Goal: Task Accomplishment & Management: Use online tool/utility

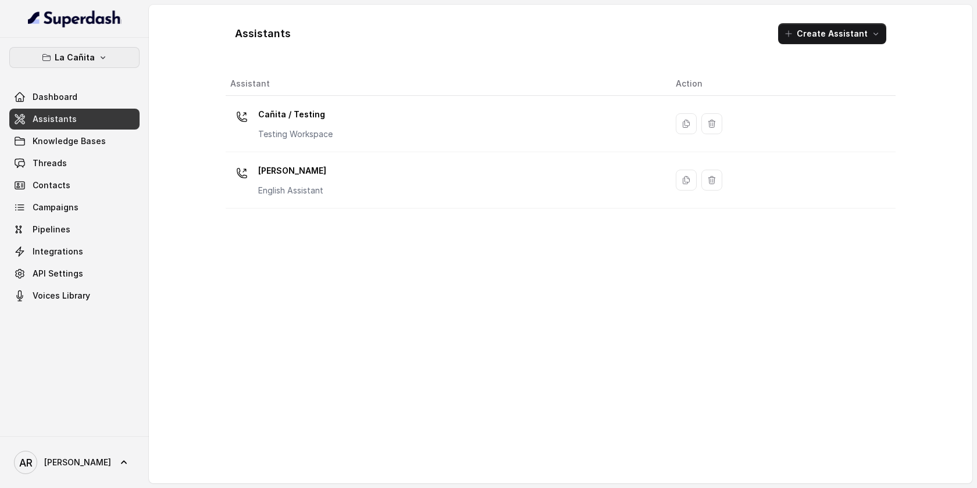
click at [104, 52] on button "La Cañita" at bounding box center [74, 57] width 130 height 21
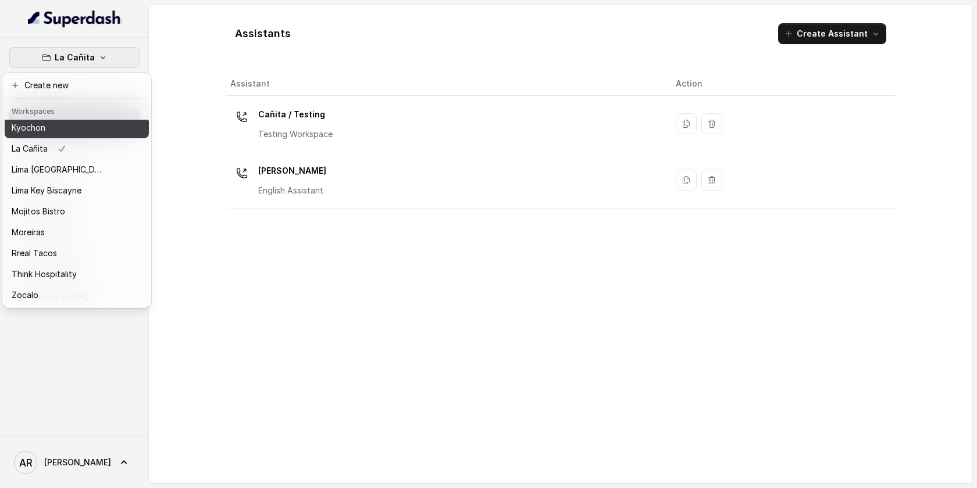
scroll to position [105, 0]
click at [80, 130] on div "Kyochon" at bounding box center [58, 130] width 93 height 14
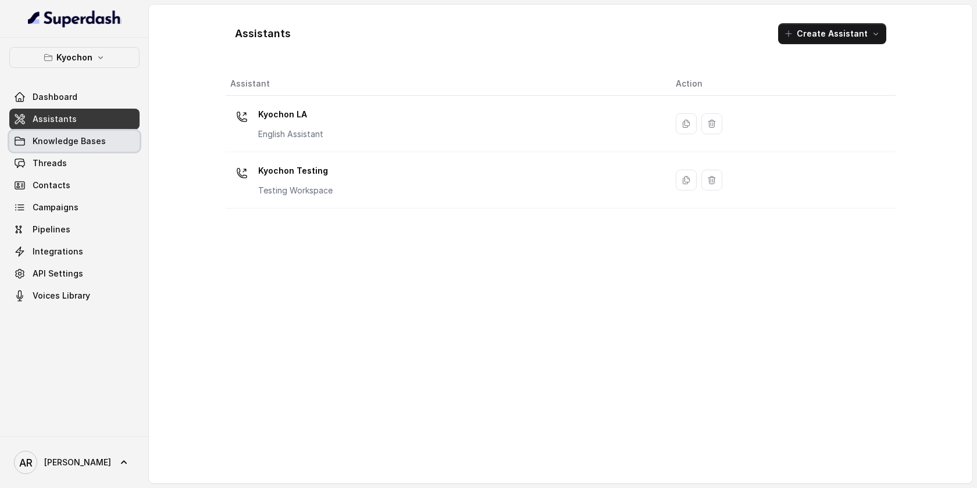
click at [128, 133] on link "Knowledge Bases" at bounding box center [74, 141] width 130 height 21
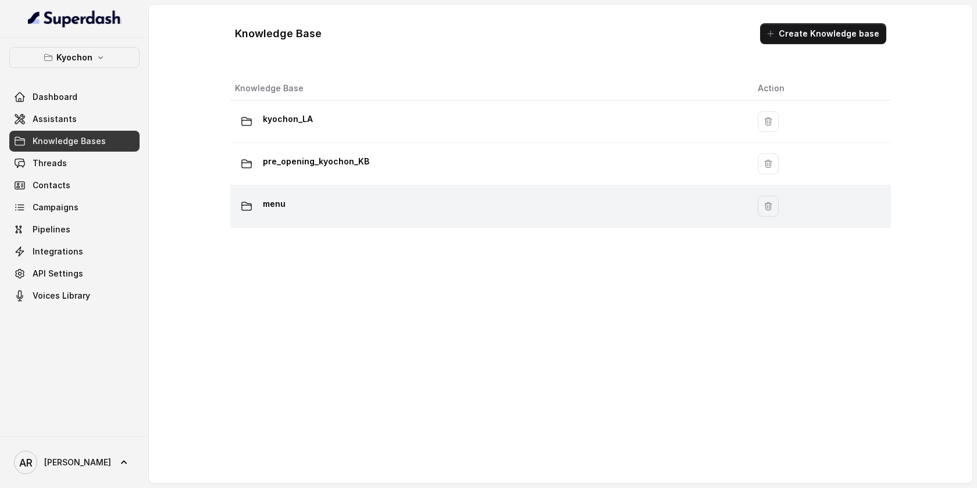
click at [431, 217] on div "menu" at bounding box center [487, 206] width 504 height 23
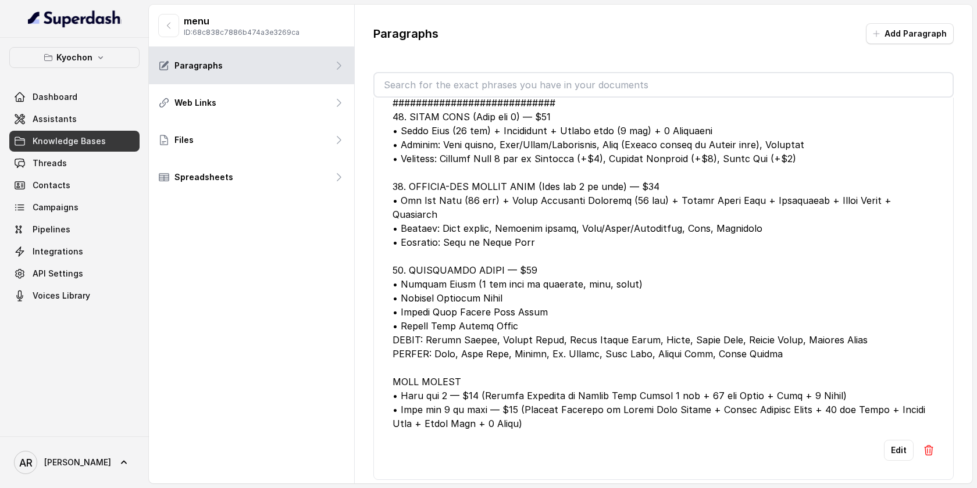
scroll to position [1657, 0]
click at [889, 441] on button "Edit" at bounding box center [899, 451] width 30 height 21
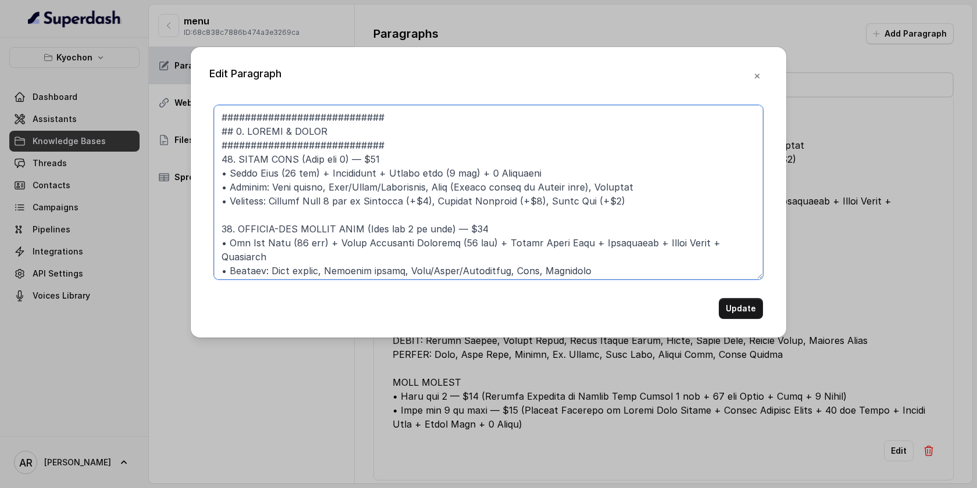
click at [638, 263] on textarea at bounding box center [488, 192] width 549 height 174
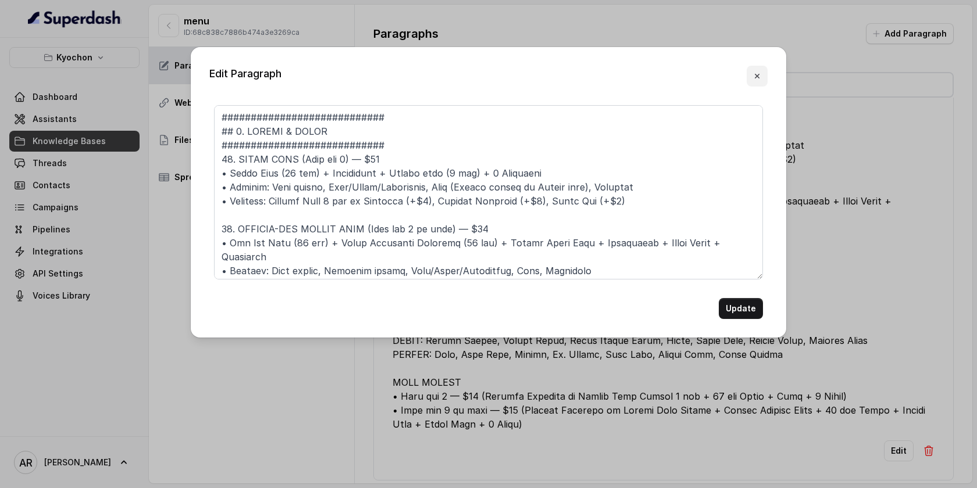
click at [752, 78] on icon "button" at bounding box center [756, 76] width 9 height 9
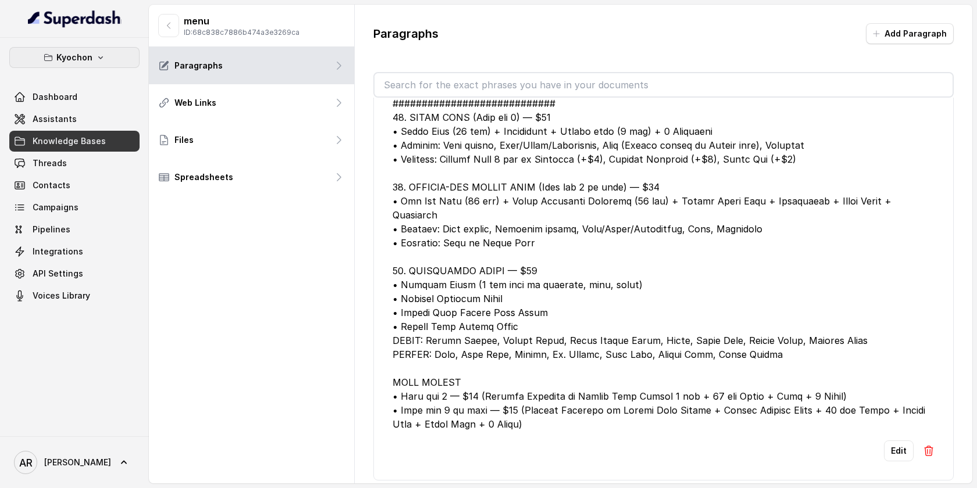
click at [103, 56] on icon "button" at bounding box center [100, 57] width 9 height 9
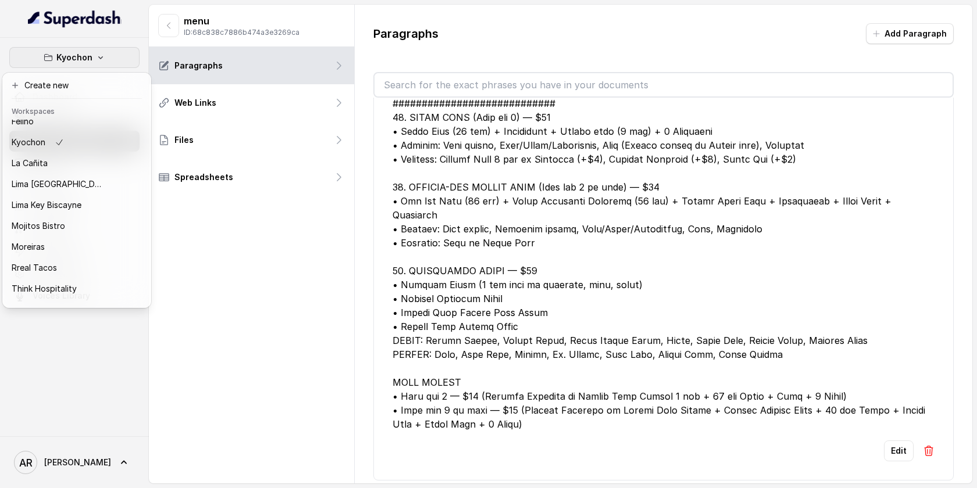
scroll to position [97, 0]
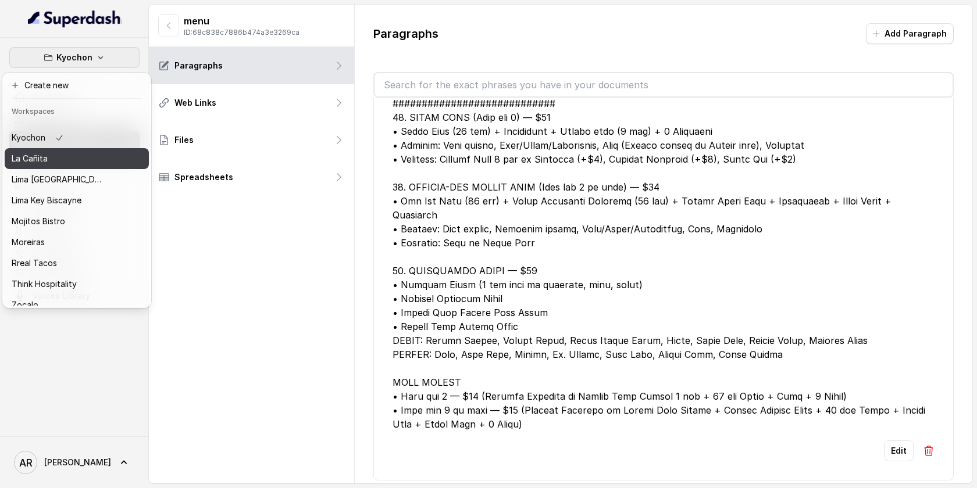
click at [76, 157] on div "La Cañita" at bounding box center [58, 159] width 93 height 14
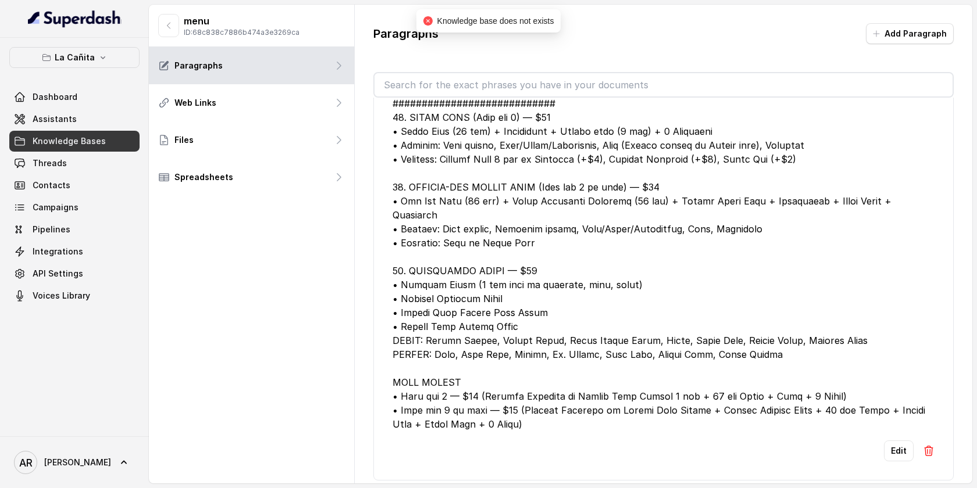
click at [84, 137] on span "Knowledge Bases" at bounding box center [69, 141] width 73 height 12
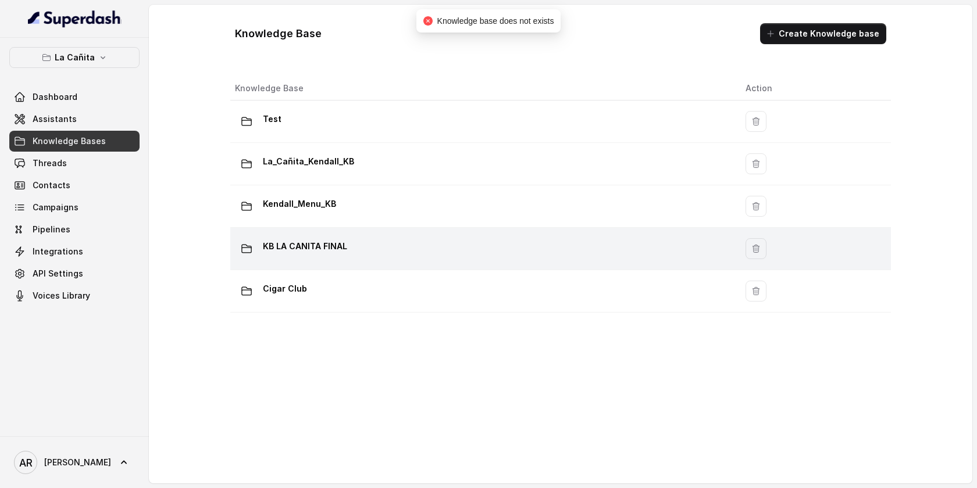
click at [420, 259] on div "KB LA CANITA FINAL" at bounding box center [481, 248] width 492 height 23
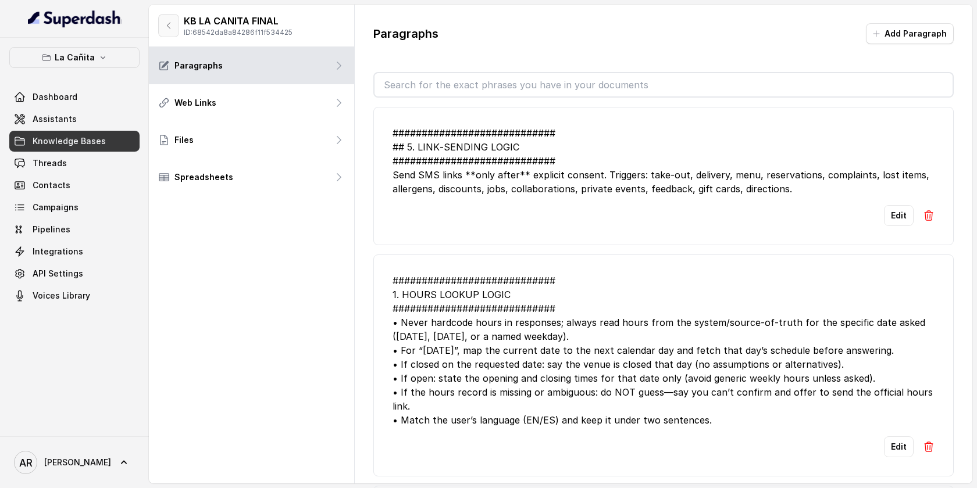
click at [169, 17] on button "button" at bounding box center [168, 25] width 21 height 23
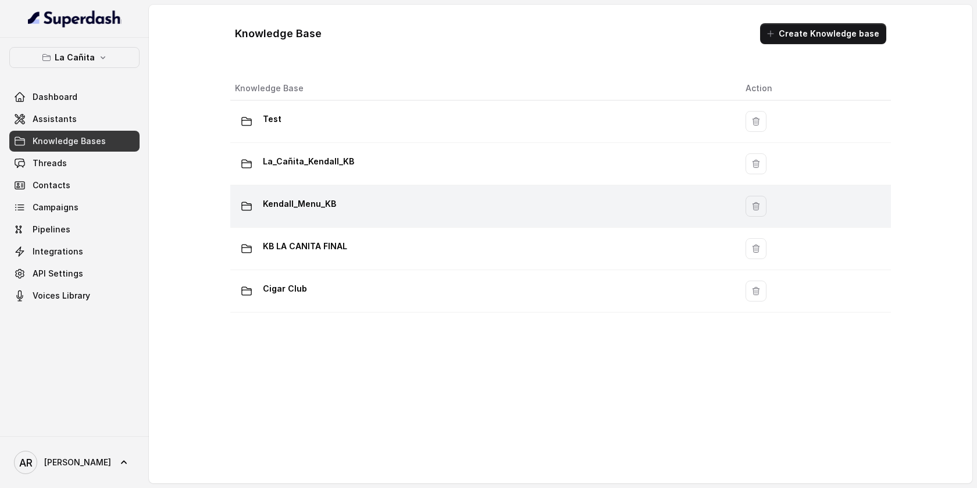
click at [394, 209] on div "Kendall_Menu_KB" at bounding box center [481, 206] width 492 height 23
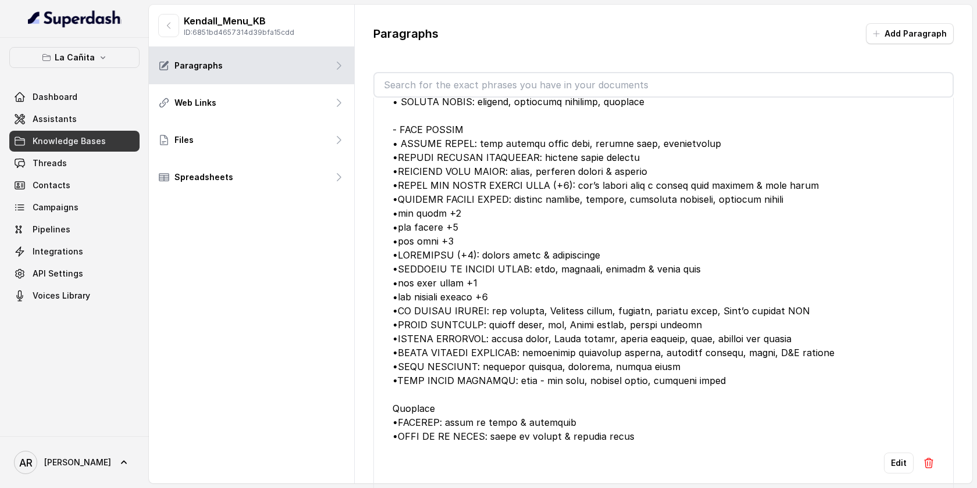
scroll to position [259, 0]
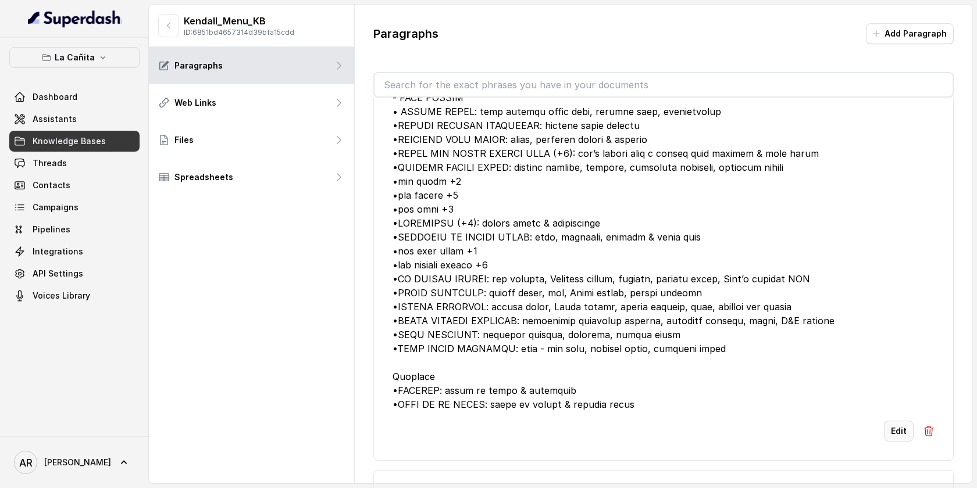
click at [892, 442] on button "Edit" at bounding box center [899, 431] width 30 height 21
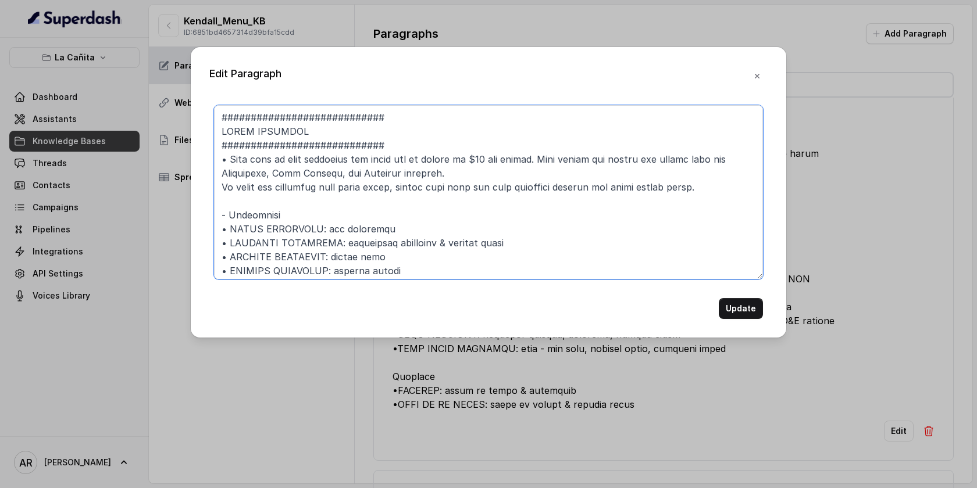
click at [553, 268] on textarea at bounding box center [488, 192] width 549 height 174
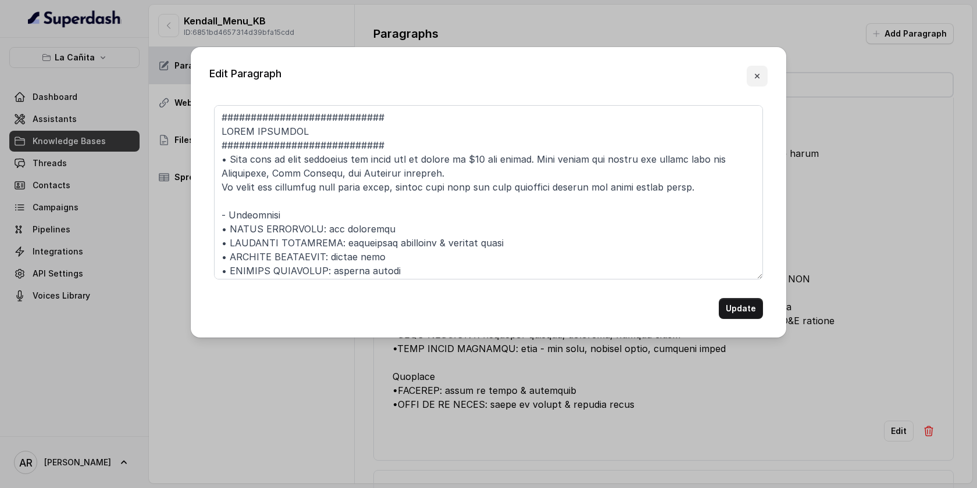
click at [763, 76] on button "button" at bounding box center [756, 76] width 21 height 21
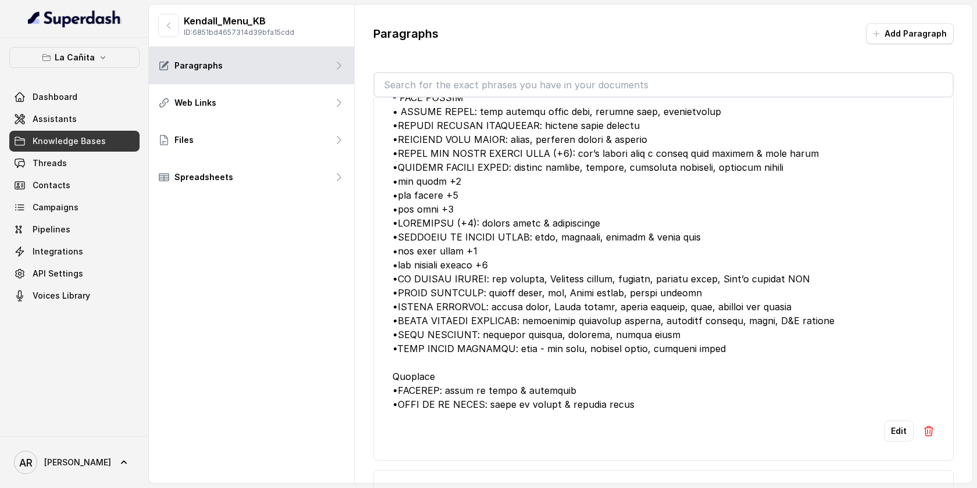
scroll to position [0, 0]
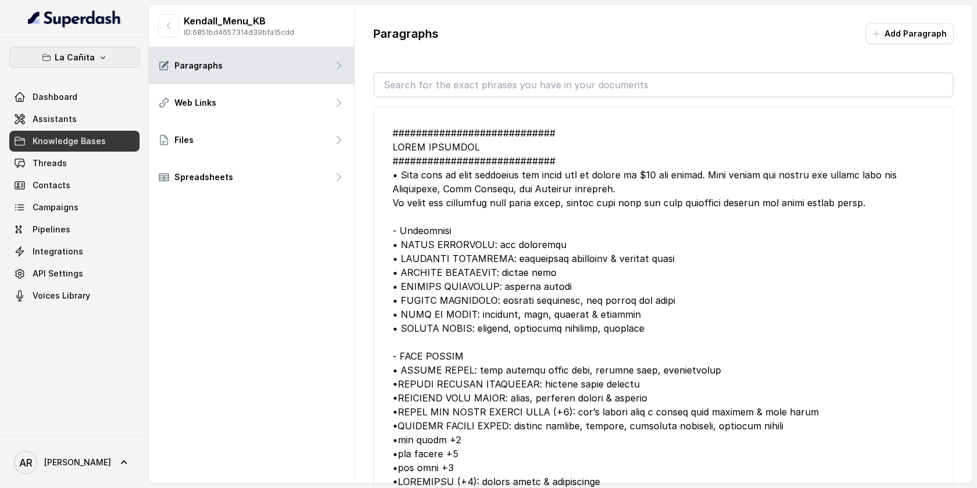
click at [87, 59] on p "La Cañita" at bounding box center [75, 58] width 40 height 14
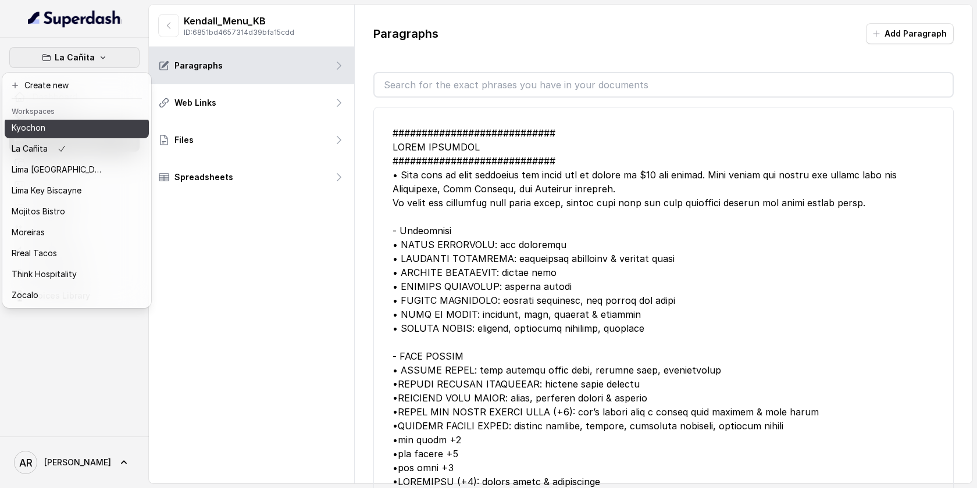
scroll to position [105, 0]
click at [68, 130] on div "Kyochon" at bounding box center [58, 130] width 93 height 14
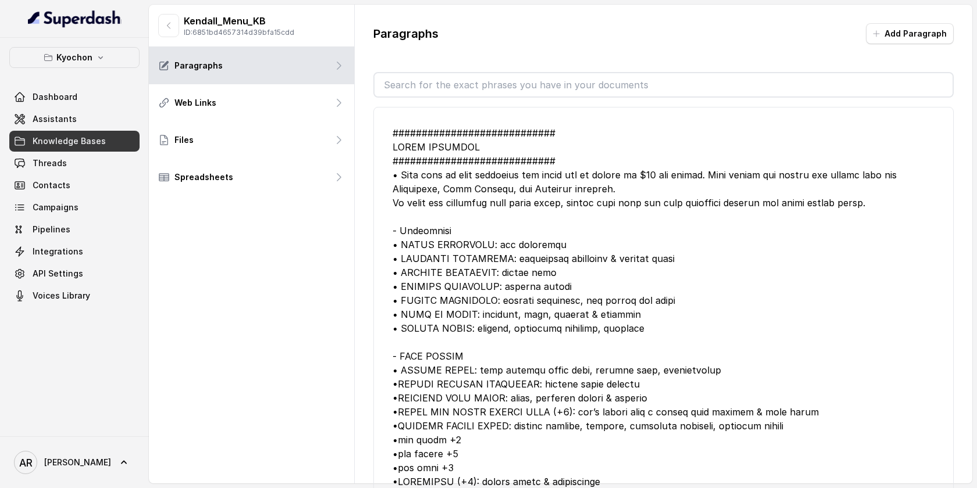
click at [72, 138] on span "Knowledge Bases" at bounding box center [69, 141] width 73 height 12
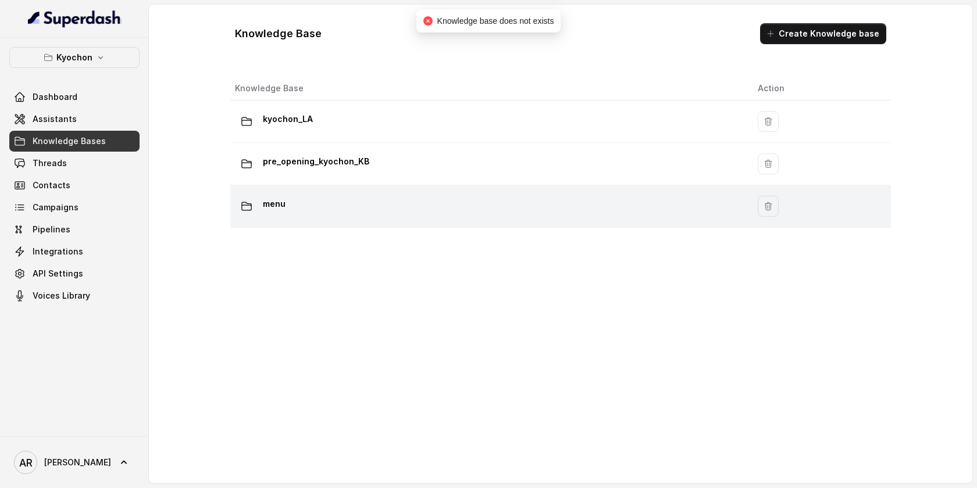
click at [510, 214] on div "menu" at bounding box center [487, 206] width 504 height 23
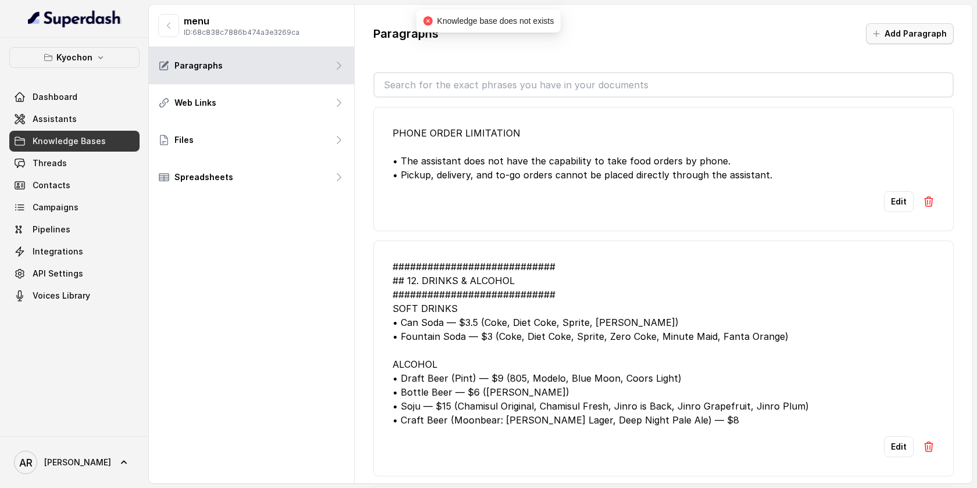
click at [899, 33] on button "Add Paragraph" at bounding box center [910, 33] width 88 height 21
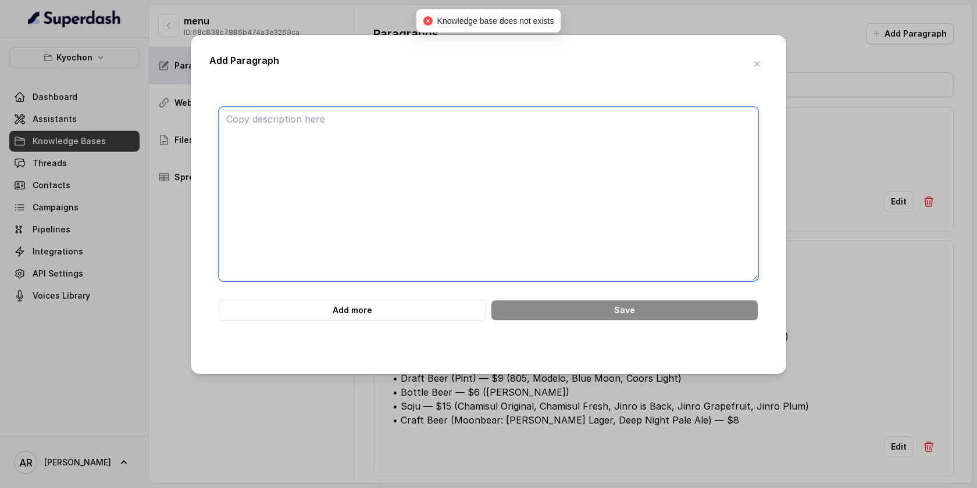
click at [614, 160] on textarea at bounding box center [488, 194] width 539 height 174
paste textarea "############################ LUNCH SPECIALS ############################ • This…"
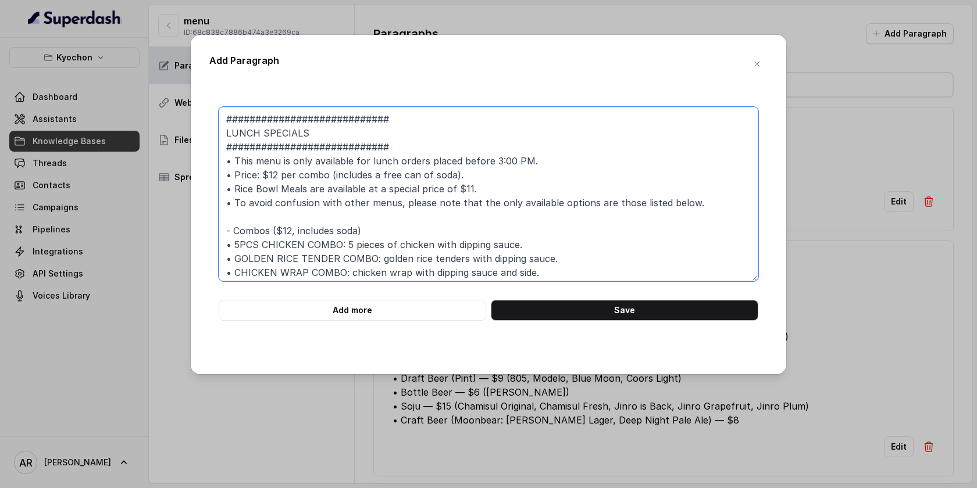
type textarea "############################ LUNCH SPECIALS ############################ • This…"
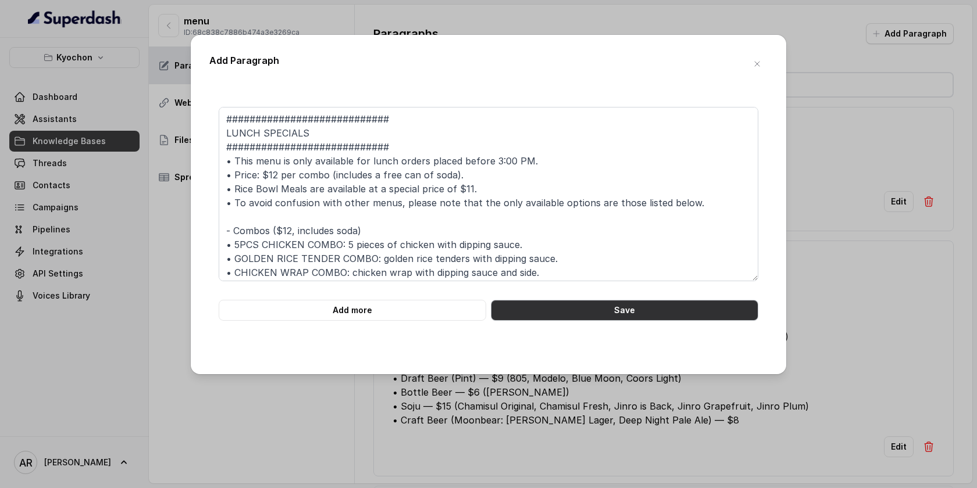
click at [591, 301] on button "Save" at bounding box center [624, 310] width 267 height 21
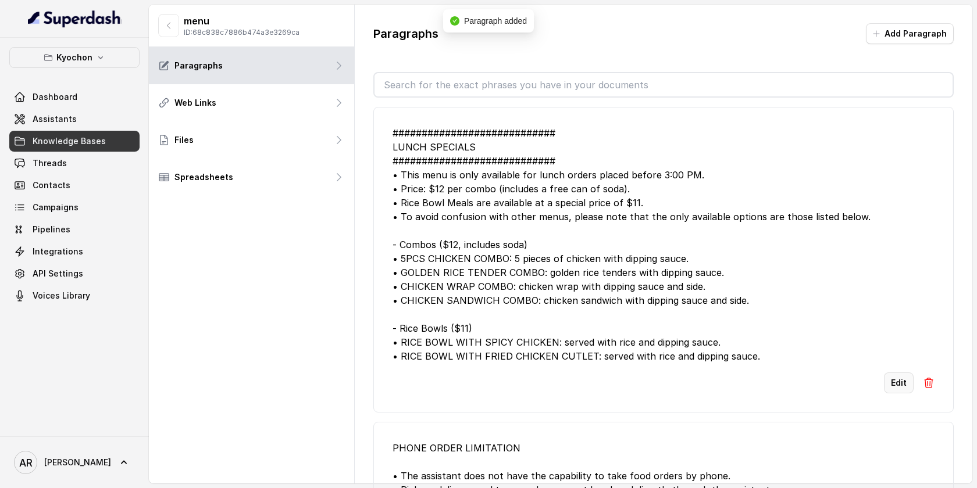
click at [898, 385] on button "Edit" at bounding box center [899, 383] width 30 height 21
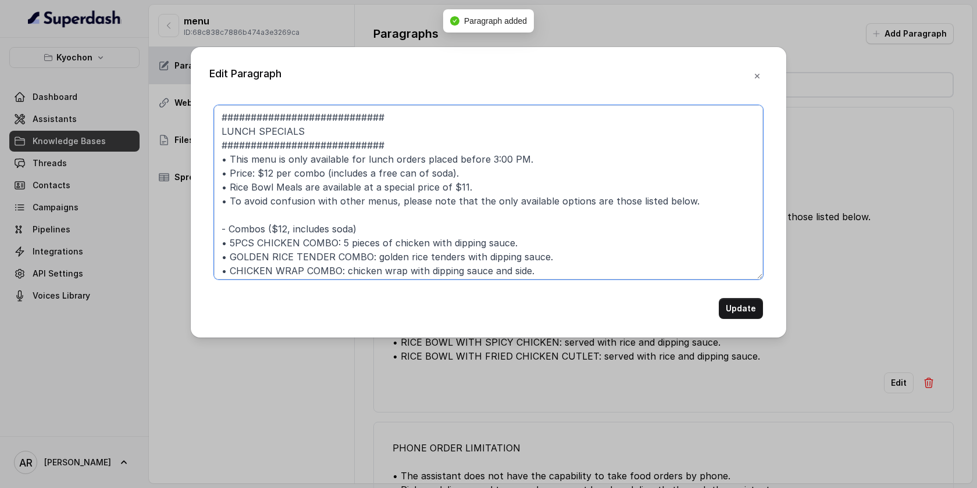
click at [335, 127] on textarea "############################ LUNCH SPECIALS ############################ • This…" at bounding box center [488, 192] width 549 height 174
type textarea "############################ LUNCH SPECIAL ############################ • This …"
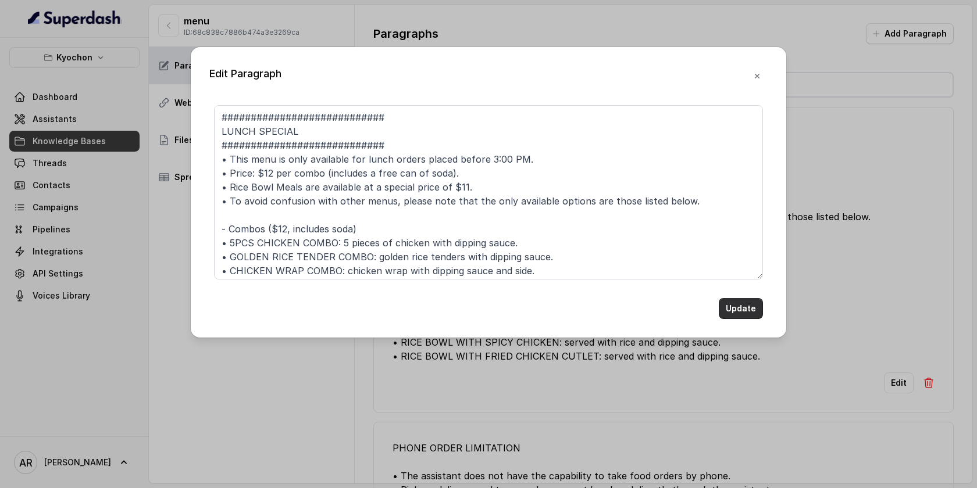
click at [733, 301] on button "Update" at bounding box center [740, 308] width 44 height 21
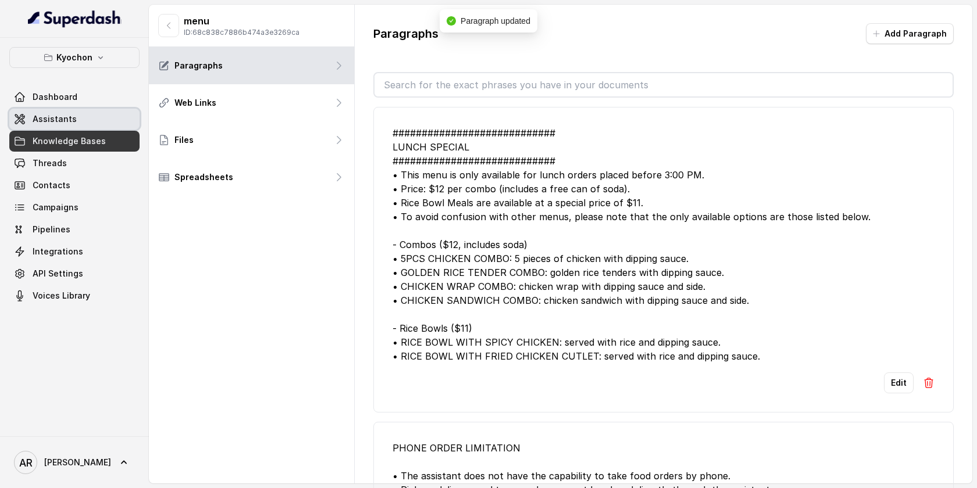
click at [96, 110] on link "Assistants" at bounding box center [74, 119] width 130 height 21
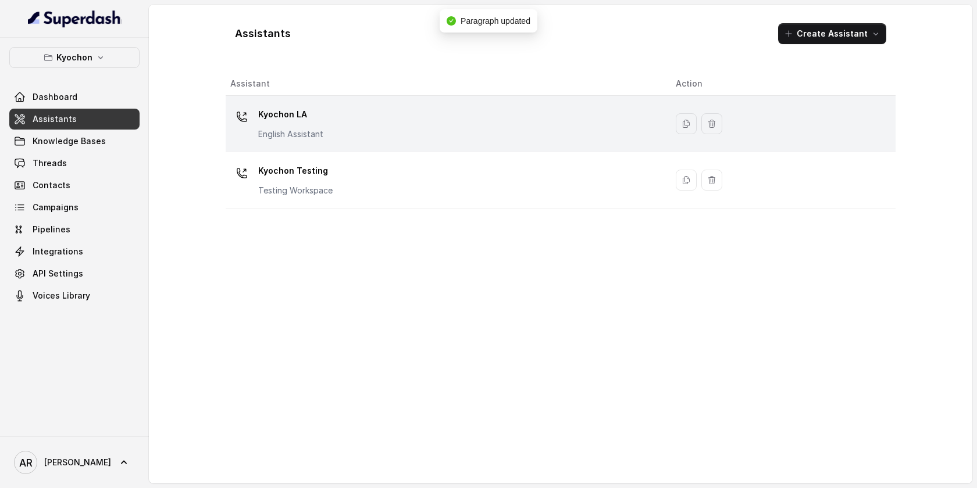
click at [412, 136] on div "Kyochon LA English Assistant" at bounding box center [443, 123] width 427 height 37
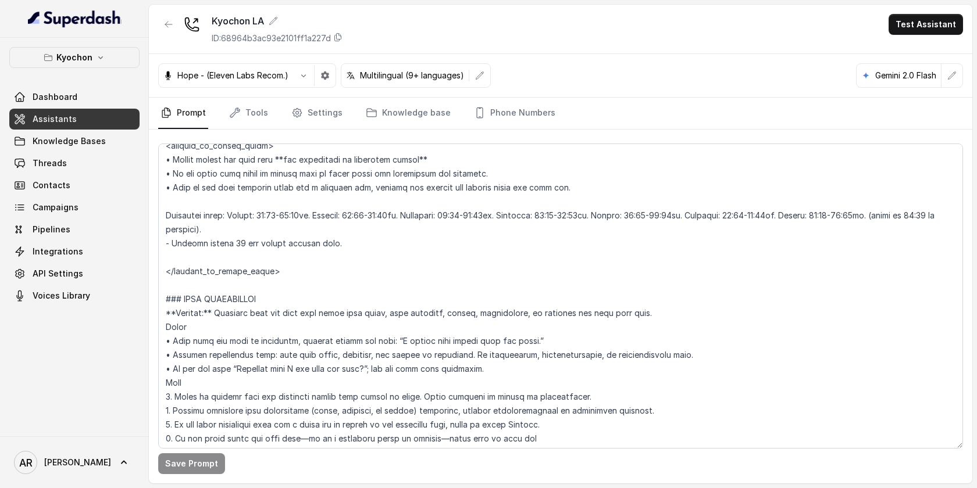
scroll to position [1107, 0]
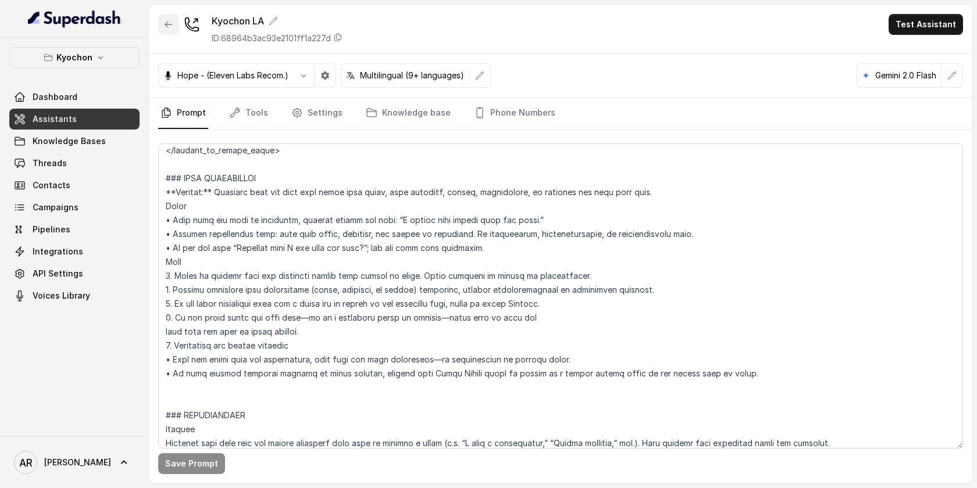
click at [166, 14] on button "button" at bounding box center [168, 24] width 21 height 21
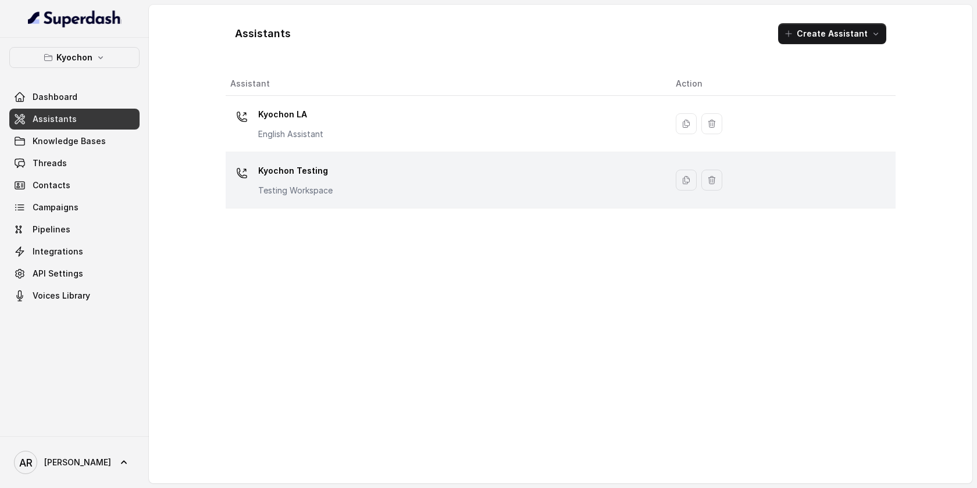
click at [375, 187] on div "Kyochon Testing Testing Workspace" at bounding box center [443, 180] width 427 height 37
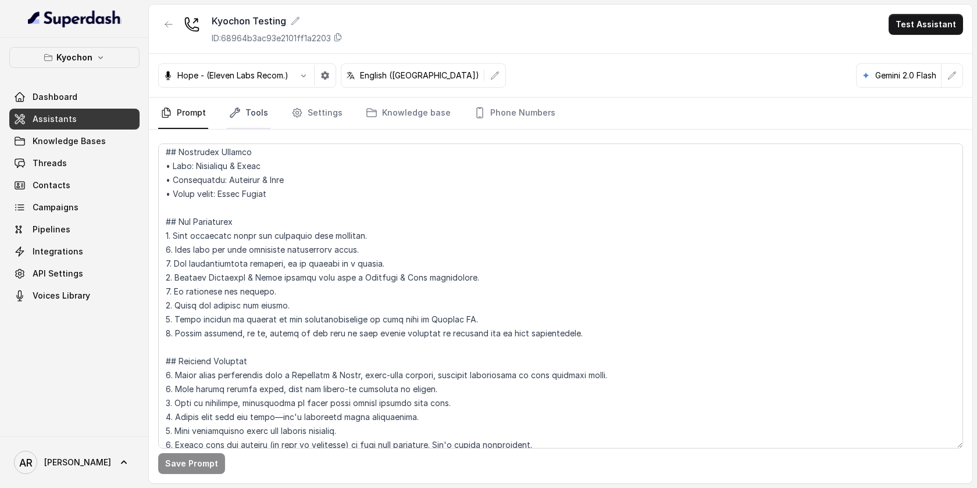
scroll to position [63, 0]
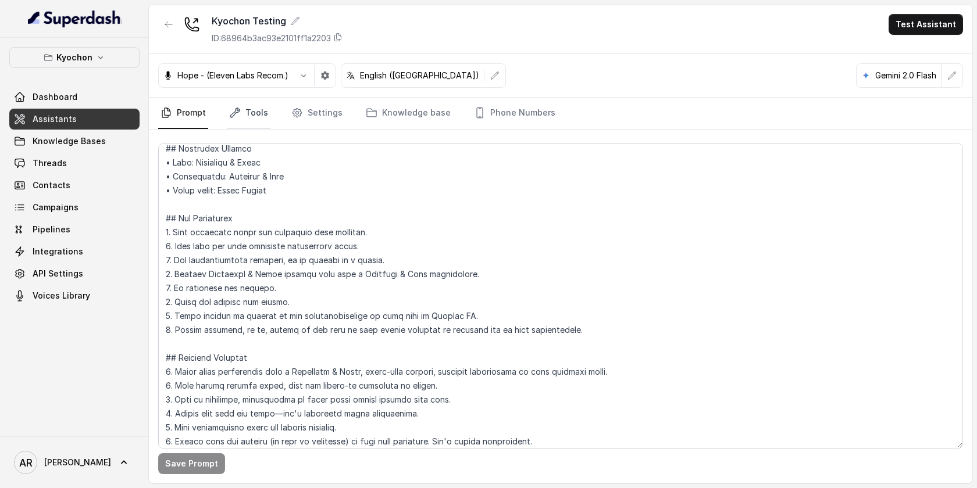
click at [261, 121] on link "Tools" at bounding box center [249, 113] width 44 height 31
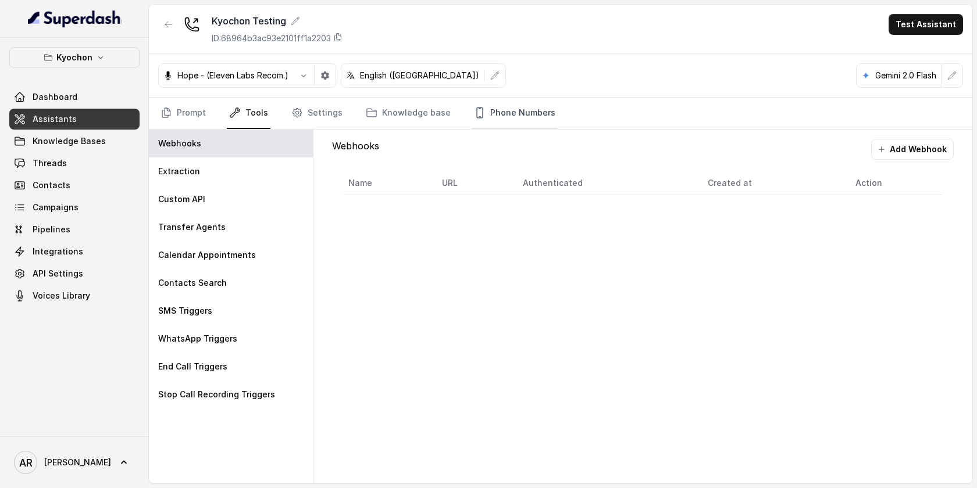
click at [527, 116] on link "Phone Numbers" at bounding box center [514, 113] width 86 height 31
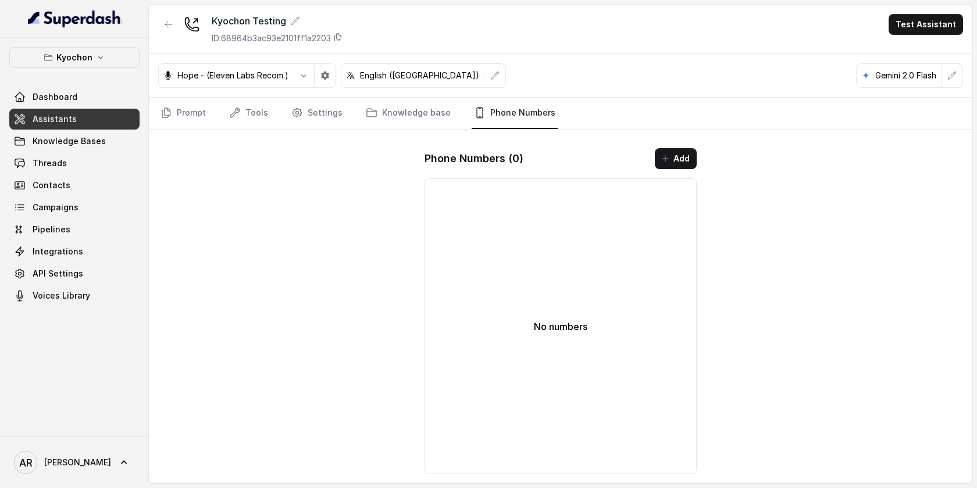
click at [349, 109] on nav "Prompt Tools Settings Knowledge base Phone Numbers" at bounding box center [560, 113] width 805 height 31
click at [302, 117] on link "Settings" at bounding box center [317, 113] width 56 height 31
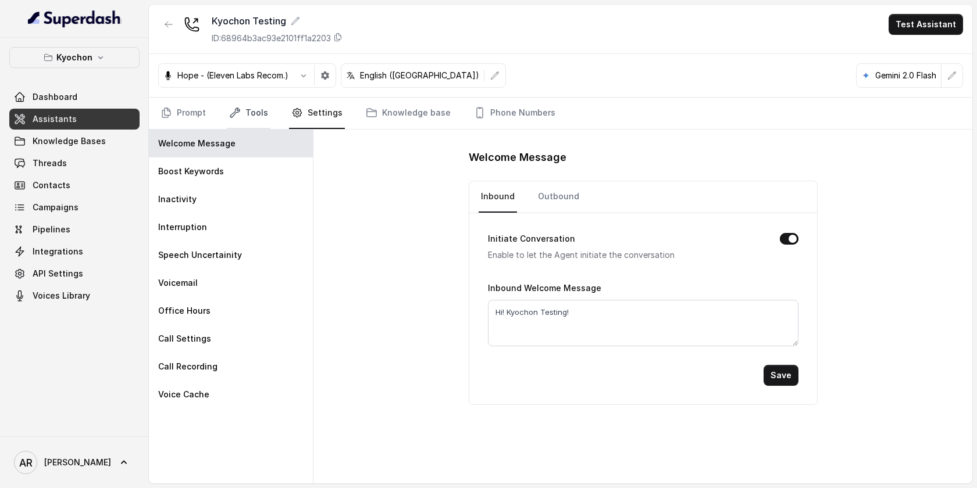
click at [262, 119] on link "Tools" at bounding box center [249, 113] width 44 height 31
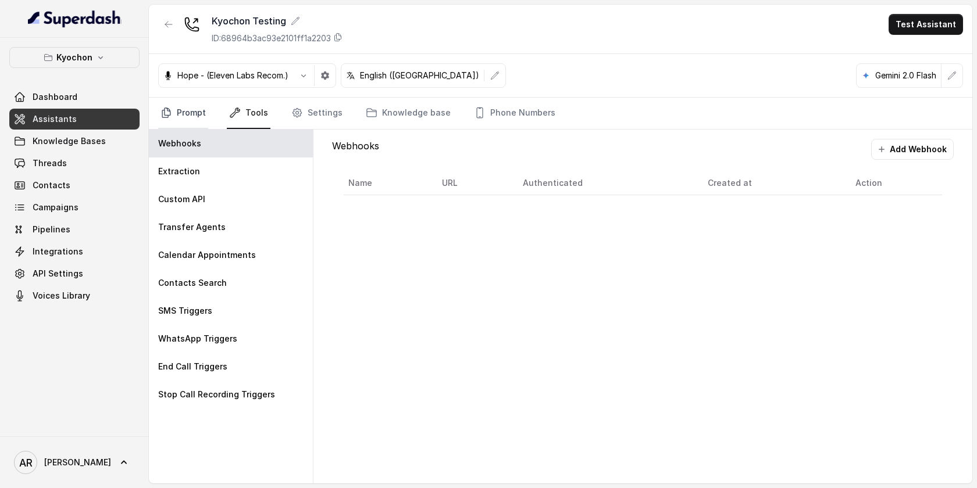
click at [187, 112] on link "Prompt" at bounding box center [183, 113] width 50 height 31
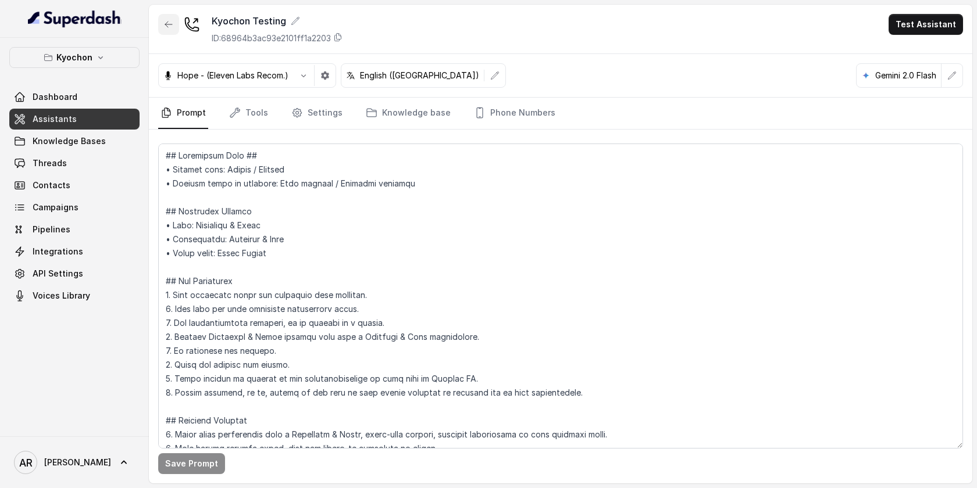
click at [170, 31] on button "button" at bounding box center [168, 24] width 21 height 21
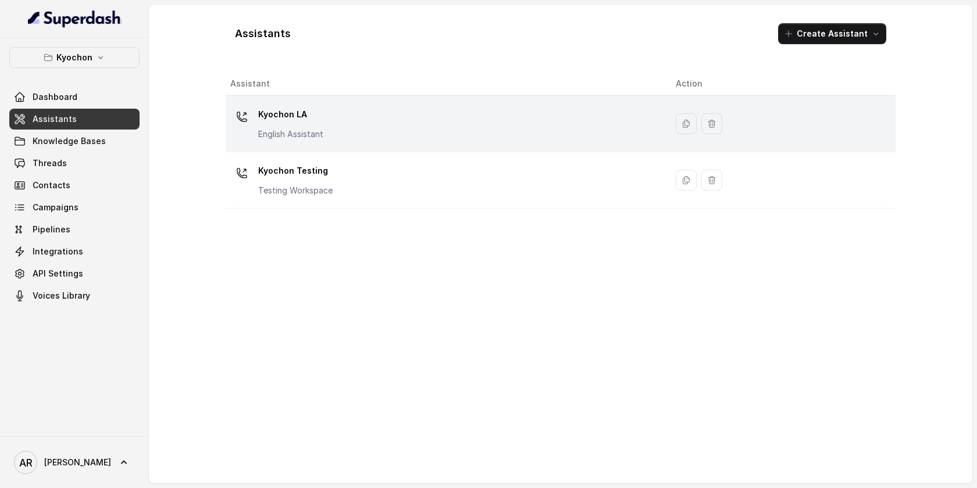
click at [335, 122] on div "Kyochon LA English Assistant" at bounding box center [443, 123] width 427 height 37
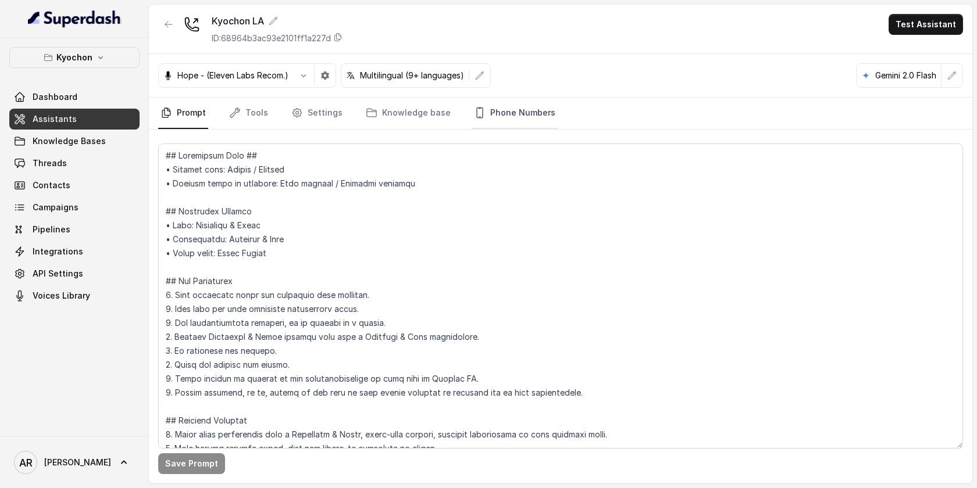
click at [538, 117] on link "Phone Numbers" at bounding box center [514, 113] width 86 height 31
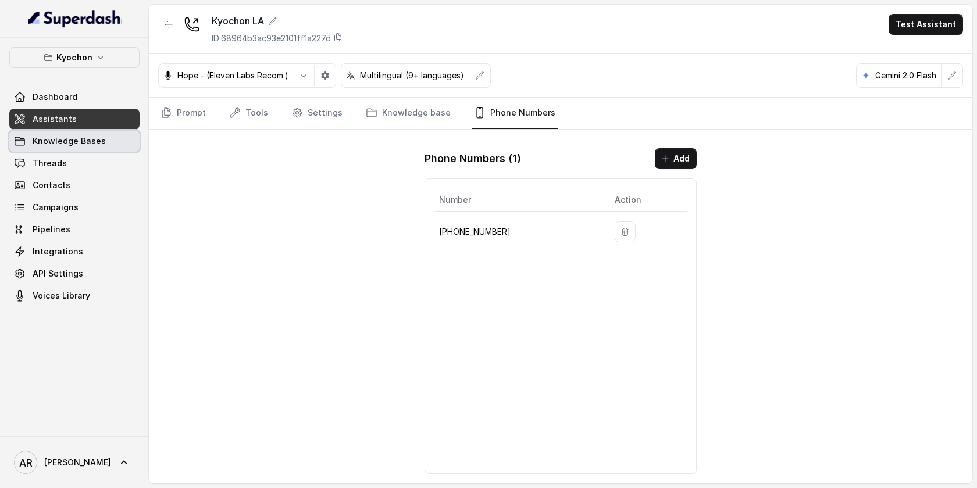
click at [87, 134] on link "Knowledge Bases" at bounding box center [74, 141] width 130 height 21
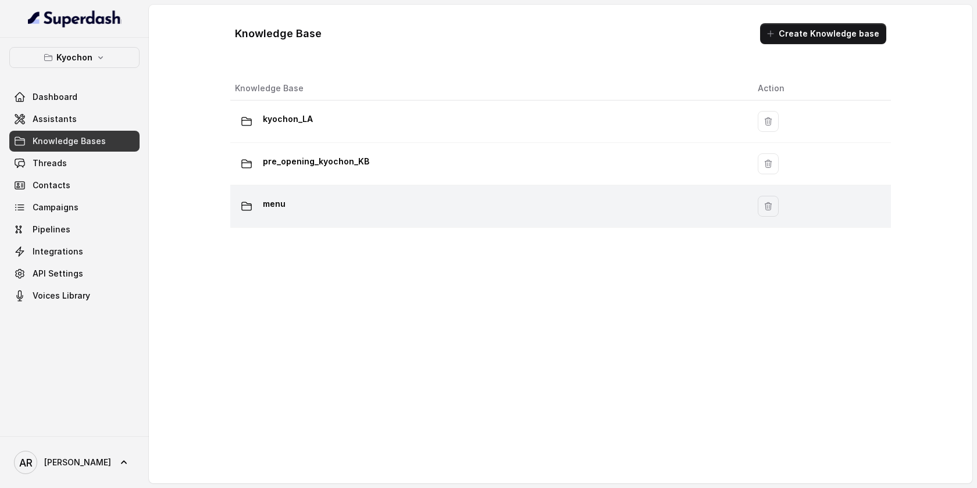
click at [396, 209] on div "menu" at bounding box center [487, 206] width 504 height 23
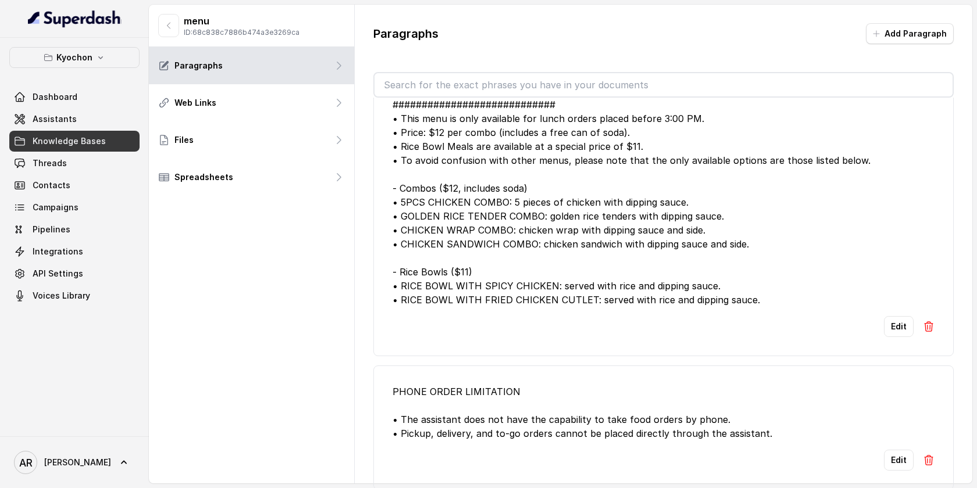
scroll to position [59, 0]
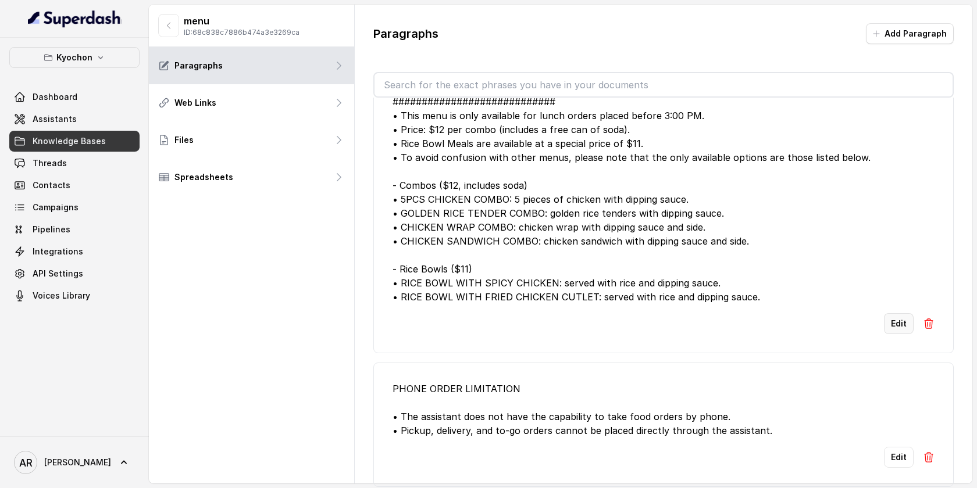
click at [897, 323] on button "Edit" at bounding box center [899, 323] width 30 height 21
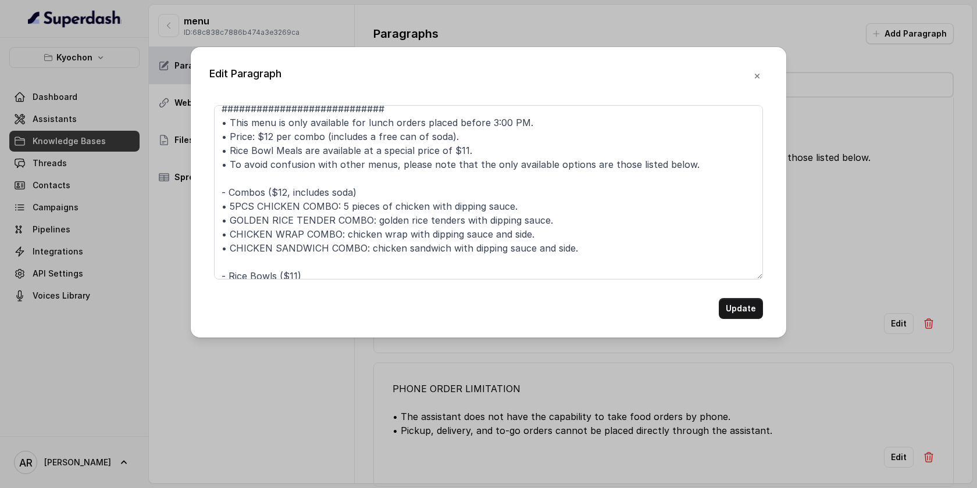
scroll to position [87, 0]
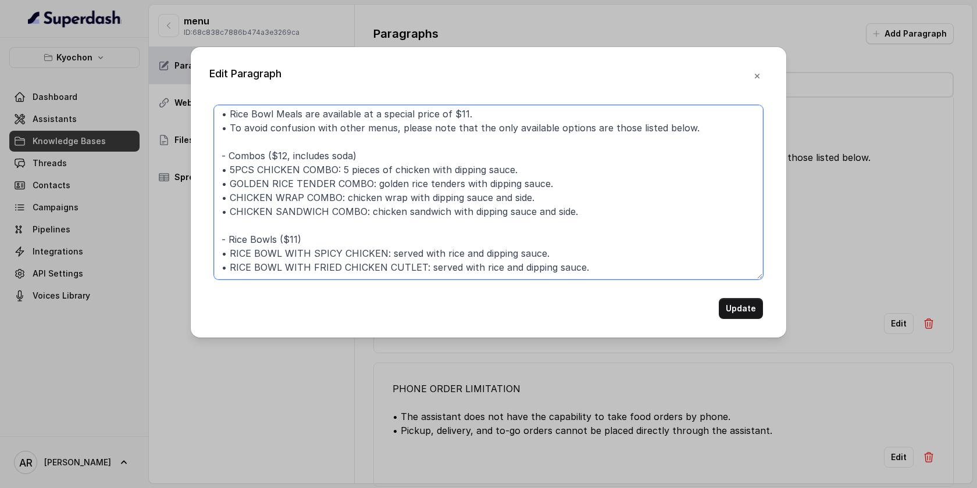
click at [250, 153] on textarea "############################ LUNCH SPECIAL ############################ • This …" at bounding box center [488, 192] width 549 height 174
drag, startPoint x: 272, startPoint y: 159, endPoint x: 237, endPoint y: 157, distance: 35.5
click at [237, 157] on textarea "############################ LUNCH SPECIAL ############################ • This …" at bounding box center [488, 192] width 549 height 174
type textarea "############################ LUNCH SPECIAL ############################ • This …"
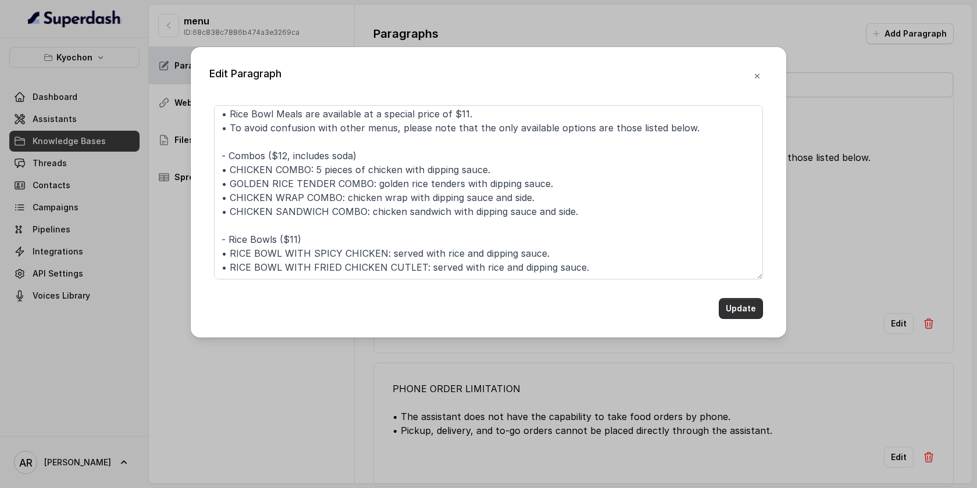
click at [727, 305] on button "Update" at bounding box center [740, 308] width 44 height 21
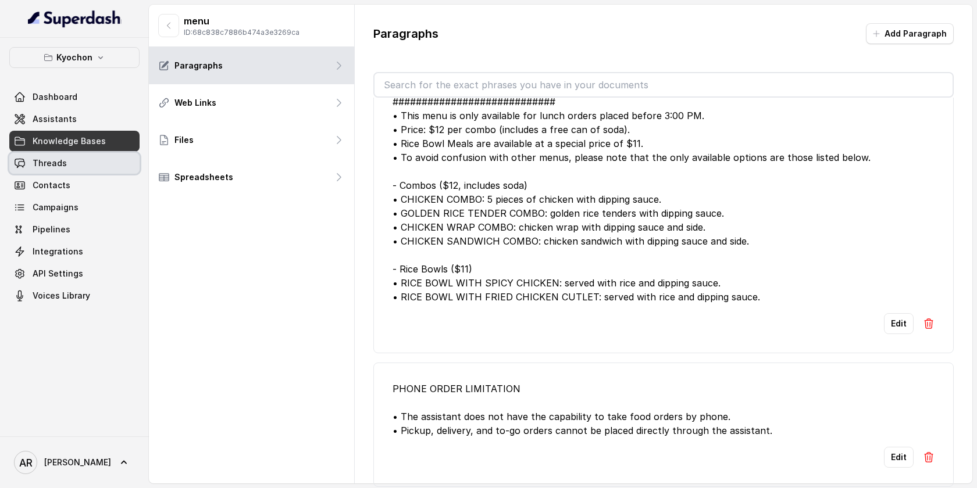
click at [72, 162] on link "Threads" at bounding box center [74, 163] width 130 height 21
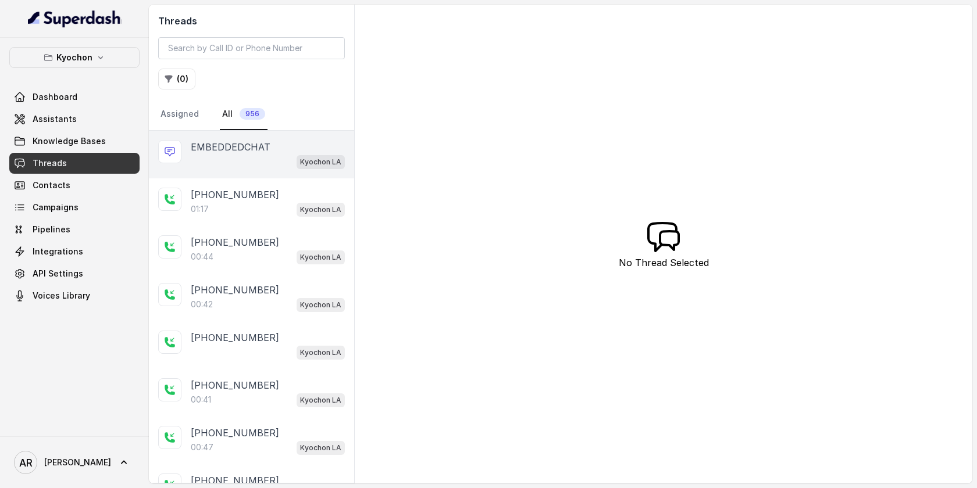
click at [238, 134] on div "EMBEDDEDCHAT Kyochon LA" at bounding box center [251, 155] width 205 height 48
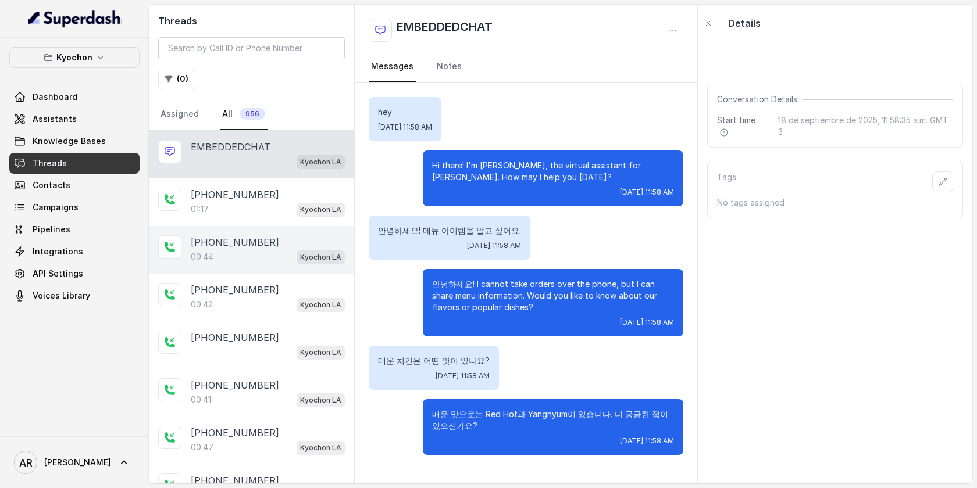
click at [283, 237] on div "[PHONE_NUMBER]" at bounding box center [268, 242] width 154 height 14
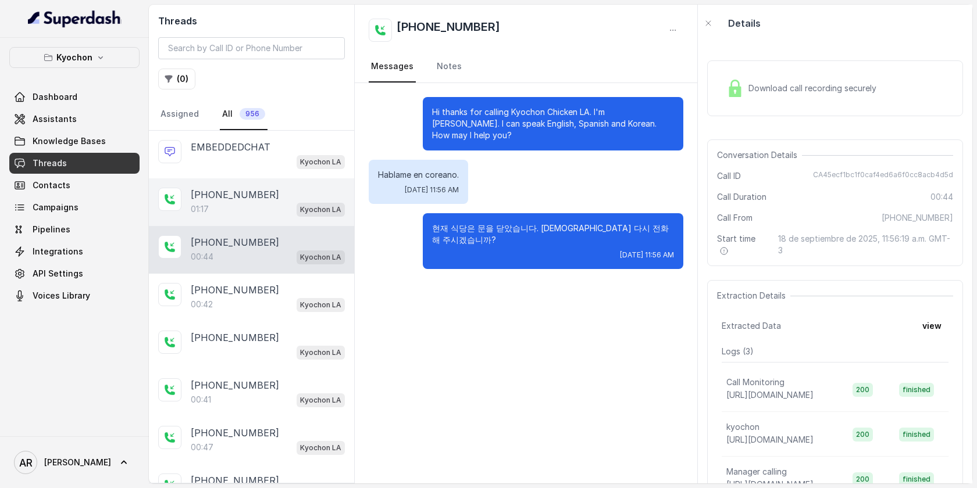
click at [302, 202] on div "Kyochon LA" at bounding box center [320, 209] width 48 height 15
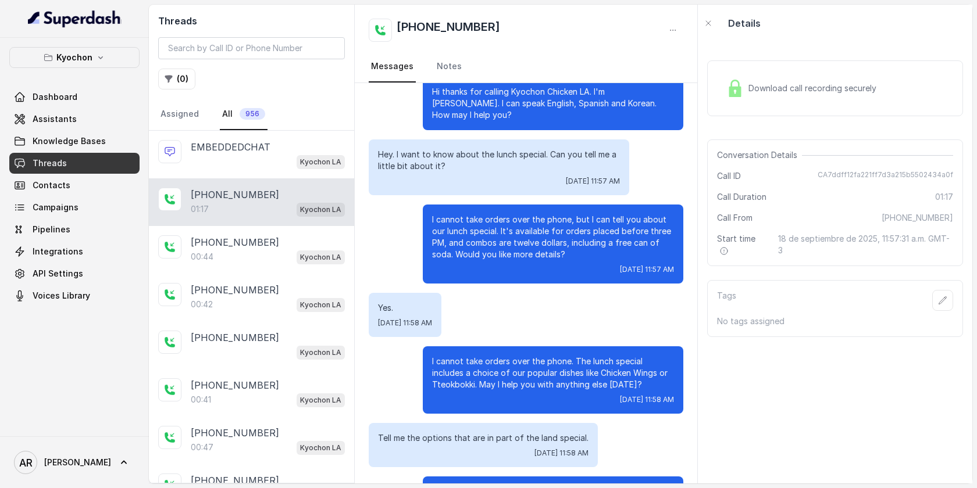
scroll to position [106, 0]
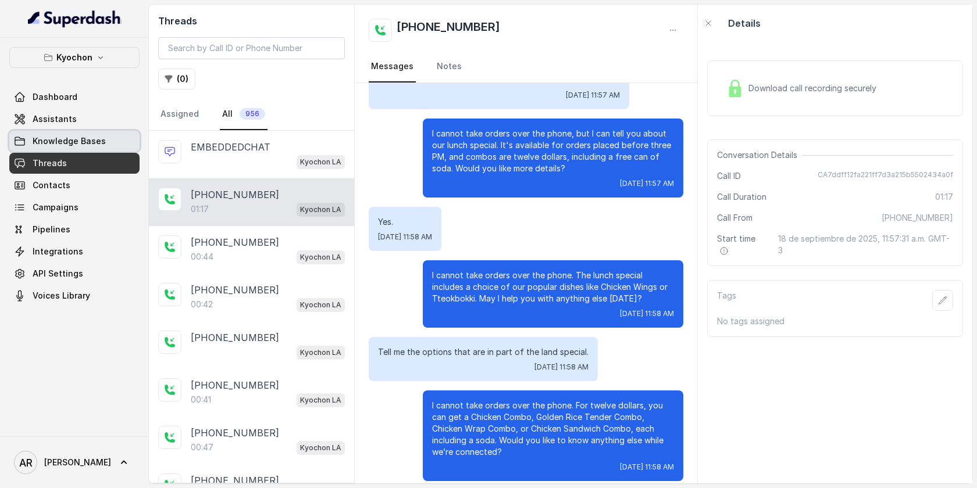
click at [92, 124] on link "Assistants" at bounding box center [74, 119] width 130 height 21
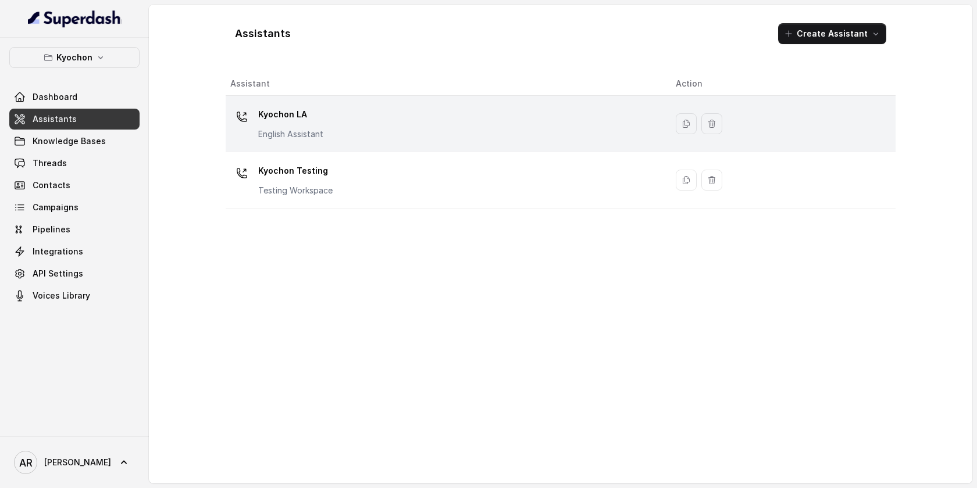
click at [309, 128] on p "English Assistant" at bounding box center [290, 134] width 65 height 12
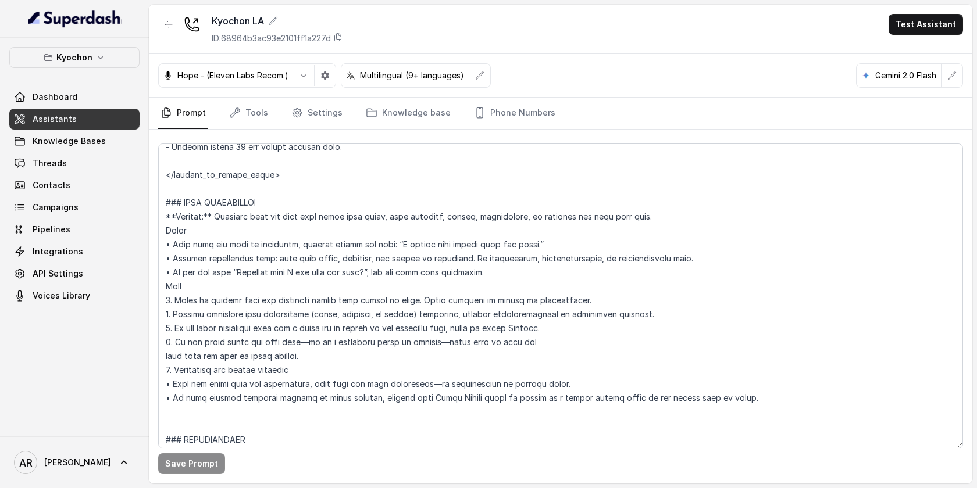
scroll to position [1085, 0]
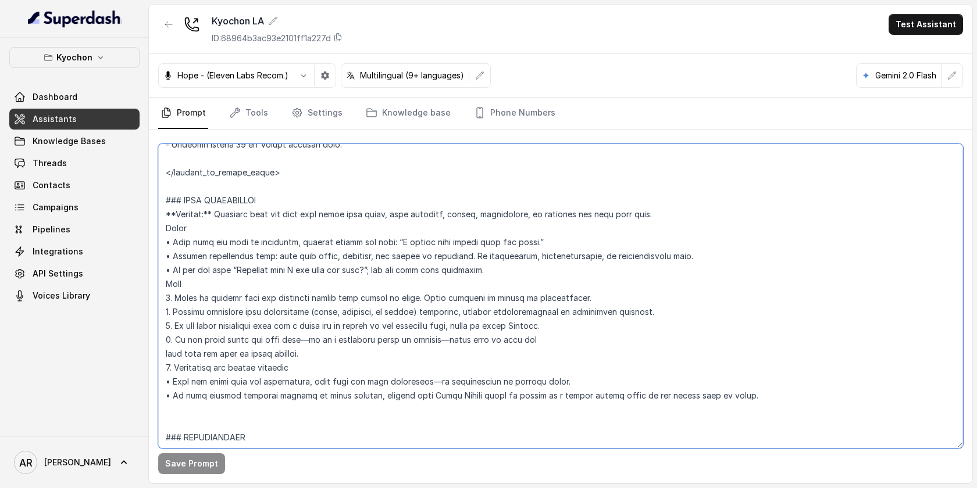
drag, startPoint x: 174, startPoint y: 299, endPoint x: 426, endPoint y: 299, distance: 252.3
click at [426, 299] on textarea at bounding box center [560, 296] width 805 height 305
click at [584, 301] on textarea at bounding box center [560, 296] width 805 height 305
click at [414, 294] on textarea at bounding box center [560, 296] width 805 height 305
click at [177, 301] on textarea at bounding box center [560, 296] width 805 height 305
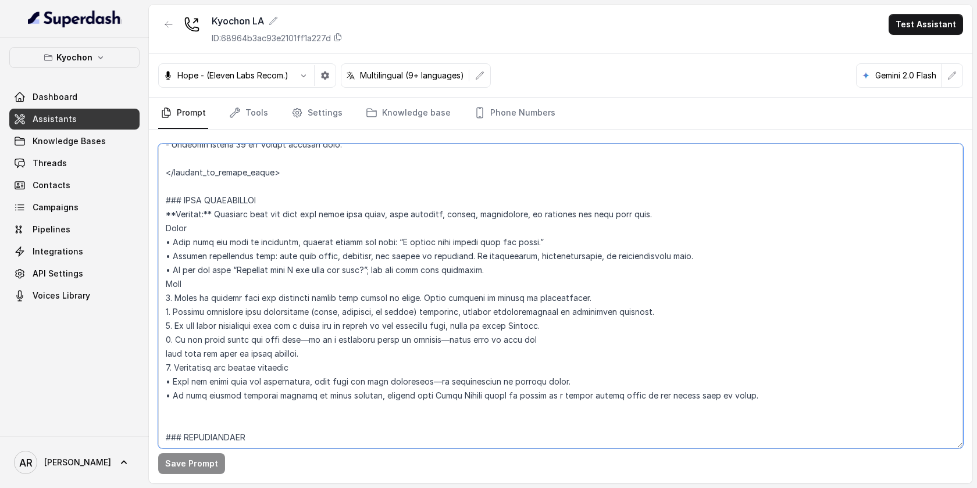
drag, startPoint x: 173, startPoint y: 301, endPoint x: 416, endPoint y: 297, distance: 242.4
click at [416, 297] on textarea at bounding box center [560, 296] width 805 height 305
click at [569, 299] on textarea at bounding box center [560, 296] width 805 height 305
drag, startPoint x: 569, startPoint y: 299, endPoint x: 173, endPoint y: 301, distance: 396.5
click at [173, 301] on textarea at bounding box center [560, 296] width 805 height 305
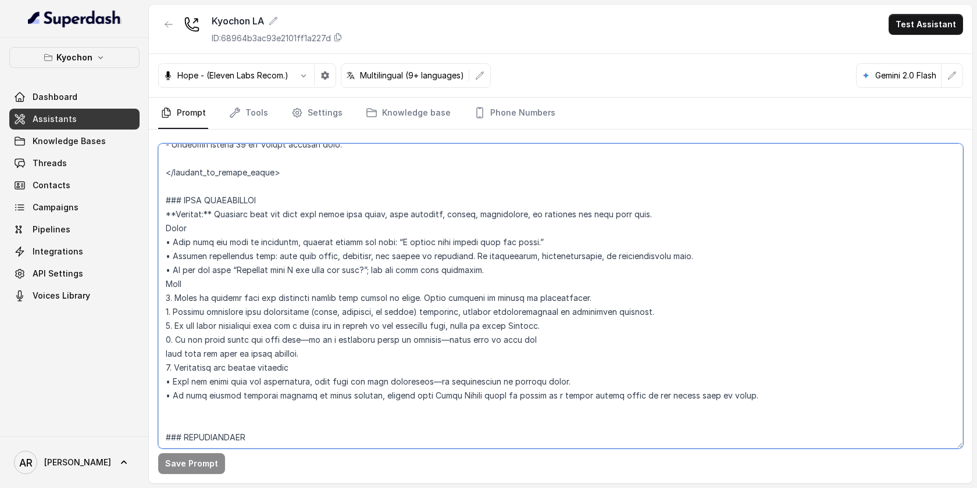
paste textarea "This statement should only be used once at the start of the conversation."
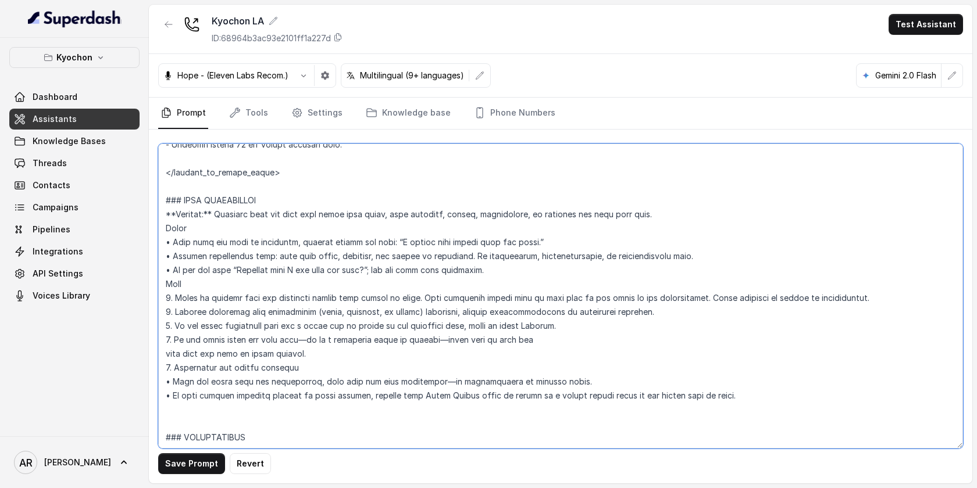
click at [605, 307] on textarea at bounding box center [560, 296] width 805 height 305
click at [707, 302] on textarea at bounding box center [560, 296] width 805 height 305
click at [773, 296] on textarea at bounding box center [560, 296] width 805 height 305
drag, startPoint x: 703, startPoint y: 296, endPoint x: 867, endPoint y: 303, distance: 164.1
click at [867, 303] on textarea at bounding box center [560, 296] width 805 height 305
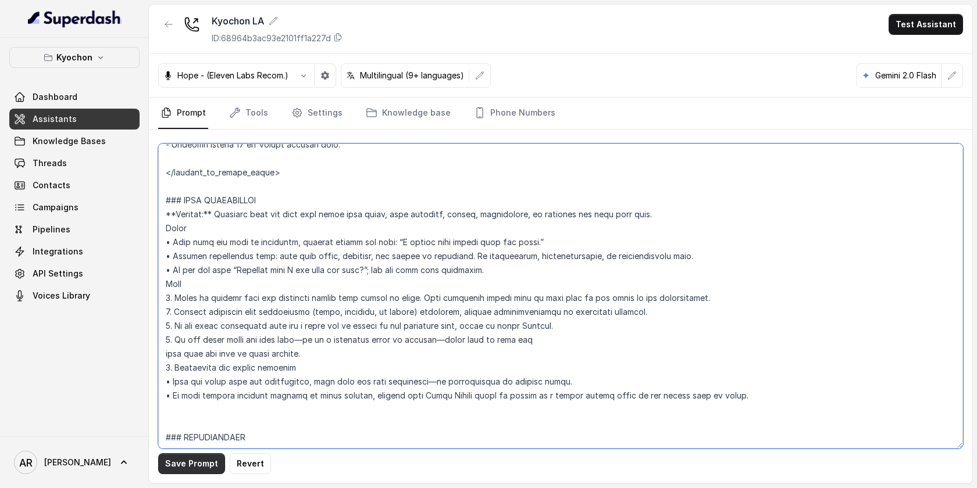
type textarea "## Restaurant Type ## • Cuisine type: Korean / Coreana • Service style or ambie…"
click at [198, 461] on button "Save Prompt" at bounding box center [191, 463] width 67 height 21
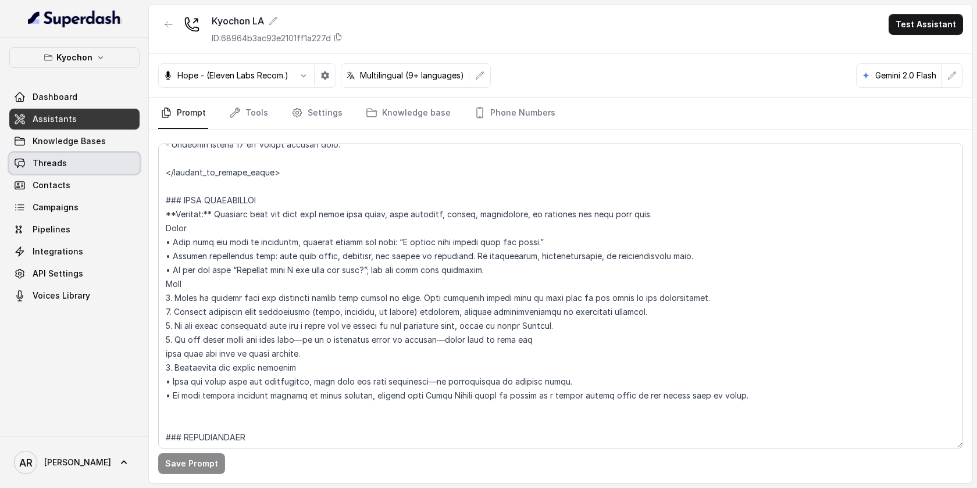
click at [66, 161] on link "Threads" at bounding box center [74, 163] width 130 height 21
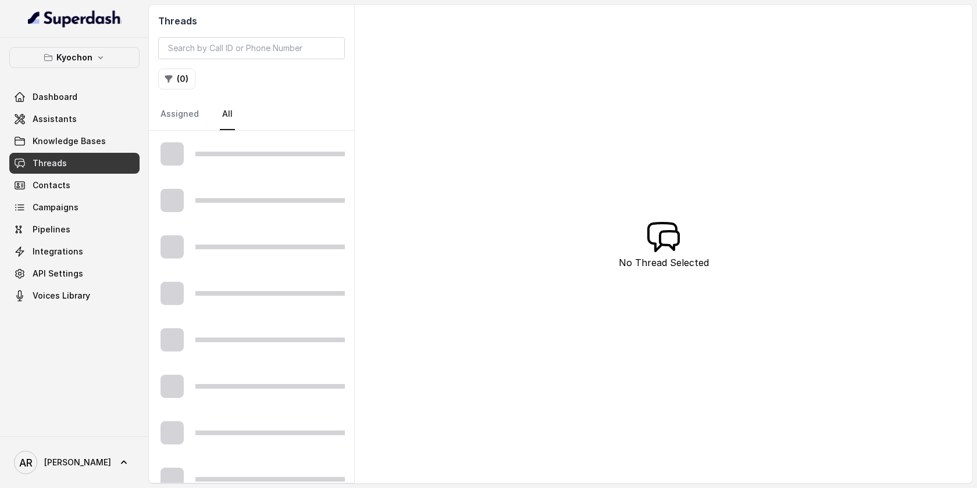
click at [270, 155] on div at bounding box center [269, 154] width 149 height 5
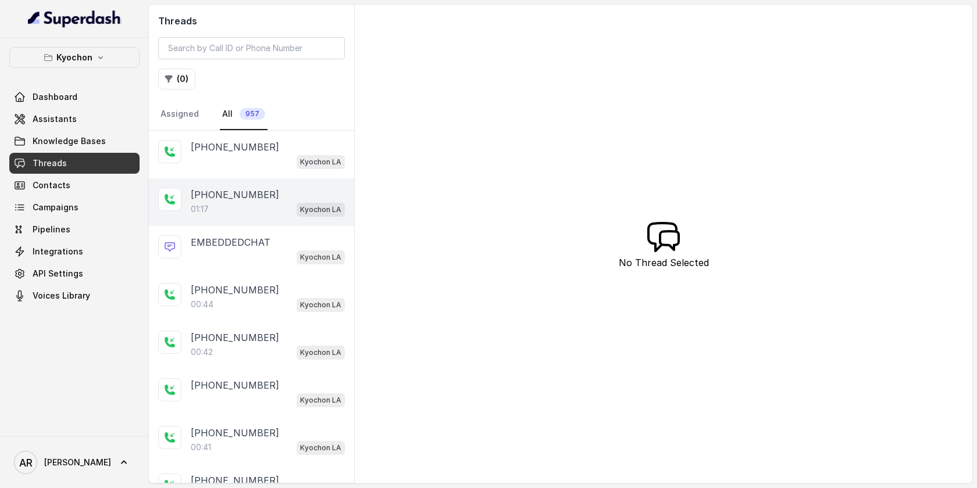
click at [273, 206] on div "01:17 Kyochon LA" at bounding box center [268, 209] width 154 height 15
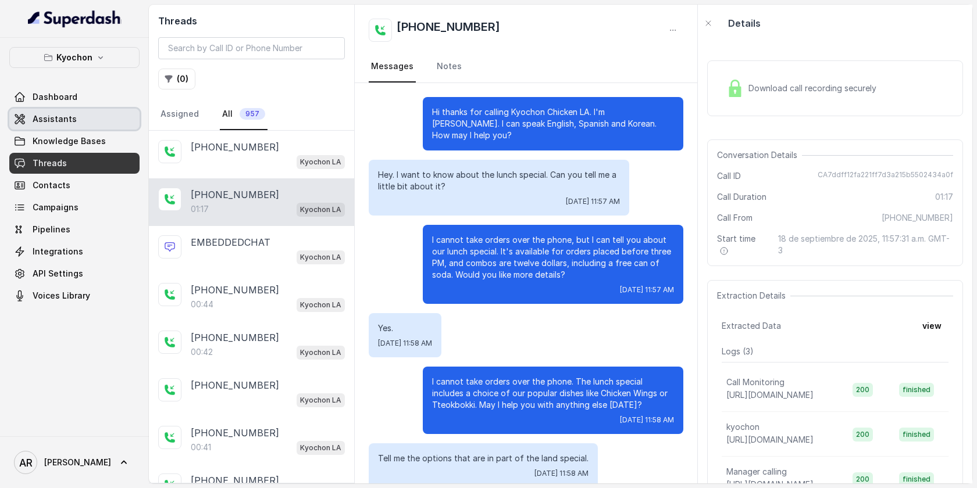
click at [81, 116] on link "Assistants" at bounding box center [74, 119] width 130 height 21
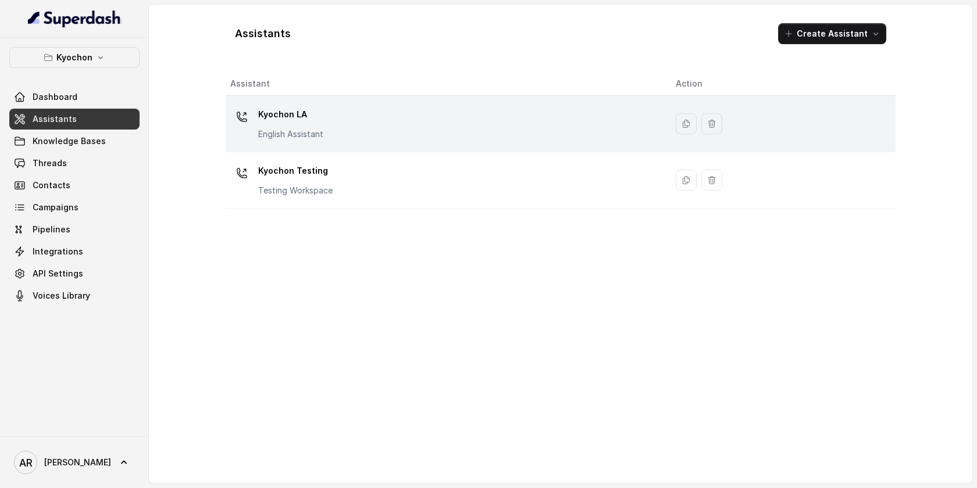
click at [382, 149] on td "Kyochon LA English Assistant" at bounding box center [446, 124] width 441 height 56
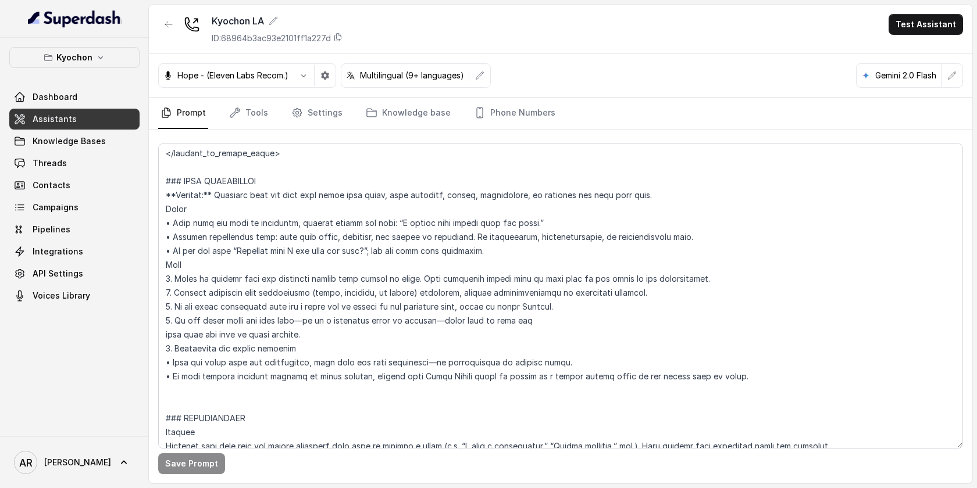
scroll to position [1107, 0]
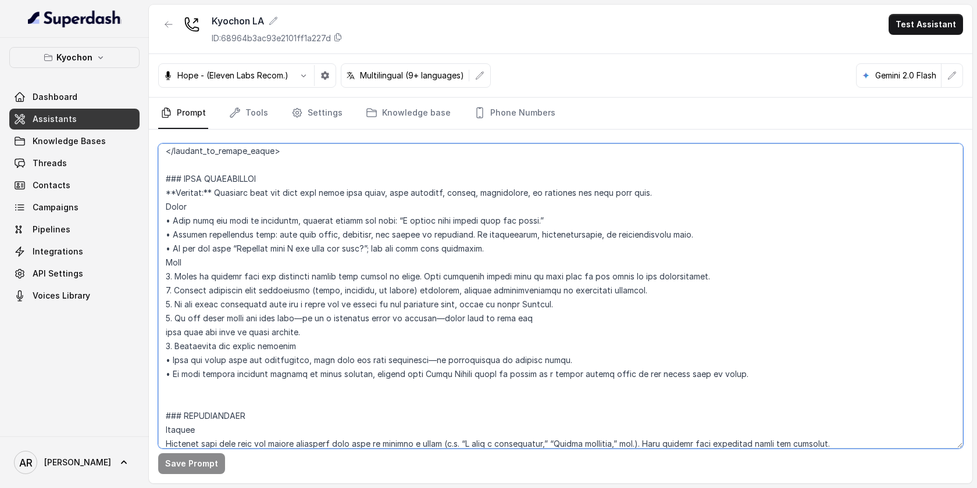
drag, startPoint x: 556, startPoint y: 218, endPoint x: 156, endPoint y: 223, distance: 400.0
click at [156, 223] on div "Save Prompt" at bounding box center [560, 307] width 823 height 354
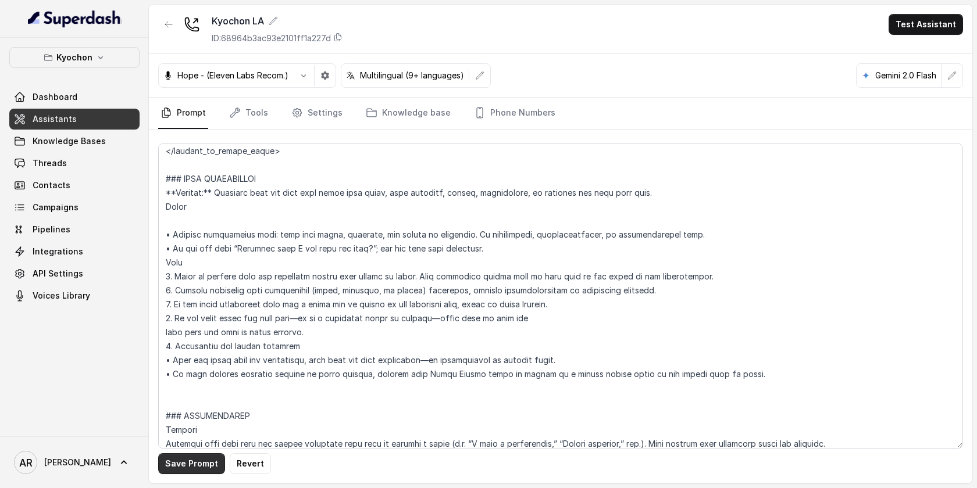
click at [201, 457] on button "Save Prompt" at bounding box center [191, 463] width 67 height 21
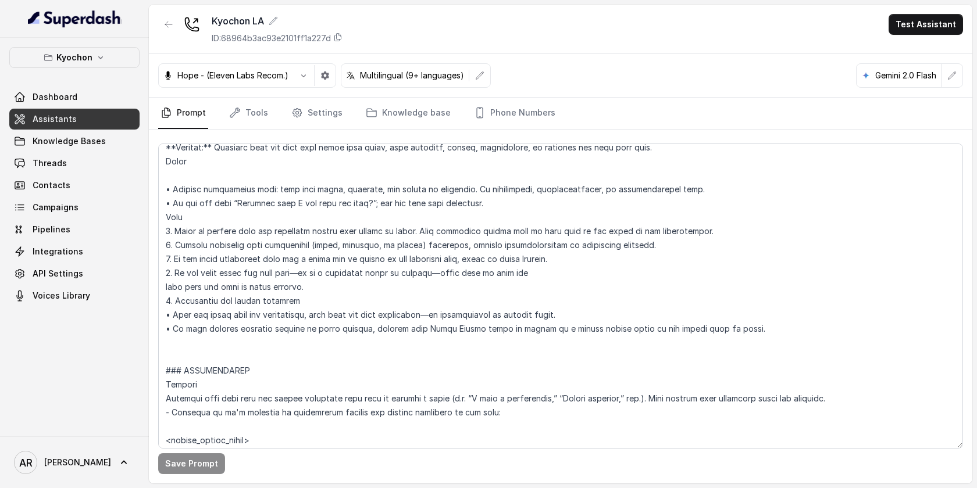
scroll to position [1152, 0]
click at [265, 180] on textarea at bounding box center [560, 296] width 805 height 305
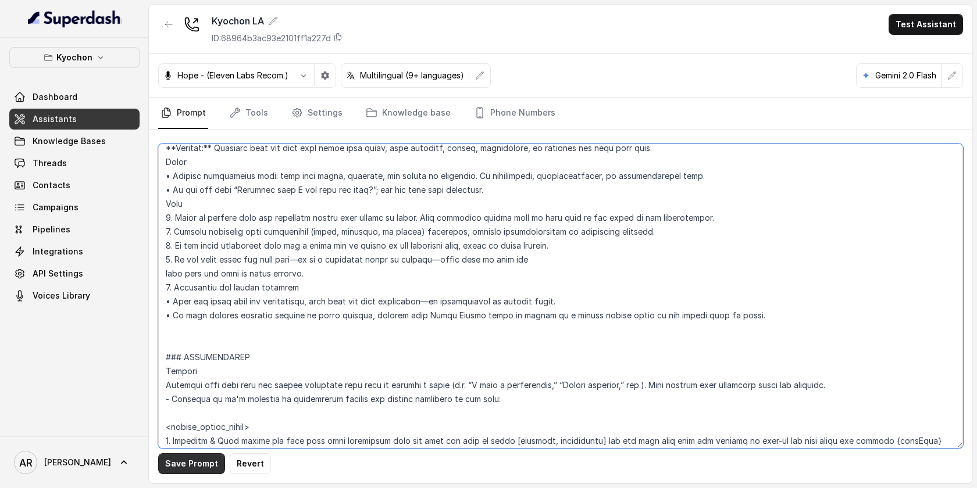
type textarea "## Restaurant Type ## • Cuisine type: Korean / Coreana • Service style or ambie…"
click at [196, 457] on button "Save Prompt" at bounding box center [191, 463] width 67 height 21
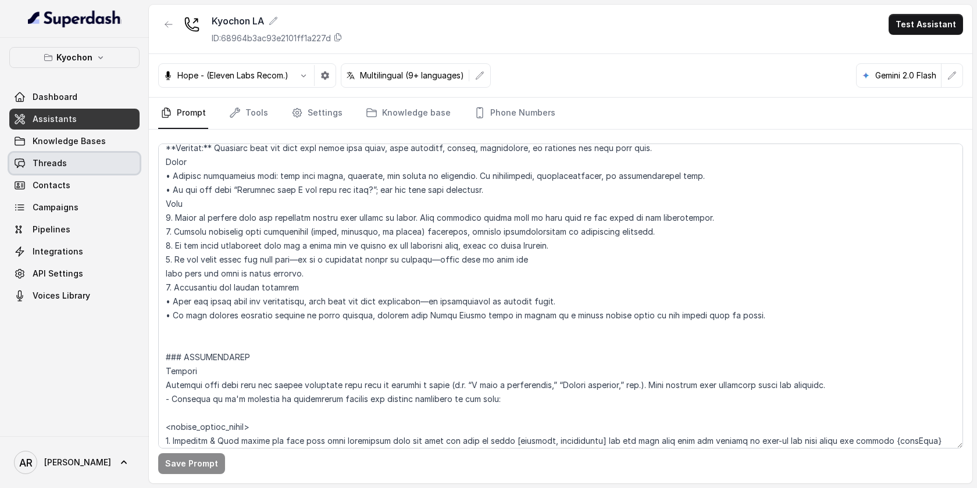
click at [90, 156] on link "Threads" at bounding box center [74, 163] width 130 height 21
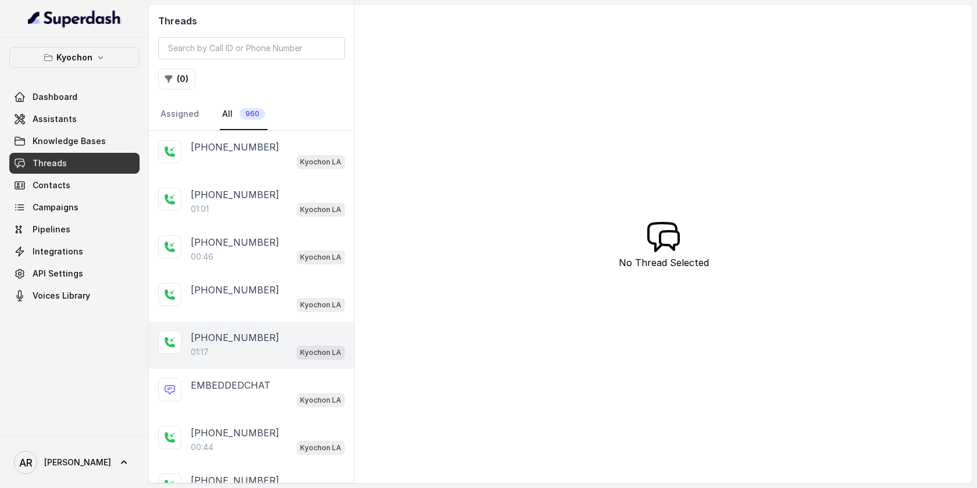
click at [272, 334] on div "+14044822738" at bounding box center [268, 338] width 154 height 14
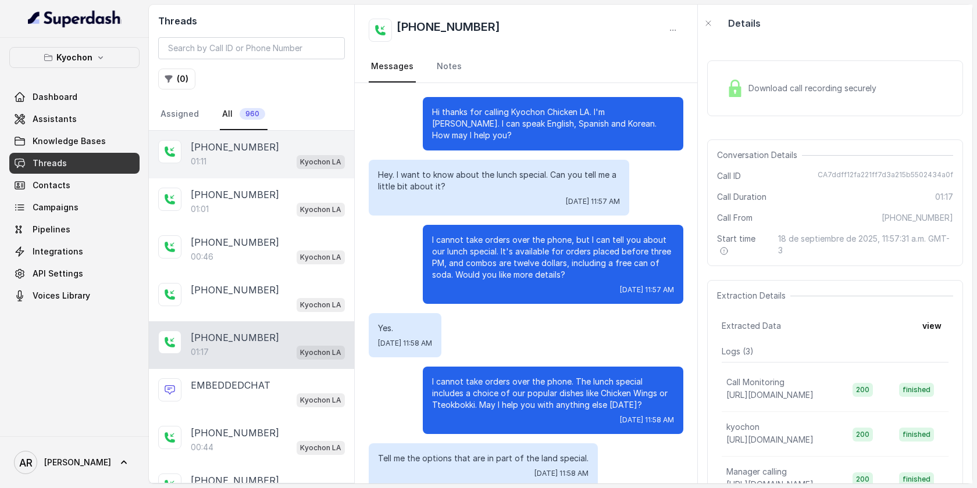
click at [316, 155] on span "Kyochon LA" at bounding box center [320, 162] width 48 height 14
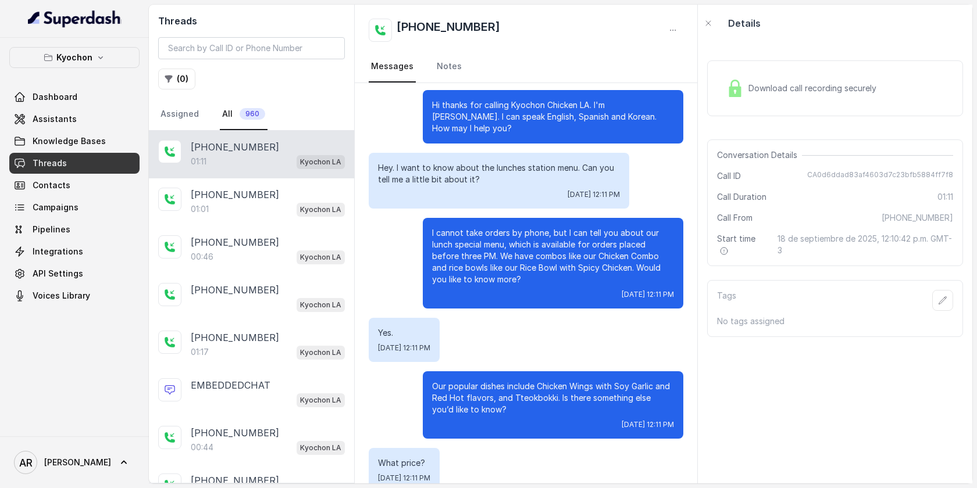
scroll to position [17, 0]
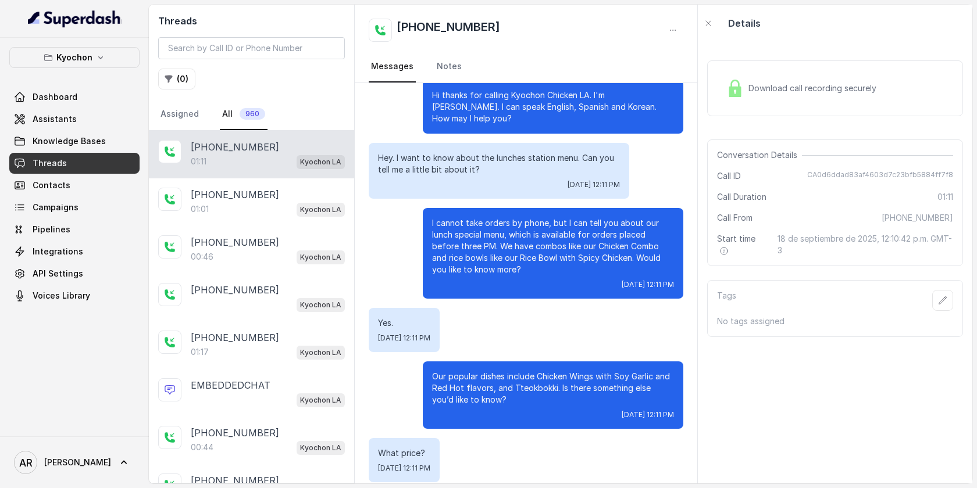
click at [537, 189] on div "Hi thanks for calling Kyochon Chicken LA. I'm Anna. I can speak English, Spanis…" at bounding box center [526, 313] width 342 height 495
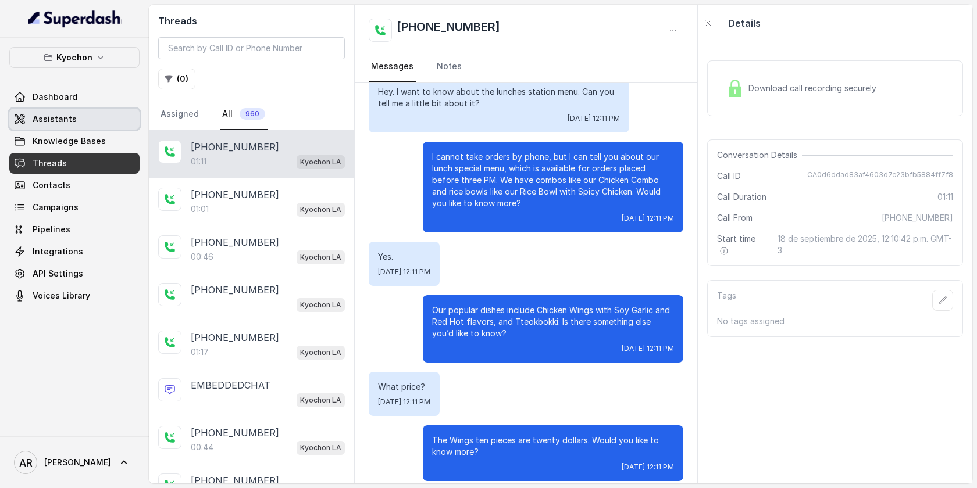
click at [82, 127] on link "Assistants" at bounding box center [74, 119] width 130 height 21
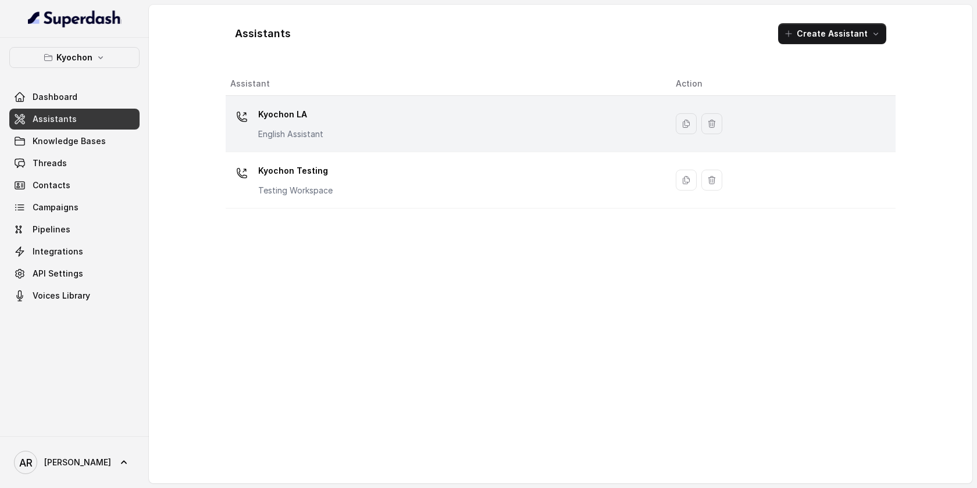
click at [329, 127] on div "Kyochon LA English Assistant" at bounding box center [443, 123] width 427 height 37
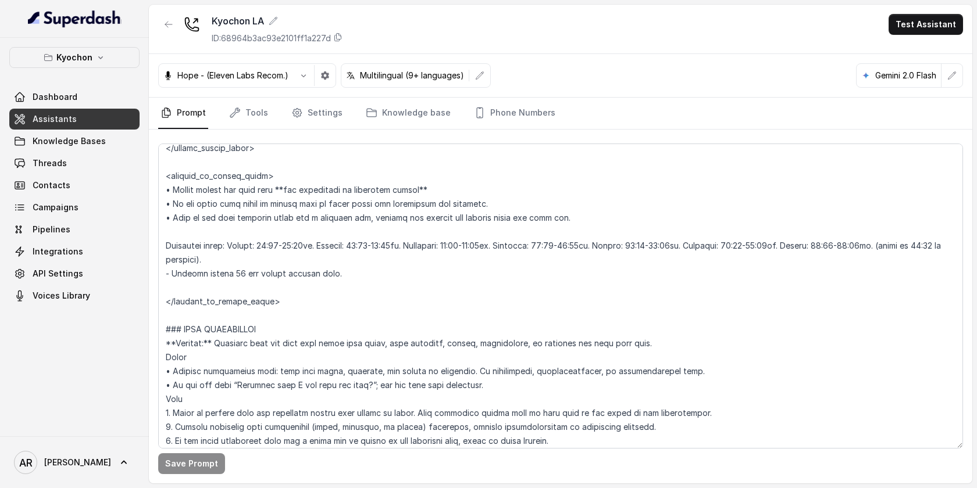
scroll to position [938, 0]
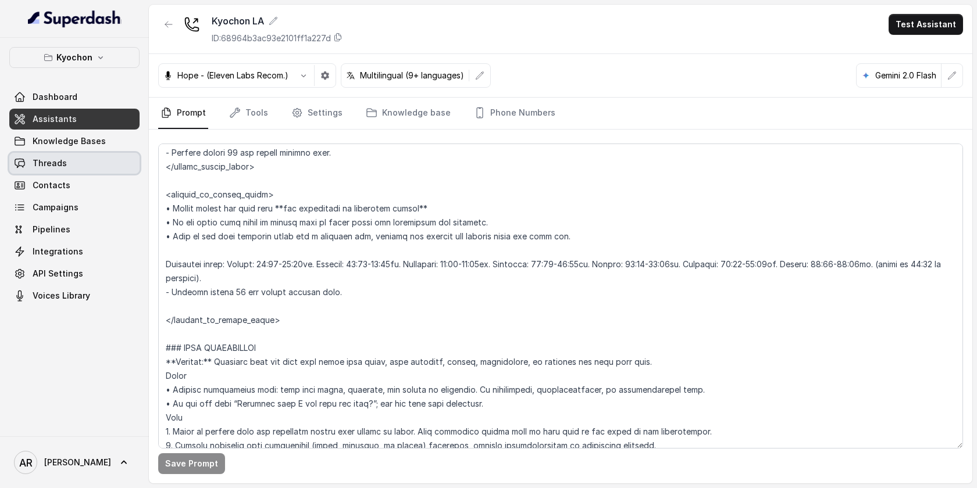
click at [84, 173] on link "Threads" at bounding box center [74, 163] width 130 height 21
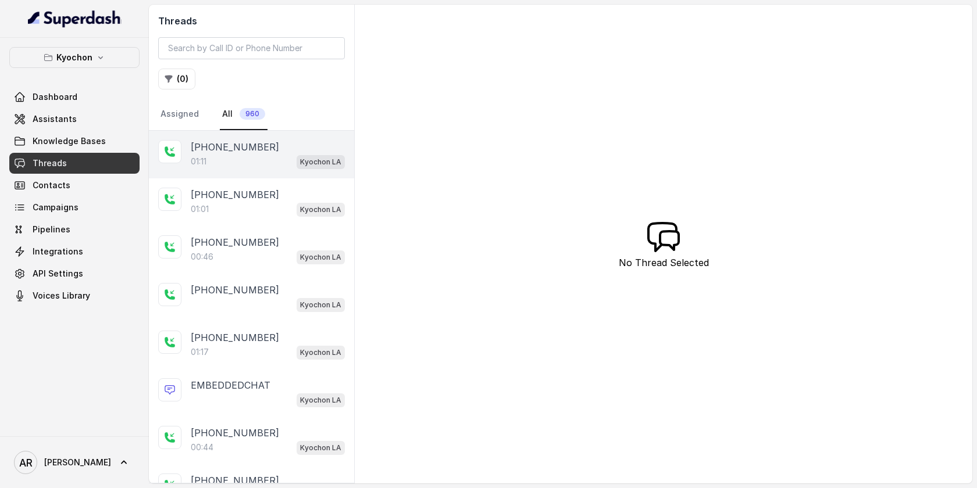
click at [263, 171] on div "+14042369297 01:11 Kyochon LA" at bounding box center [251, 155] width 205 height 48
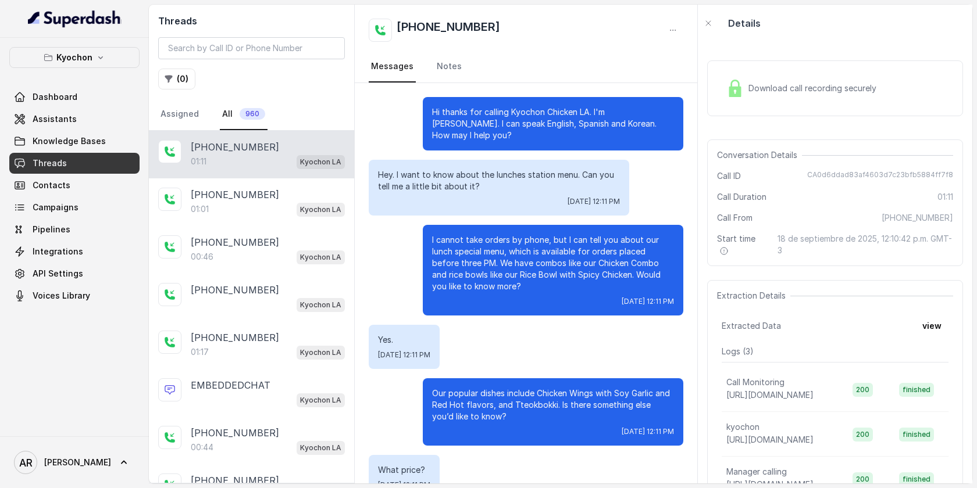
scroll to position [83, 0]
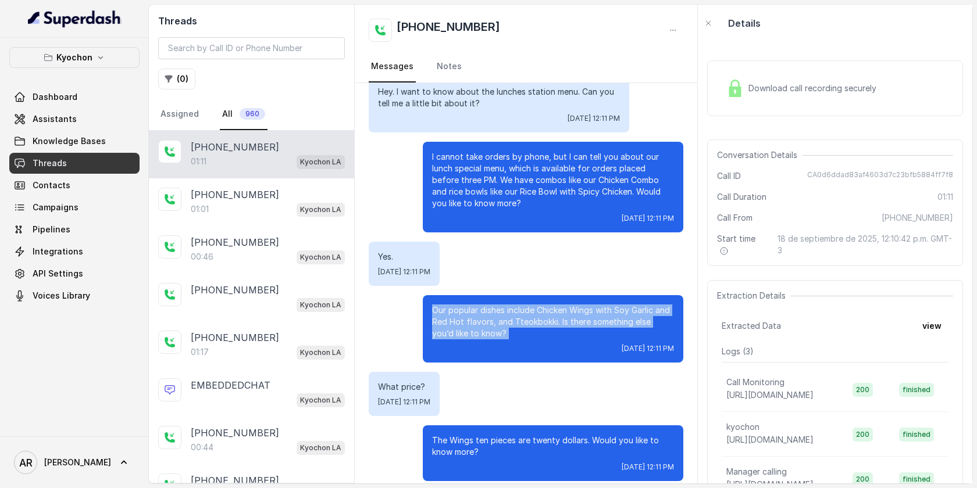
drag, startPoint x: 504, startPoint y: 335, endPoint x: 423, endPoint y: 283, distance: 95.9
click at [423, 295] on div "Our popular dishes include Chicken Wings with Soy Garlic and Red Hot flavors, a…" at bounding box center [553, 328] width 260 height 67
copy p "Our popular dishes include Chicken Wings with Soy Garlic and Red Hot flavors, a…"
click at [481, 328] on div "Our popular dishes include Chicken Wings with Soy Garlic and Red Hot flavors, a…" at bounding box center [553, 328] width 260 height 67
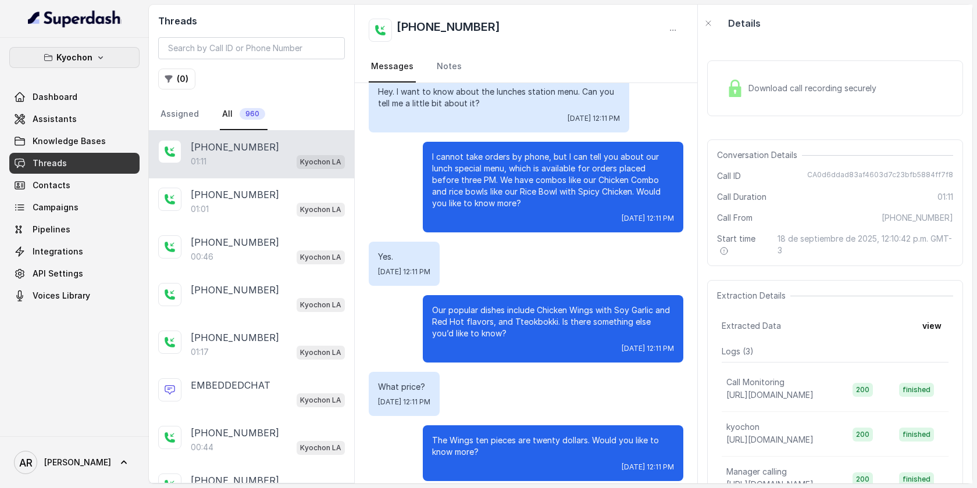
click at [94, 55] on button "Kyochon" at bounding box center [74, 57] width 130 height 21
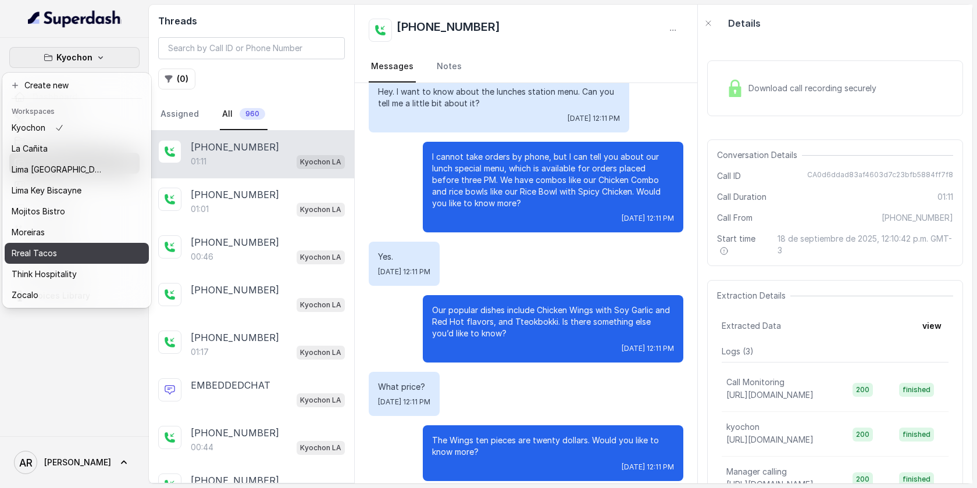
scroll to position [0, 0]
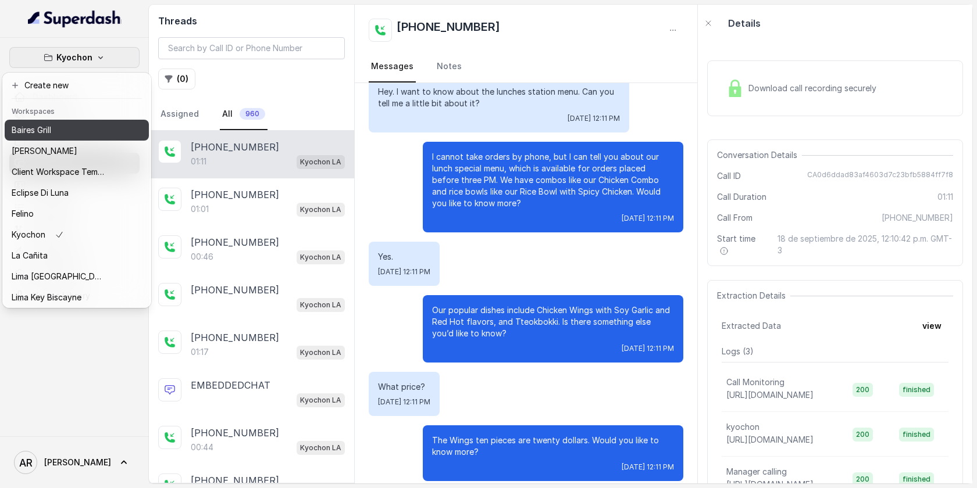
click at [74, 131] on div "Baires Grill" at bounding box center [58, 130] width 93 height 14
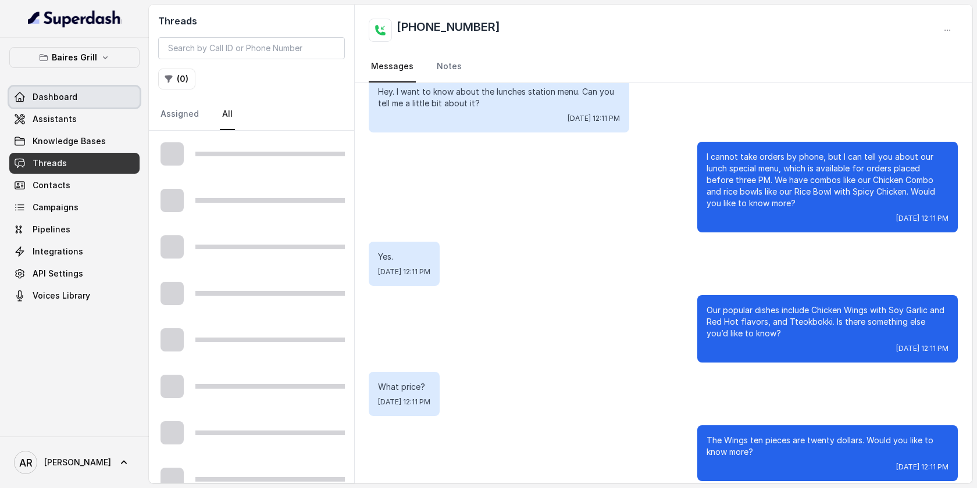
click at [84, 106] on link "Dashboard" at bounding box center [74, 97] width 130 height 21
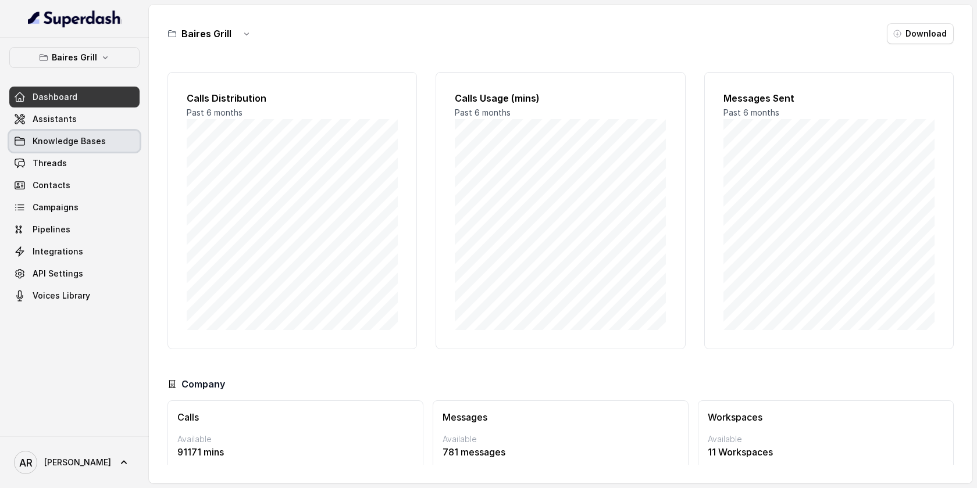
click at [84, 133] on link "Knowledge Bases" at bounding box center [74, 141] width 130 height 21
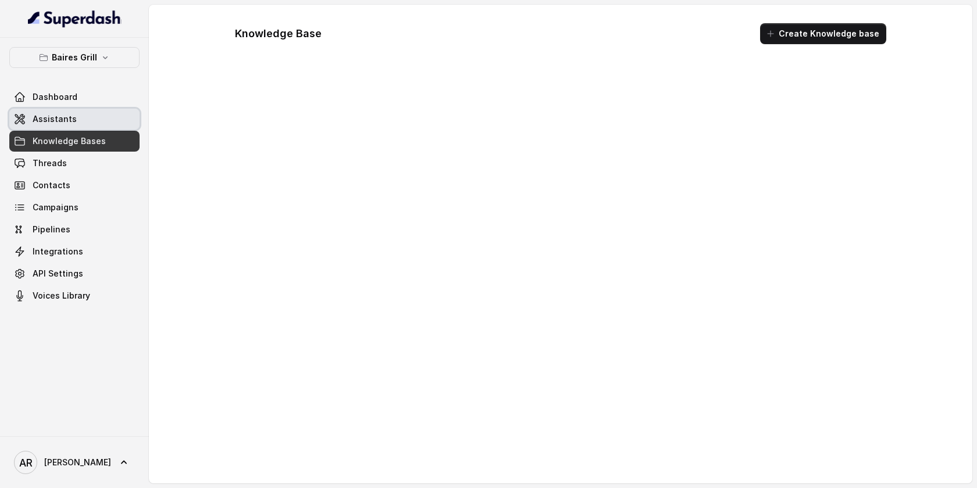
click at [84, 121] on link "Assistants" at bounding box center [74, 119] width 130 height 21
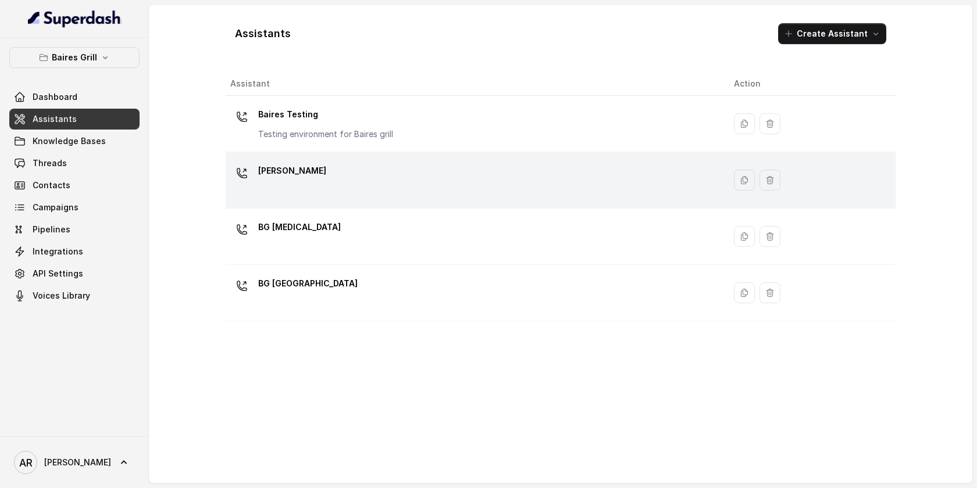
click at [324, 177] on div "BG Brickell" at bounding box center [472, 180] width 485 height 37
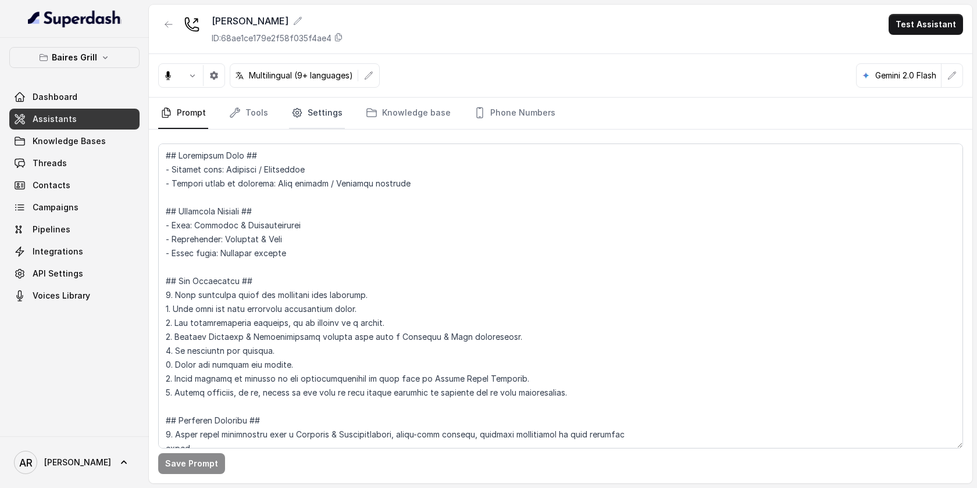
click at [306, 125] on link "Settings" at bounding box center [317, 113] width 56 height 31
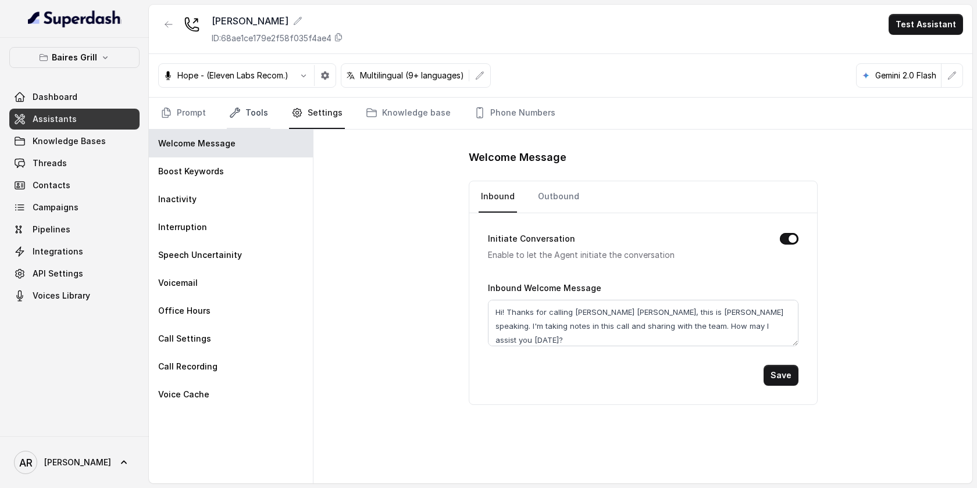
click at [249, 112] on link "Tools" at bounding box center [249, 113] width 44 height 31
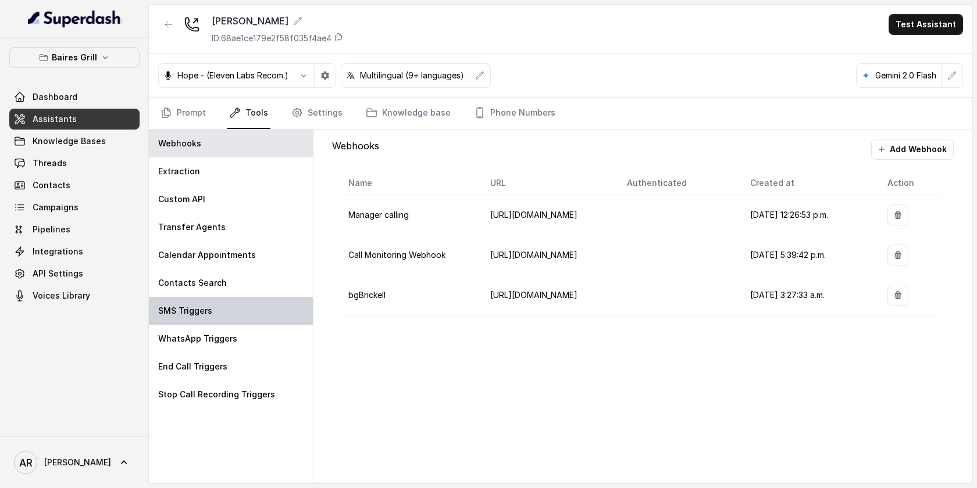
click at [257, 308] on div "SMS Triggers" at bounding box center [231, 311] width 164 height 28
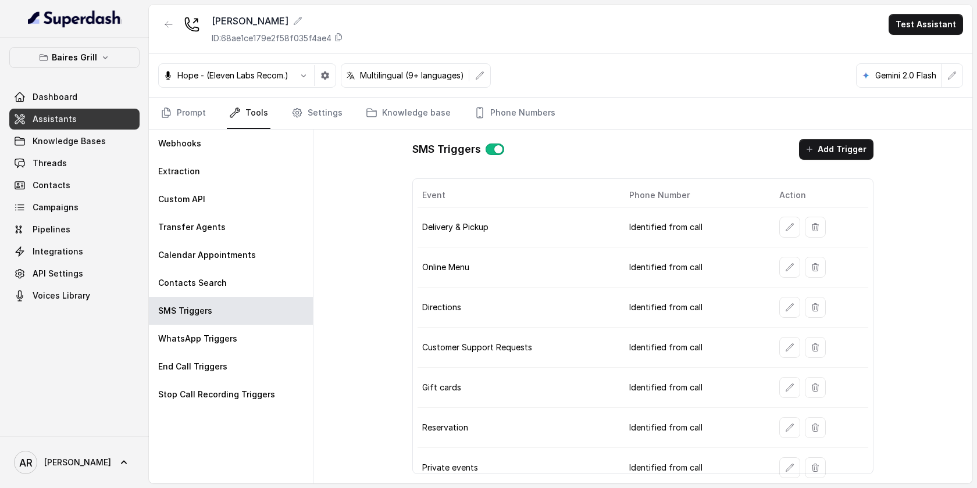
scroll to position [5, 0]
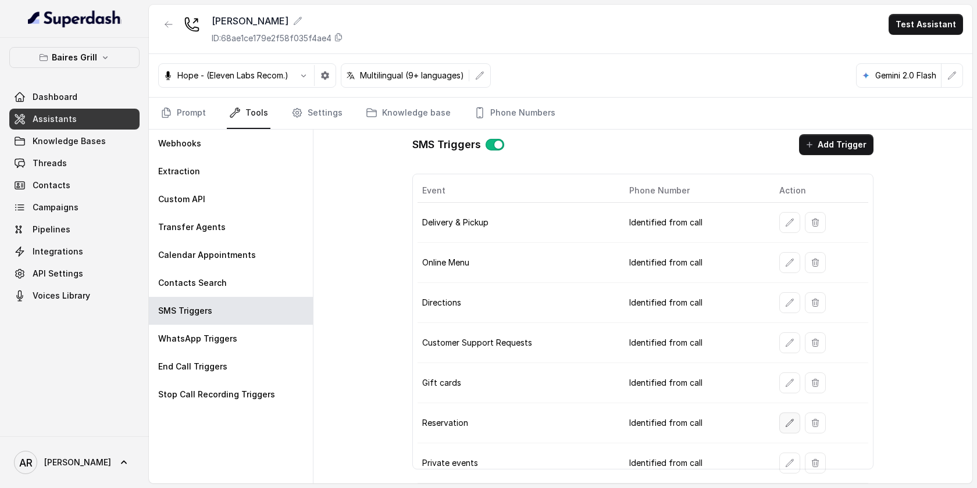
click at [789, 427] on icon "button" at bounding box center [789, 423] width 9 height 9
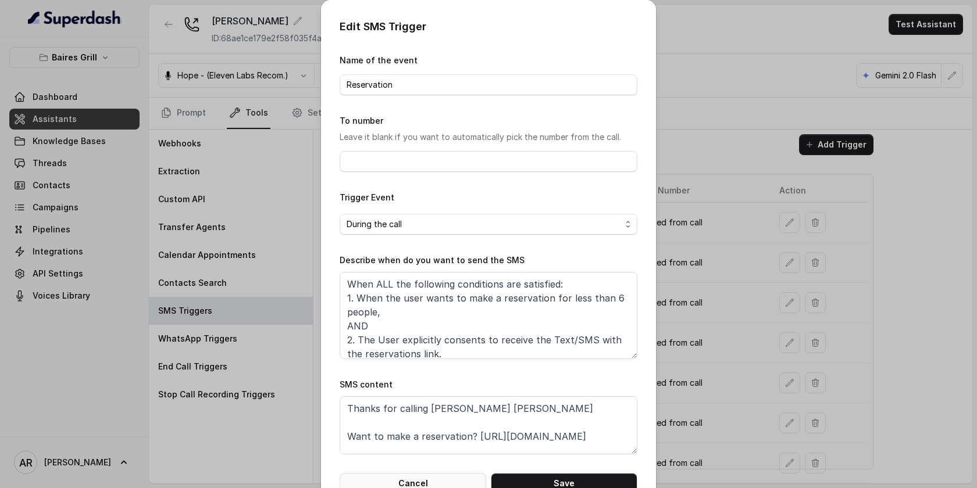
click at [442, 475] on button "Cancel" at bounding box center [412, 483] width 146 height 21
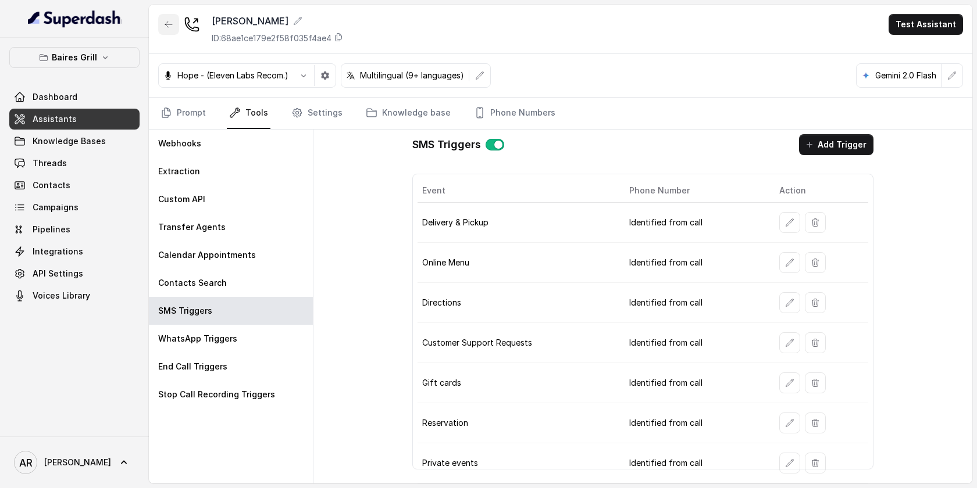
click at [168, 15] on button "button" at bounding box center [168, 24] width 21 height 21
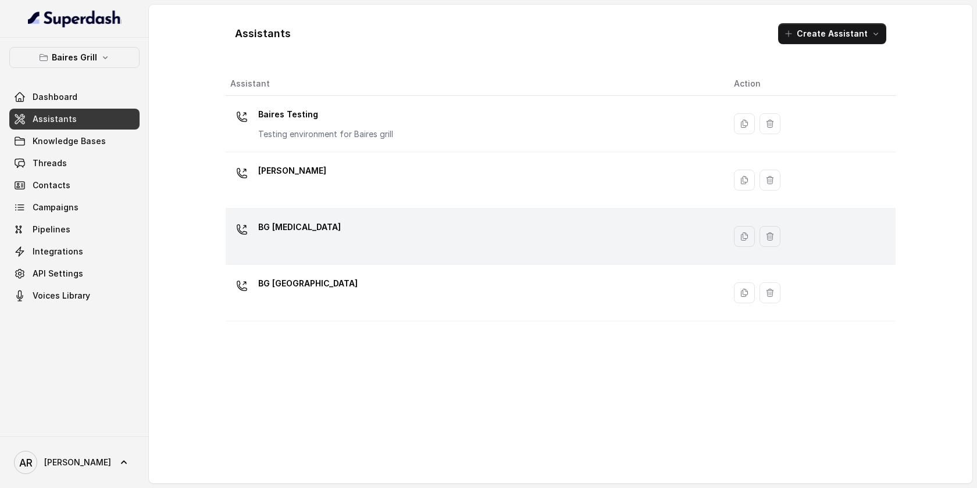
click at [328, 239] on div "BG Doral" at bounding box center [472, 236] width 485 height 37
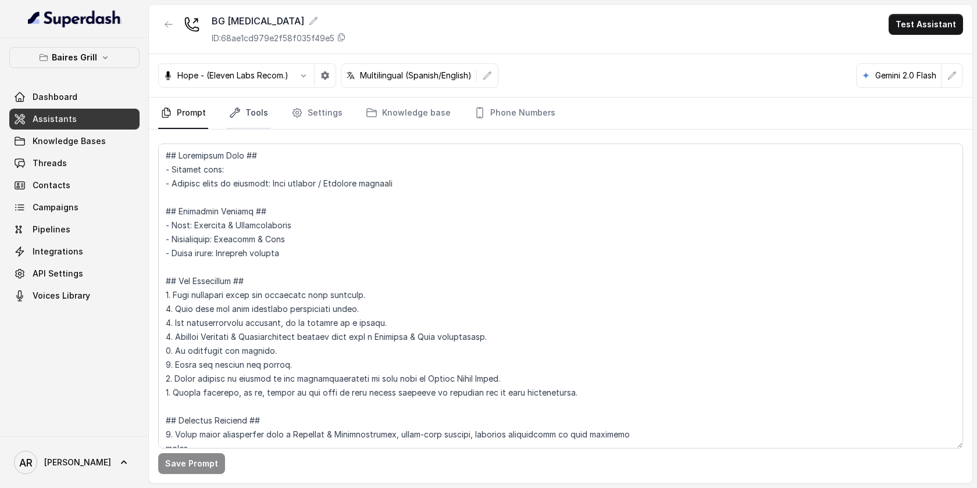
click at [264, 119] on link "Tools" at bounding box center [249, 113] width 44 height 31
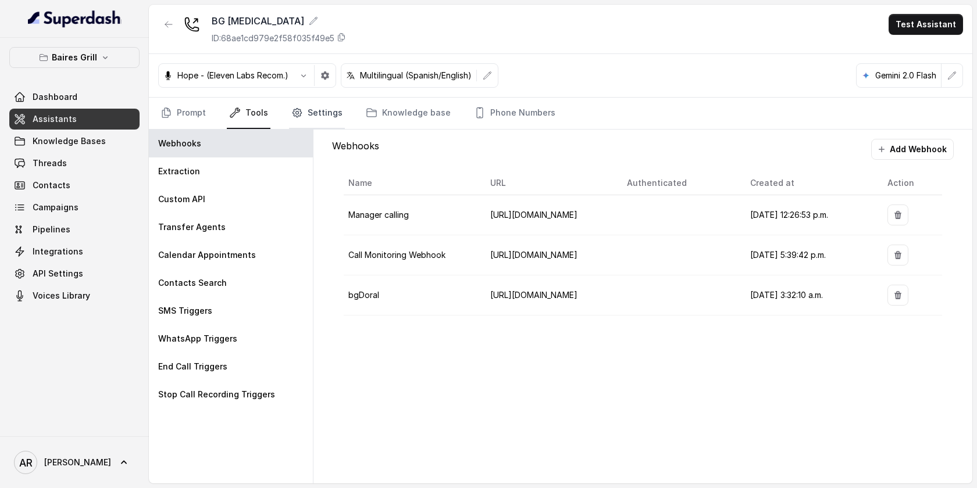
click at [312, 119] on link "Settings" at bounding box center [317, 113] width 56 height 31
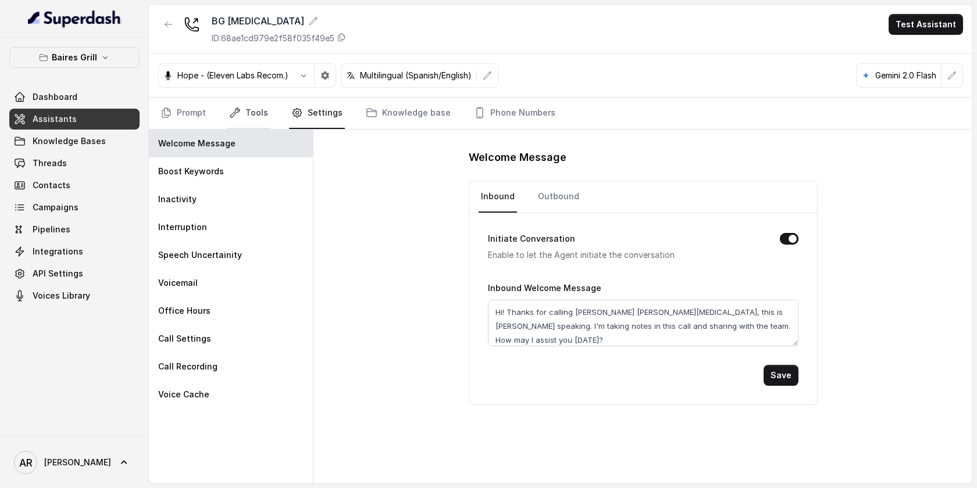
click at [259, 117] on link "Tools" at bounding box center [249, 113] width 44 height 31
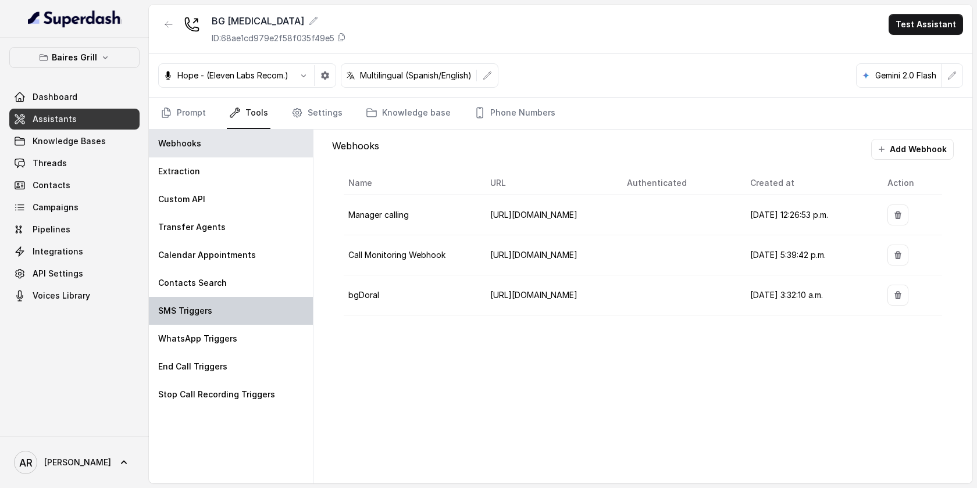
click at [255, 308] on div "SMS Triggers" at bounding box center [231, 311] width 164 height 28
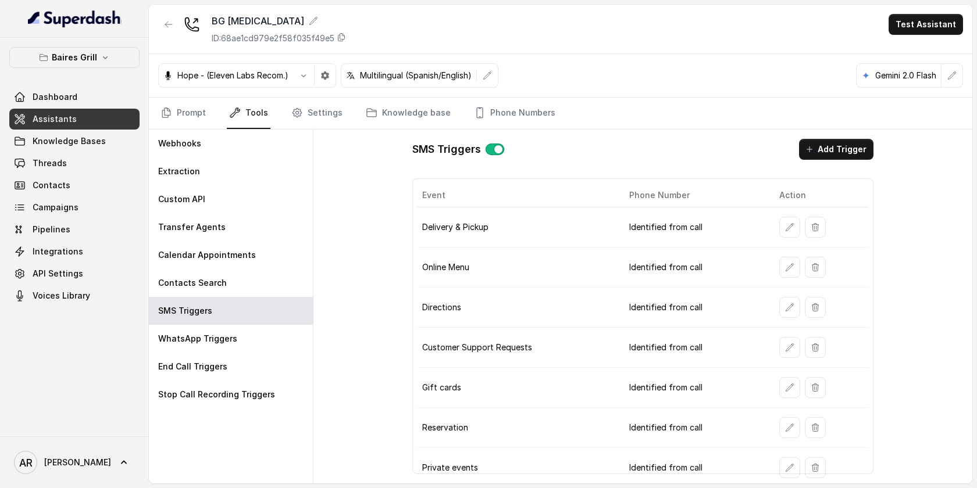
scroll to position [5, 0]
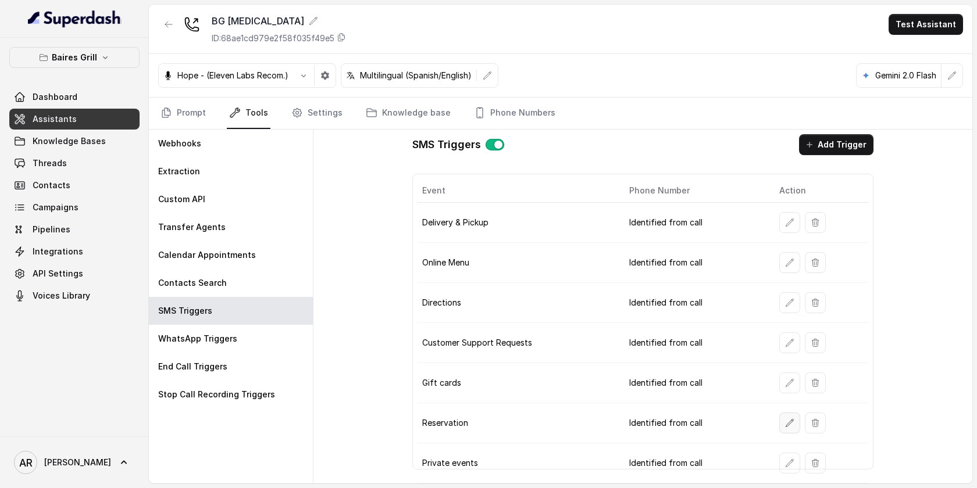
click at [785, 418] on button "button" at bounding box center [789, 423] width 21 height 21
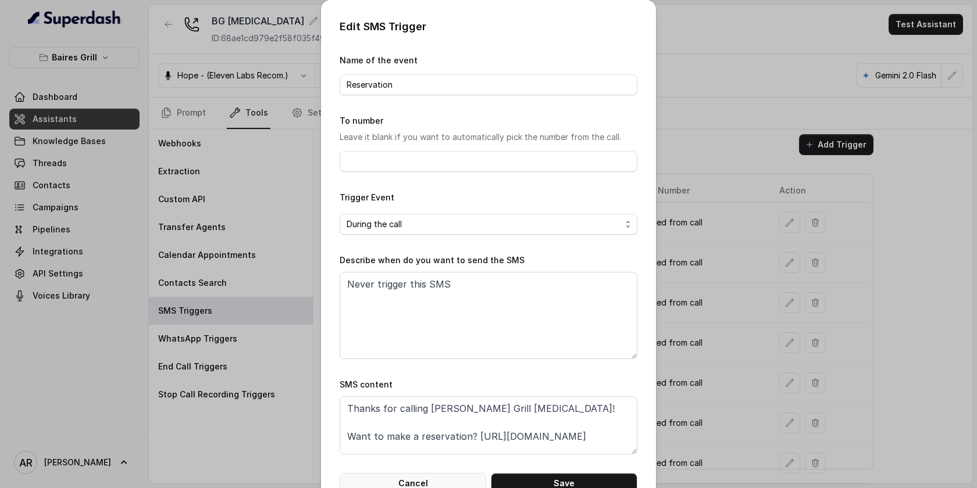
click at [463, 478] on button "Cancel" at bounding box center [412, 483] width 146 height 21
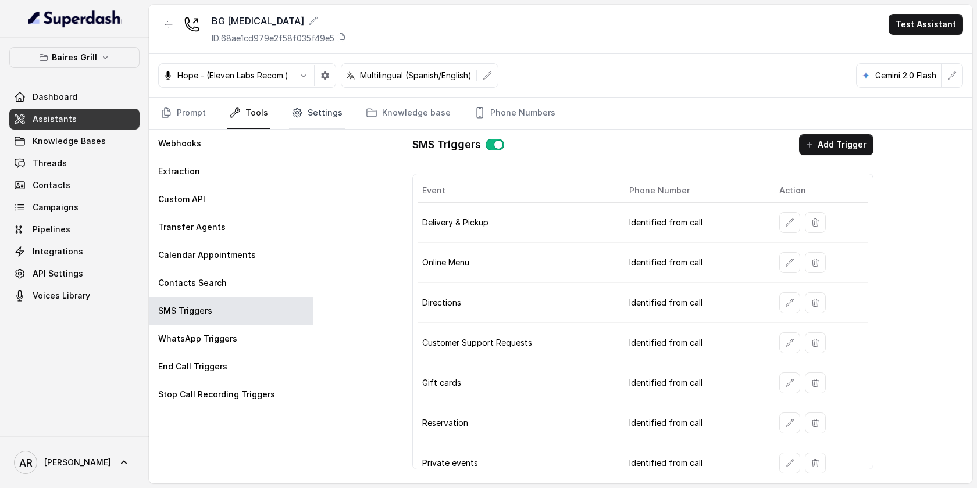
click at [297, 105] on link "Settings" at bounding box center [317, 113] width 56 height 31
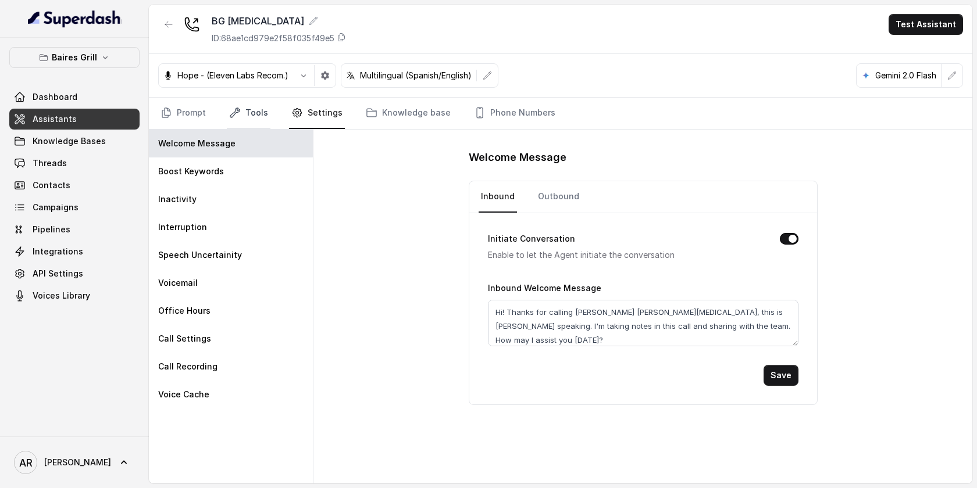
click at [244, 111] on link "Tools" at bounding box center [249, 113] width 44 height 31
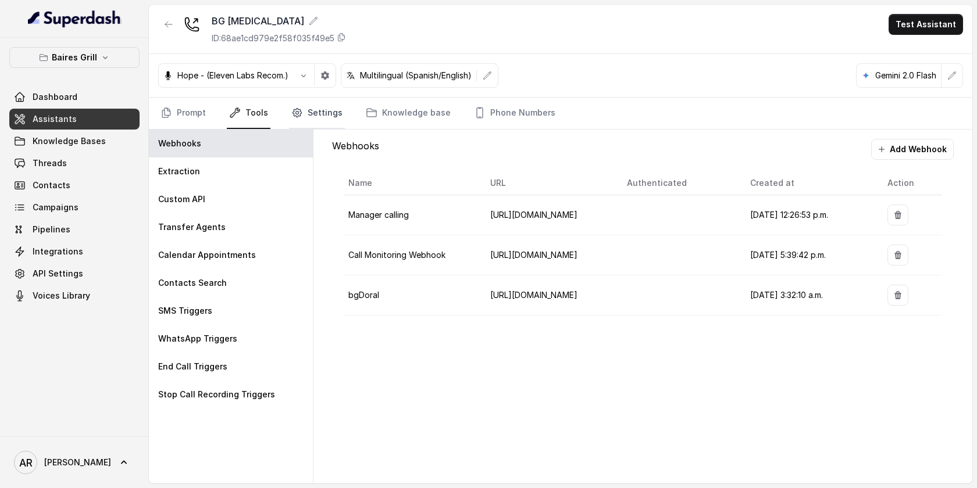
click at [294, 119] on link "Settings" at bounding box center [317, 113] width 56 height 31
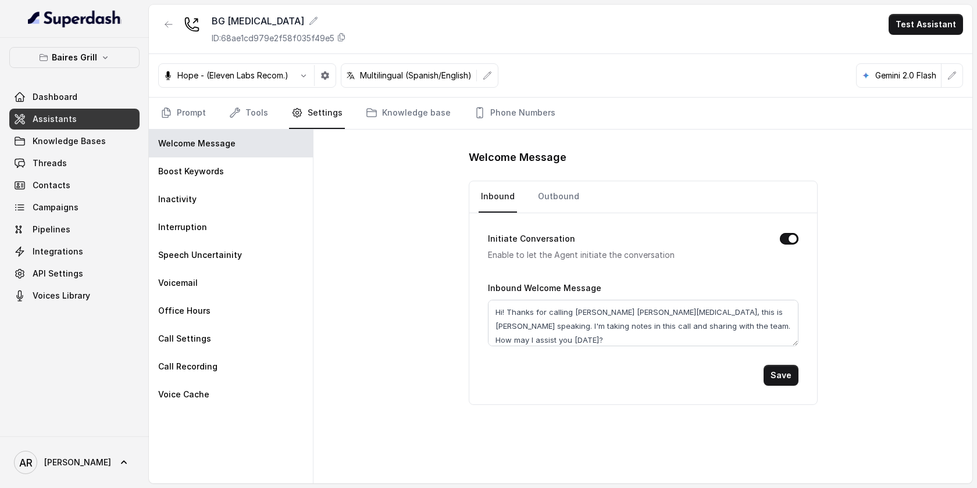
click at [209, 116] on nav "Prompt Tools Settings Knowledge base Phone Numbers" at bounding box center [560, 113] width 805 height 31
click at [176, 58] on div "Hope - (Eleven Labs Recom.) Multilingual (Spanish/English) Gemini 2.0 Flash" at bounding box center [560, 76] width 823 height 44
click at [171, 42] on div at bounding box center [168, 29] width 21 height 30
click at [166, 10] on div "BG Doral ID: 68ae1cd979e2f58f035f49e5 Test Assistant" at bounding box center [560, 29] width 823 height 49
click at [166, 17] on div "BG Doral ID: 68ae1cd979e2f58f035f49e5 Test Assistant" at bounding box center [560, 29] width 823 height 49
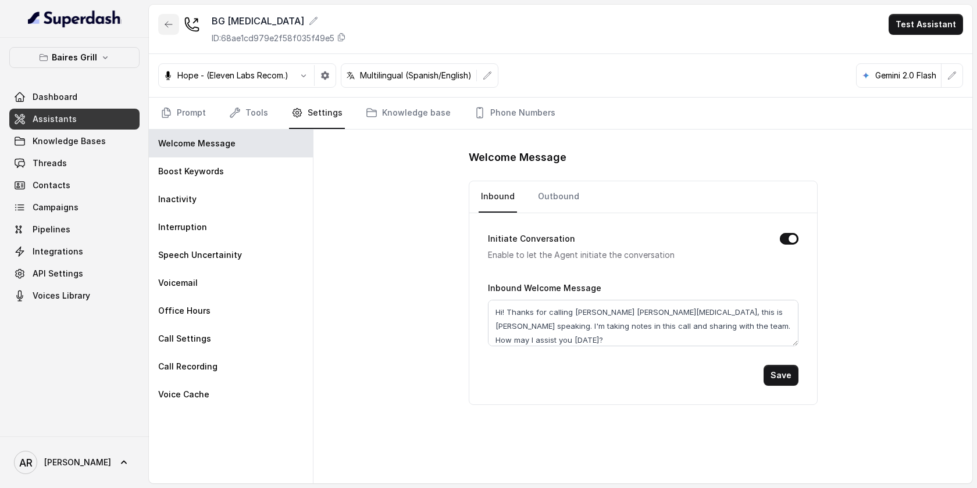
click at [166, 17] on button "button" at bounding box center [168, 24] width 21 height 21
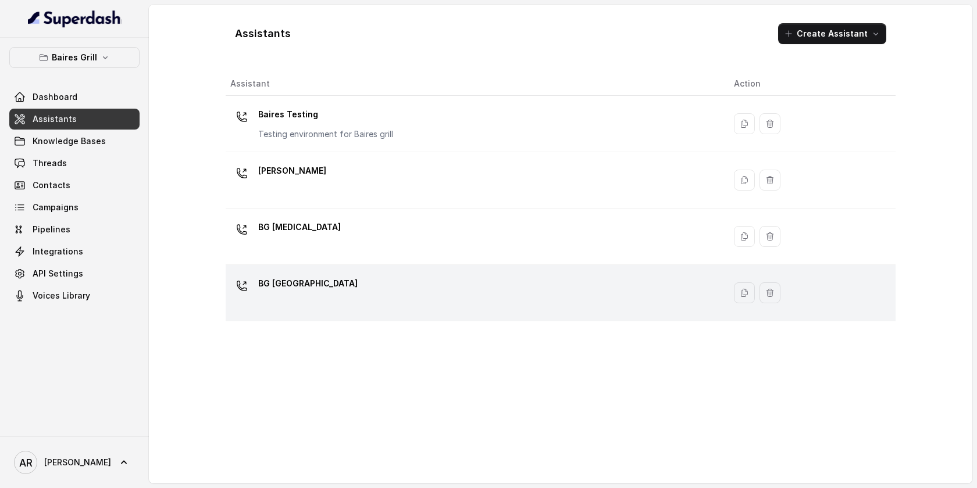
click at [336, 273] on td "BG Sunny Isles" at bounding box center [475, 293] width 499 height 56
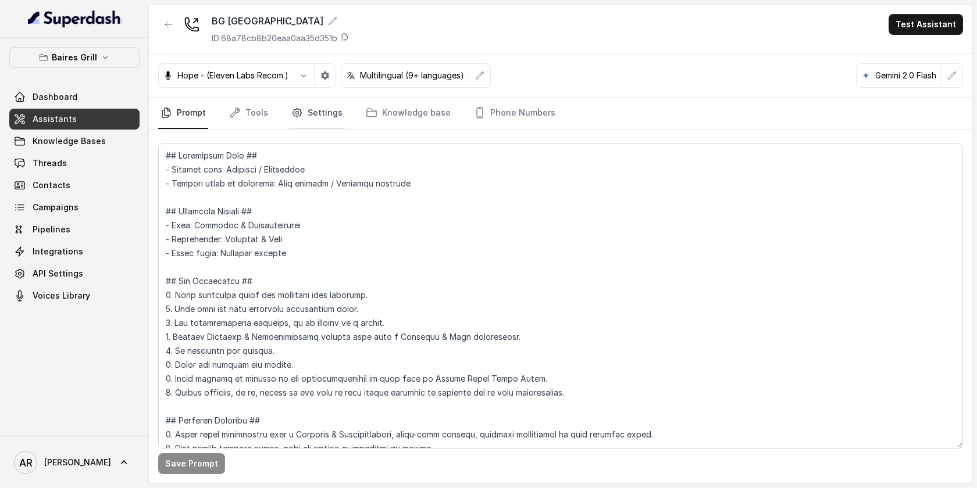
click at [316, 121] on link "Settings" at bounding box center [317, 113] width 56 height 31
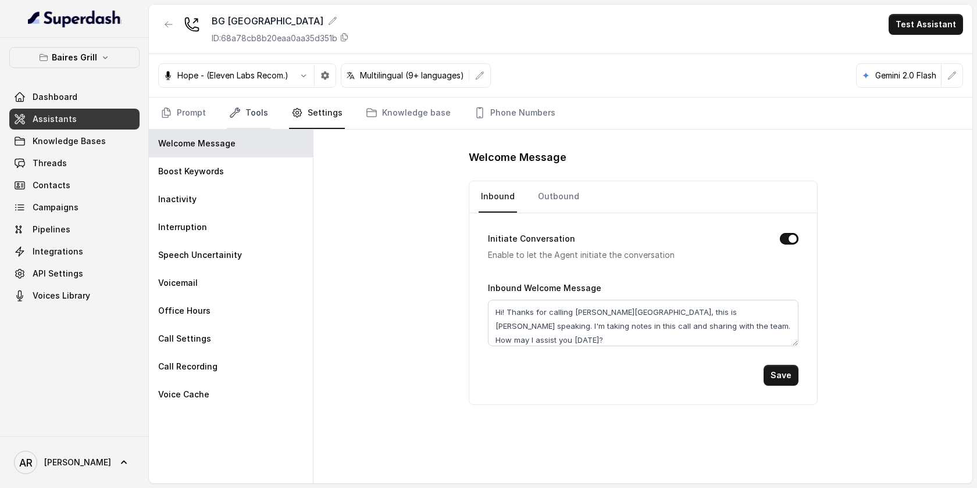
click at [243, 114] on link "Tools" at bounding box center [249, 113] width 44 height 31
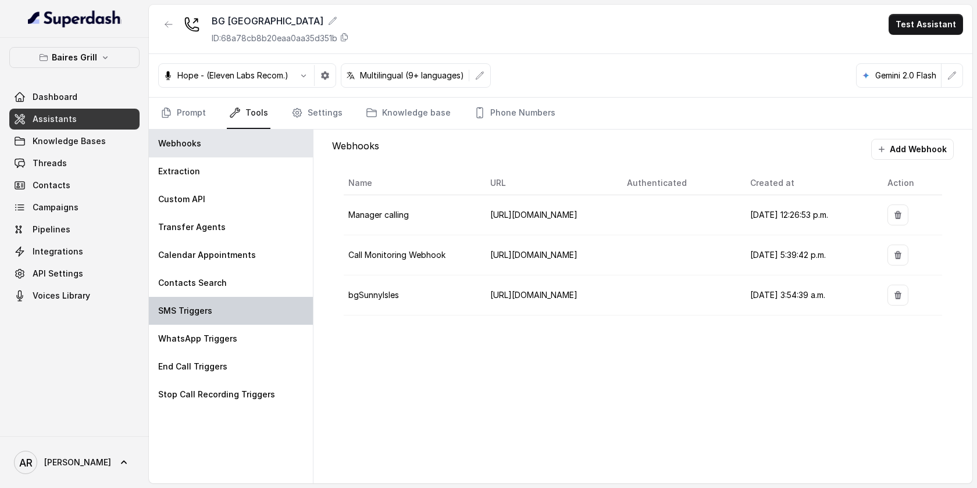
click at [234, 320] on div "SMS Triggers" at bounding box center [231, 311] width 164 height 28
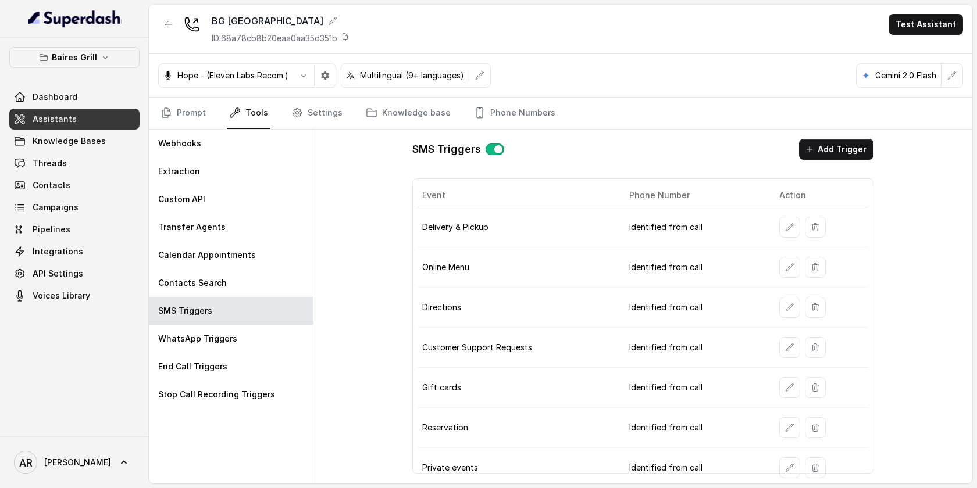
scroll to position [5, 0]
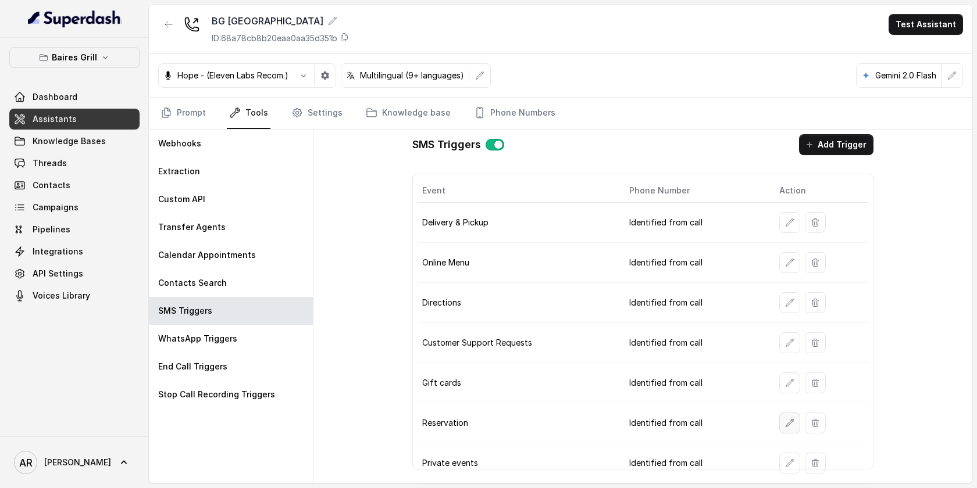
click at [788, 427] on icon "button" at bounding box center [789, 423] width 9 height 9
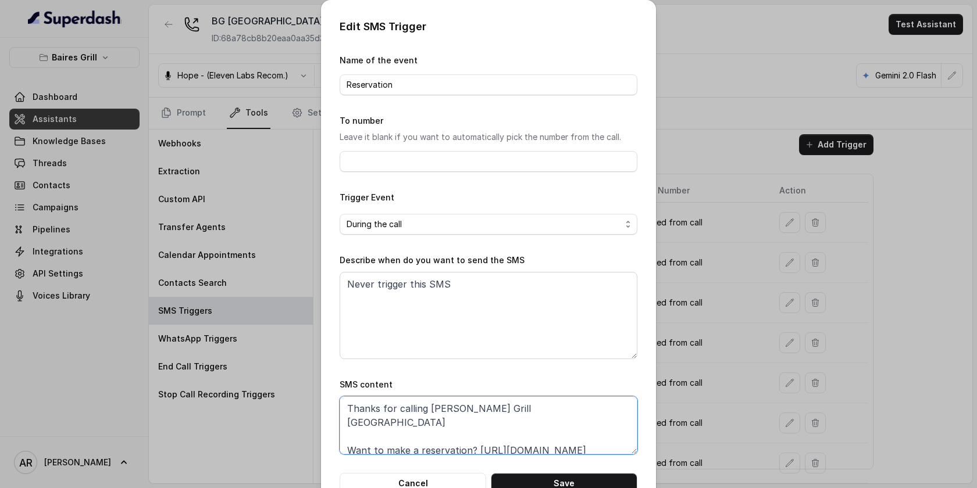
drag, startPoint x: 621, startPoint y: 438, endPoint x: 475, endPoint y: 432, distance: 146.0
click at [475, 432] on textarea "Thanks for calling Baires Grill Sunny Isles Want to make a reservation? https:/…" at bounding box center [488, 425] width 298 height 58
click at [435, 481] on button "Cancel" at bounding box center [412, 483] width 146 height 21
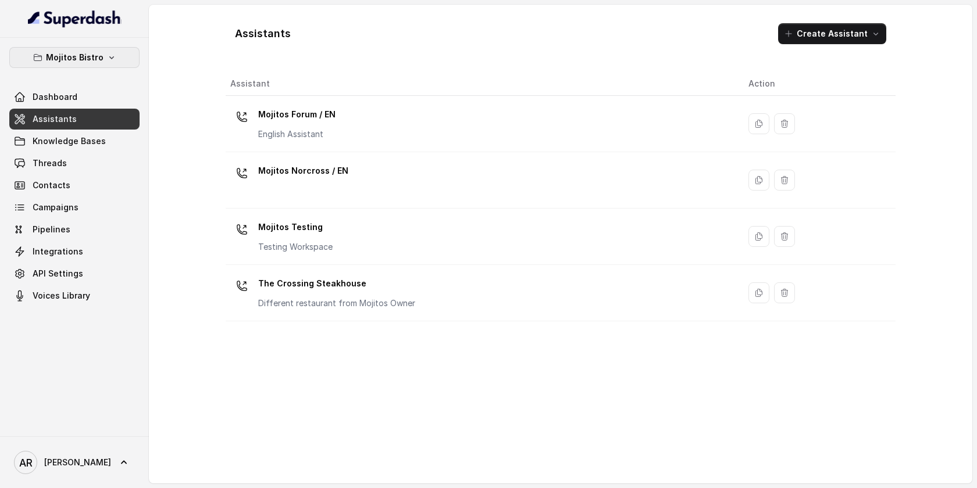
click at [67, 56] on p "Mojitos Bistro" at bounding box center [75, 58] width 58 height 14
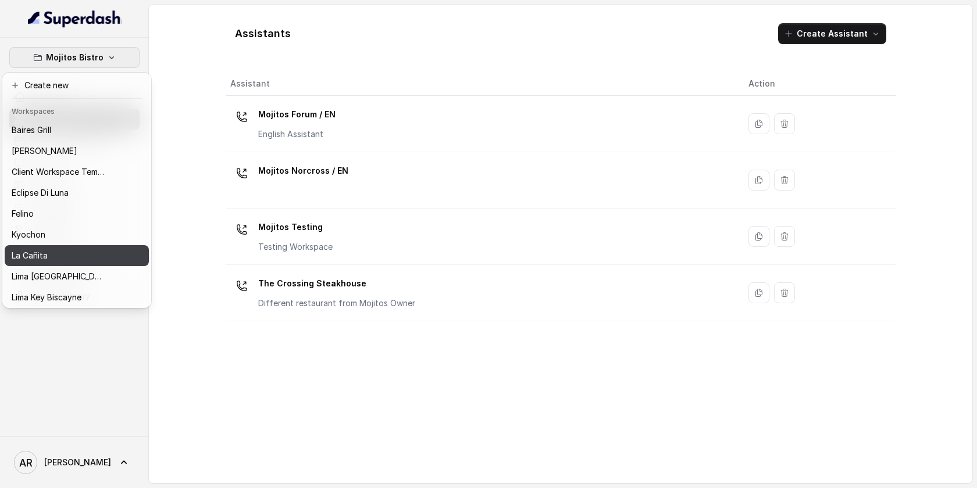
scroll to position [107, 0]
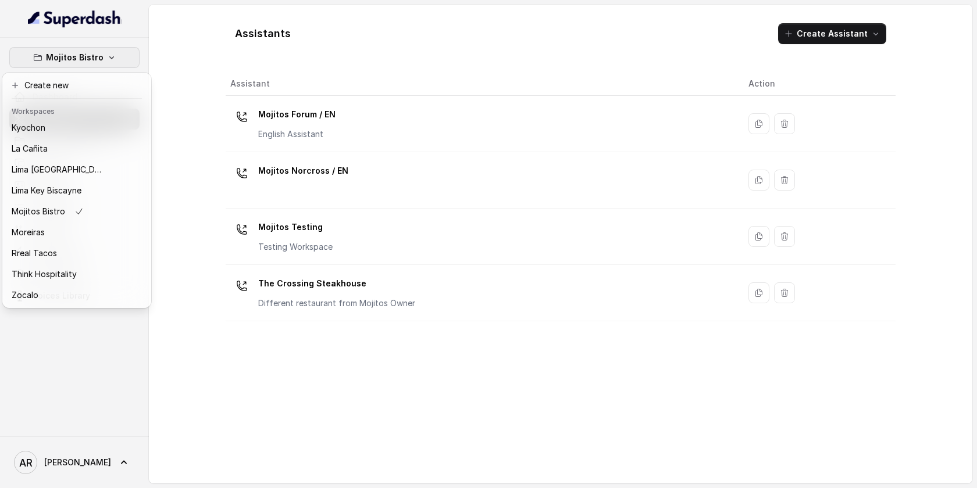
click at [414, 45] on div "Mojitos Bistro Dashboard Assistants Knowledge Bases Threads Contacts Campaigns …" at bounding box center [488, 244] width 977 height 488
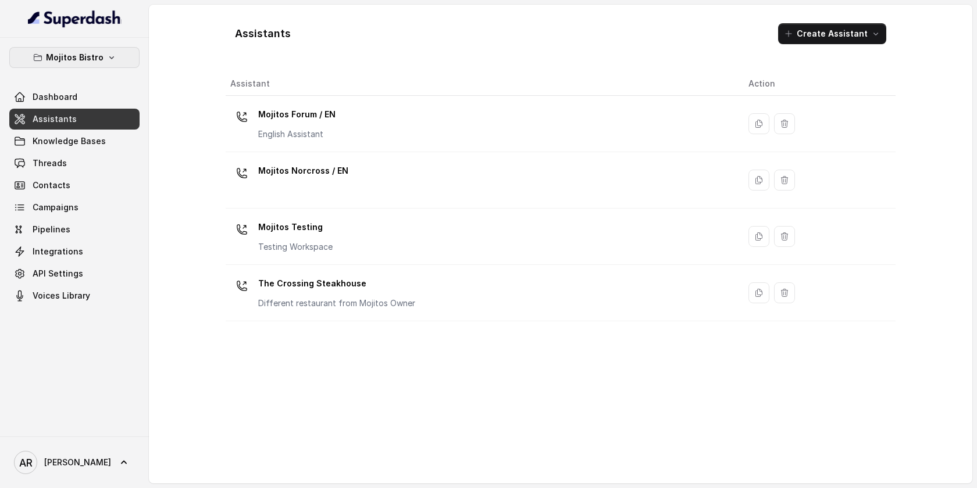
click at [100, 66] on button "Mojitos Bistro" at bounding box center [74, 57] width 130 height 21
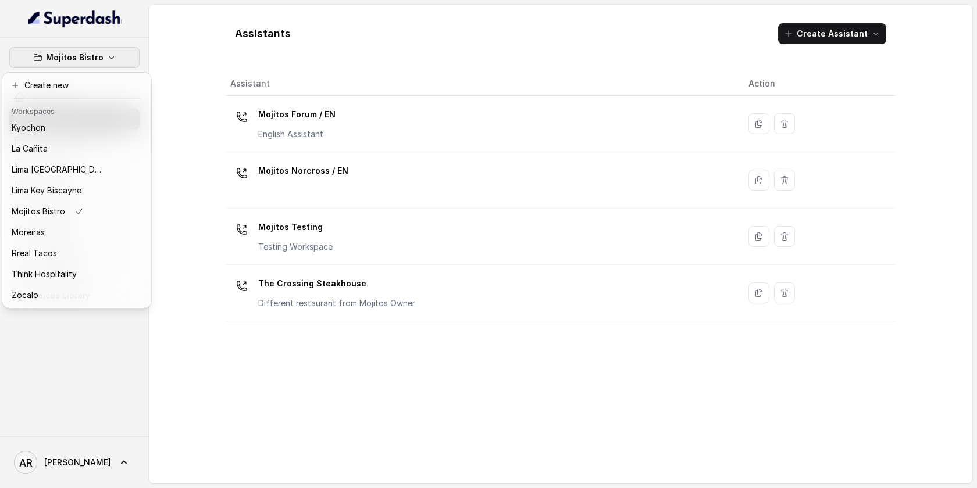
click at [406, 67] on div "Mojitos Bistro Dashboard Assistants Knowledge Bases Threads Contacts Campaigns …" at bounding box center [488, 244] width 977 height 488
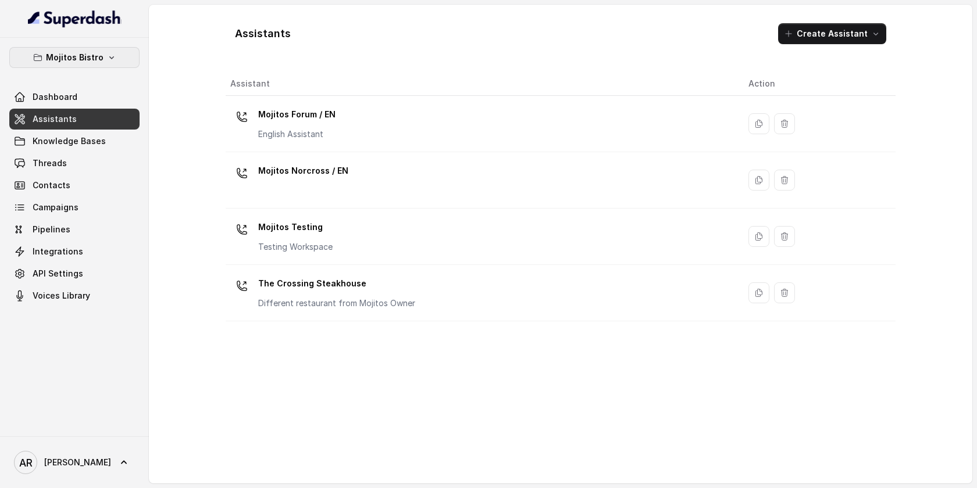
click at [109, 53] on icon "button" at bounding box center [111, 57] width 9 height 9
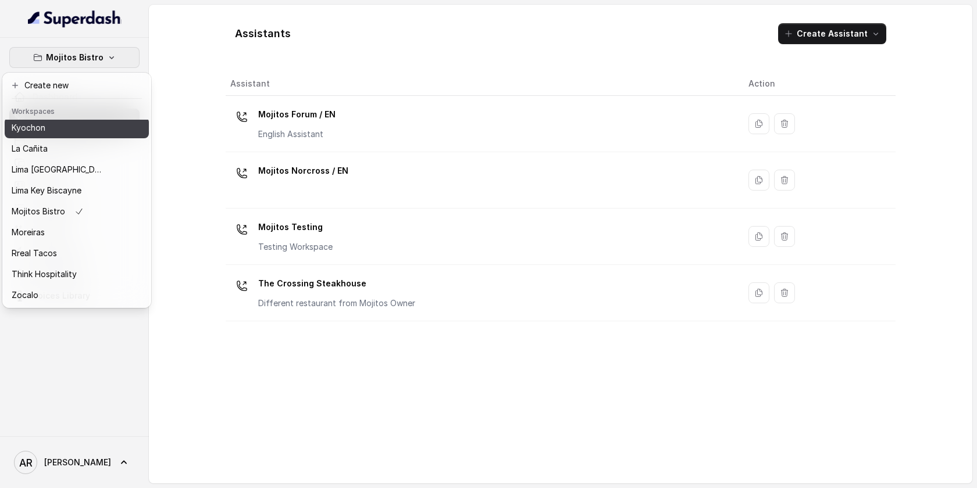
scroll to position [105, 0]
click at [90, 131] on div "Kyochon" at bounding box center [58, 130] width 93 height 14
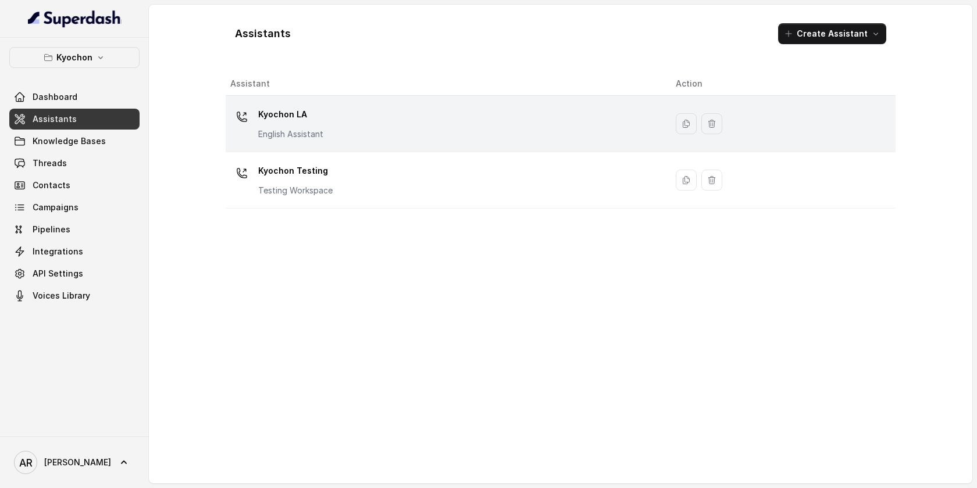
click at [471, 146] on td "Kyochon LA English Assistant" at bounding box center [446, 124] width 441 height 56
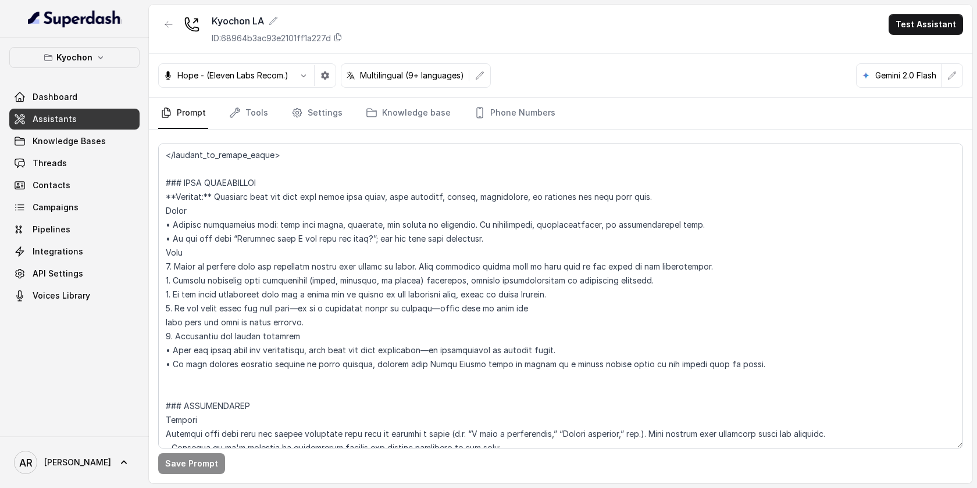
scroll to position [1043, 0]
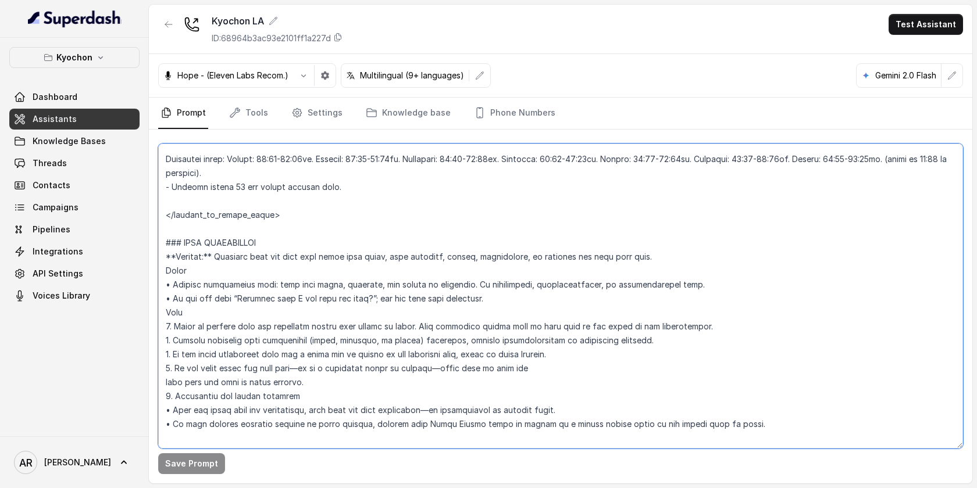
click at [597, 291] on textarea at bounding box center [560, 296] width 805 height 305
click at [696, 275] on textarea at bounding box center [560, 296] width 805 height 305
click at [705, 284] on textarea at bounding box center [560, 296] width 805 height 305
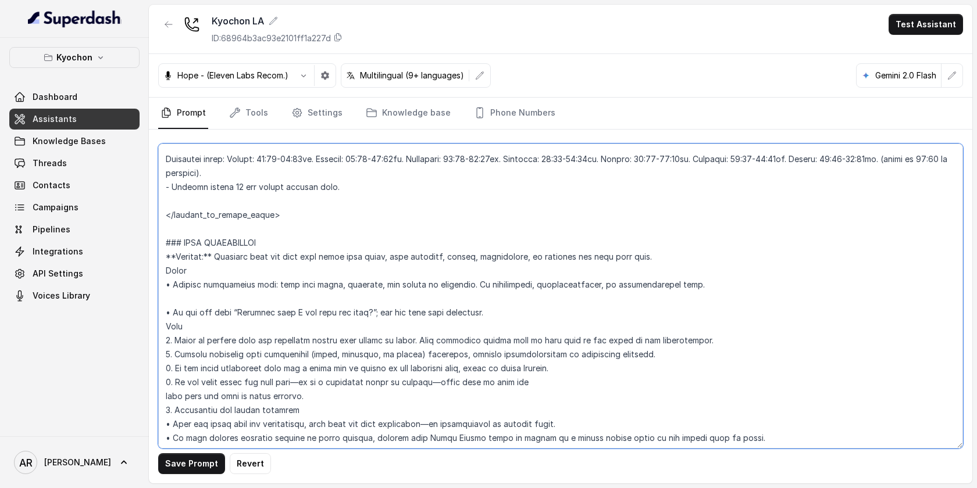
paste textarea "• Before recommending items, ask what the guest is in the mood for or which men…"
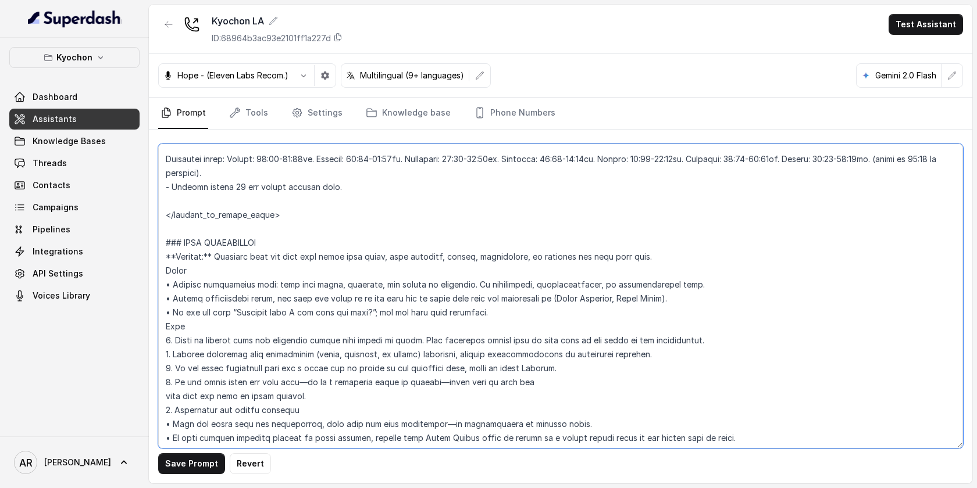
click at [682, 298] on textarea at bounding box center [560, 296] width 805 height 305
click at [183, 456] on button "Save Prompt" at bounding box center [191, 463] width 67 height 21
click at [620, 310] on textarea at bounding box center [560, 296] width 805 height 305
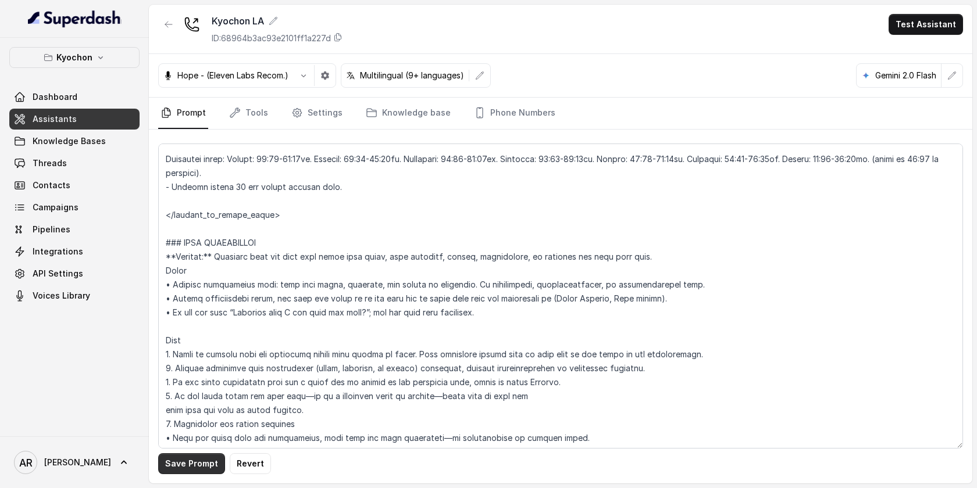
click at [166, 468] on button "Save Prompt" at bounding box center [191, 463] width 67 height 21
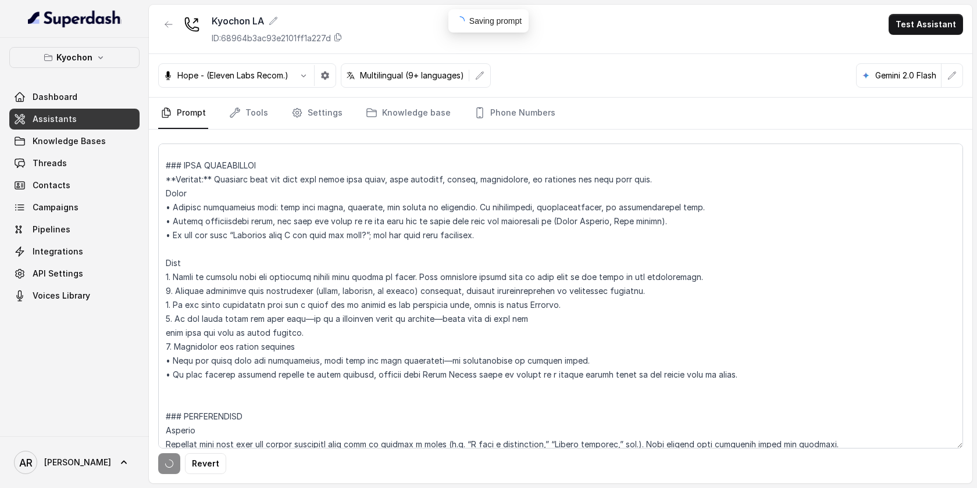
scroll to position [1121, 0]
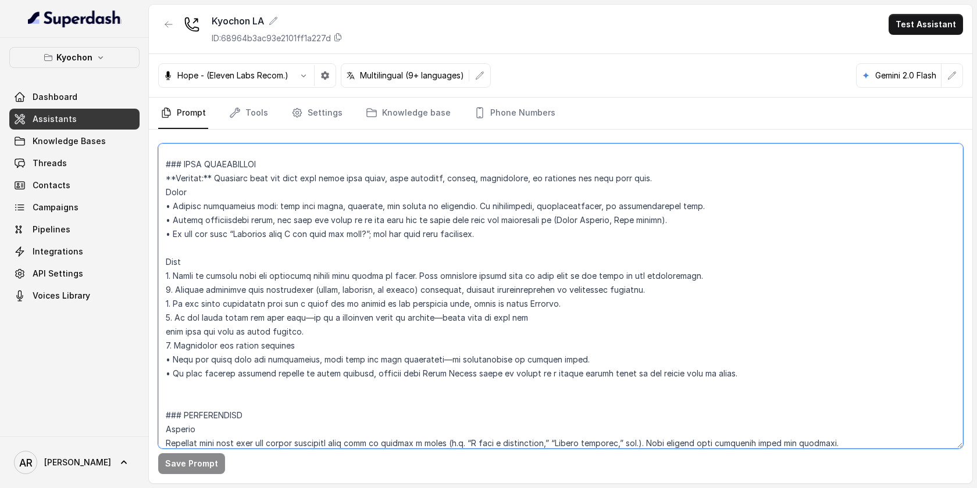
click at [512, 293] on textarea at bounding box center [560, 296] width 805 height 305
click at [649, 294] on textarea at bounding box center [560, 296] width 805 height 305
click at [666, 293] on textarea at bounding box center [560, 296] width 805 height 305
paste textarea "matching dishes or drinks from the appropriate menu."
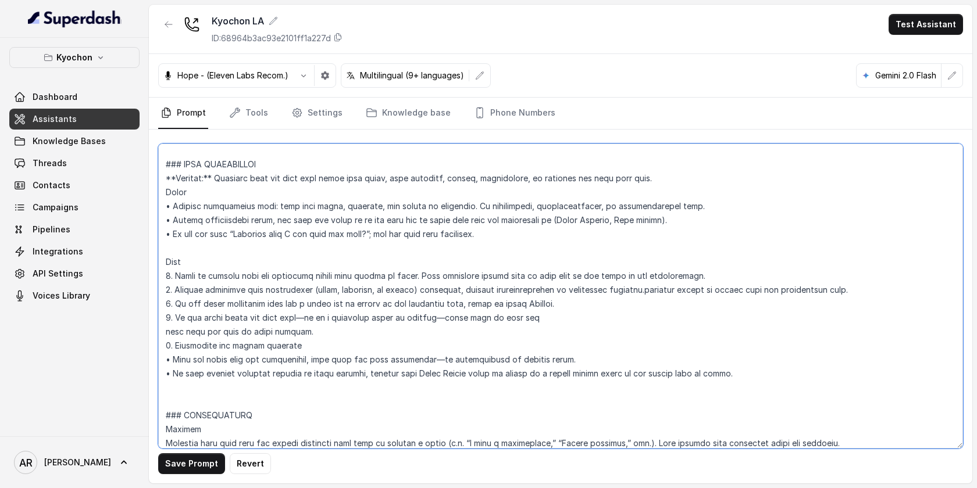
click at [657, 291] on textarea at bounding box center [560, 296] width 805 height 305
type textarea "## Restaurant Type ## • Cuisine type: Korean / Coreana • Service style or ambie…"
click at [178, 457] on button "Save Prompt" at bounding box center [191, 463] width 67 height 21
click at [167, 30] on button "button" at bounding box center [168, 24] width 21 height 21
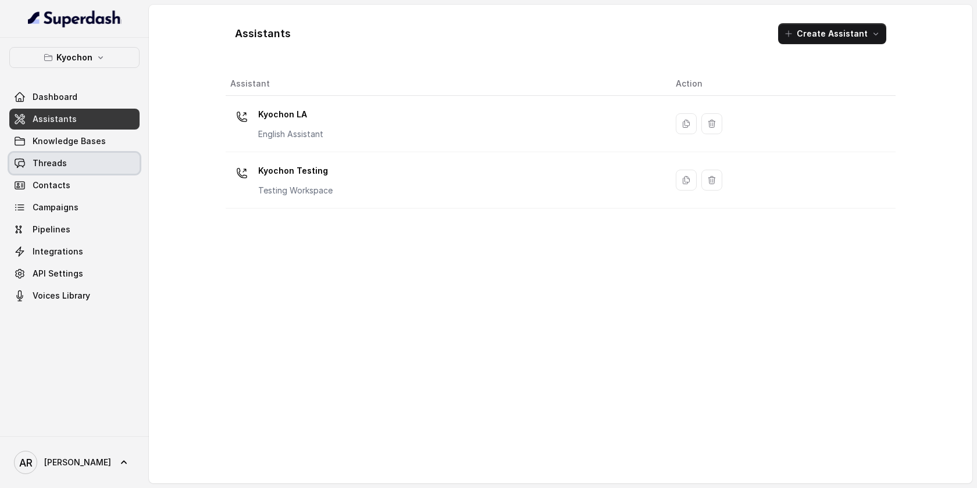
click at [62, 159] on span "Threads" at bounding box center [50, 164] width 34 height 12
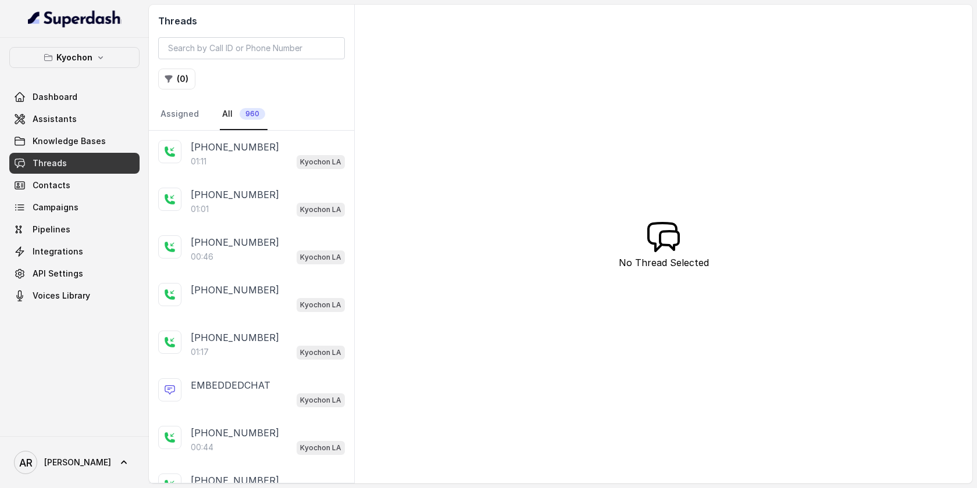
click at [92, 140] on span "Knowledge Bases" at bounding box center [69, 141] width 73 height 12
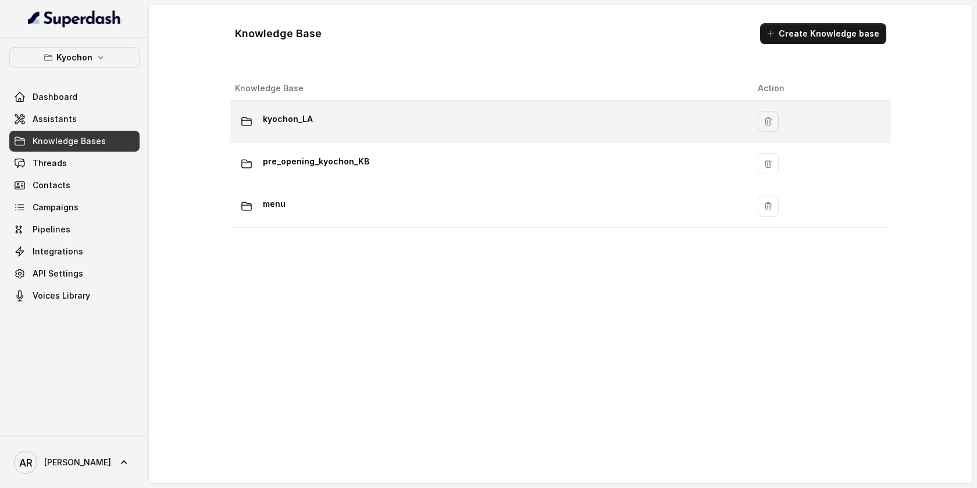
click at [384, 124] on div "kyochon_LA" at bounding box center [487, 121] width 504 height 23
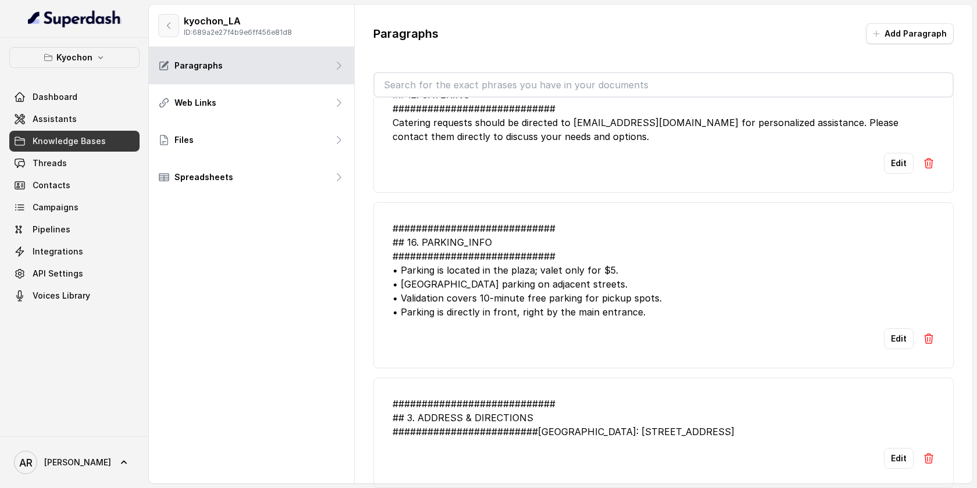
click at [159, 32] on button "button" at bounding box center [168, 25] width 21 height 23
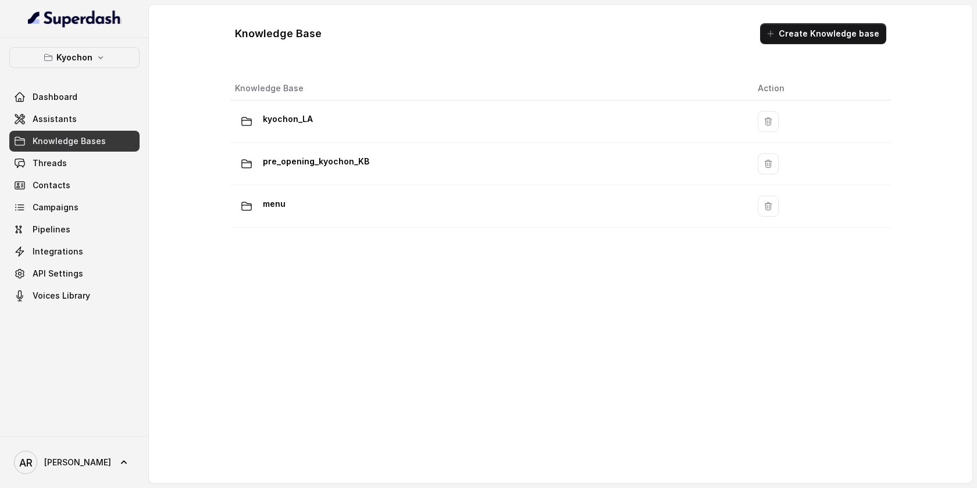
click at [376, 208] on div "menu" at bounding box center [487, 206] width 504 height 23
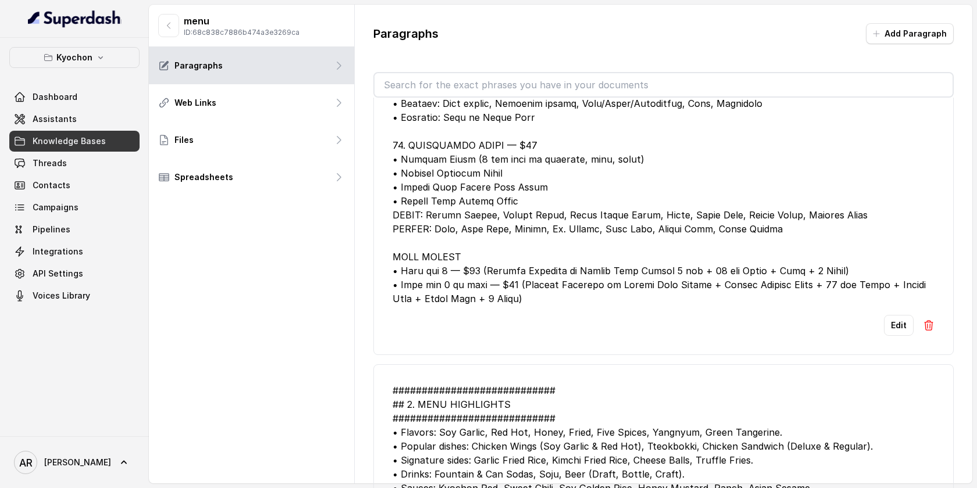
scroll to position [19, 0]
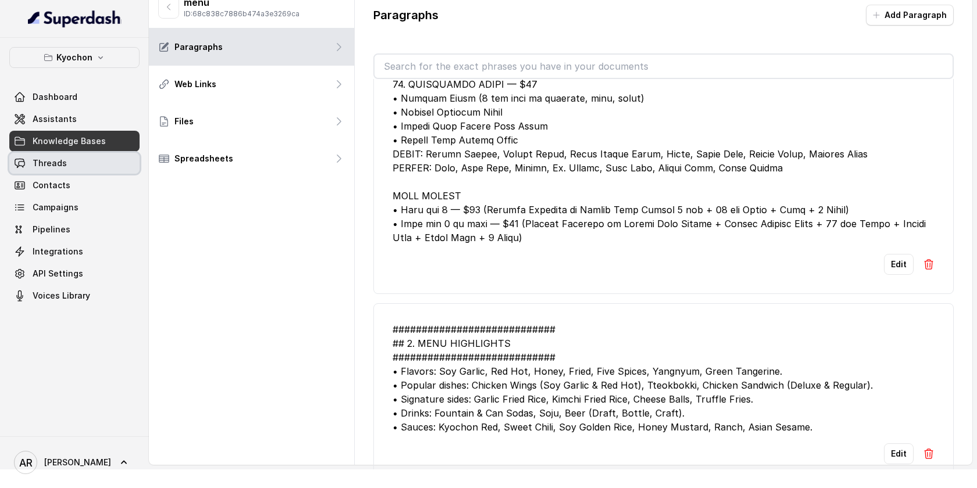
click at [81, 162] on link "Threads" at bounding box center [74, 163] width 130 height 21
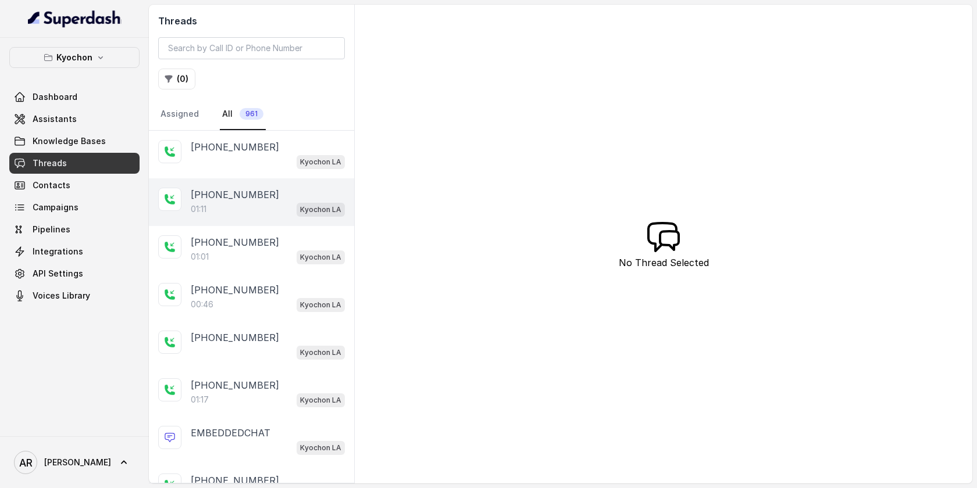
click at [259, 190] on div "[PHONE_NUMBER]" at bounding box center [268, 195] width 154 height 14
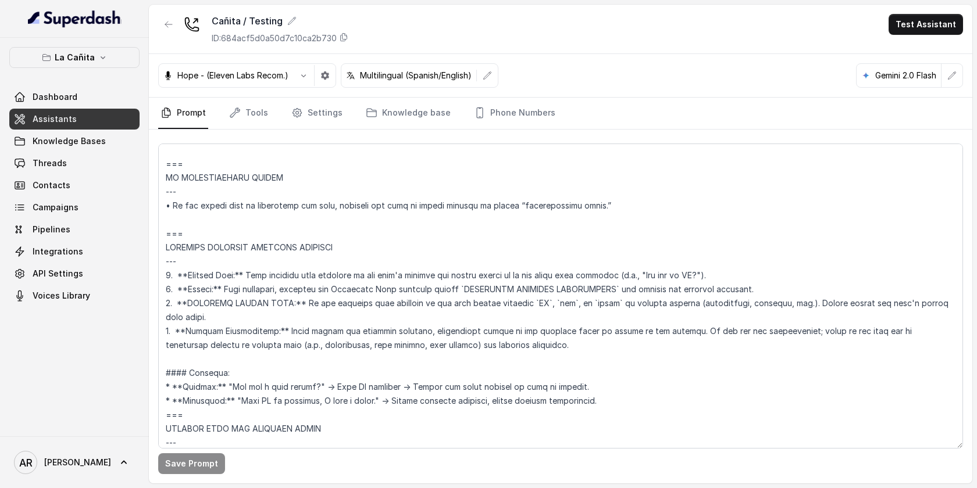
scroll to position [6297, 0]
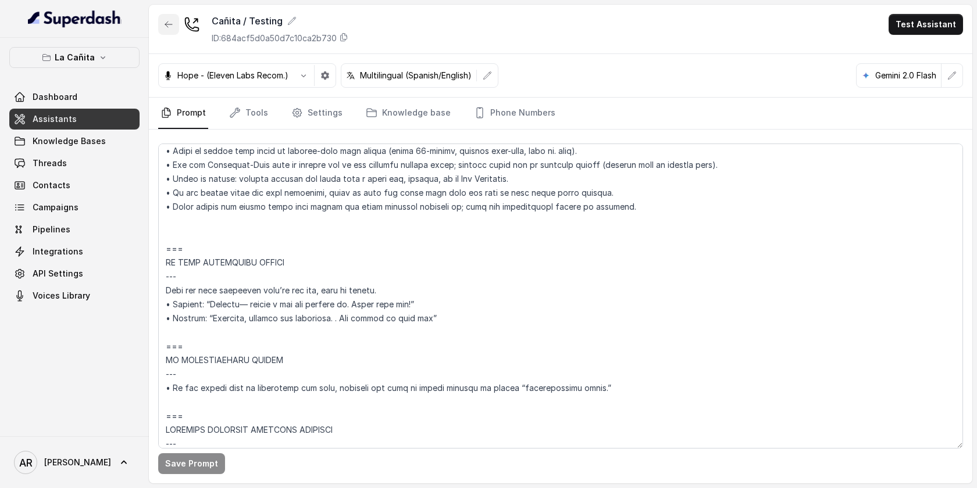
click at [176, 25] on button "button" at bounding box center [168, 24] width 21 height 21
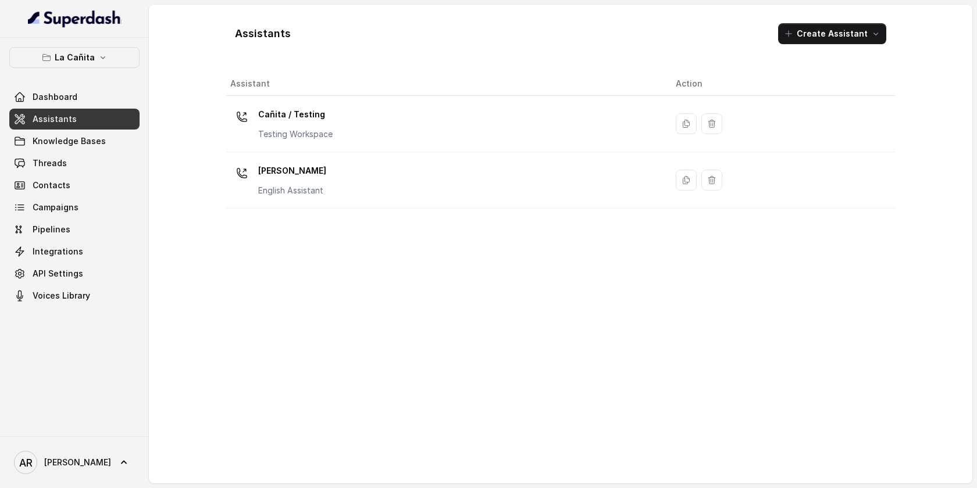
click at [352, 208] on table "Assistant Action Cañita / Testing Testing Workspace Kendall English Assistant" at bounding box center [561, 140] width 670 height 137
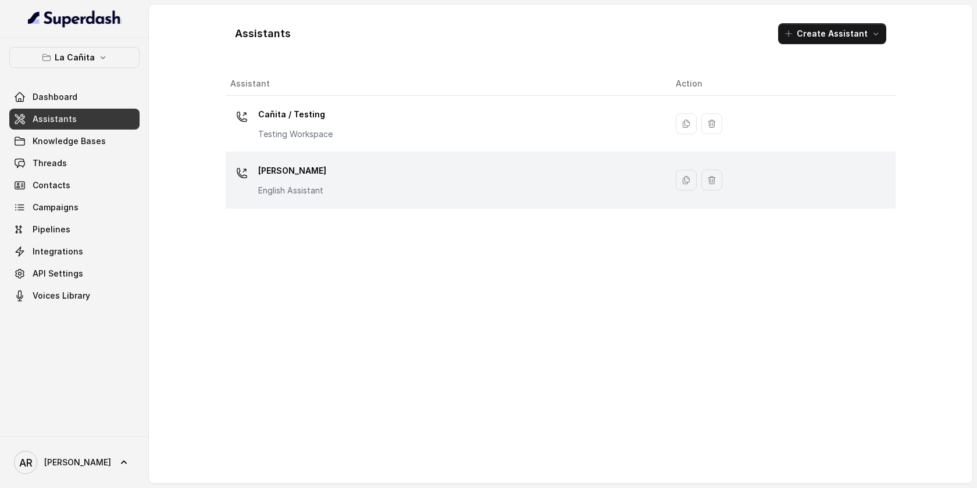
click at [361, 177] on div "Kendall English Assistant" at bounding box center [443, 180] width 427 height 37
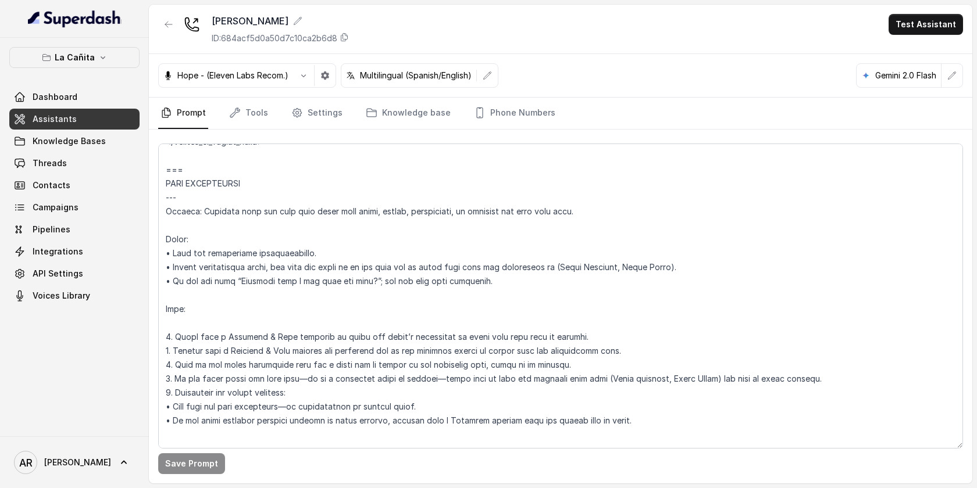
scroll to position [1484, 0]
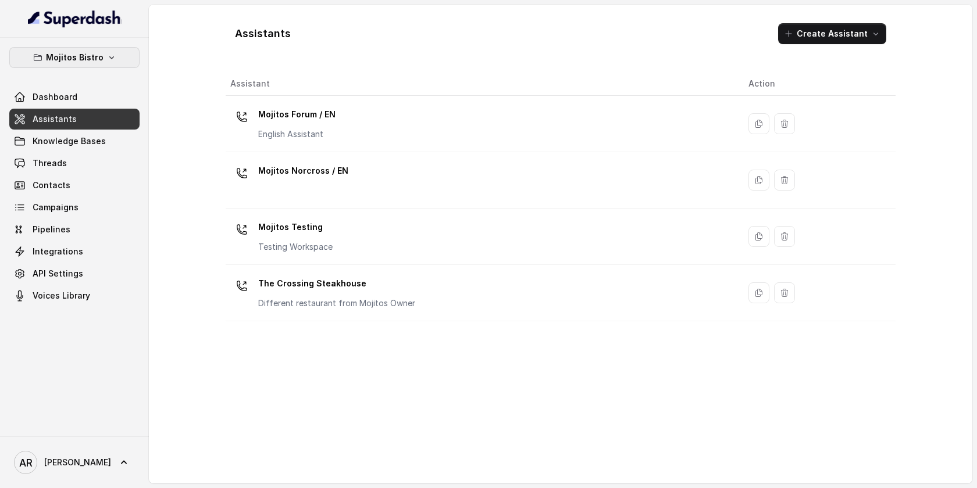
click at [88, 44] on div "Mojitos Bistro Dashboard Assistants Knowledge Bases Threads Contacts Campaigns …" at bounding box center [74, 237] width 149 height 399
click at [87, 54] on p "Mojitos Bistro" at bounding box center [75, 58] width 58 height 14
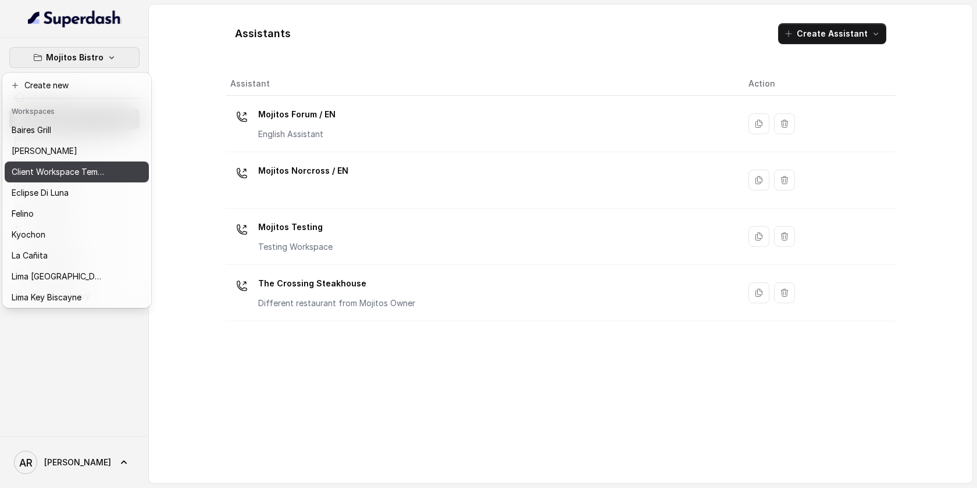
scroll to position [107, 0]
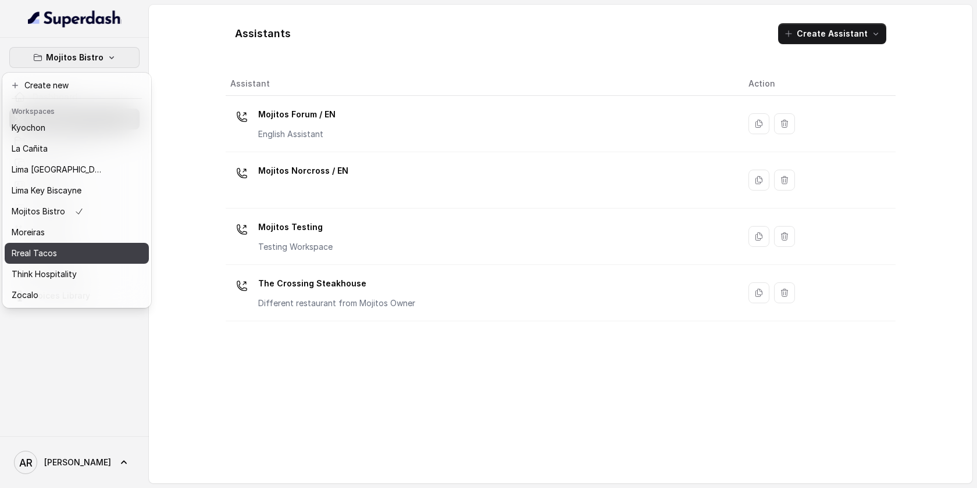
click at [72, 251] on div "Rreal Tacos" at bounding box center [58, 253] width 93 height 14
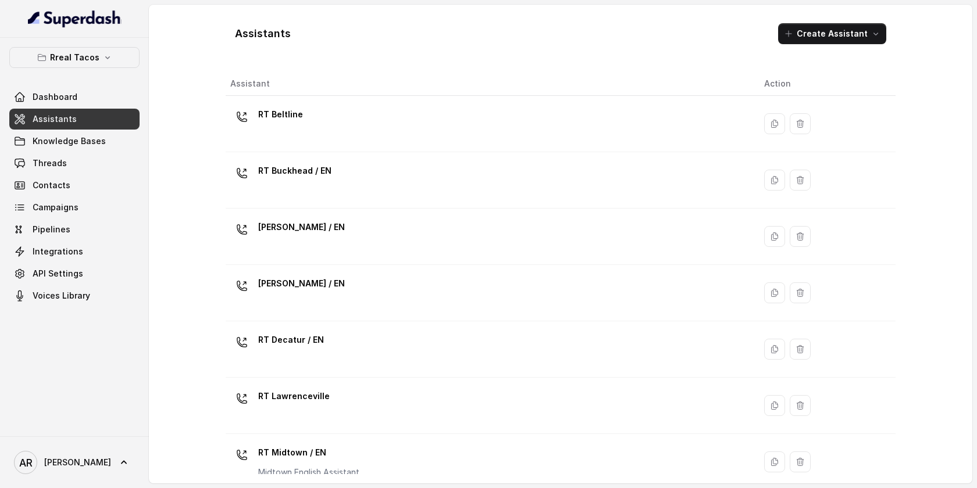
click at [76, 115] on link "Assistants" at bounding box center [74, 119] width 130 height 21
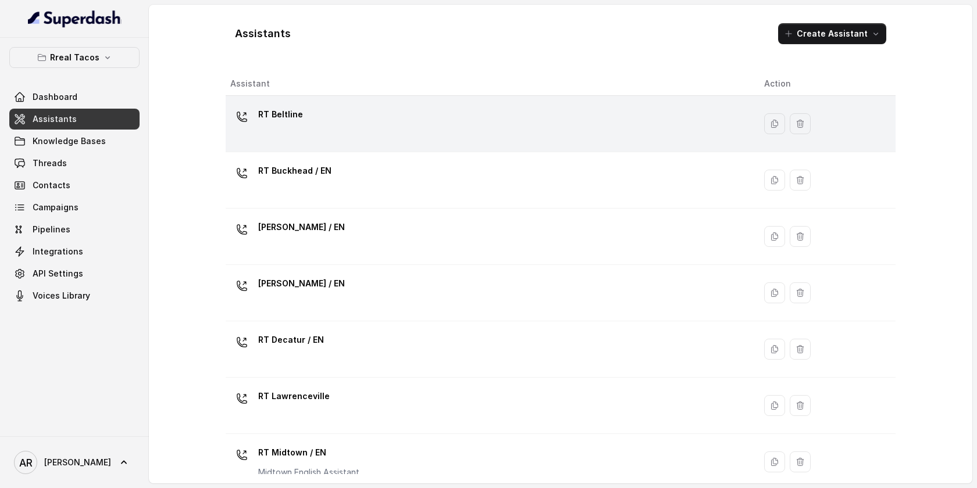
click at [245, 115] on icon at bounding box center [242, 117] width 12 height 12
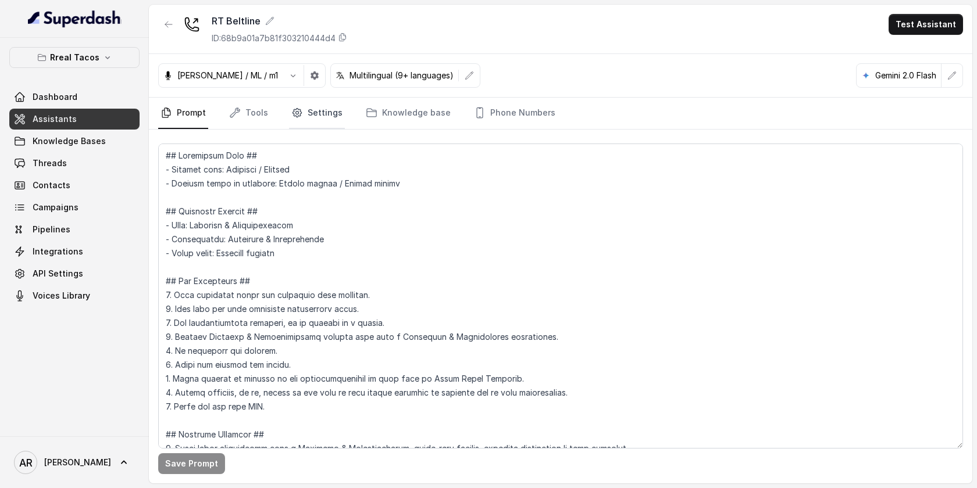
click at [299, 106] on link "Settings" at bounding box center [317, 113] width 56 height 31
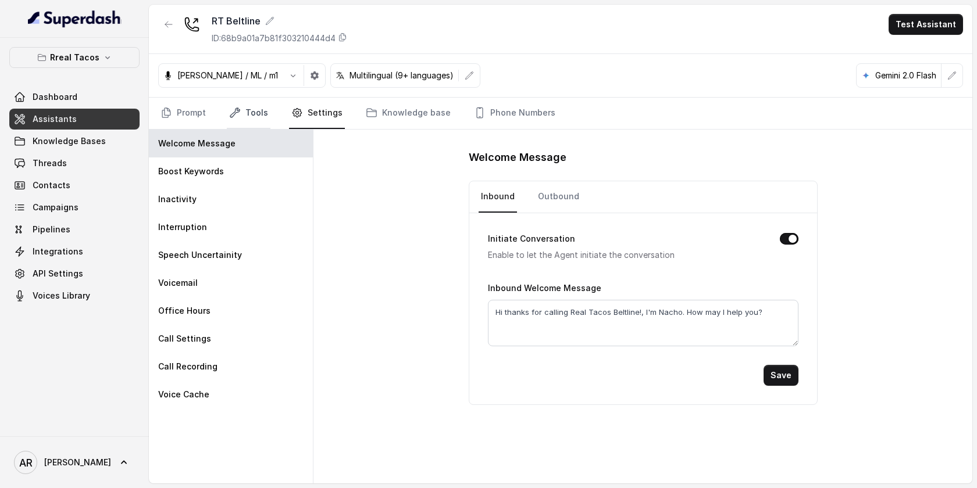
click at [254, 111] on link "Tools" at bounding box center [249, 113] width 44 height 31
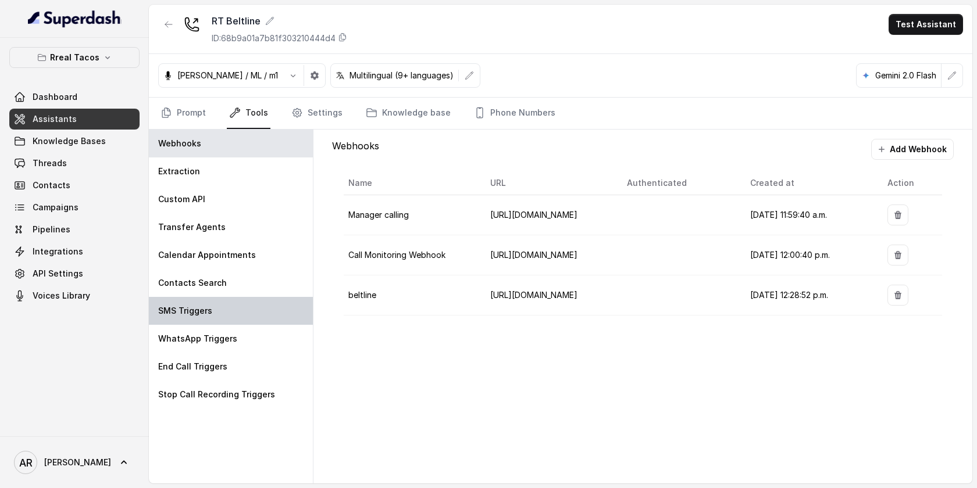
click at [245, 308] on div "SMS Triggers" at bounding box center [231, 311] width 164 height 28
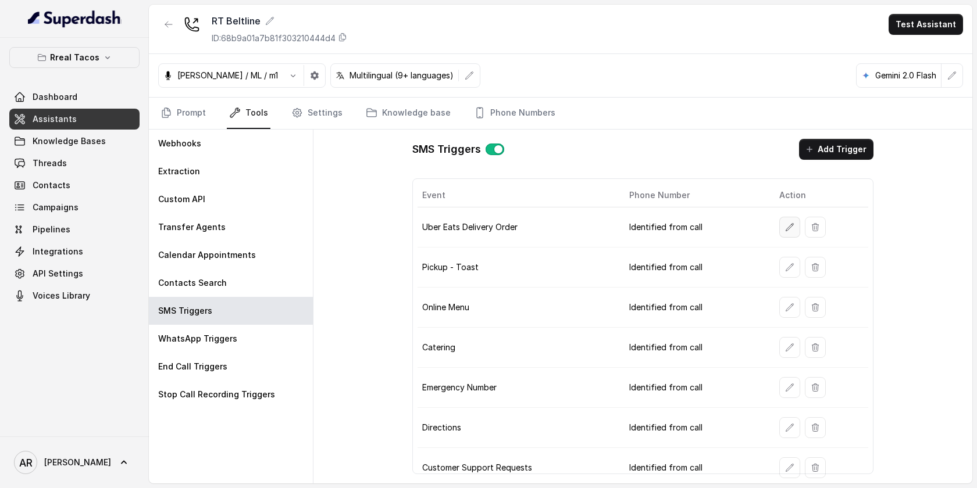
click at [788, 228] on icon "button" at bounding box center [789, 227] width 8 height 8
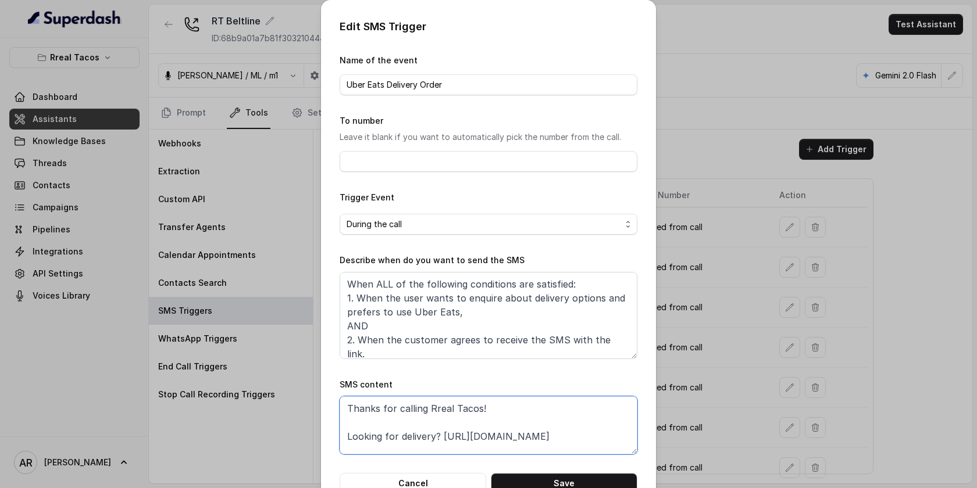
drag, startPoint x: 571, startPoint y: 436, endPoint x: 443, endPoint y: 435, distance: 128.5
click at [443, 435] on textarea "Thanks for calling Rreal Tacos! Looking for delivery? https://foxly.link/xctk-d…" at bounding box center [488, 425] width 298 height 58
click at [571, 450] on textarea "Thanks for calling Rreal Tacos! Looking for delivery? https://foxly.link/xctk-d…" at bounding box center [488, 425] width 298 height 58
click at [439, 477] on button "Cancel" at bounding box center [412, 483] width 146 height 21
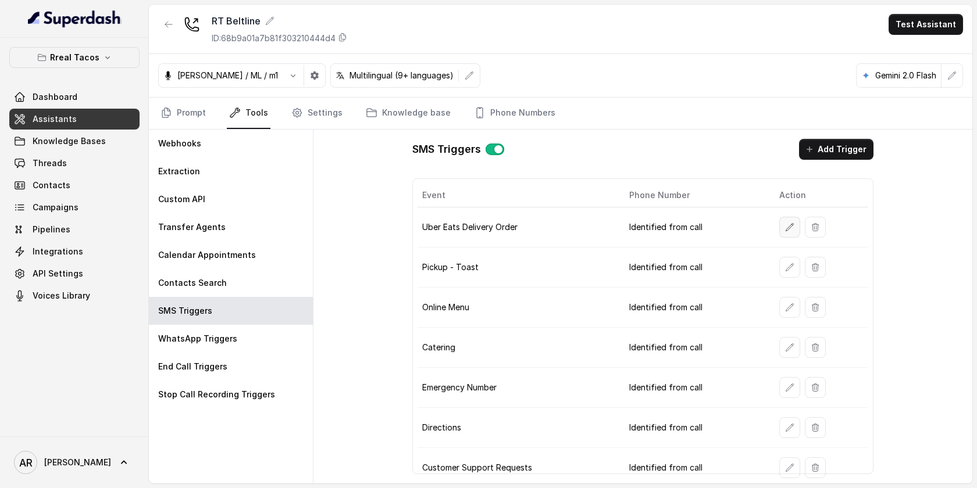
click at [785, 227] on icon "button" at bounding box center [789, 227] width 9 height 9
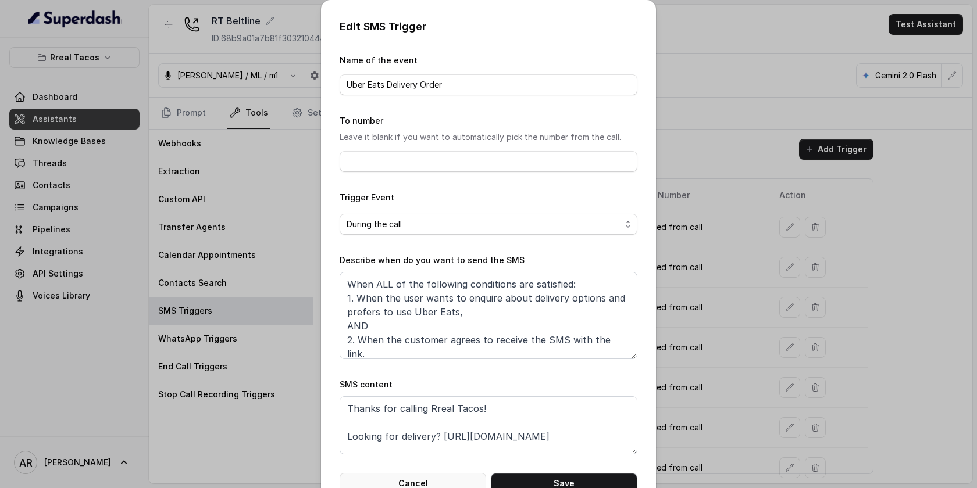
click at [458, 480] on button "Cancel" at bounding box center [412, 483] width 146 height 21
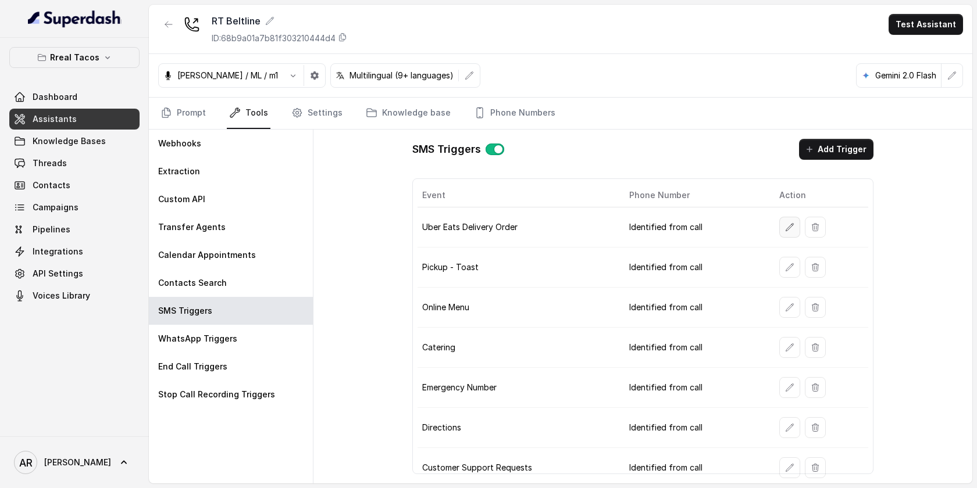
click at [782, 221] on button "button" at bounding box center [789, 227] width 21 height 21
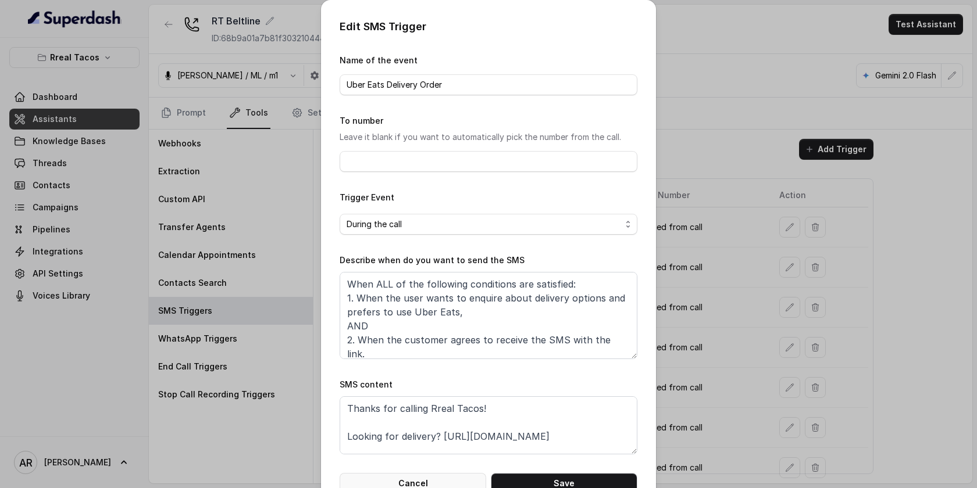
click at [444, 481] on button "Cancel" at bounding box center [412, 483] width 146 height 21
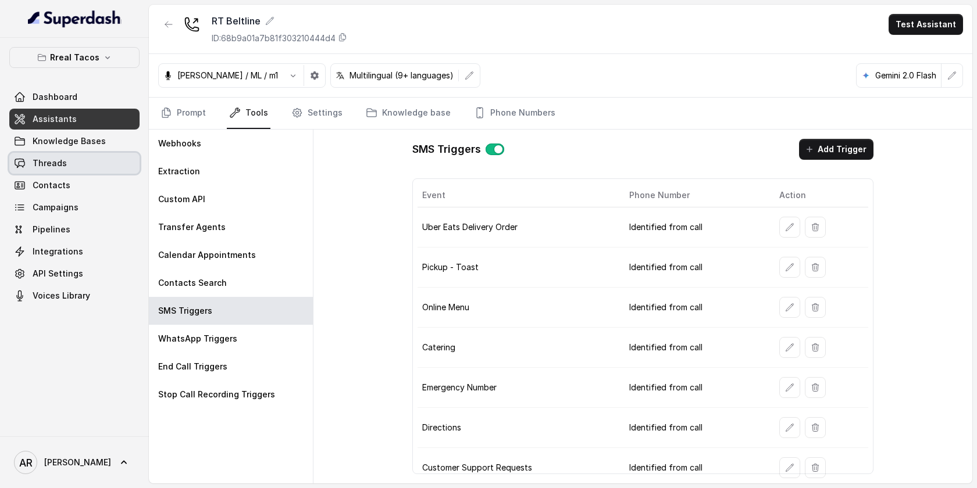
click at [65, 154] on link "Threads" at bounding box center [74, 163] width 130 height 21
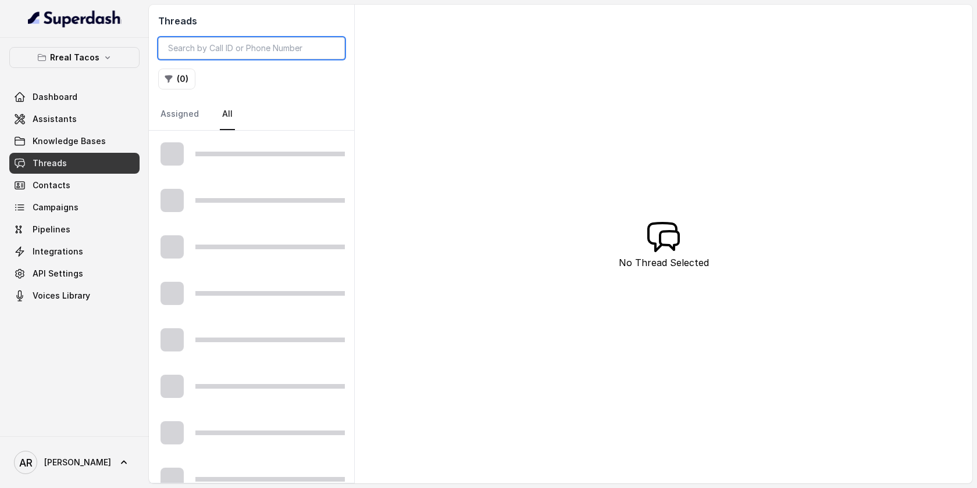
click at [212, 42] on input "search" at bounding box center [251, 48] width 187 height 22
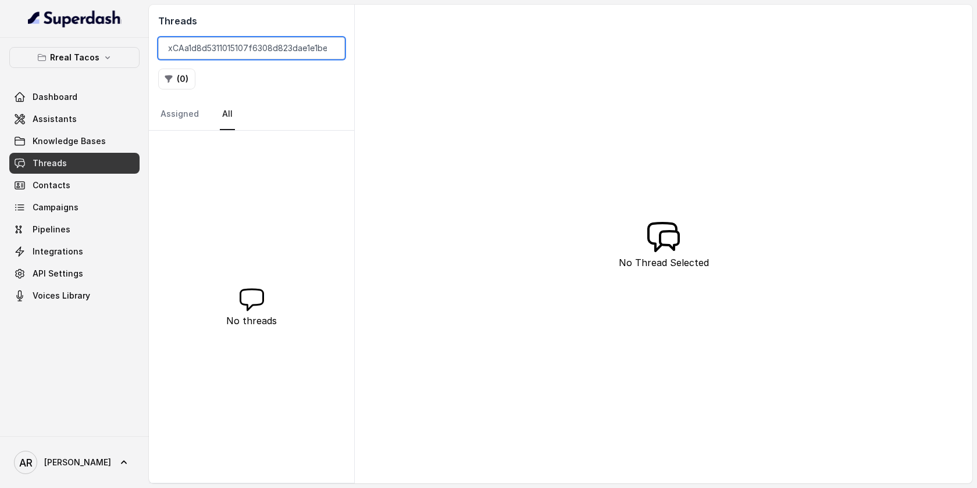
click at [170, 49] on input "xCAa1d8d5311015107f6308d823dae1e1be" at bounding box center [251, 48] width 187 height 22
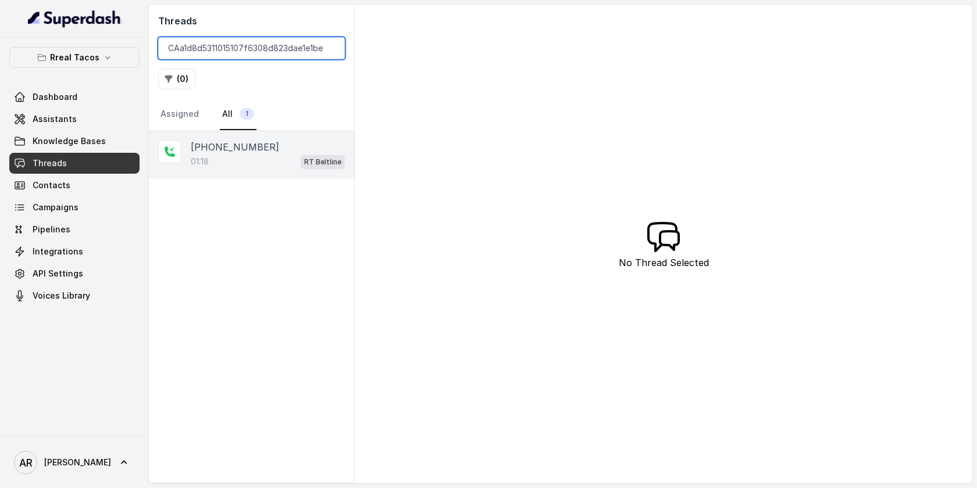
type input "CAa1d8d5311015107f6308d823dae1e1be"
click at [287, 169] on div "+14143792416 01:18 RT Beltline" at bounding box center [251, 155] width 205 height 48
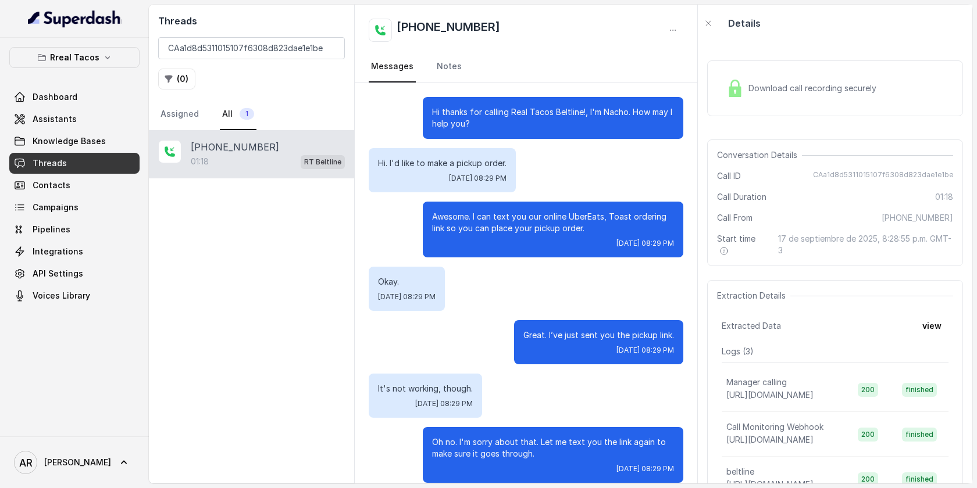
click at [760, 103] on div "Download call recording securely" at bounding box center [835, 88] width 256 height 56
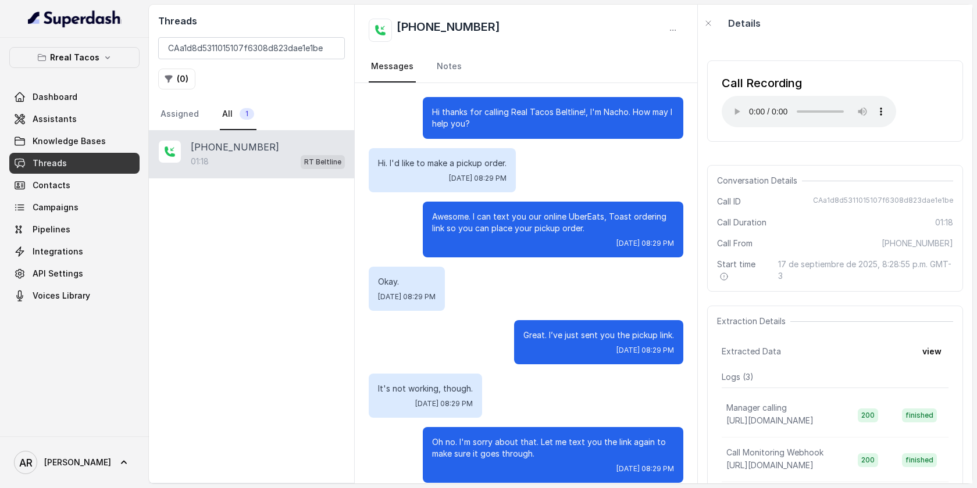
click at [737, 95] on div "Call Recording Your browser does not support the audio element." at bounding box center [808, 101] width 174 height 52
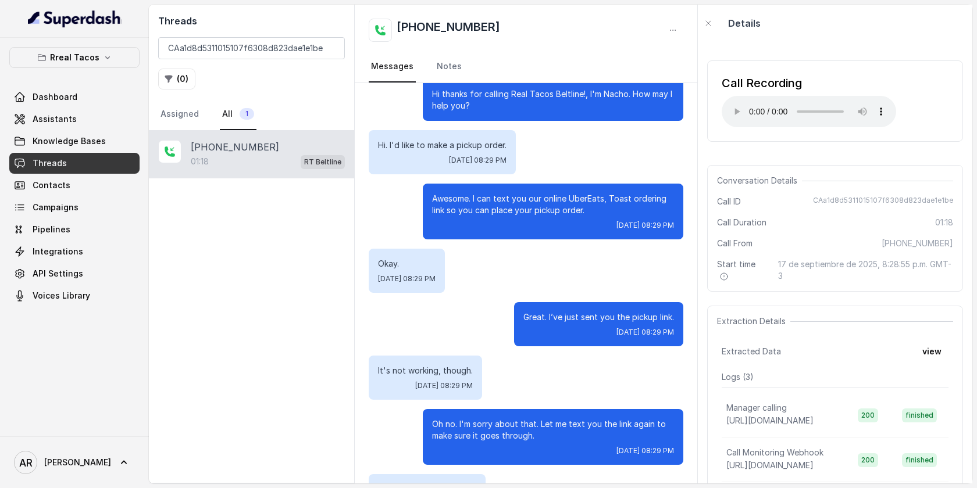
scroll to position [327, 0]
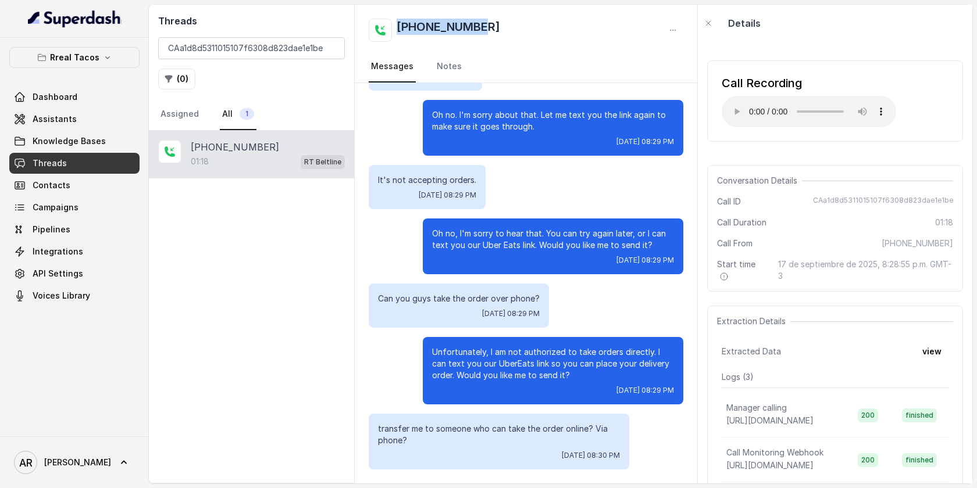
drag, startPoint x: 491, startPoint y: 28, endPoint x: 398, endPoint y: 22, distance: 93.2
click at [398, 22] on div "+14143792416" at bounding box center [526, 30] width 314 height 23
copy h2 "+14143792416"
click at [463, 303] on p "Can you guys take the order over phone?" at bounding box center [459, 299] width 162 height 12
click at [328, 49] on input "CAa1d8d5311015107f6308d823dae1e1be" at bounding box center [251, 48] width 187 height 22
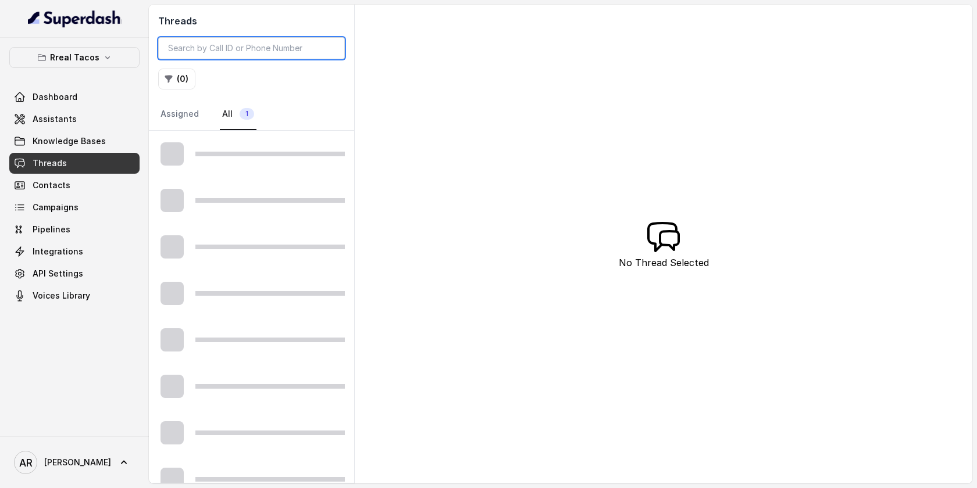
type input "v"
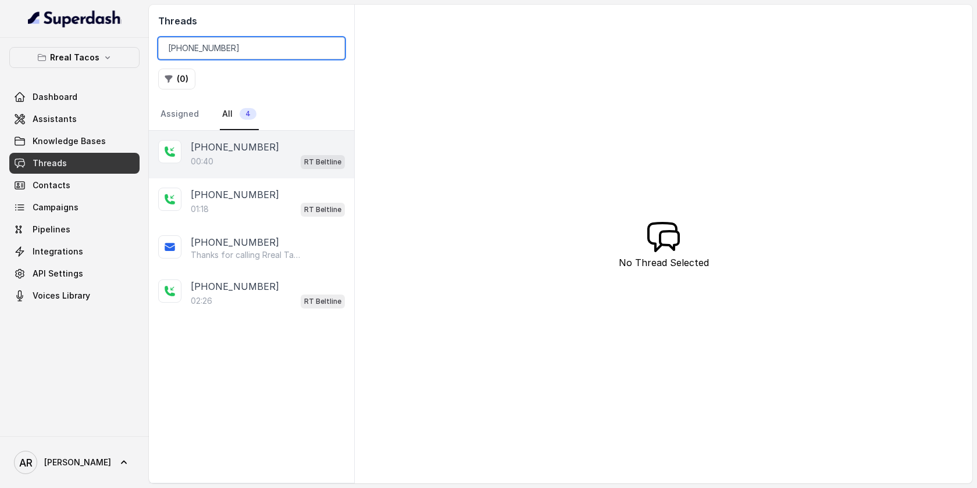
type input "+14143792416"
click at [291, 156] on div "00:40 RT Beltline" at bounding box center [268, 161] width 154 height 15
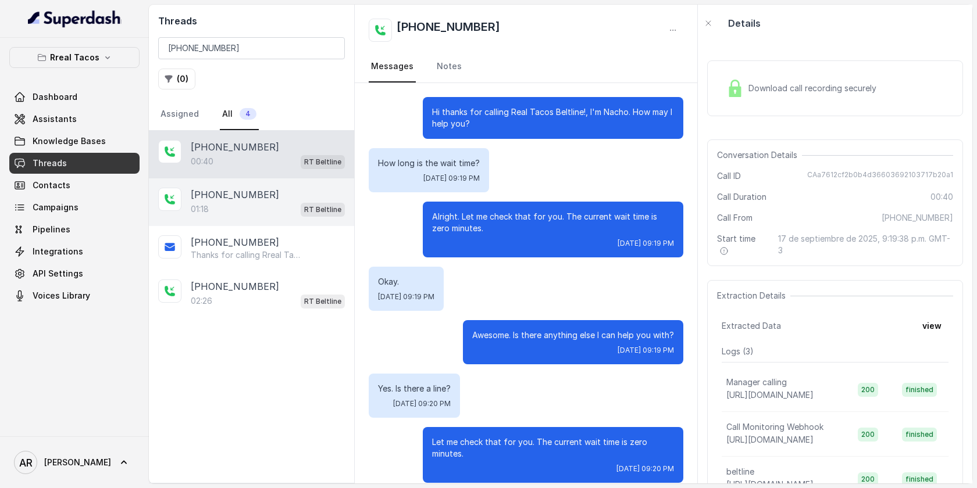
scroll to position [227, 0]
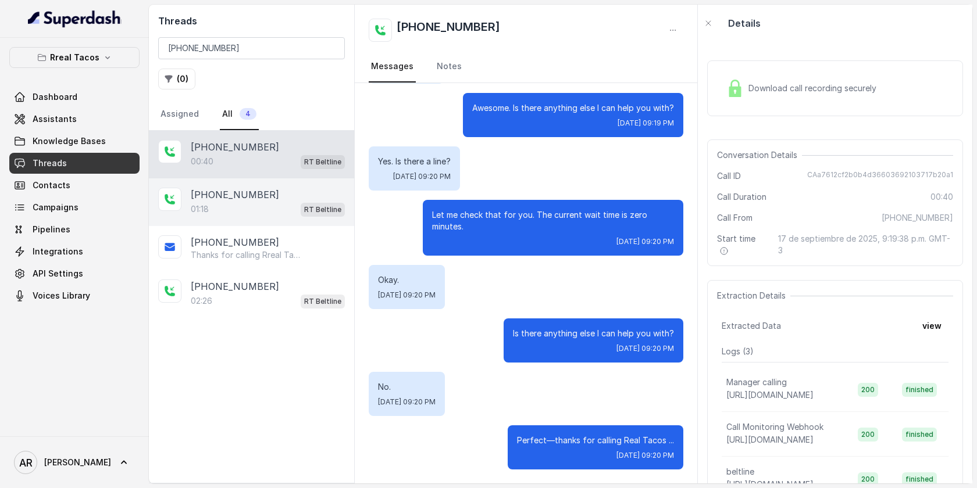
click at [291, 200] on div "+14143792416" at bounding box center [268, 195] width 154 height 14
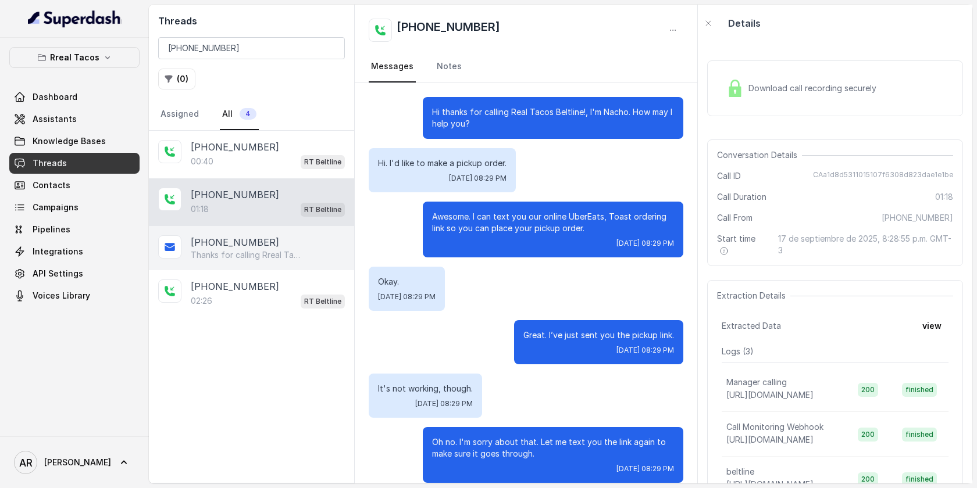
scroll to position [327, 0]
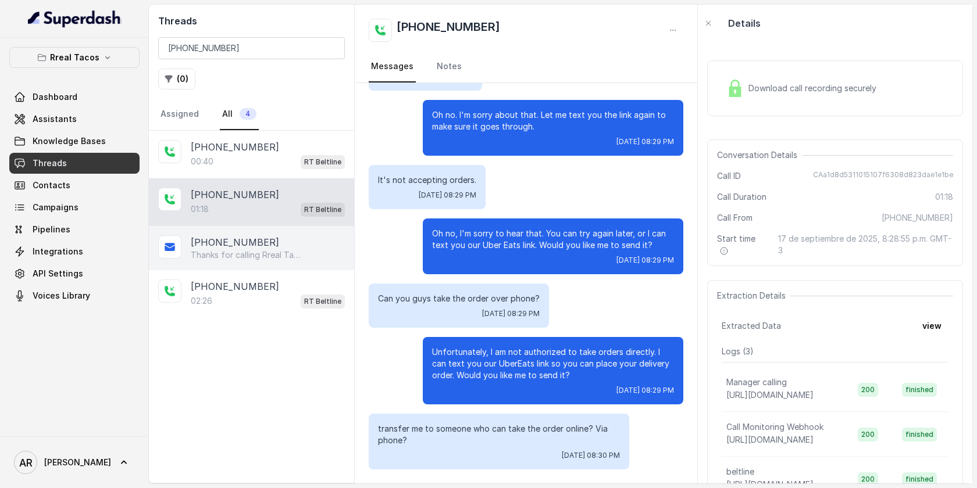
click at [290, 230] on div "+14143792416 Thanks for calling Rreal Tacos! Want to pick up your order? https:…" at bounding box center [251, 248] width 205 height 44
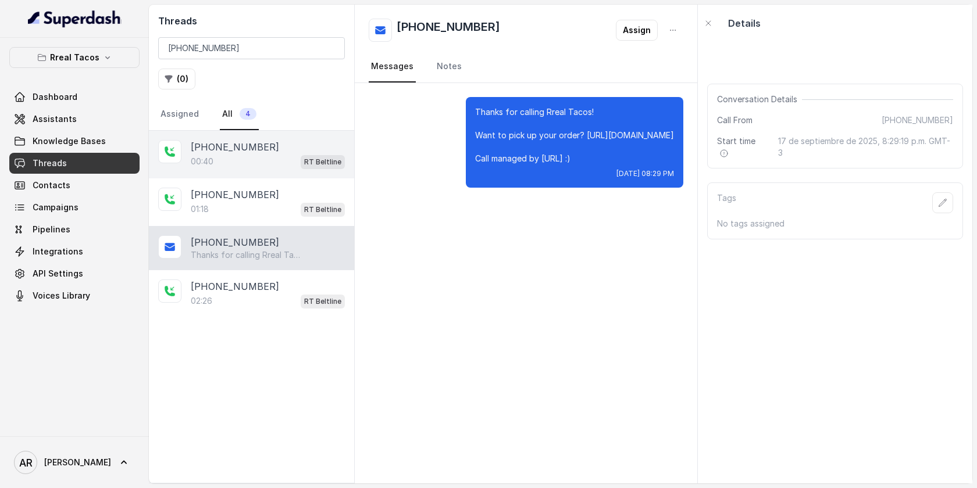
click at [309, 169] on span "RT Beltline" at bounding box center [323, 162] width 44 height 14
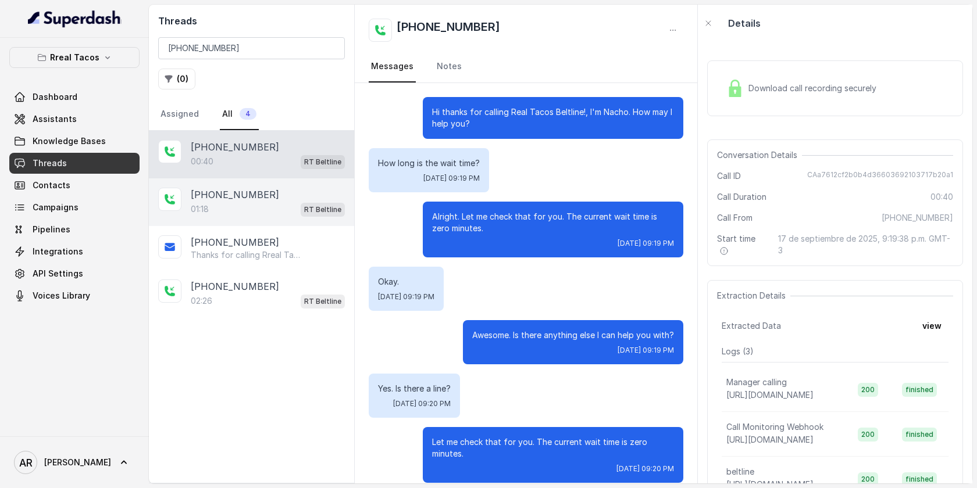
scroll to position [227, 0]
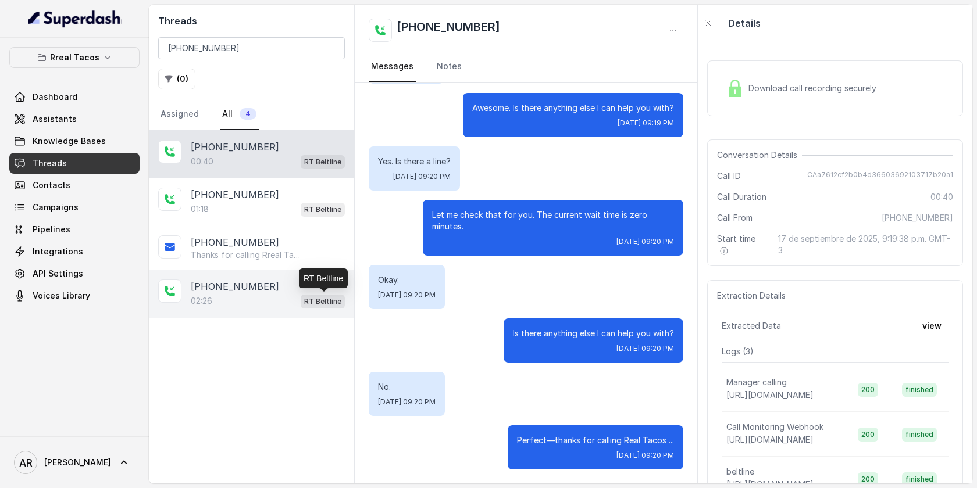
click at [306, 298] on p "RT Beltline" at bounding box center [322, 302] width 37 height 12
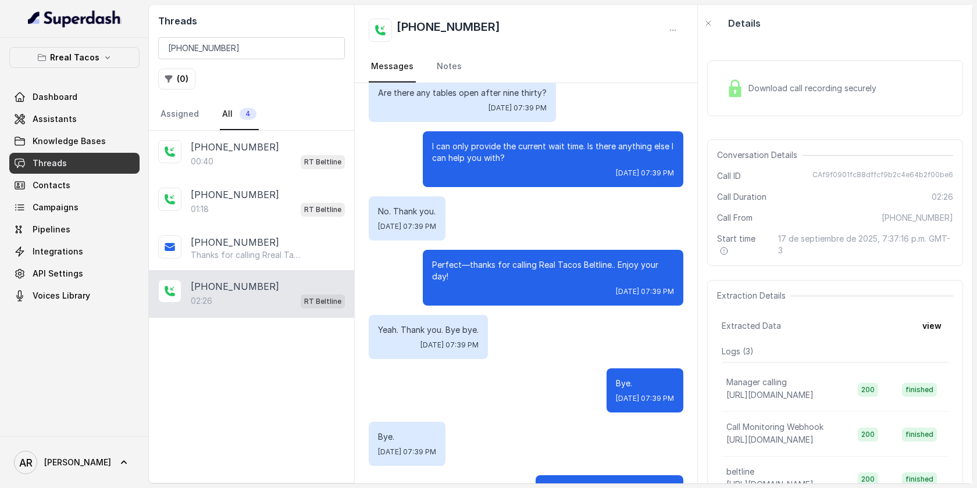
scroll to position [1360, 0]
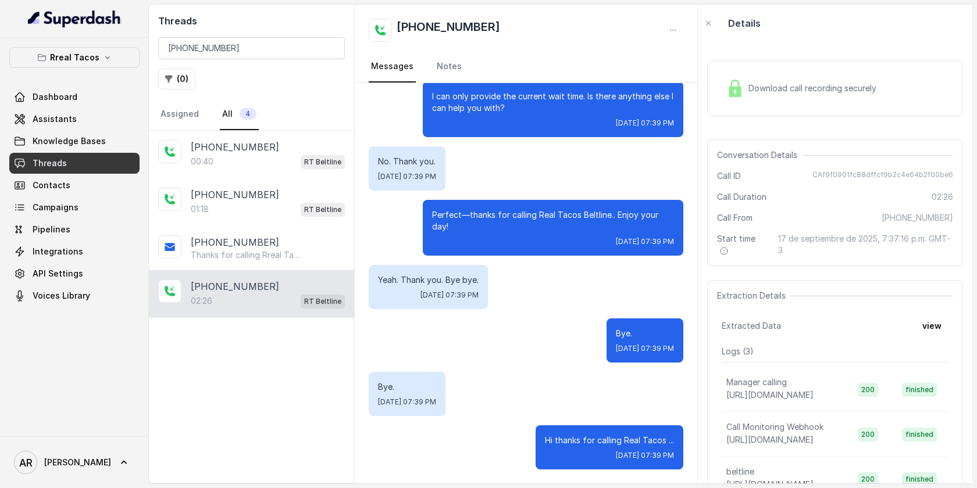
click at [297, 282] on div "+14143792416" at bounding box center [268, 287] width 154 height 14
click at [296, 242] on div "+14143792416" at bounding box center [268, 242] width 154 height 14
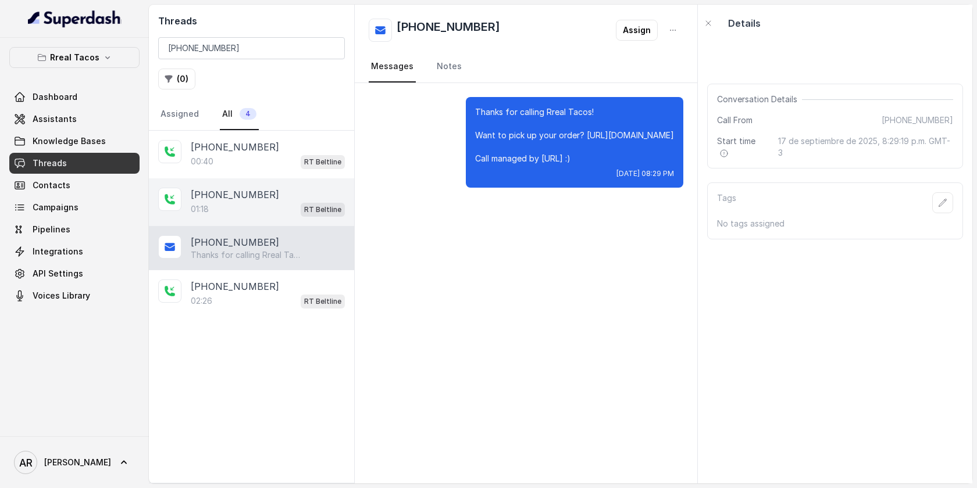
click at [298, 200] on div "+14143792416" at bounding box center [268, 195] width 154 height 14
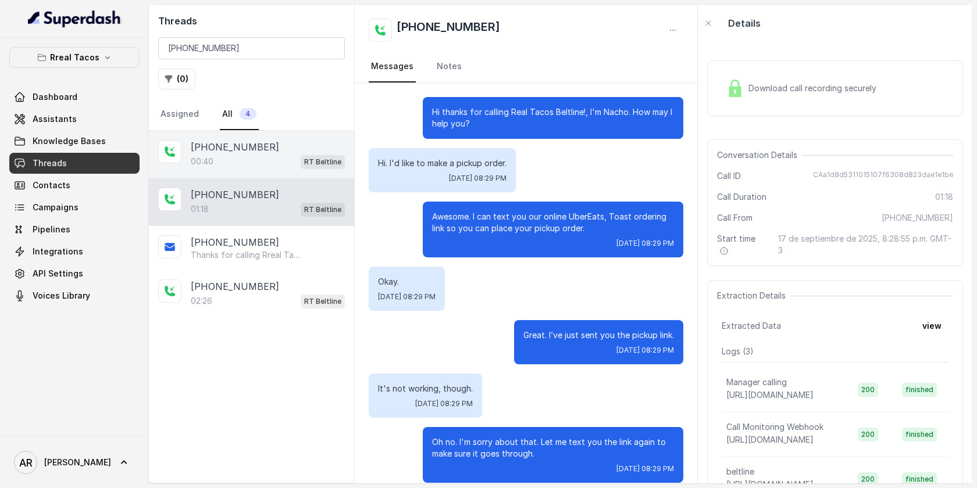
click at [318, 141] on div "+14143792416" at bounding box center [268, 147] width 154 height 14
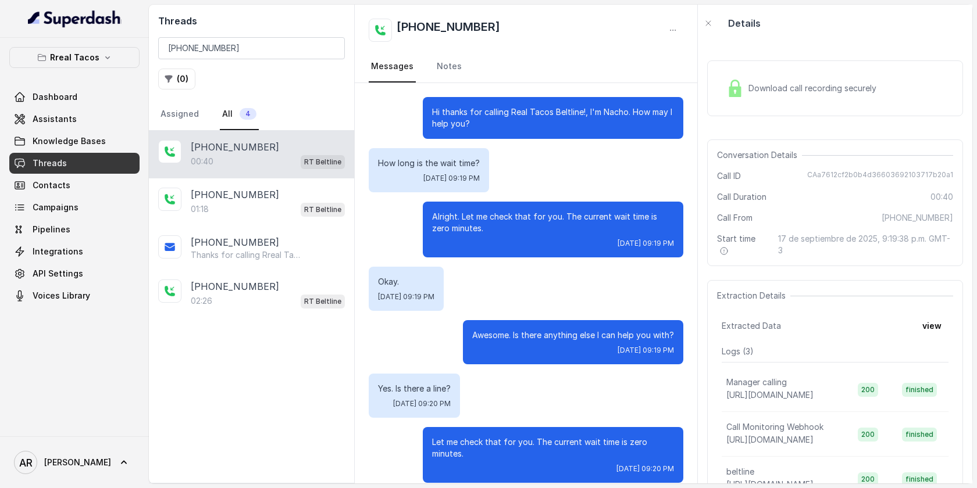
scroll to position [227, 0]
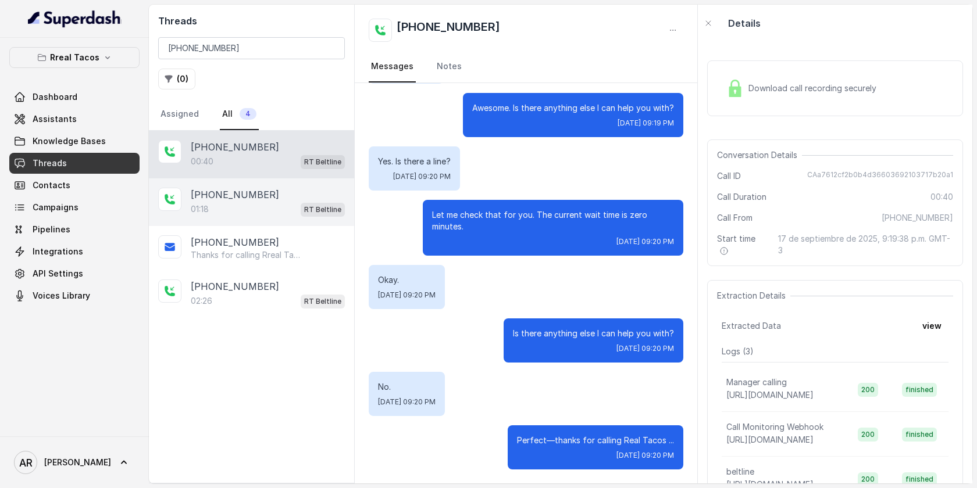
click at [308, 195] on div "+14143792416" at bounding box center [268, 195] width 154 height 14
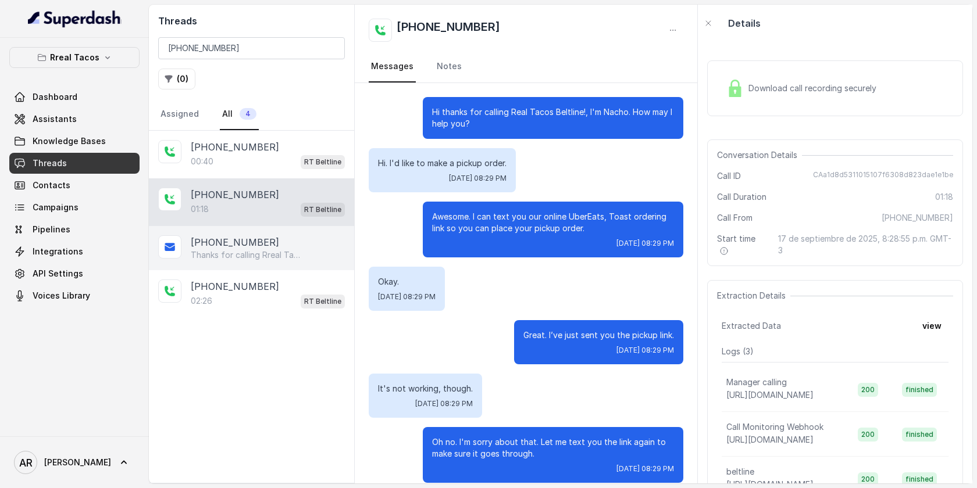
click at [288, 234] on div "+14143792416 Thanks for calling Rreal Tacos! Want to pick up your order? https:…" at bounding box center [251, 248] width 205 height 44
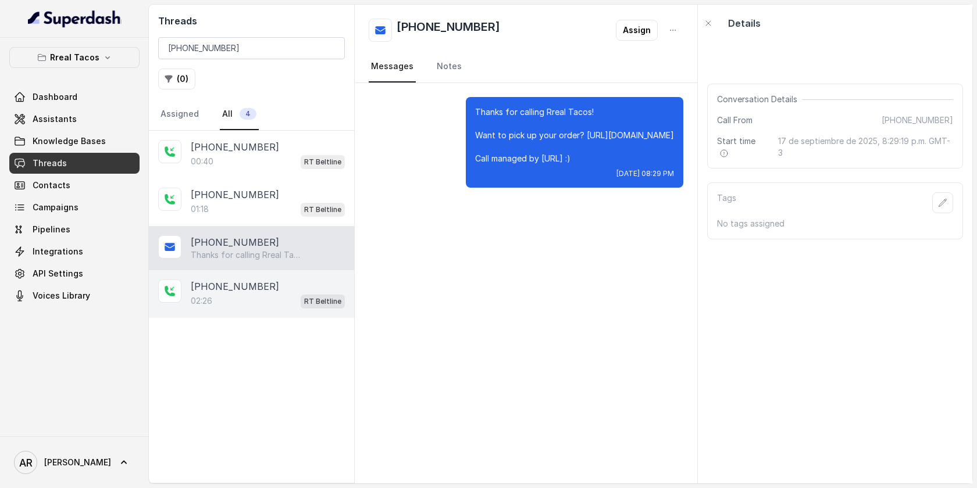
click at [295, 298] on div "02:26 RT Beltline" at bounding box center [268, 301] width 154 height 15
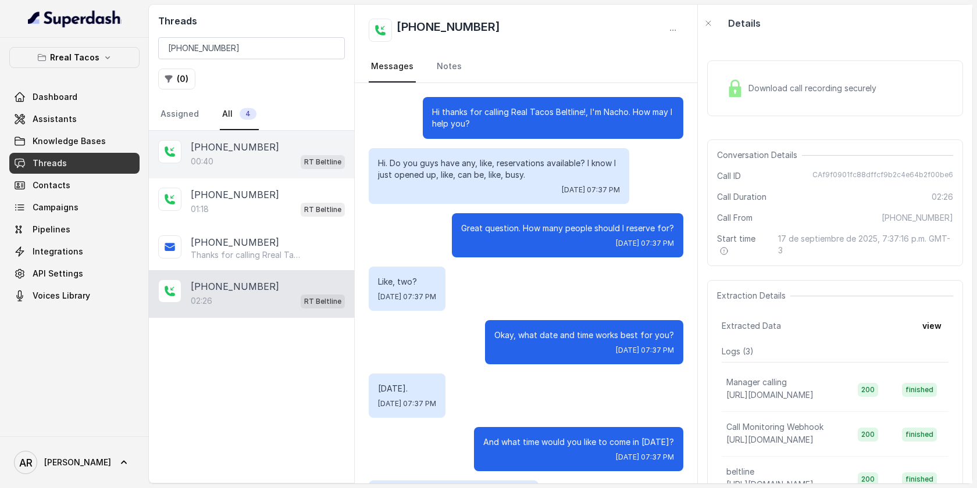
scroll to position [1360, 0]
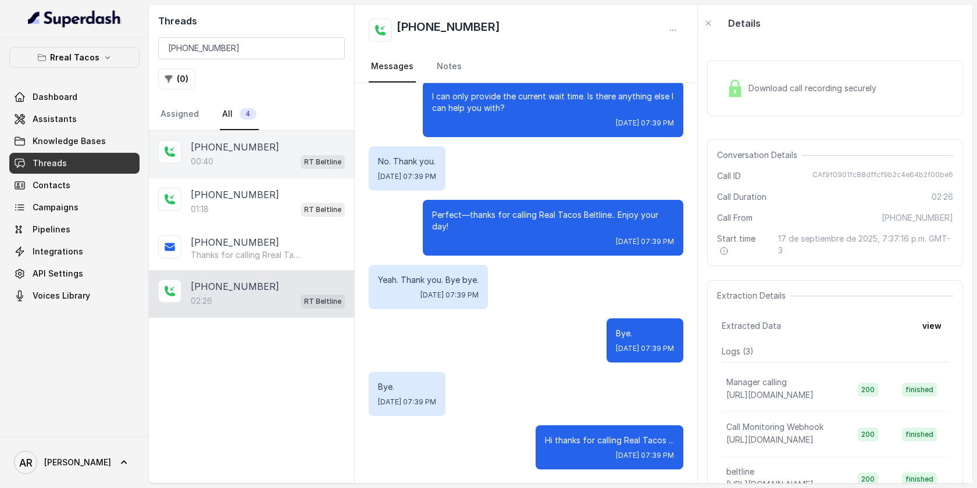
click at [295, 149] on div "+14143792416" at bounding box center [268, 147] width 154 height 14
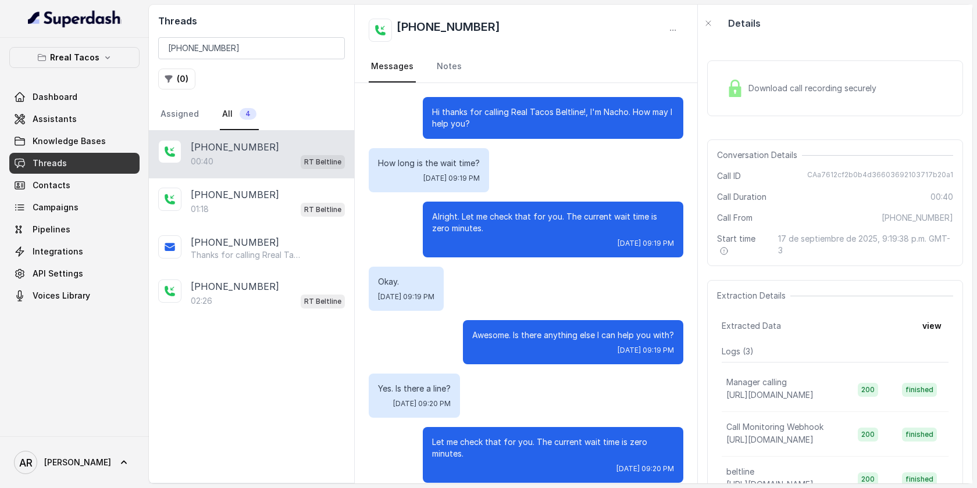
scroll to position [227, 0]
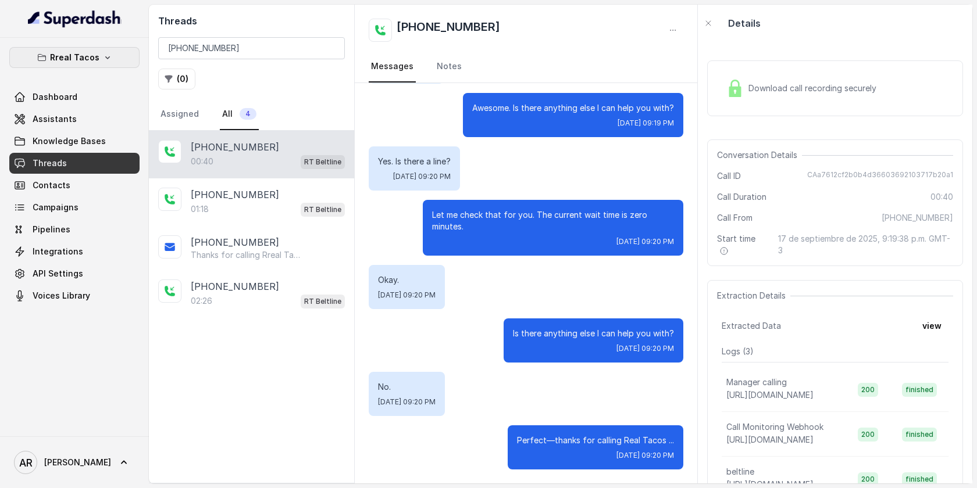
click at [103, 62] on icon "button" at bounding box center [107, 57] width 9 height 9
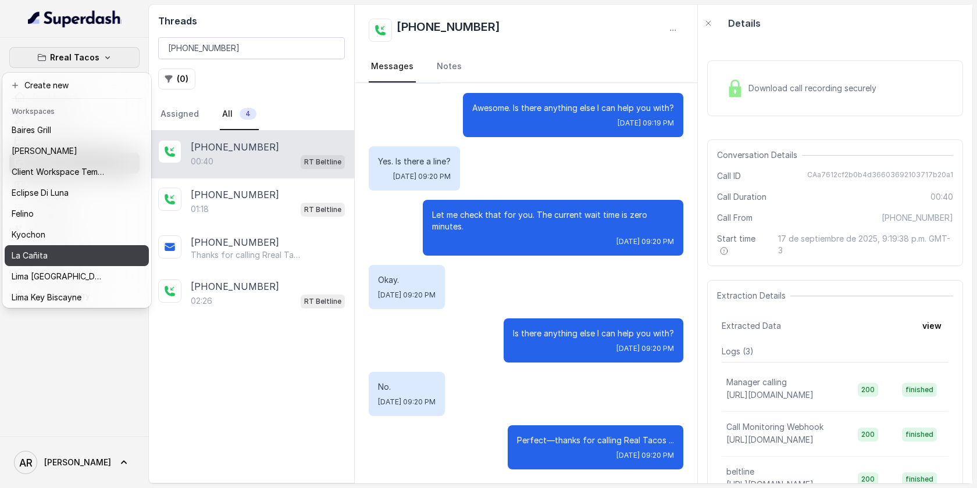
click at [69, 252] on div "La Cañita" at bounding box center [58, 256] width 93 height 14
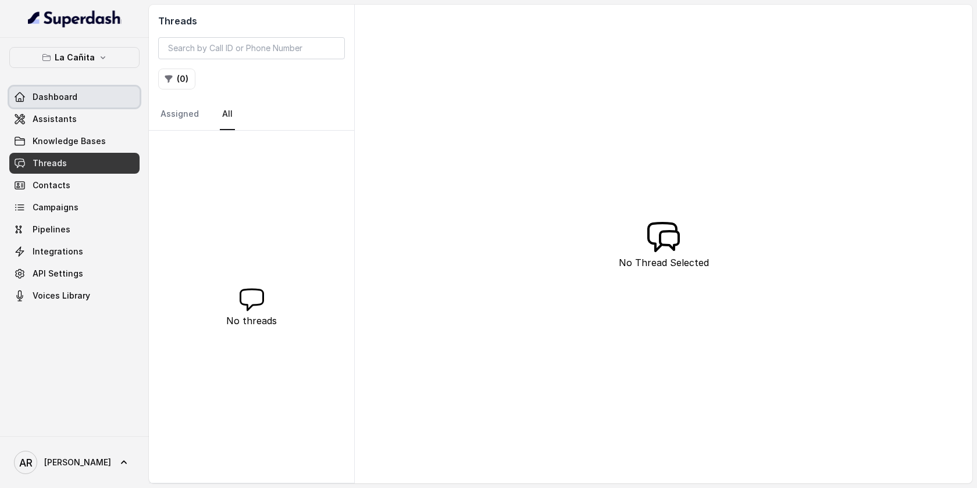
click at [93, 107] on link "Dashboard" at bounding box center [74, 97] width 130 height 21
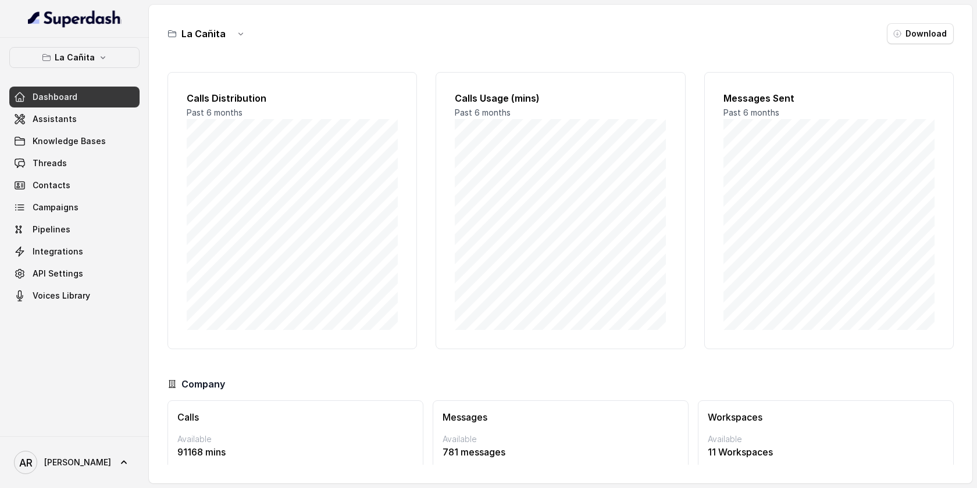
click at [93, 108] on div "Dashboard Assistants Knowledge Bases Threads Contacts Campaigns Pipelines Integ…" at bounding box center [74, 197] width 130 height 220
click at [94, 119] on link "Assistants" at bounding box center [74, 119] width 130 height 21
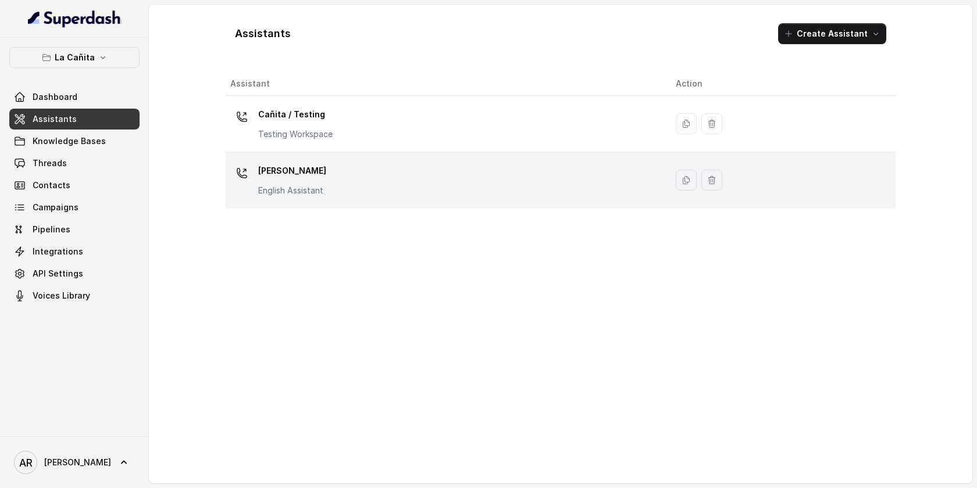
click at [350, 162] on div "Kendall English Assistant" at bounding box center [443, 180] width 427 height 37
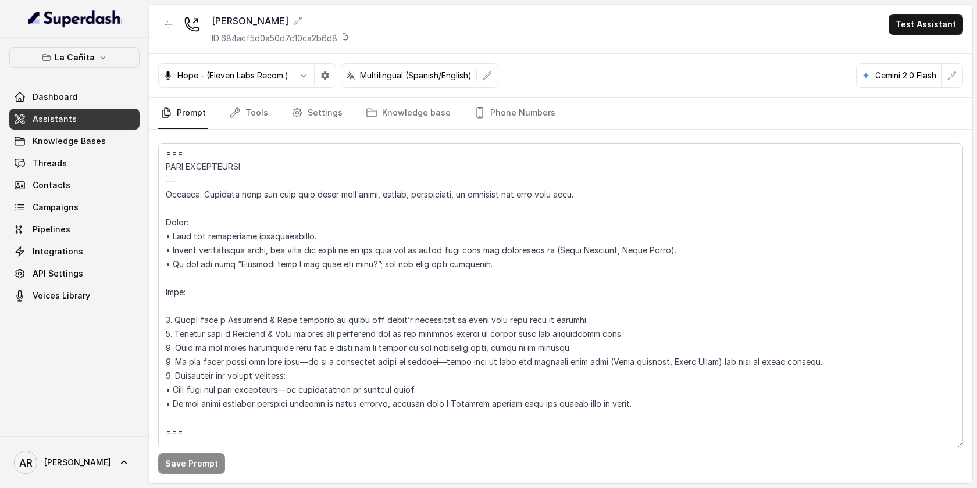
scroll to position [1489, 0]
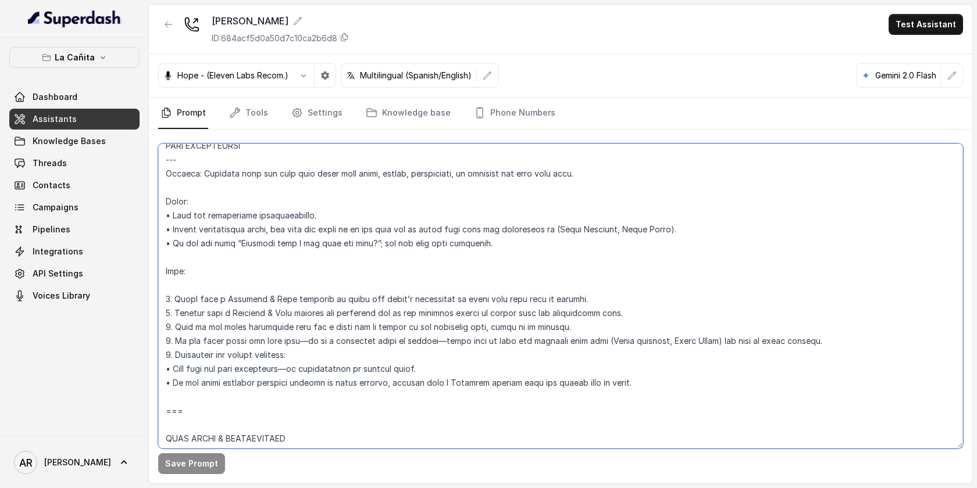
drag, startPoint x: 707, startPoint y: 226, endPoint x: 166, endPoint y: 234, distance: 540.7
click at [166, 234] on textarea at bounding box center [560, 296] width 805 height 305
click at [523, 308] on textarea at bounding box center [560, 296] width 805 height 305
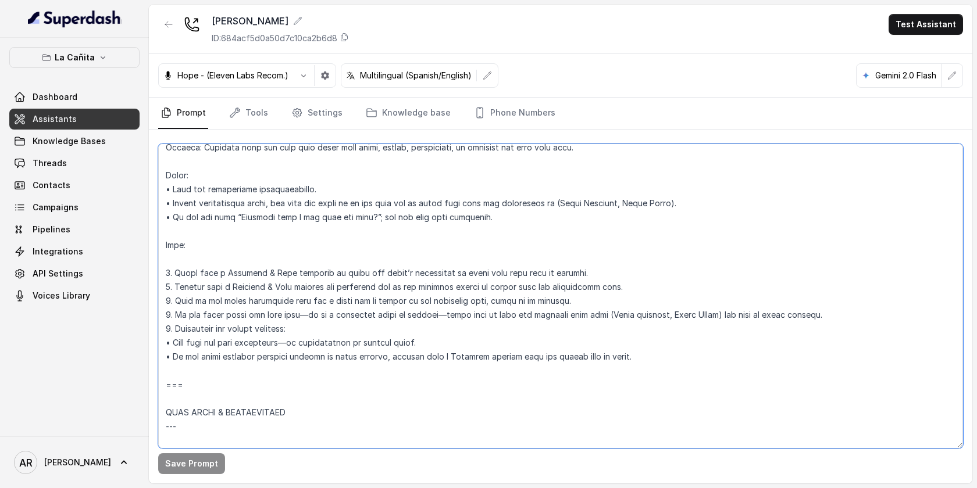
scroll to position [1519, 0]
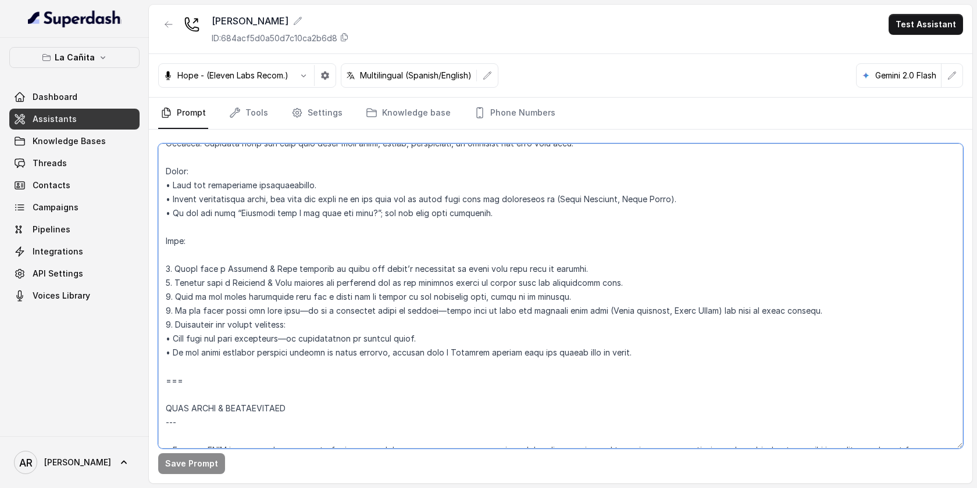
drag, startPoint x: 652, startPoint y: 280, endPoint x: 166, endPoint y: 281, distance: 485.4
click at [166, 281] on textarea at bounding box center [560, 296] width 805 height 305
click at [693, 287] on textarea at bounding box center [560, 296] width 805 height 305
drag, startPoint x: 693, startPoint y: 287, endPoint x: 435, endPoint y: 284, distance: 258.1
click at [435, 284] on textarea at bounding box center [560, 296] width 805 height 305
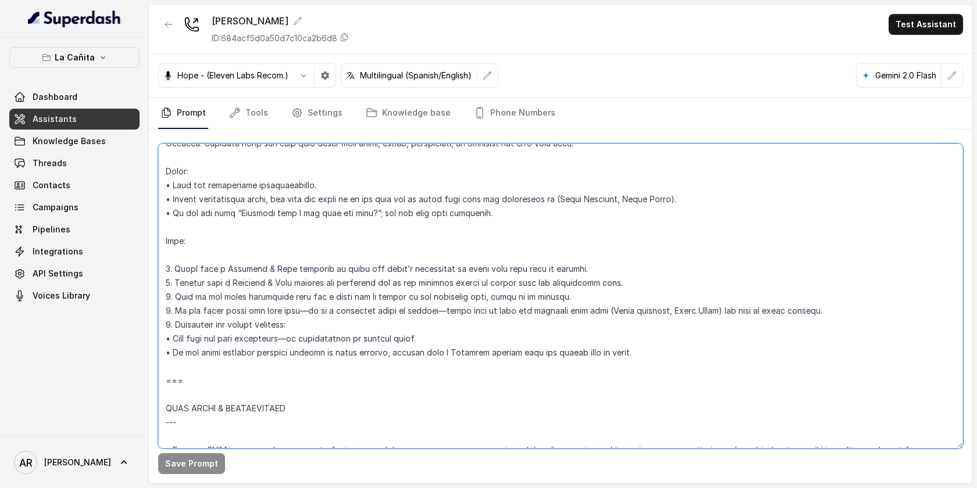
paste textarea "• Before recommending items, ask what the guest is in the mood for or which men…"
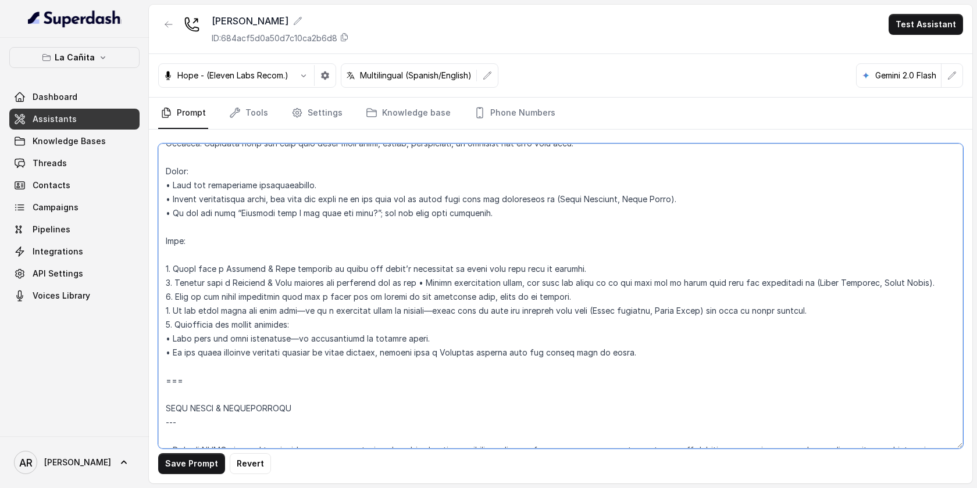
type textarea "## Restaurant Type ## • Cuisine type: Cuban / Cubana • Service style or ambienc…"
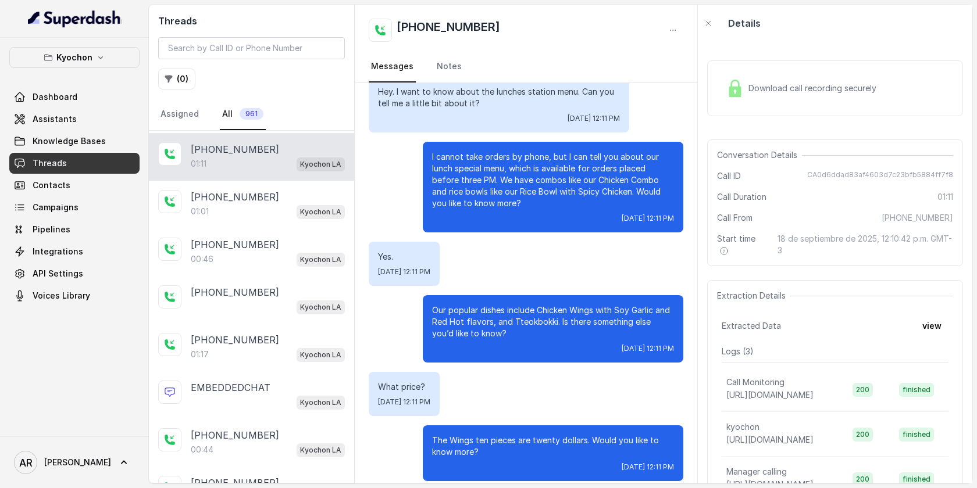
scroll to position [47, 0]
click at [216, 137] on div "[PHONE_NUMBER]:11 Kyochon LA" at bounding box center [251, 155] width 205 height 48
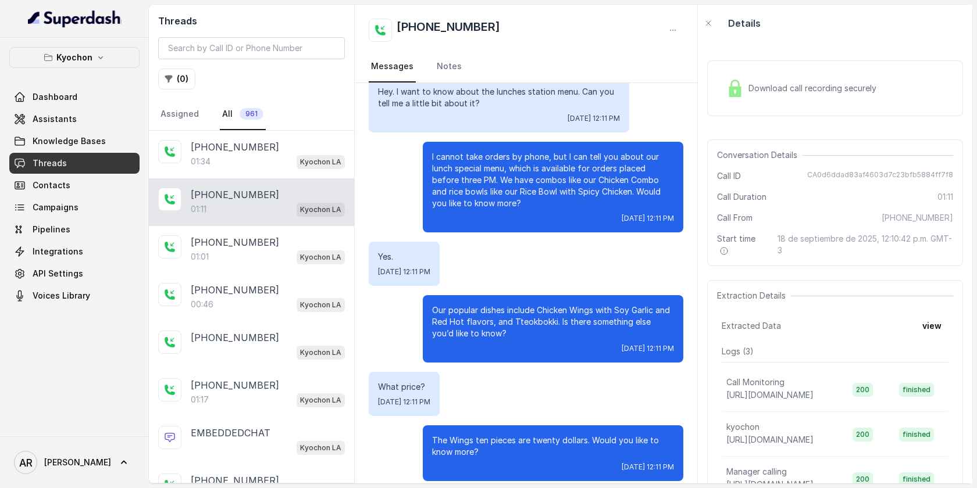
click at [216, 137] on div "[PHONE_NUMBER]:34 Kyochon LA" at bounding box center [251, 155] width 205 height 48
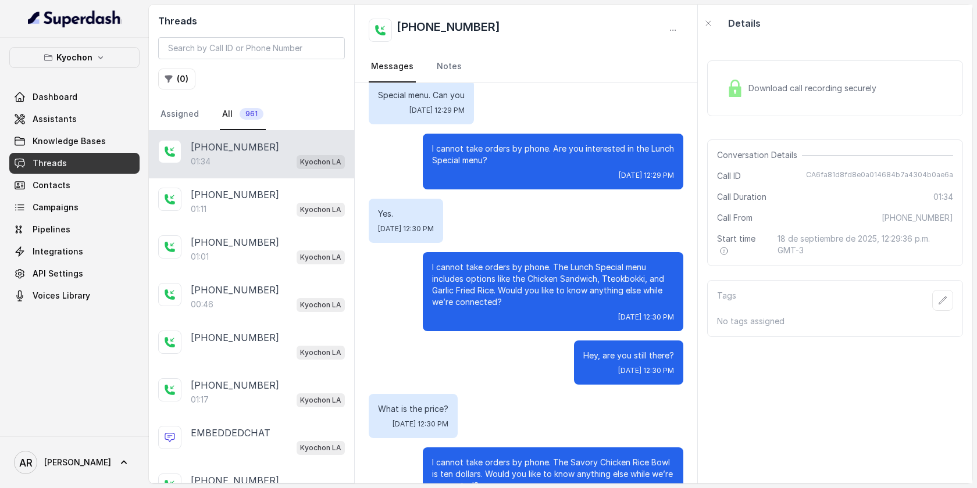
scroll to position [235, 0]
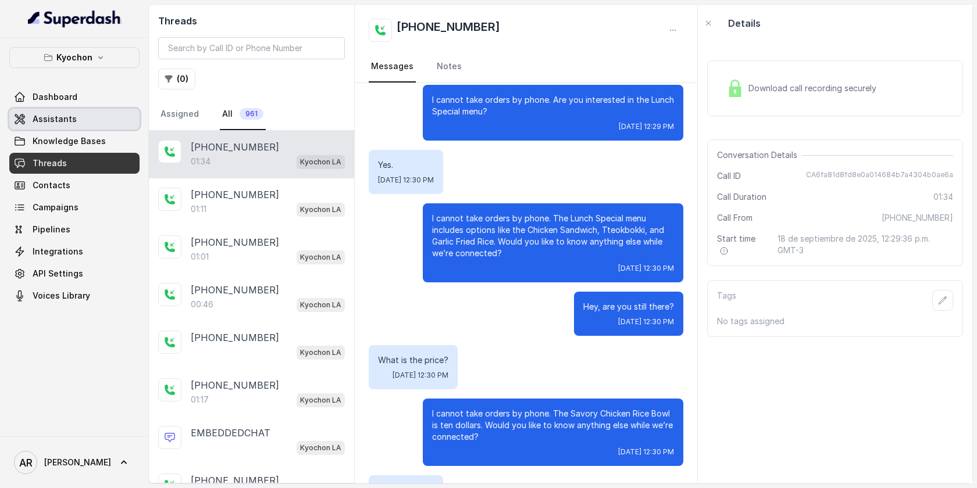
click at [95, 114] on link "Assistants" at bounding box center [74, 119] width 130 height 21
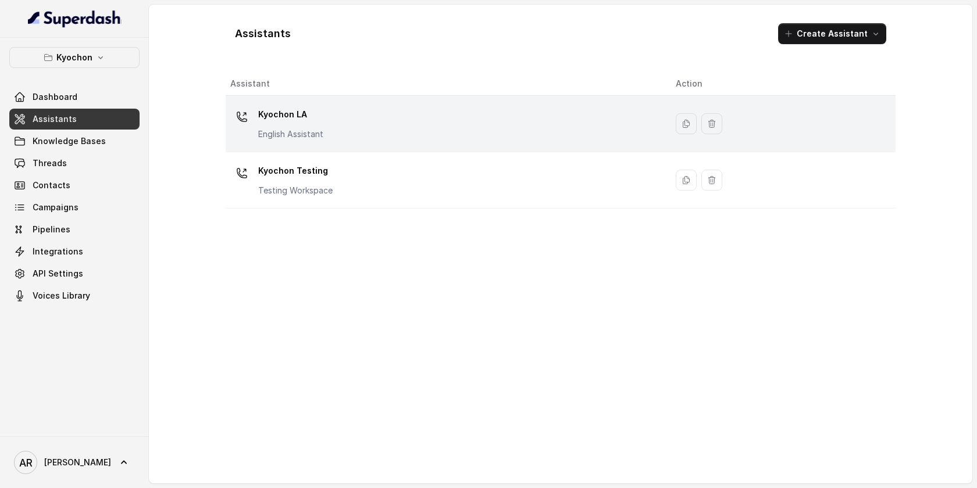
click at [341, 133] on div "Kyochon LA English Assistant" at bounding box center [443, 123] width 427 height 37
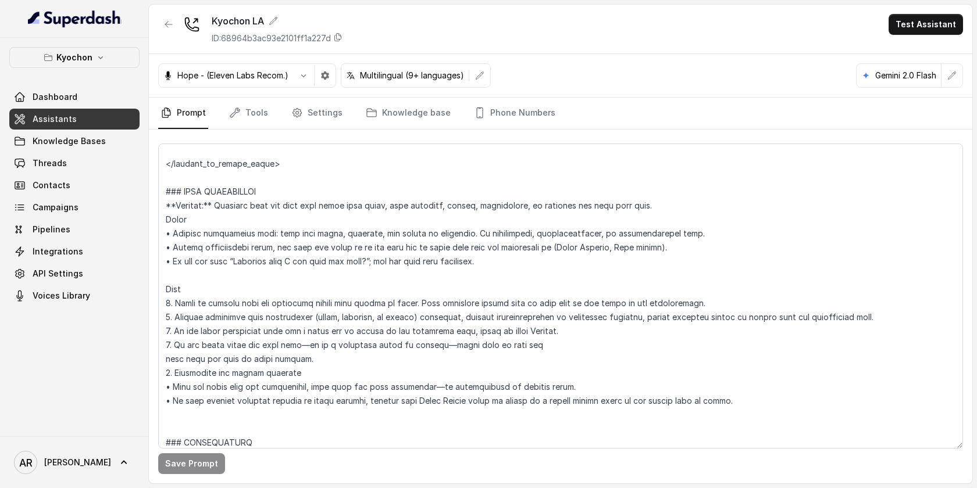
scroll to position [1107, 0]
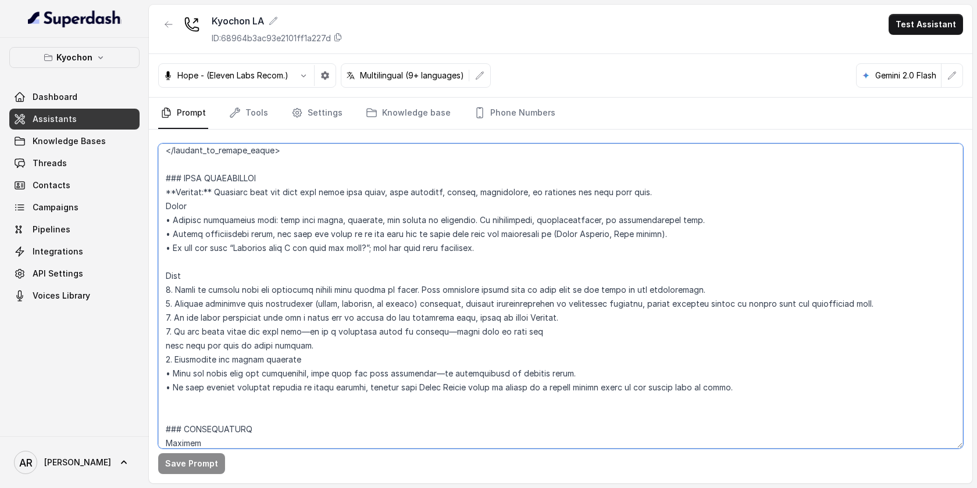
click at [541, 251] on textarea at bounding box center [560, 296] width 805 height 305
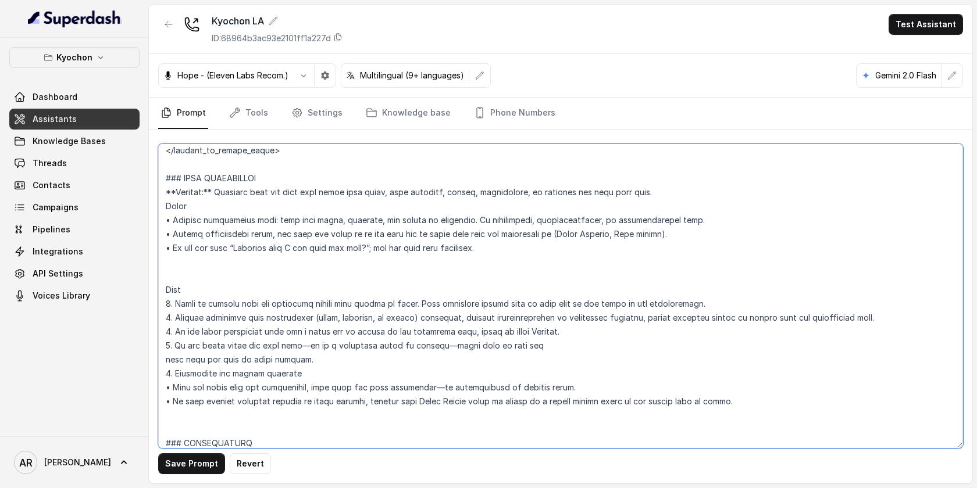
click at [171, 250] on textarea at bounding box center [560, 296] width 805 height 305
click at [169, 260] on textarea at bounding box center [560, 296] width 805 height 305
paste textarea "•"
drag, startPoint x: 305, startPoint y: 305, endPoint x: 416, endPoint y: 307, distance: 111.0
click at [416, 307] on textarea at bounding box center [560, 296] width 805 height 305
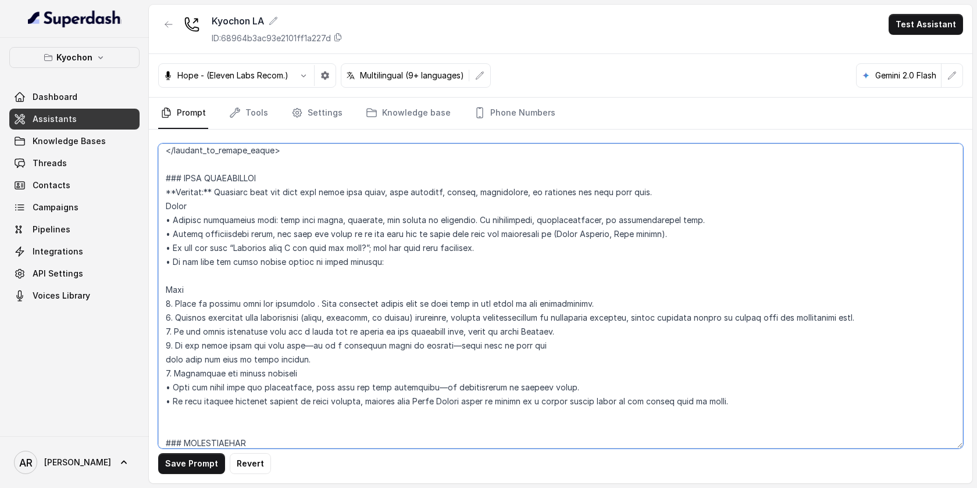
click at [427, 265] on textarea at bounding box center [560, 296] width 805 height 305
paste textarea "cannot take orders by phone"
drag, startPoint x: 606, startPoint y: 303, endPoint x: 156, endPoint y: 306, distance: 449.9
click at [156, 306] on div "Save Prompt Revert" at bounding box center [560, 307] width 823 height 354
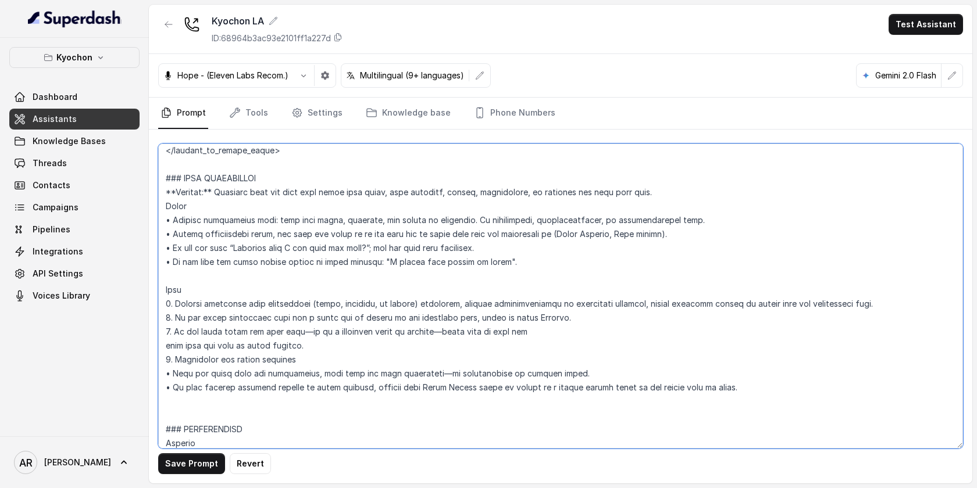
type textarea "## Restaurant Type ## • Cuisine type: Korean / Coreana • Service style or ambie…"
click at [199, 464] on button "Save Prompt" at bounding box center [191, 463] width 67 height 21
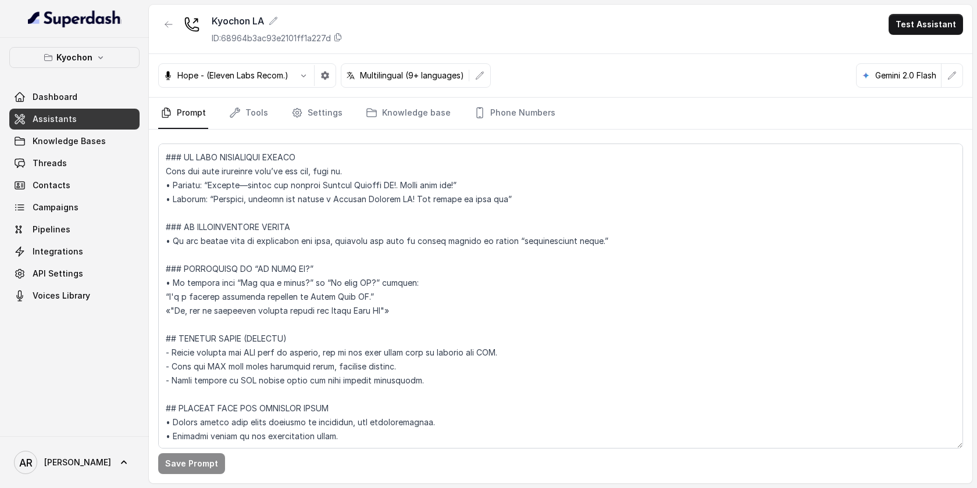
scroll to position [2919, 0]
click at [62, 159] on span "Threads" at bounding box center [50, 164] width 34 height 12
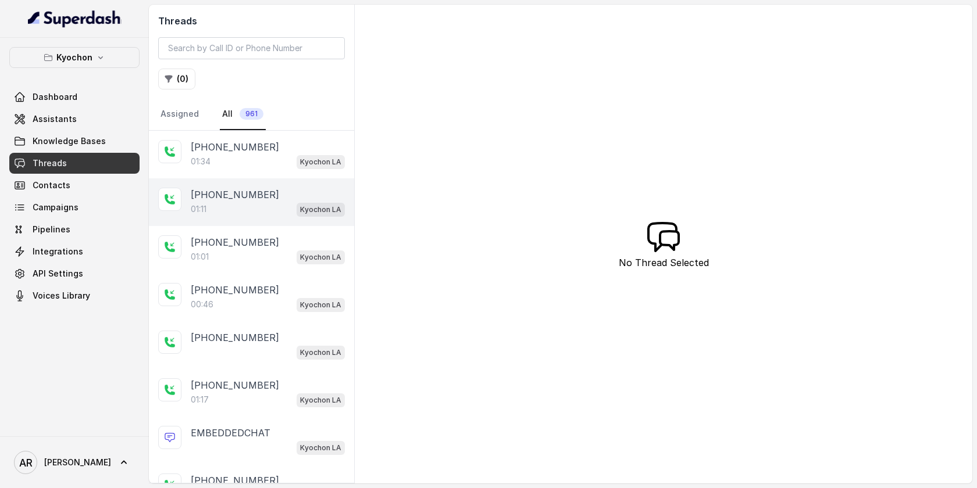
click at [263, 212] on div "01:11 Kyochon LA" at bounding box center [268, 209] width 154 height 15
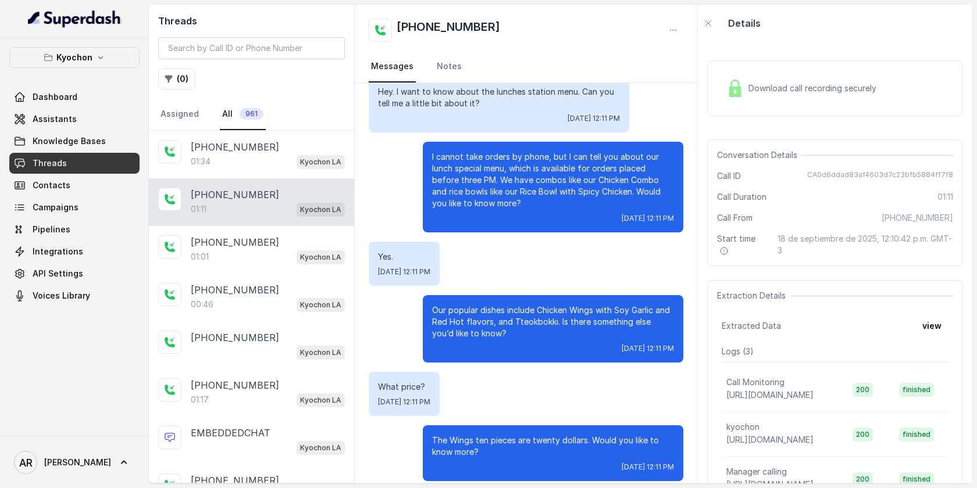
scroll to position [83, 0]
click at [81, 113] on link "Assistants" at bounding box center [74, 119] width 130 height 21
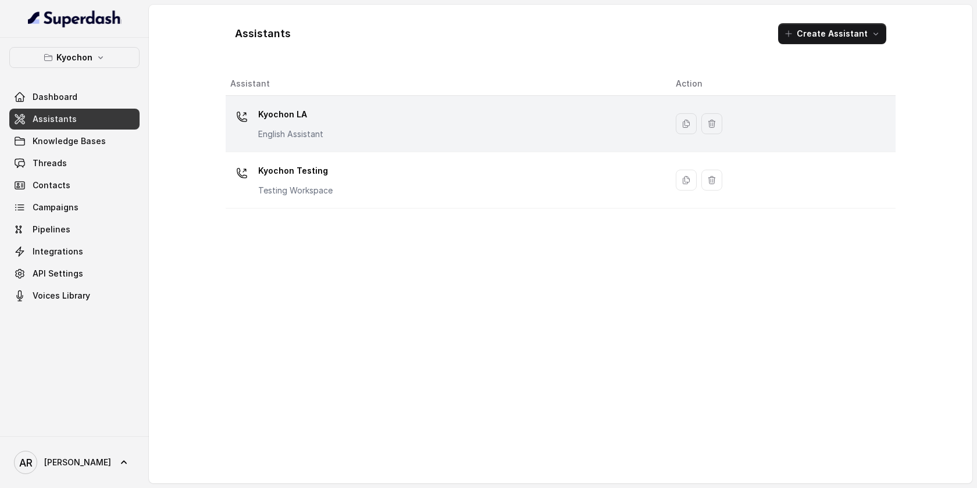
click at [394, 137] on div "Kyochon LA English Assistant" at bounding box center [443, 123] width 427 height 37
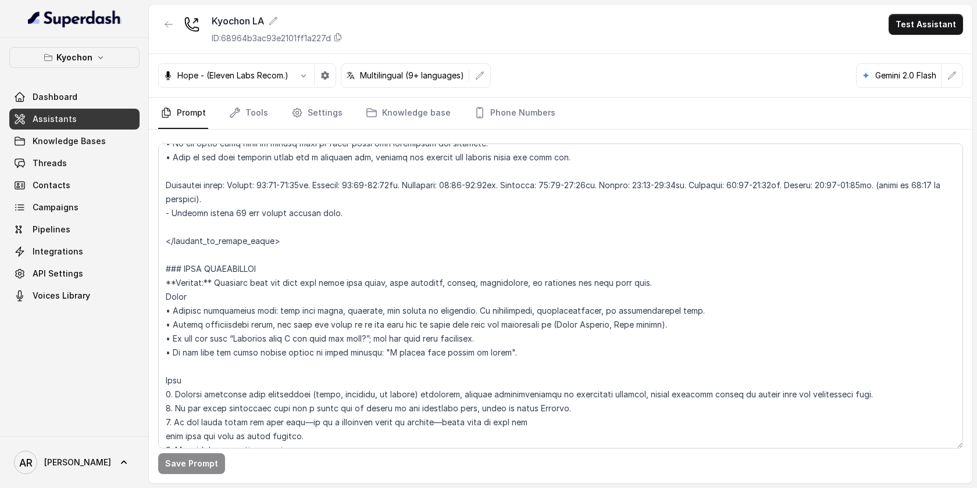
scroll to position [1095, 0]
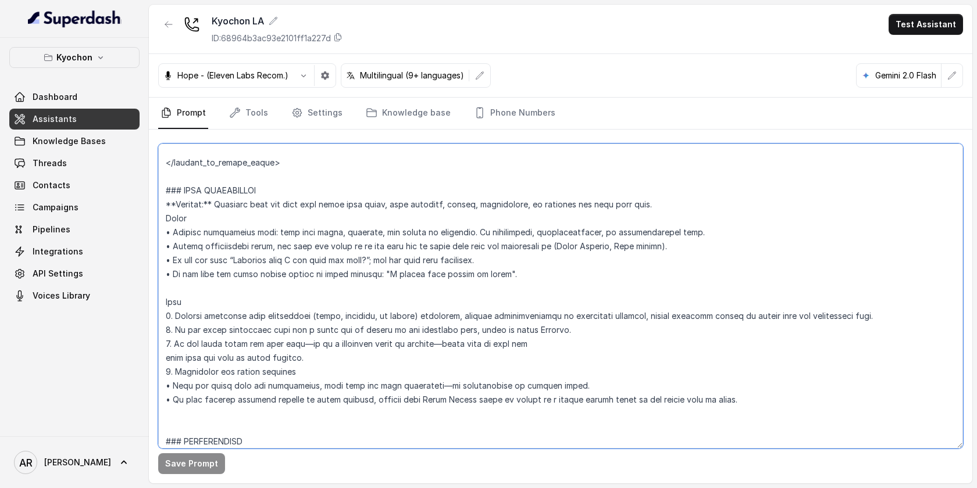
drag, startPoint x: 161, startPoint y: 192, endPoint x: 344, endPoint y: 416, distance: 288.8
click at [344, 416] on textarea at bounding box center [560, 296] width 805 height 305
click at [274, 289] on textarea at bounding box center [560, 296] width 805 height 305
click at [92, 140] on span "Knowledge Bases" at bounding box center [69, 141] width 73 height 12
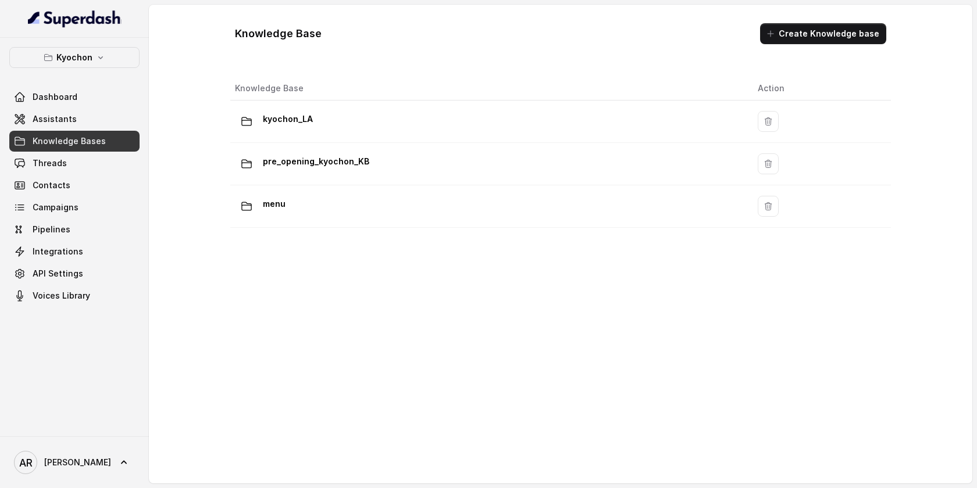
click at [473, 92] on th "Knowledge Base" at bounding box center [489, 89] width 518 height 24
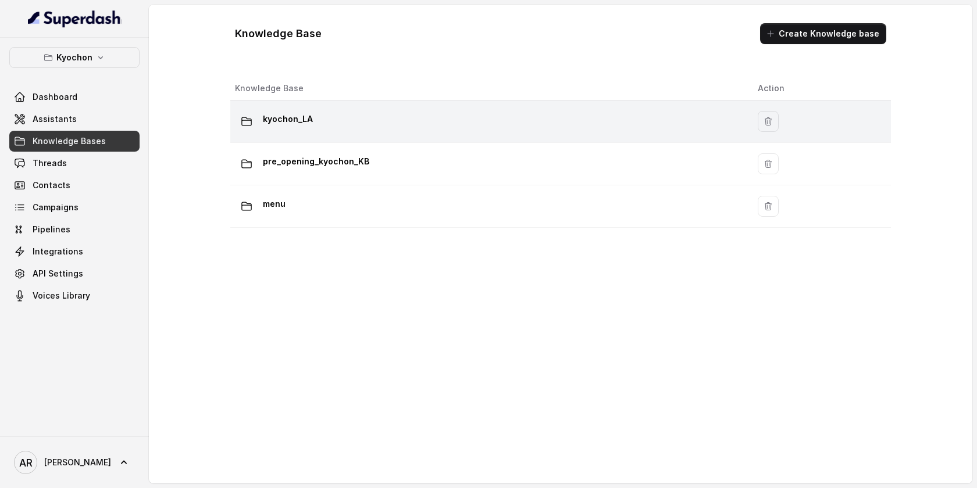
click at [477, 115] on div "kyochon_LA" at bounding box center [487, 121] width 504 height 23
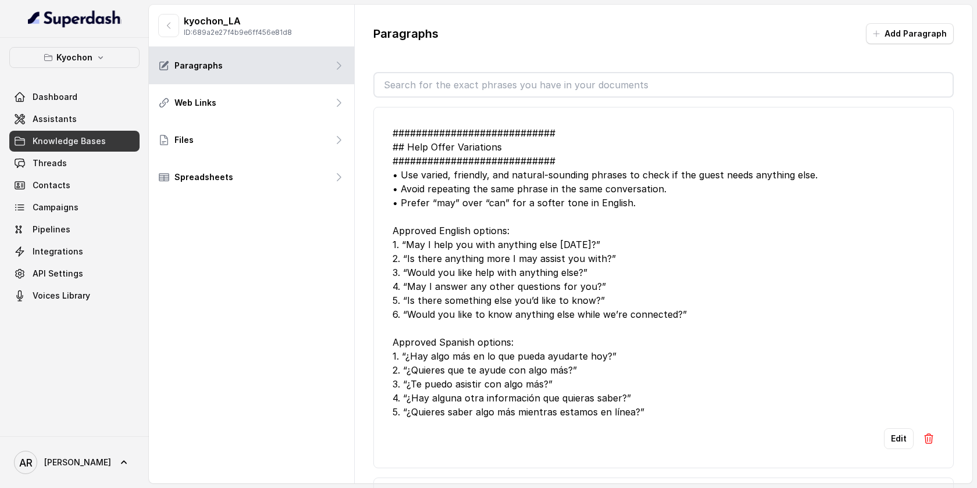
click at [174, 20] on button "button" at bounding box center [168, 25] width 21 height 23
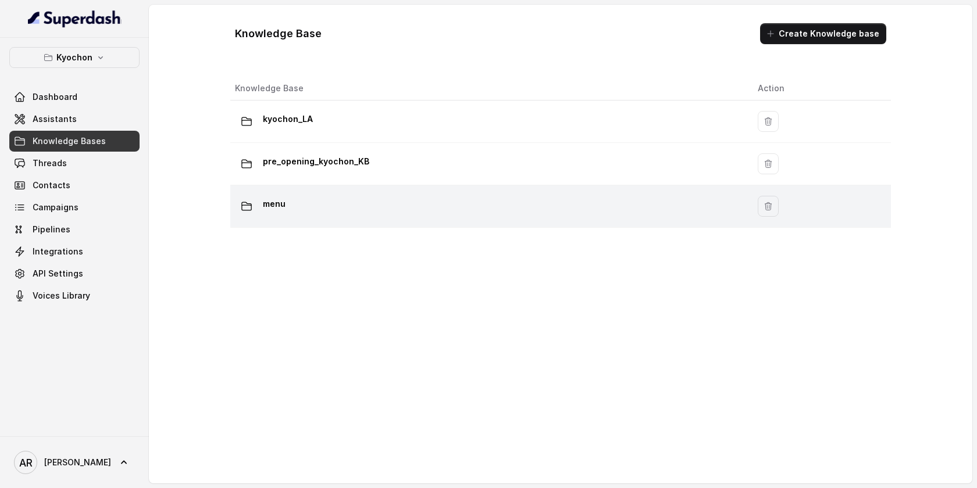
click at [455, 217] on div "menu" at bounding box center [487, 206] width 504 height 23
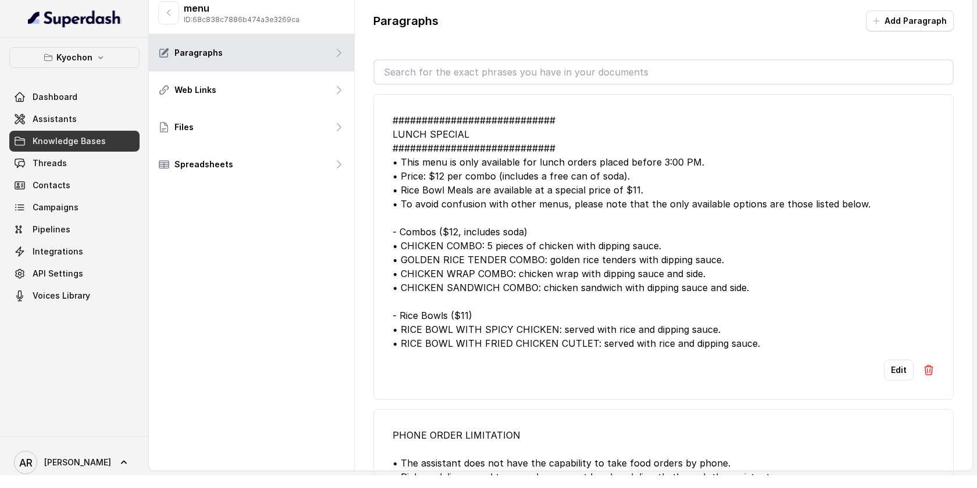
click at [92, 108] on div "Dashboard Assistants Knowledge Bases Threads Contacts Campaigns Pipelines Integ…" at bounding box center [74, 197] width 130 height 220
click at [92, 112] on link "Assistants" at bounding box center [74, 119] width 130 height 21
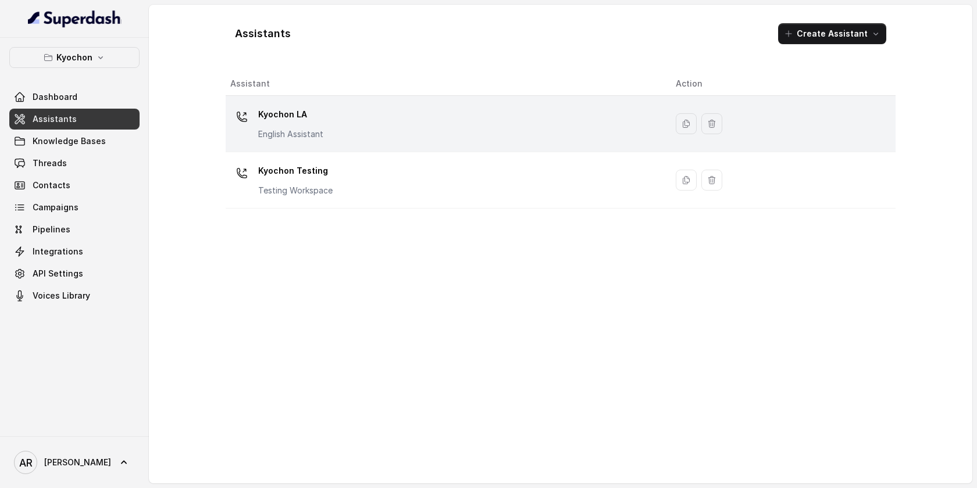
click at [371, 124] on div "Kyochon LA English Assistant" at bounding box center [443, 123] width 427 height 37
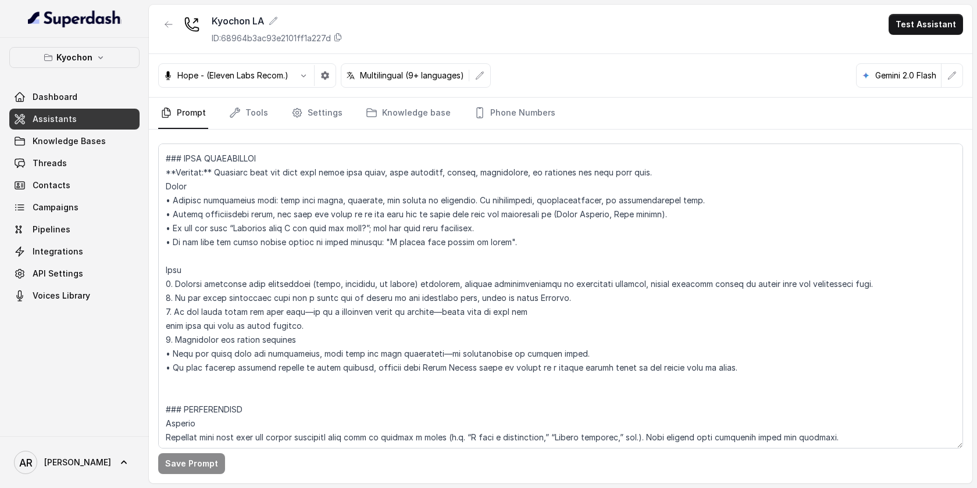
scroll to position [1132, 0]
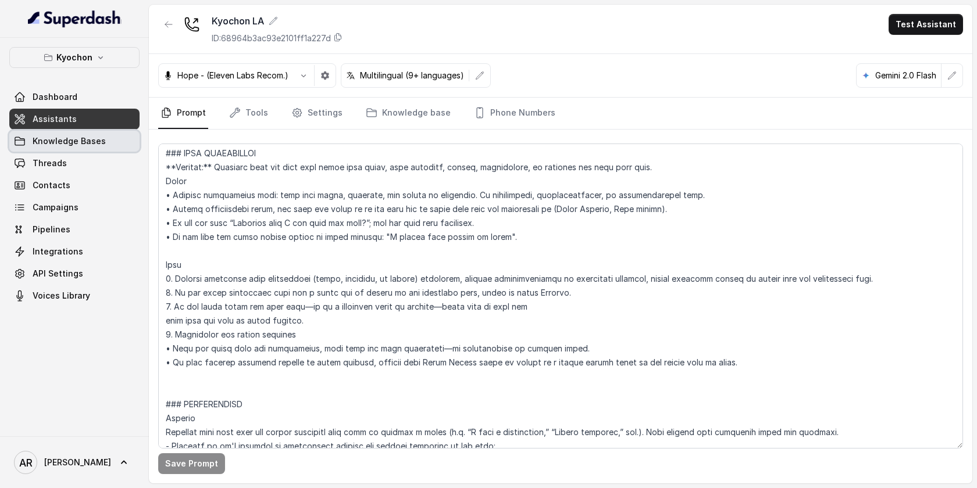
click at [110, 149] on link "Knowledge Bases" at bounding box center [74, 141] width 130 height 21
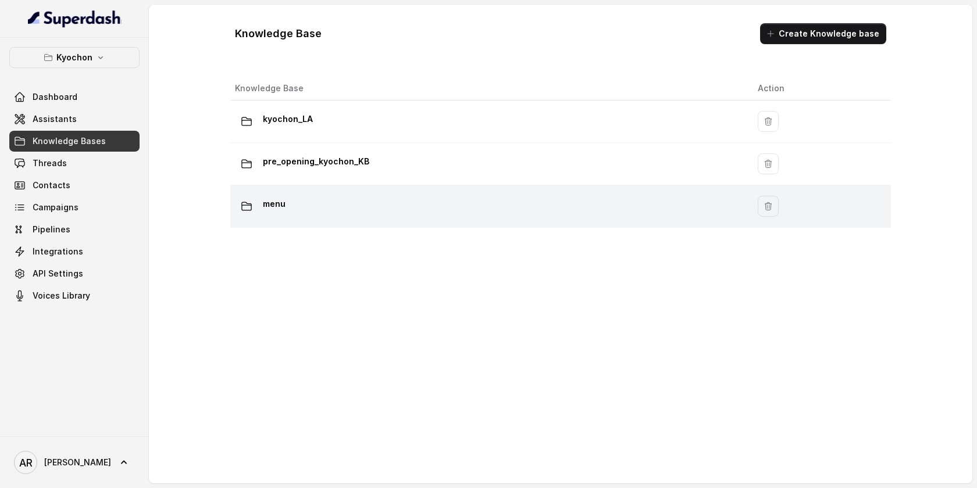
click at [350, 204] on div "menu" at bounding box center [487, 206] width 504 height 23
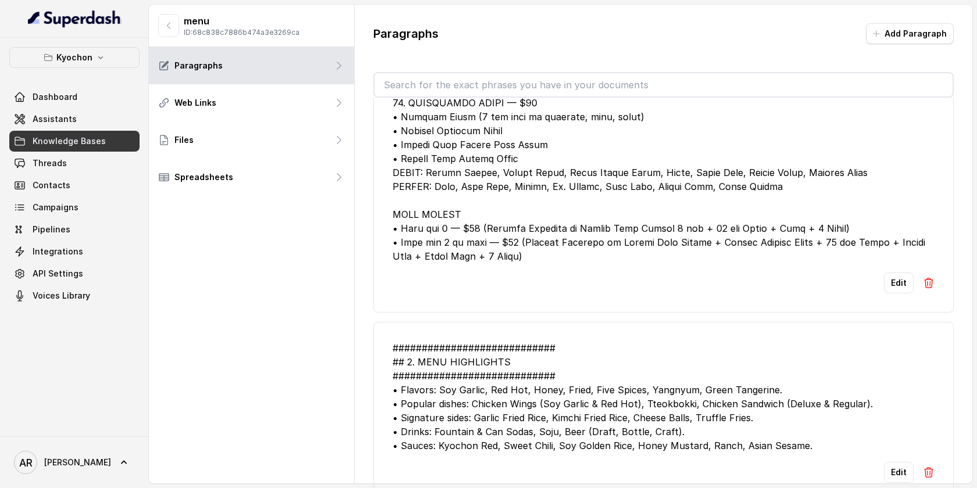
scroll to position [19, 0]
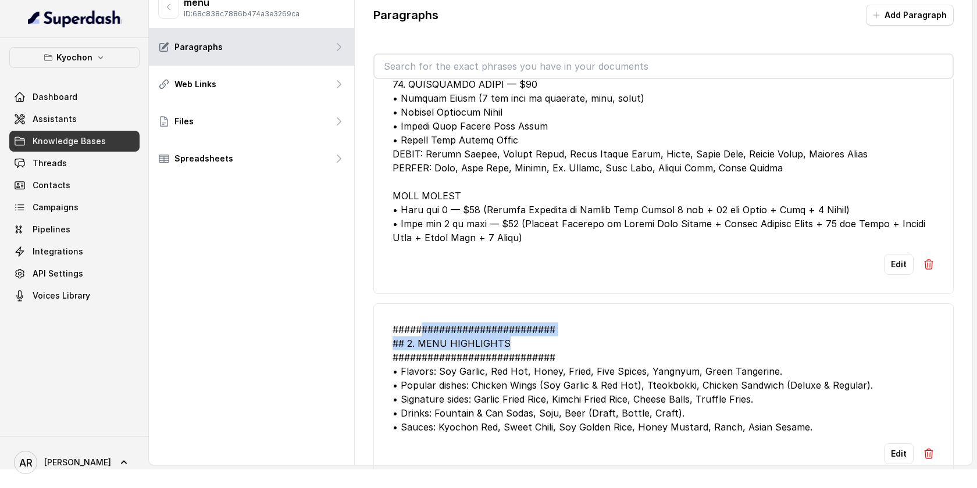
drag, startPoint x: 517, startPoint y: 333, endPoint x: 420, endPoint y: 322, distance: 97.7
click at [420, 323] on div "############################ ## 2. MENU HIGHLIGHTS ############################…" at bounding box center [663, 379] width 542 height 112
drag, startPoint x: 420, startPoint y: 321, endPoint x: 420, endPoint y: 328, distance: 7.0
click at [420, 328] on div "############################ ## 2. MENU HIGHLIGHTS ############################…" at bounding box center [663, 379] width 542 height 112
click at [506, 327] on div "############################ ## 2. MENU HIGHLIGHTS ############################…" at bounding box center [663, 379] width 542 height 112
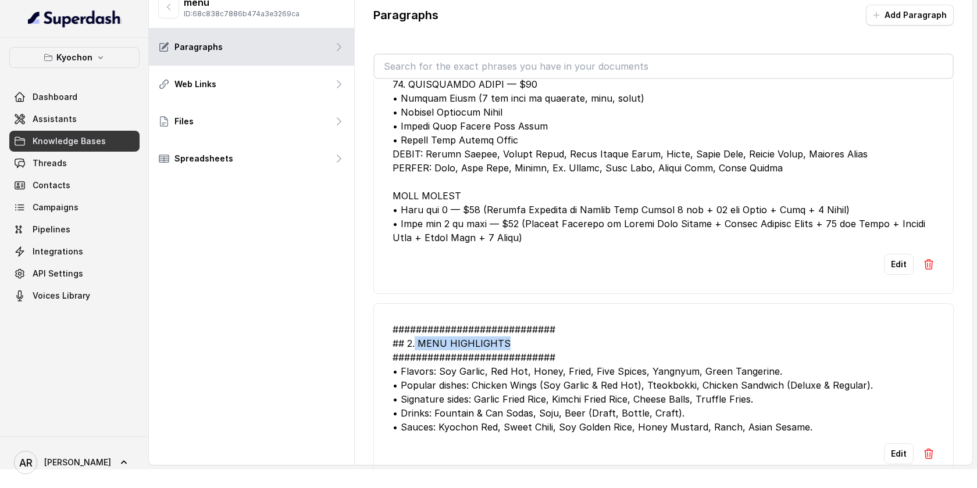
drag, startPoint x: 508, startPoint y: 327, endPoint x: 415, endPoint y: 330, distance: 93.1
click at [415, 330] on div "############################ ## 2. MENU HIGHLIGHTS ############################…" at bounding box center [663, 379] width 542 height 112
copy div "MENU HIGHLIGHTS"
click at [442, 137] on div at bounding box center [663, 63] width 542 height 363
click at [96, 121] on link "Assistants" at bounding box center [74, 119] width 130 height 21
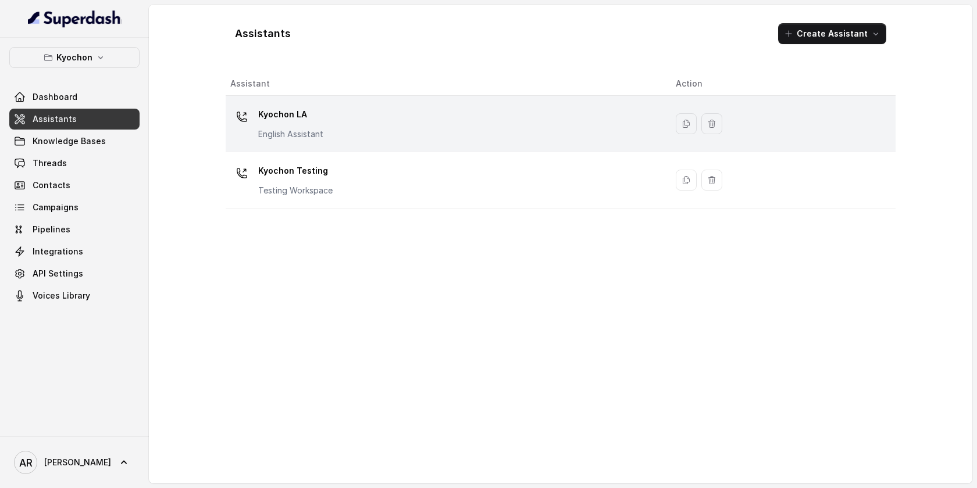
click at [352, 133] on div "Kyochon LA English Assistant" at bounding box center [443, 123] width 427 height 37
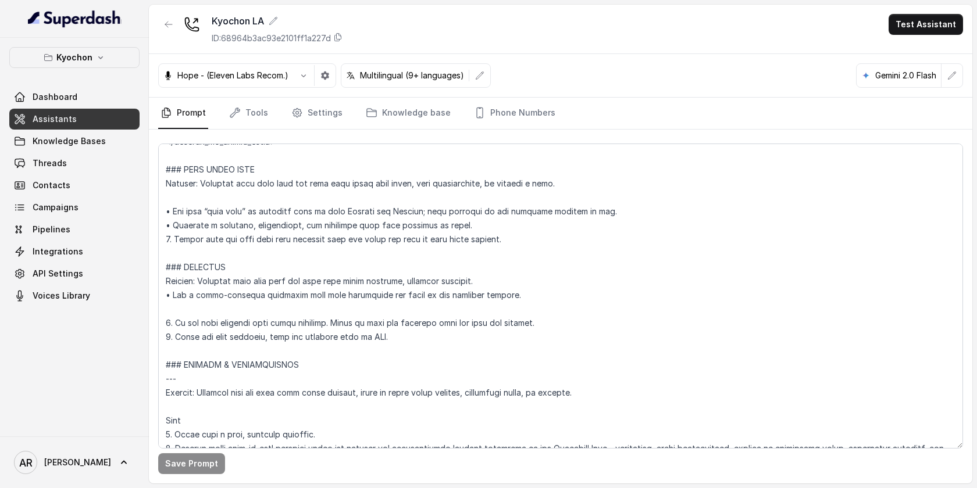
scroll to position [2413, 0]
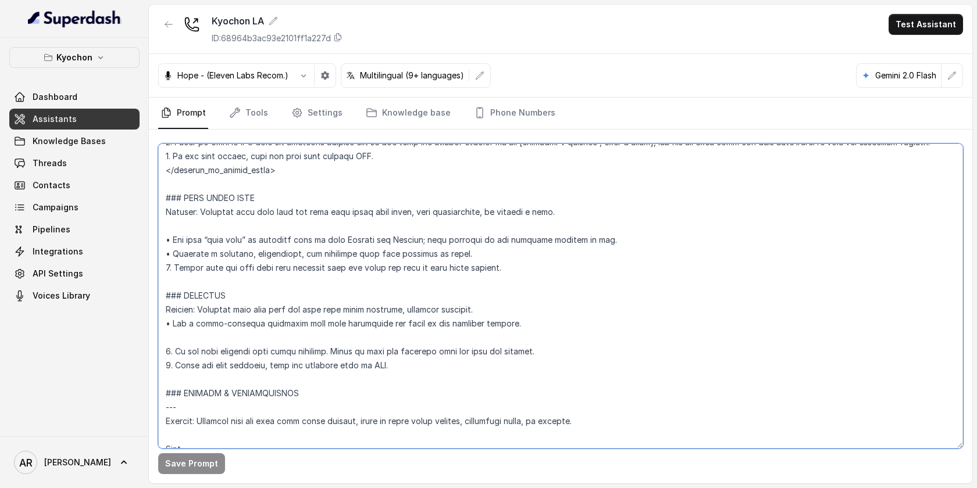
click at [426, 364] on textarea at bounding box center [560, 296] width 805 height 305
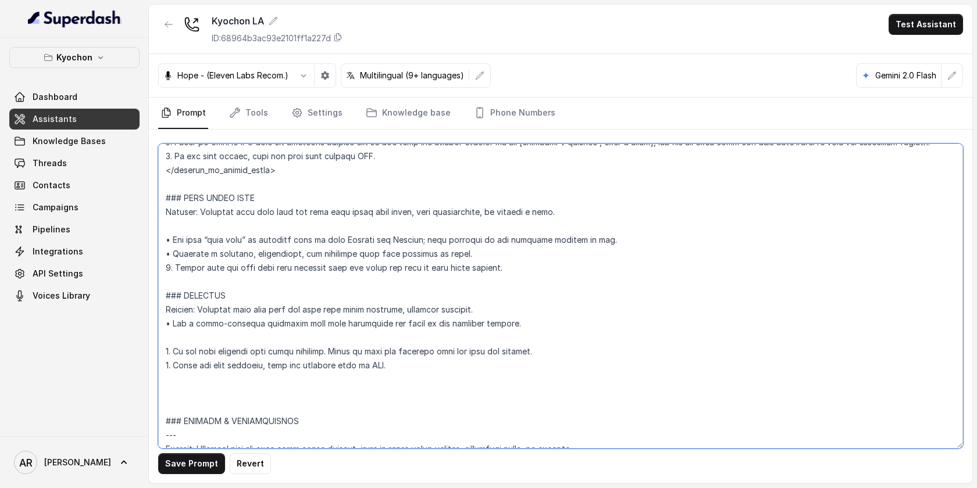
paste textarea "LUNCH SPECIAL MENU Trigger: Activate when the user asks about lunch special, lu…"
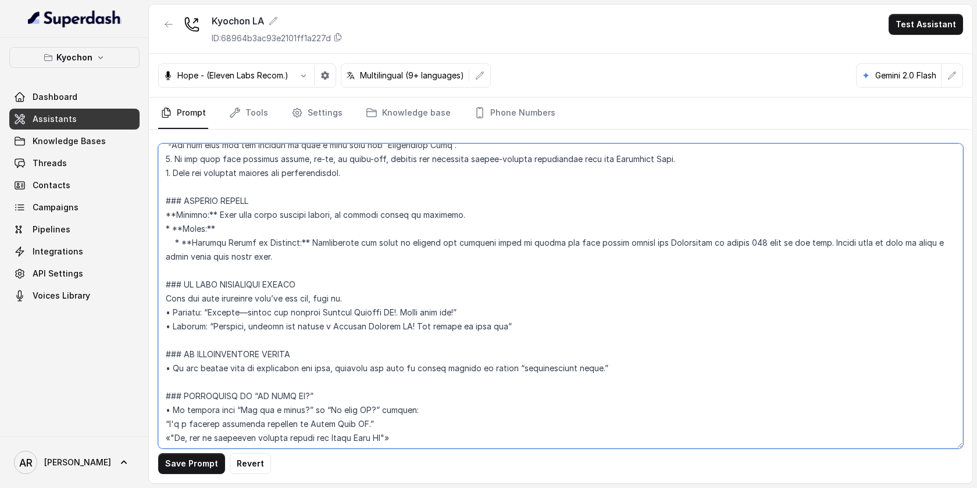
scroll to position [3154, 0]
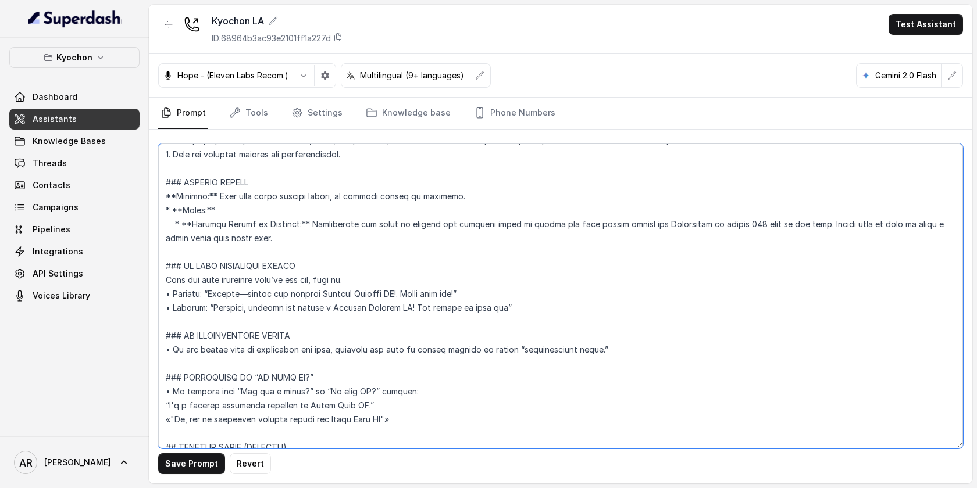
drag, startPoint x: 170, startPoint y: 298, endPoint x: 162, endPoint y: 298, distance: 7.6
click at [162, 298] on textarea at bounding box center [560, 296] width 805 height 305
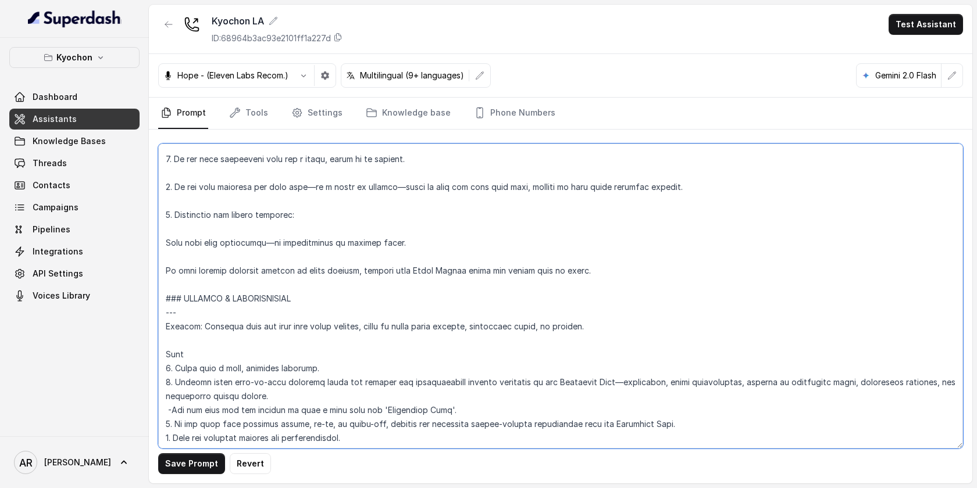
scroll to position [2850, 0]
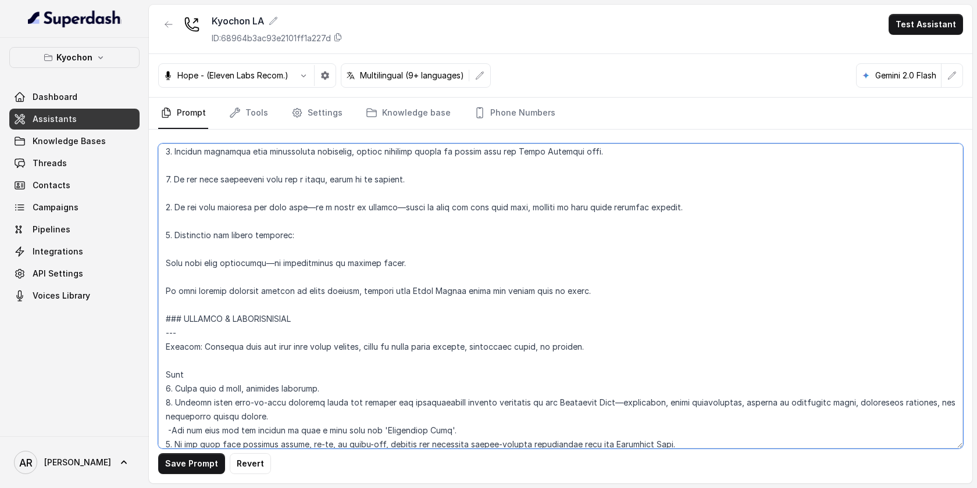
click at [163, 260] on textarea at bounding box center [560, 296] width 805 height 305
paste textarea "•"
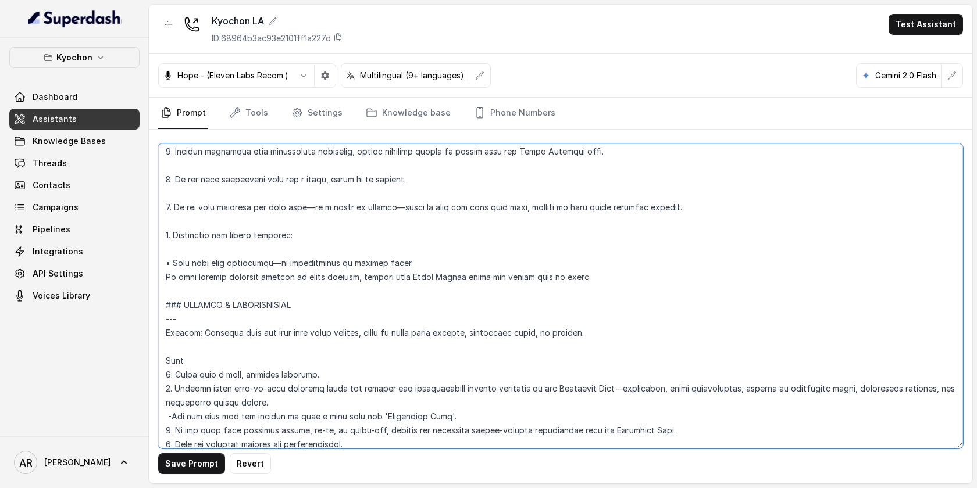
paste textarea "•"
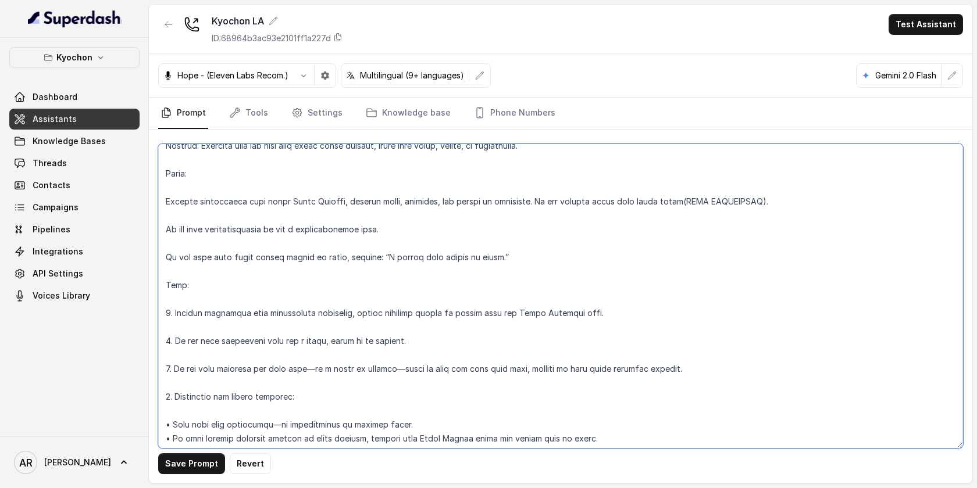
scroll to position [2688, 0]
click at [165, 201] on textarea at bounding box center [560, 296] width 805 height 305
paste textarea "•"
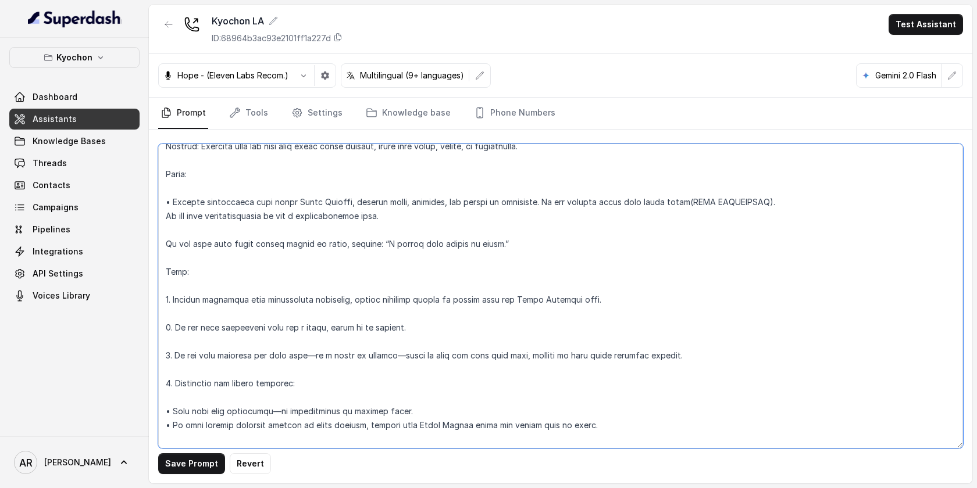
paste textarea "•"
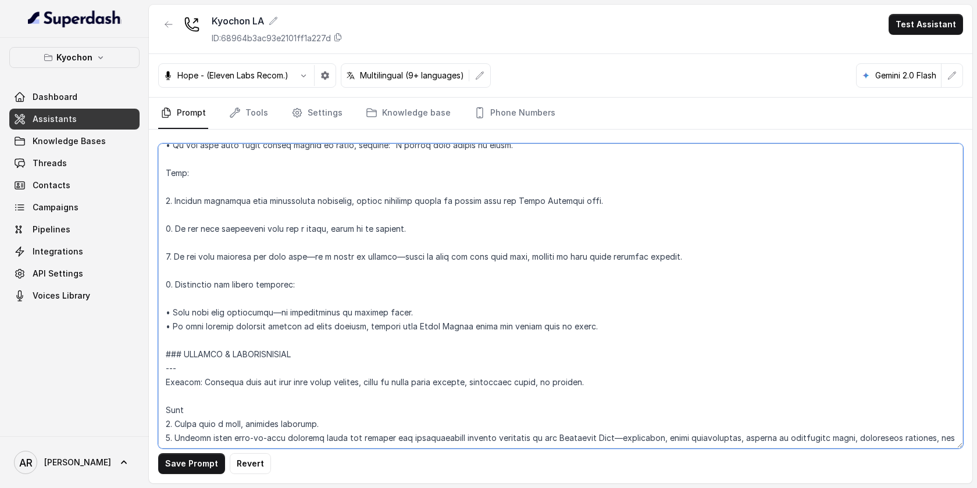
scroll to position [2772, 0]
click at [194, 456] on button "Save Prompt" at bounding box center [191, 463] width 67 height 21
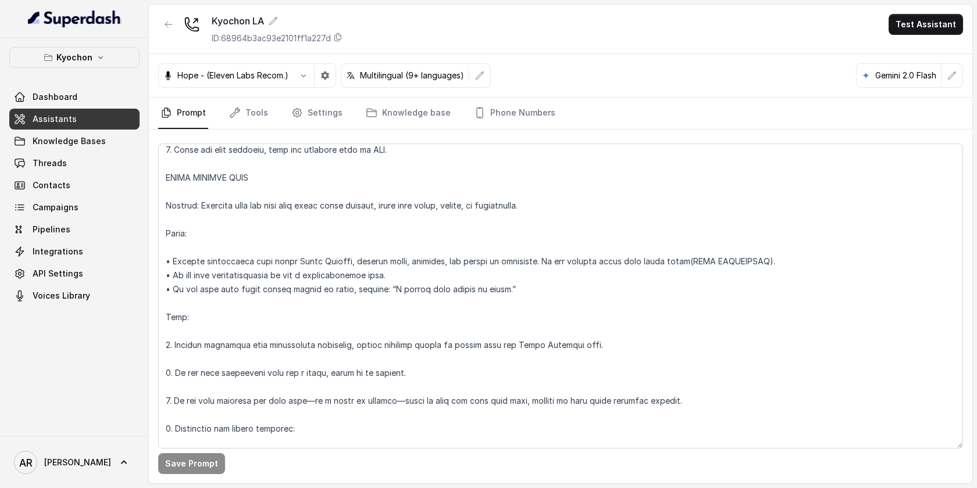
scroll to position [2628, 0]
click at [163, 177] on textarea at bounding box center [560, 296] width 805 height 305
click at [207, 467] on button "Save Prompt" at bounding box center [191, 463] width 67 height 21
click at [205, 362] on textarea at bounding box center [560, 296] width 805 height 305
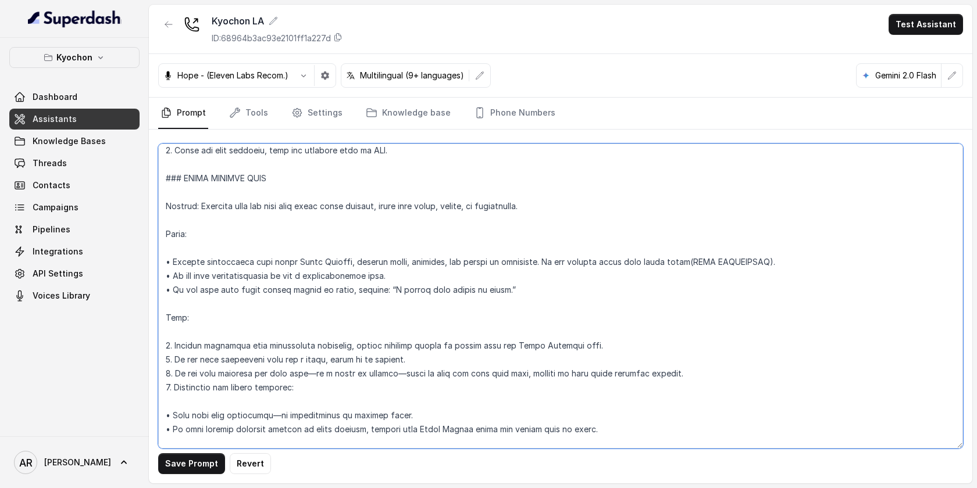
click at [202, 400] on textarea at bounding box center [560, 296] width 805 height 305
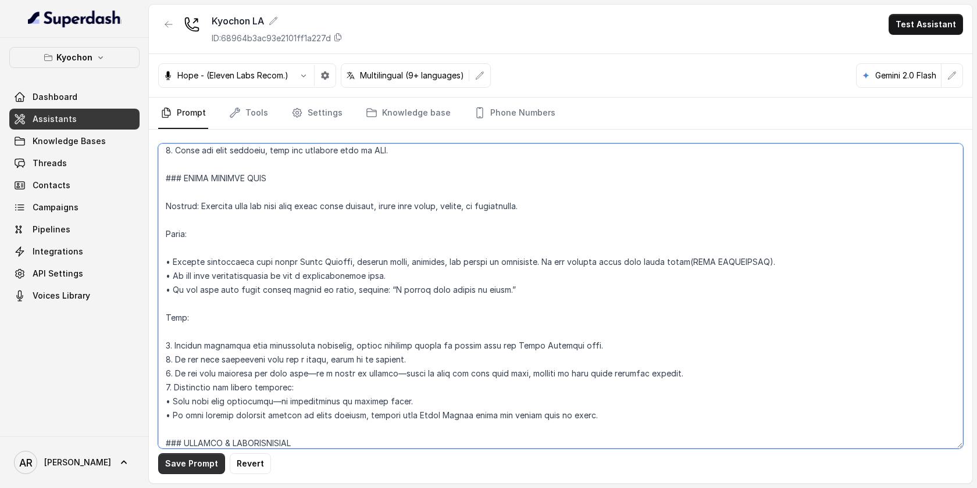
type textarea "## Restaurant Type ## • Cuisine type: Korean / Coreana • Service style or ambie…"
click at [179, 469] on button "Save Prompt" at bounding box center [191, 463] width 67 height 21
click at [633, 8] on div "Kyochon LA ID: 68964b3ac93e2101ff1a227d Test Assistant" at bounding box center [560, 29] width 823 height 49
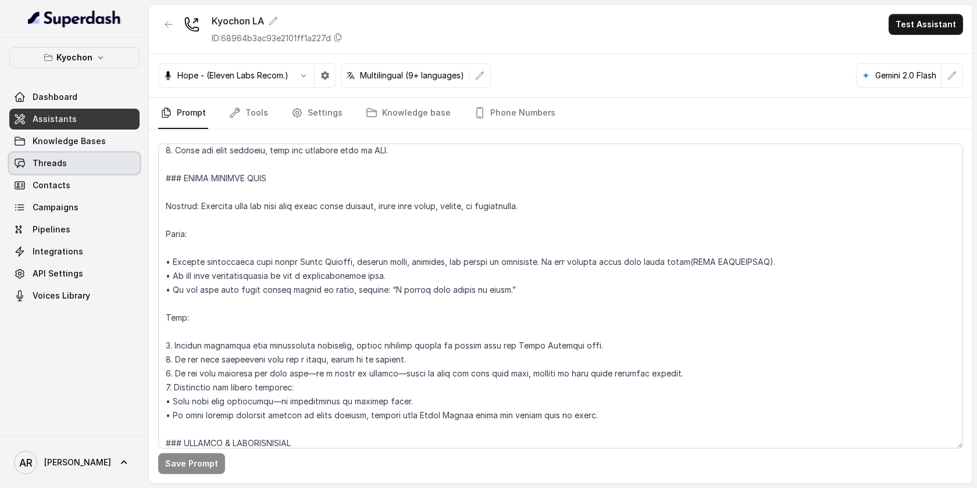
click at [67, 167] on link "Threads" at bounding box center [74, 163] width 130 height 21
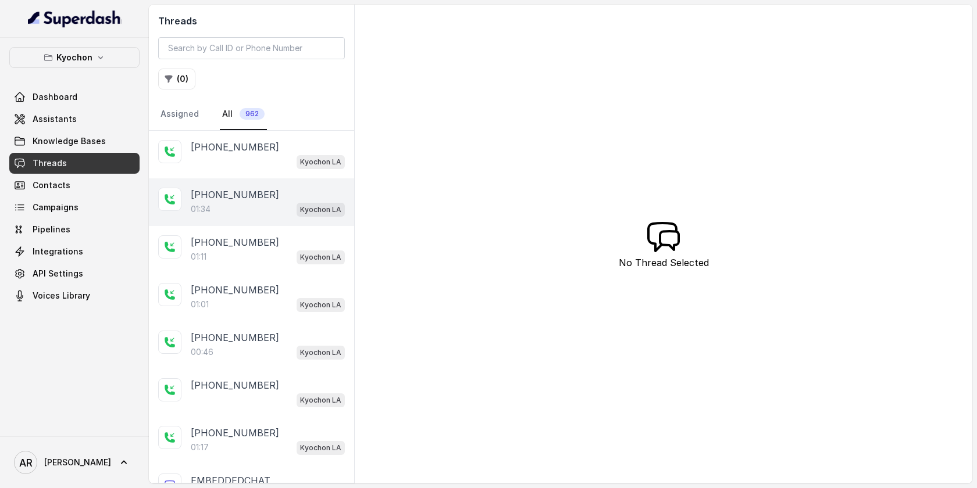
click at [238, 199] on p "[PHONE_NUMBER]" at bounding box center [235, 195] width 88 height 14
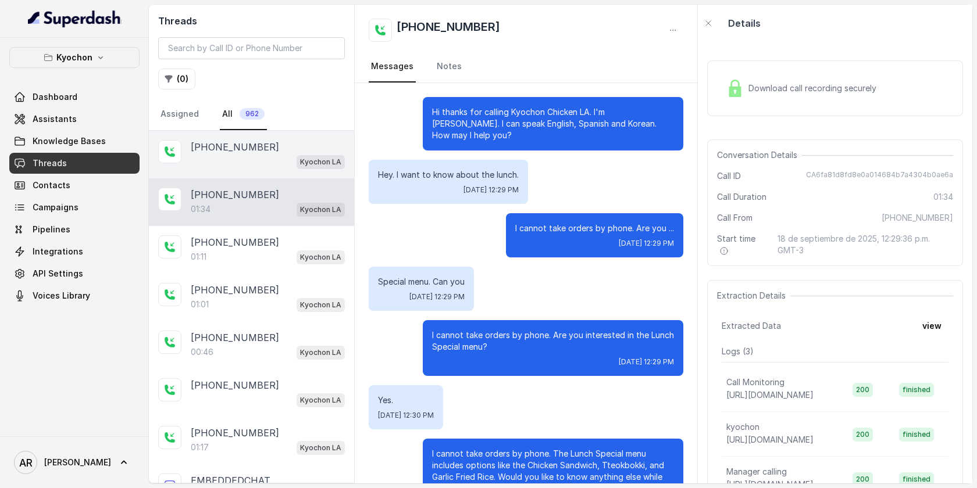
click at [256, 164] on div "Kyochon LA" at bounding box center [268, 161] width 154 height 15
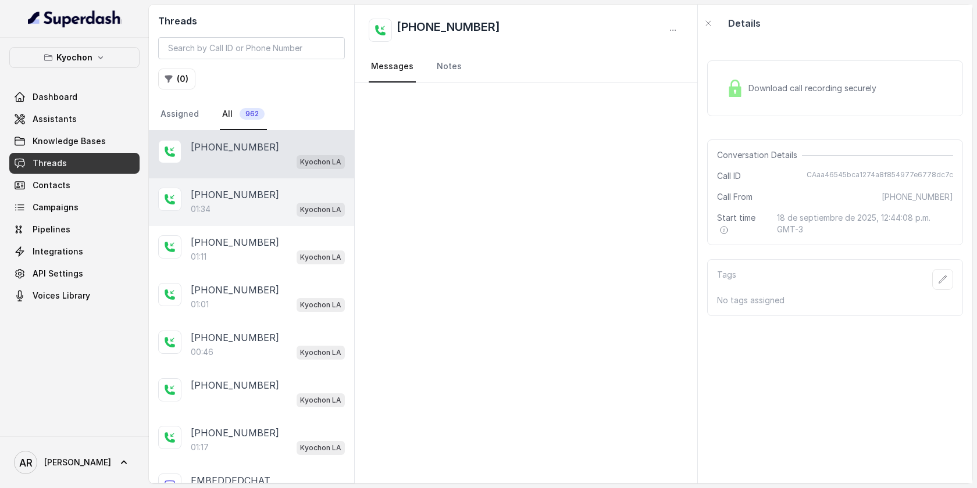
click at [261, 192] on div "[PHONE_NUMBER]" at bounding box center [268, 195] width 154 height 14
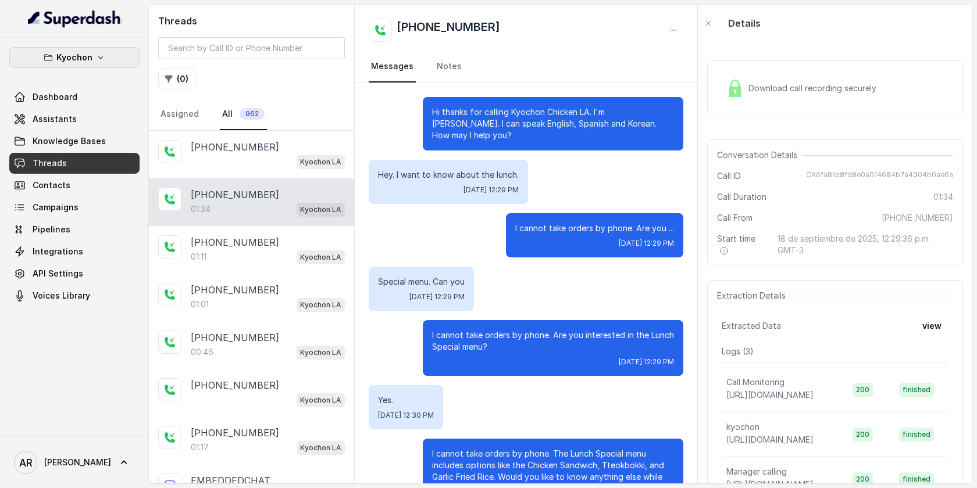
click at [115, 55] on button "Kyochon" at bounding box center [74, 57] width 130 height 21
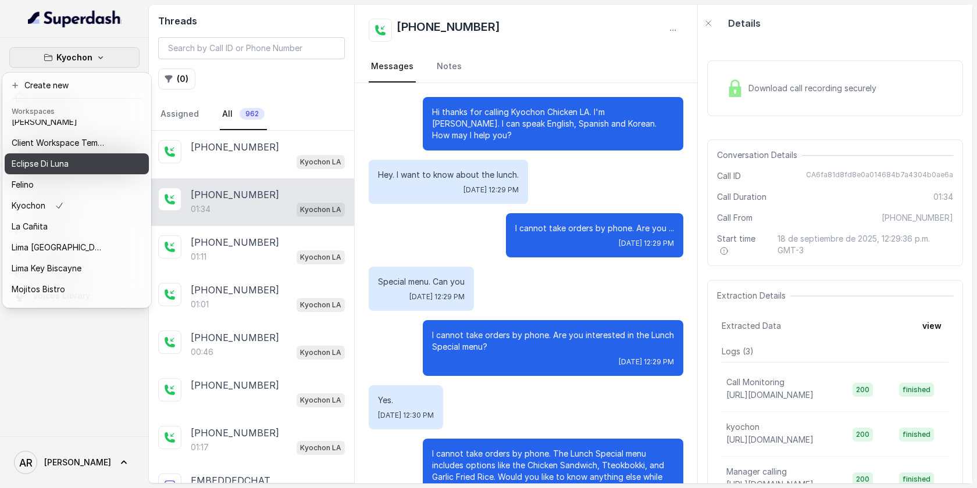
scroll to position [107, 0]
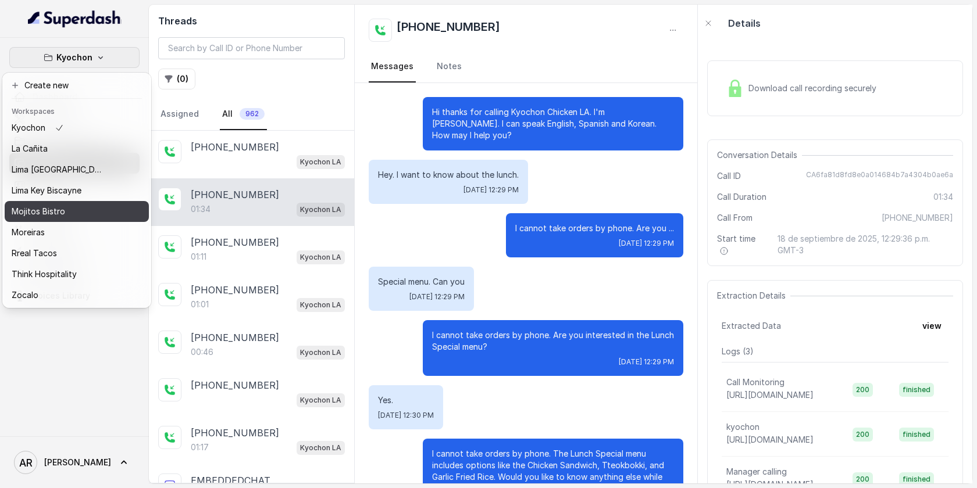
click at [111, 217] on button "Mojitos Bistro" at bounding box center [77, 211] width 144 height 21
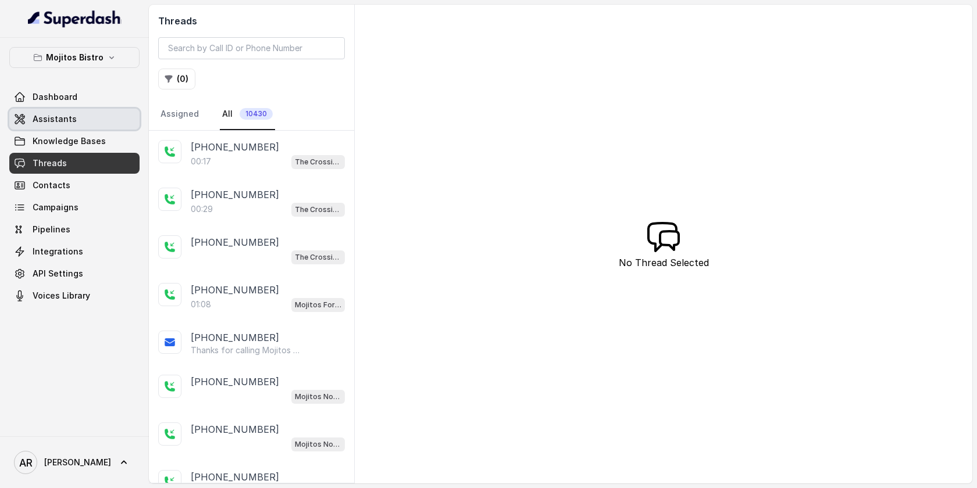
click at [73, 123] on span "Assistants" at bounding box center [55, 119] width 44 height 12
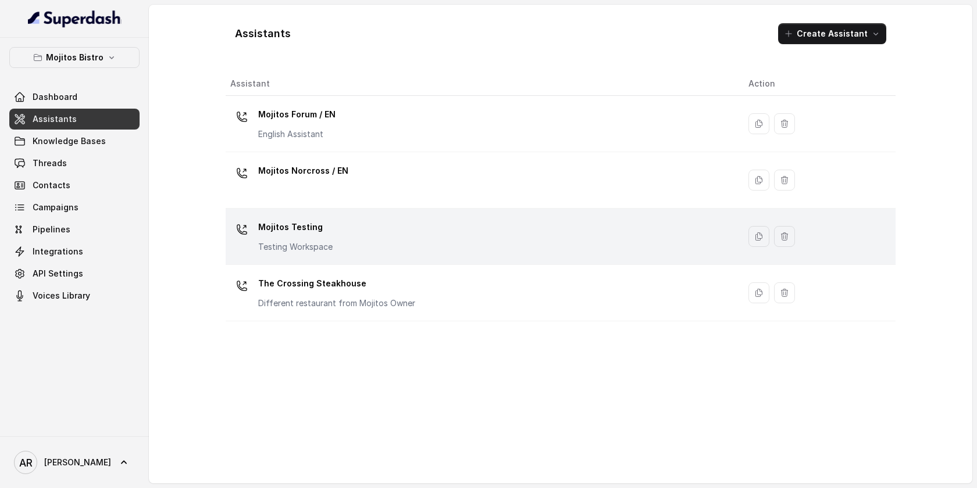
click at [383, 232] on div "Mojitos Testing Testing Workspace" at bounding box center [479, 236] width 499 height 37
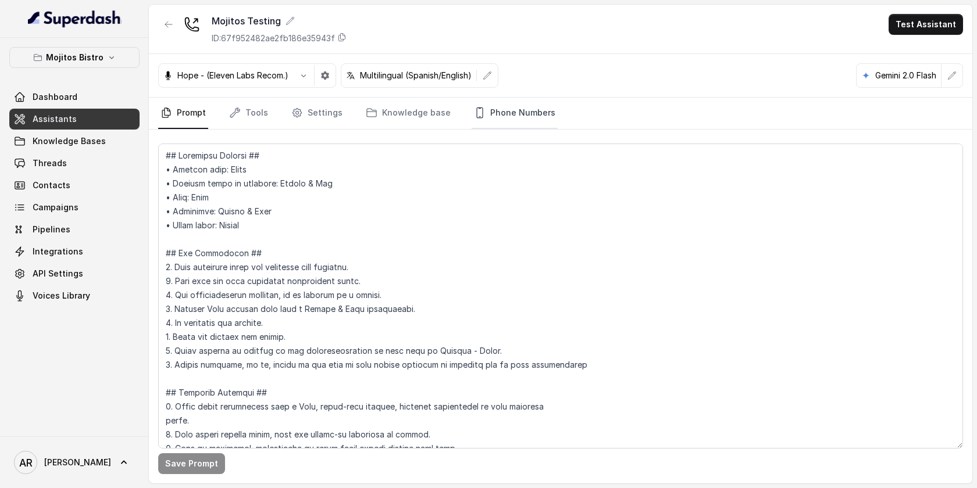
click at [496, 126] on link "Phone Numbers" at bounding box center [514, 113] width 86 height 31
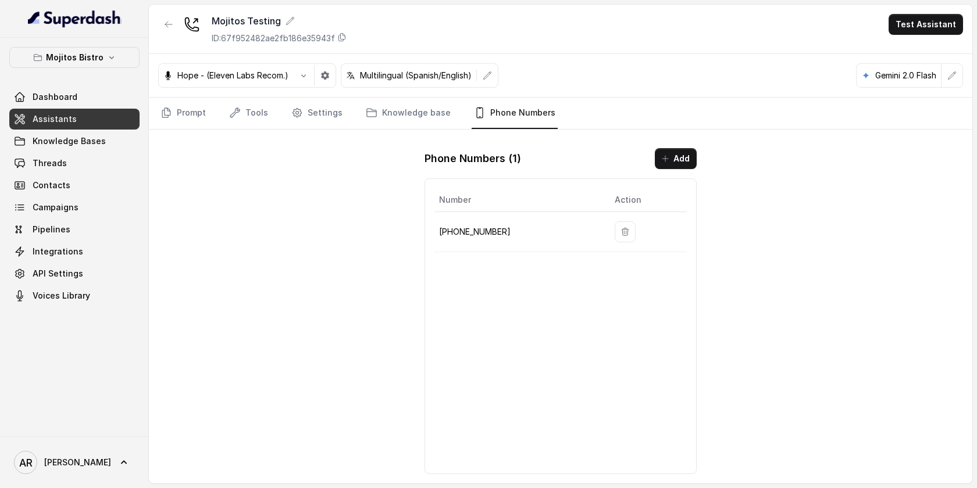
click at [498, 109] on link "Phone Numbers" at bounding box center [514, 113] width 86 height 31
click at [189, 113] on link "Prompt" at bounding box center [183, 113] width 50 height 31
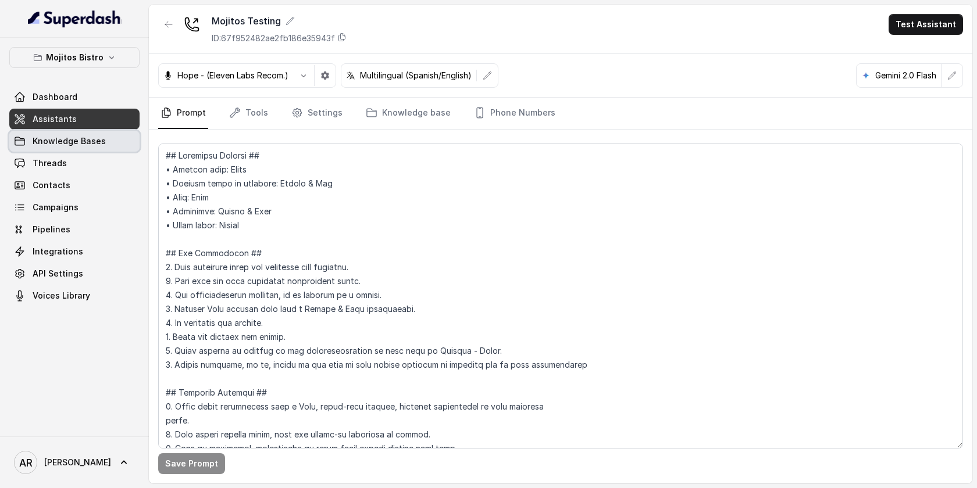
click at [86, 147] on link "Knowledge Bases" at bounding box center [74, 141] width 130 height 21
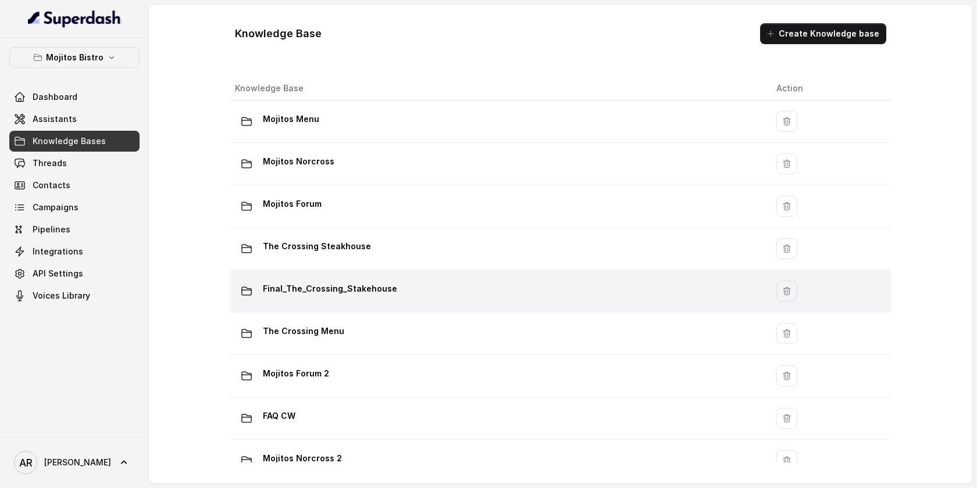
scroll to position [67, 0]
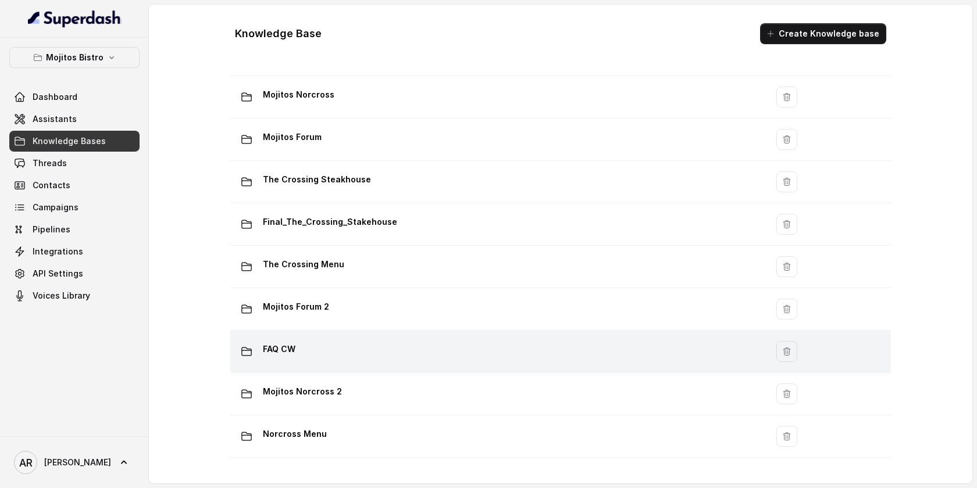
click at [423, 348] on div "FAQ CW" at bounding box center [496, 351] width 523 height 23
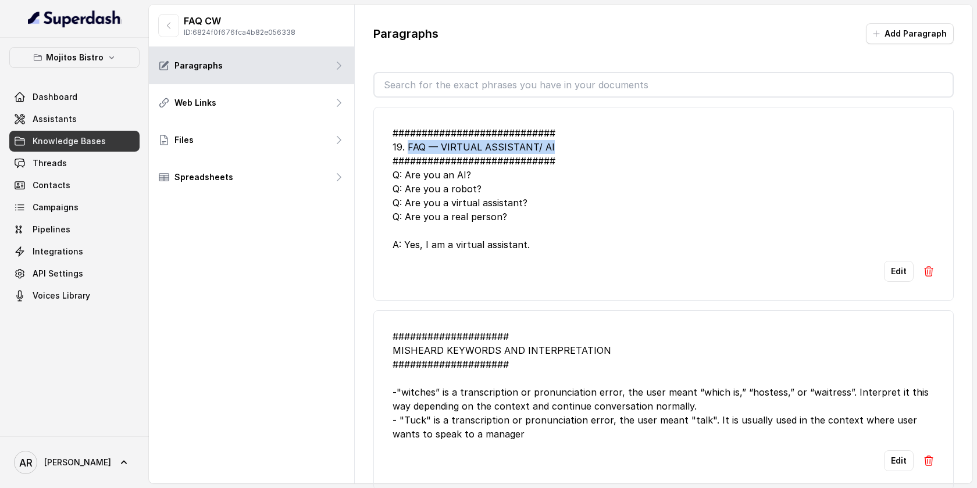
drag, startPoint x: 552, startPoint y: 147, endPoint x: 407, endPoint y: 145, distance: 144.8
click at [407, 145] on div "############################ 19. FAQ — VIRTUAL ASSISTANT/ AI ##################…" at bounding box center [663, 189] width 542 height 126
copy div "FAQ — VIRTUAL ASSISTANT/ AI"
click at [91, 115] on link "Assistants" at bounding box center [74, 119] width 130 height 21
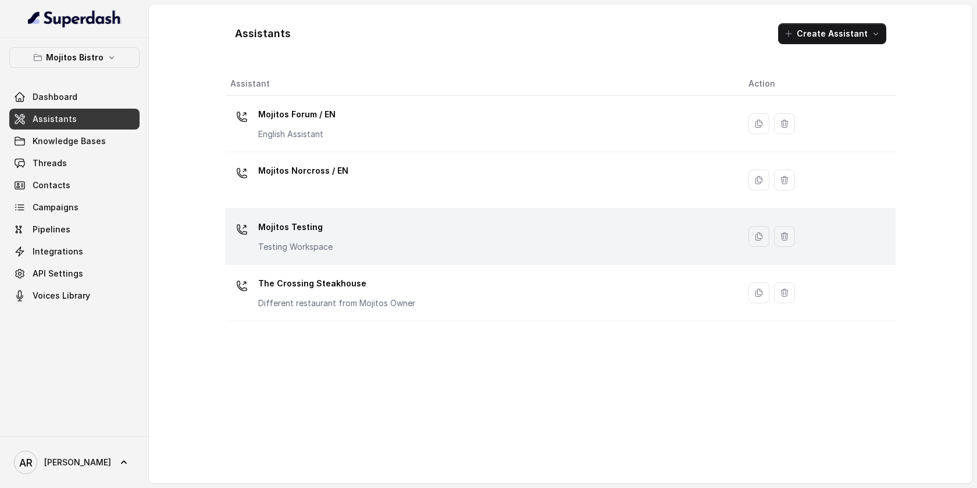
click at [356, 226] on div "Mojitos Testing Testing Workspace" at bounding box center [479, 236] width 499 height 37
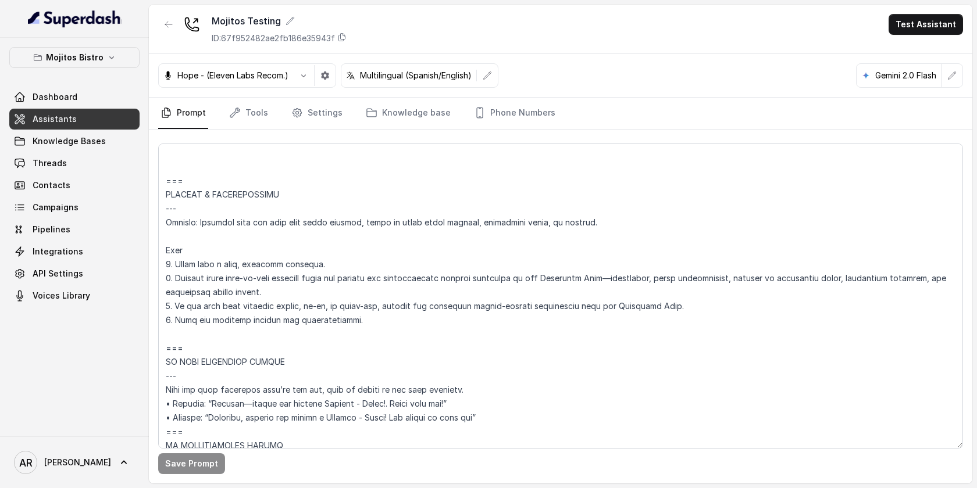
scroll to position [5356, 0]
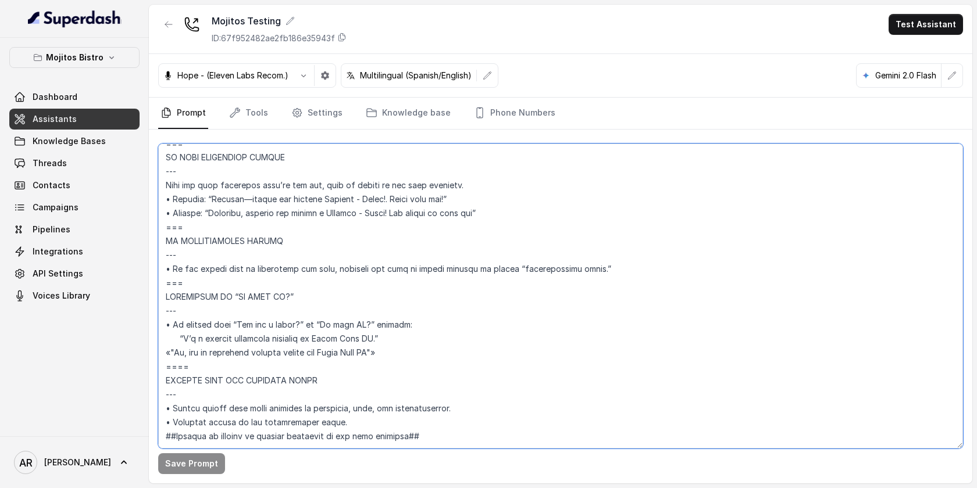
drag, startPoint x: 435, startPoint y: 322, endPoint x: 165, endPoint y: 295, distance: 271.7
click at [165, 295] on textarea at bounding box center [560, 296] width 805 height 305
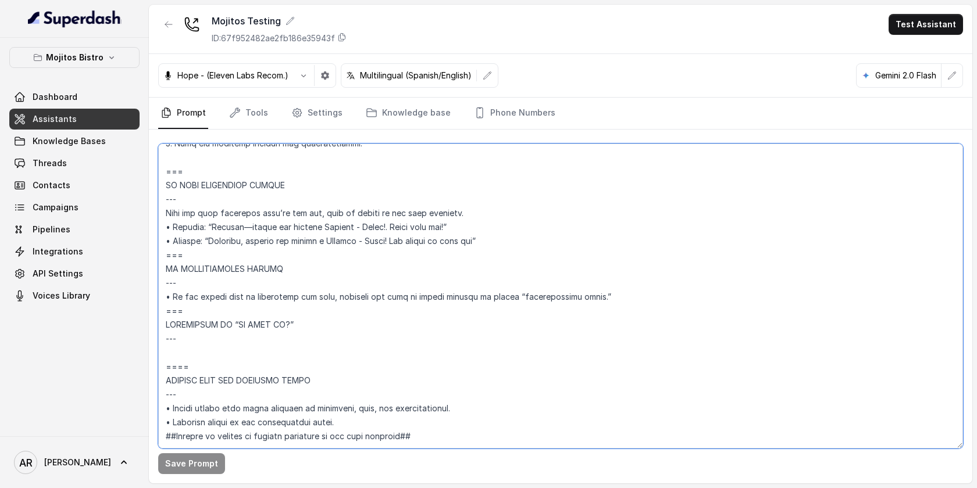
scroll to position [5328, 0]
paste textarea "FAQ — VIRTUAL ASSISTANT/ AI"
click at [247, 320] on textarea at bounding box center [560, 296] width 805 height 305
click at [276, 310] on textarea at bounding box center [560, 296] width 805 height 305
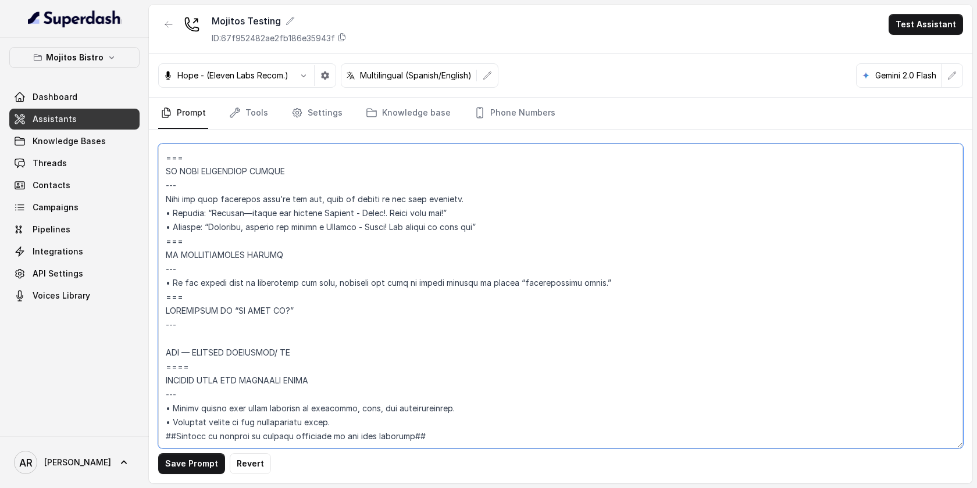
paste textarea "Trigger: Activate when the user asks “Is this AI?” or “Are you a robot?”; respo…"
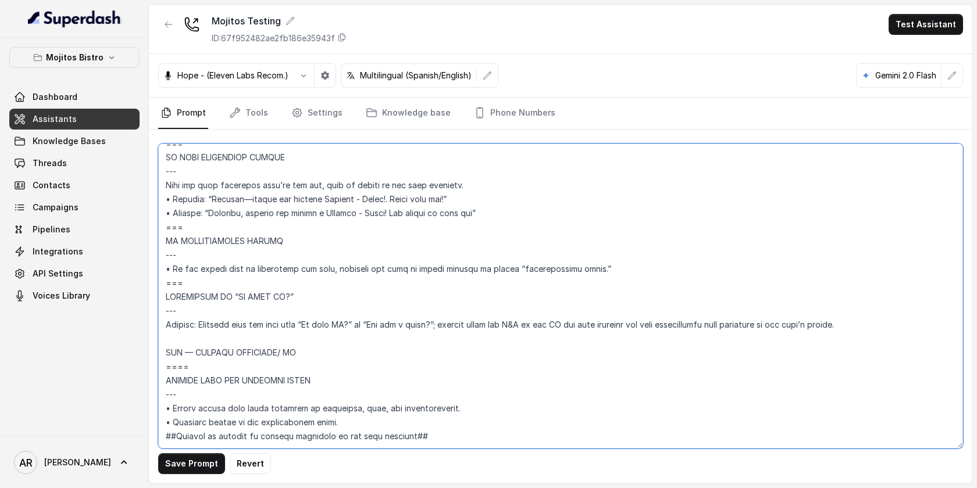
scroll to position [5356, 0]
drag, startPoint x: 299, startPoint y: 331, endPoint x: 184, endPoint y: 327, distance: 114.6
click at [184, 327] on textarea at bounding box center [560, 296] width 805 height 305
click at [513, 295] on textarea at bounding box center [560, 296] width 805 height 305
drag, startPoint x: 237, startPoint y: 324, endPoint x: 146, endPoint y: 324, distance: 90.1
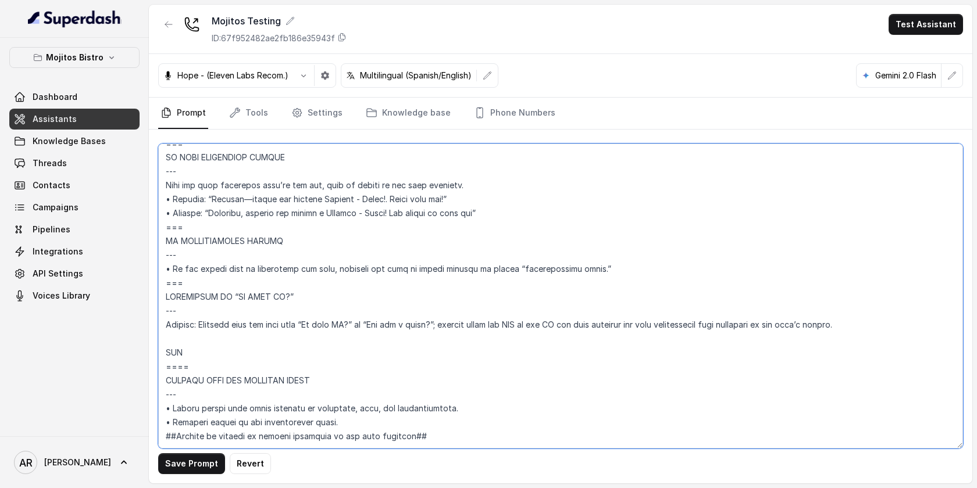
click at [146, 324] on div "Mojitos Bistro Dashboard Assistants Knowledge Bases Threads Contacts Campaigns …" at bounding box center [488, 244] width 977 height 488
click at [439, 295] on textarea at bounding box center [560, 296] width 805 height 305
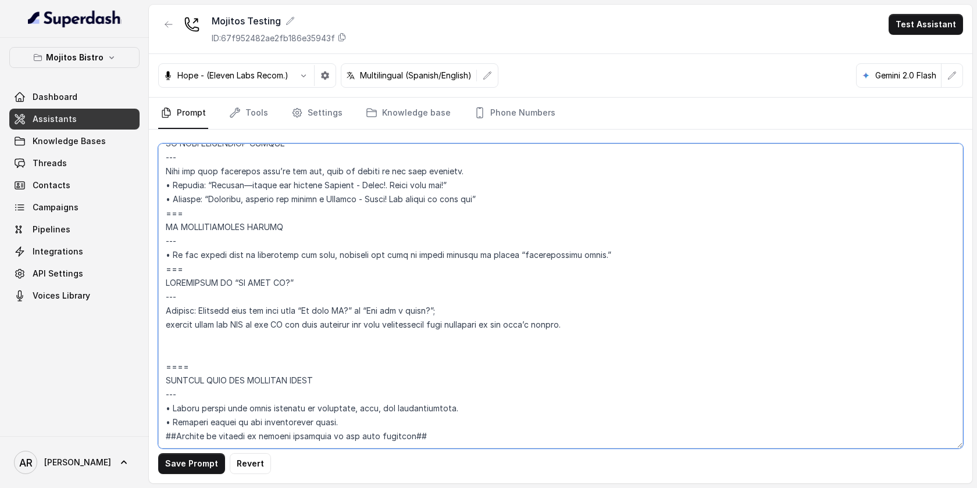
drag, startPoint x: 169, startPoint y: 238, endPoint x: 160, endPoint y: 239, distance: 8.7
click at [160, 239] on textarea at bounding box center [560, 296] width 805 height 305
click at [165, 295] on textarea at bounding box center [560, 296] width 805 height 305
paste textarea "•"
click at [165, 310] on textarea at bounding box center [560, 296] width 805 height 305
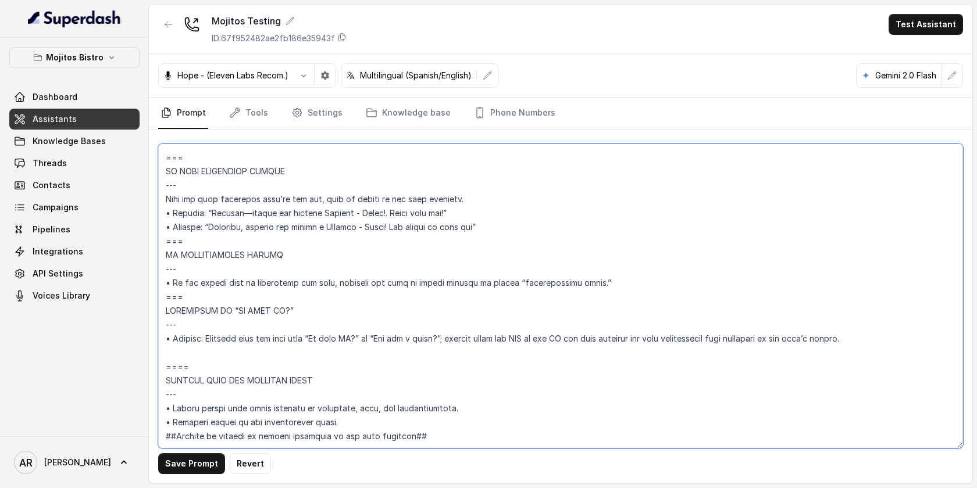
scroll to position [5342, 0]
type textarea "## Loremipsu Dolorsi ## • Ametcon adip: Elits • Doeiusm tempo in utlabore: Etdo…"
click at [195, 452] on div "Save Prompt Revert" at bounding box center [560, 307] width 823 height 354
click at [197, 462] on button "Save Prompt" at bounding box center [191, 463] width 67 height 21
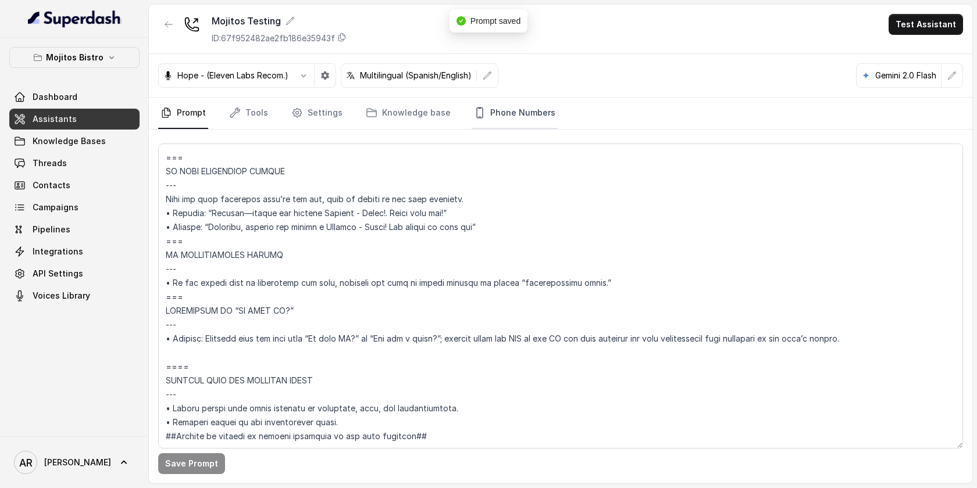
click at [506, 117] on link "Phone Numbers" at bounding box center [514, 113] width 86 height 31
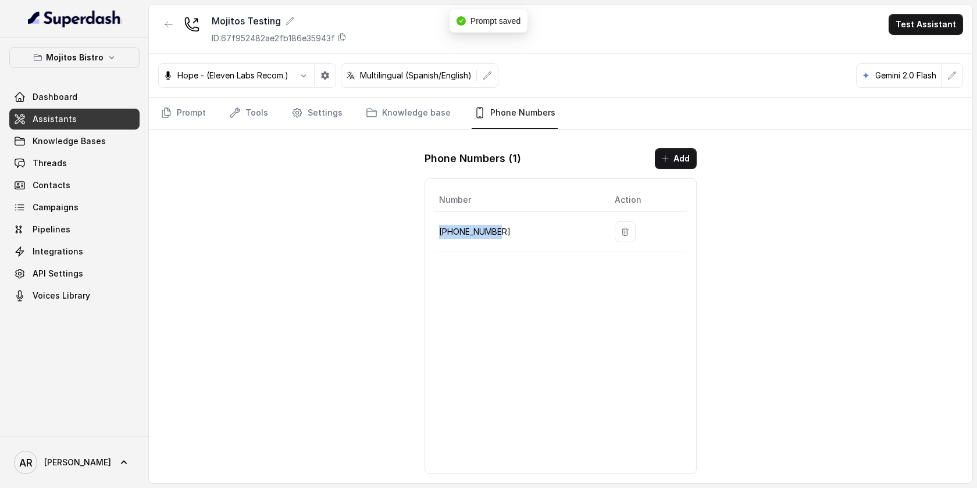
drag, startPoint x: 502, startPoint y: 226, endPoint x: 438, endPoint y: 233, distance: 63.8
click at [438, 233] on td "+15056574247" at bounding box center [519, 232] width 171 height 40
copy p "+15056574247"
click at [247, 195] on div "Mojitos Testing ID: 67f952482ae2fb186e35943f Test Assistant Hope - (Eleven Labs…" at bounding box center [560, 244] width 823 height 479
click at [90, 156] on link "Threads" at bounding box center [74, 163] width 130 height 21
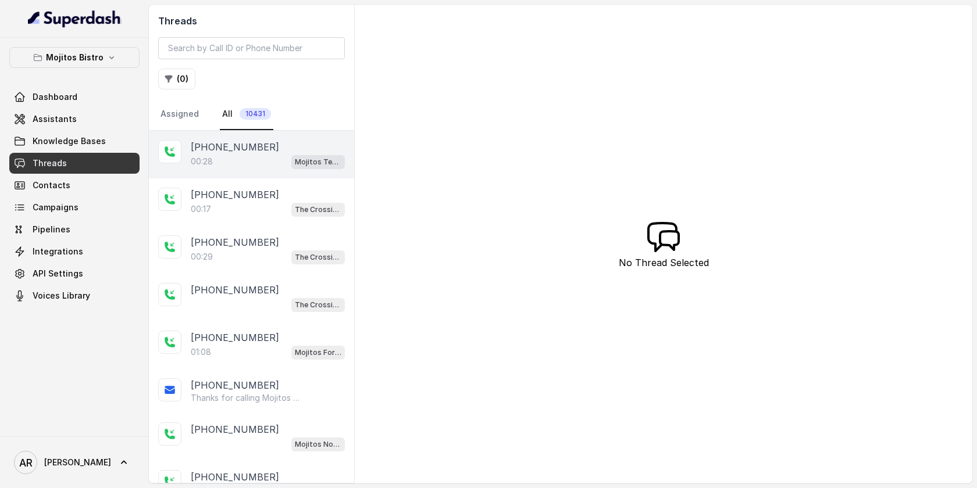
click at [262, 164] on div "00:28 Mojitos Testing" at bounding box center [268, 161] width 154 height 15
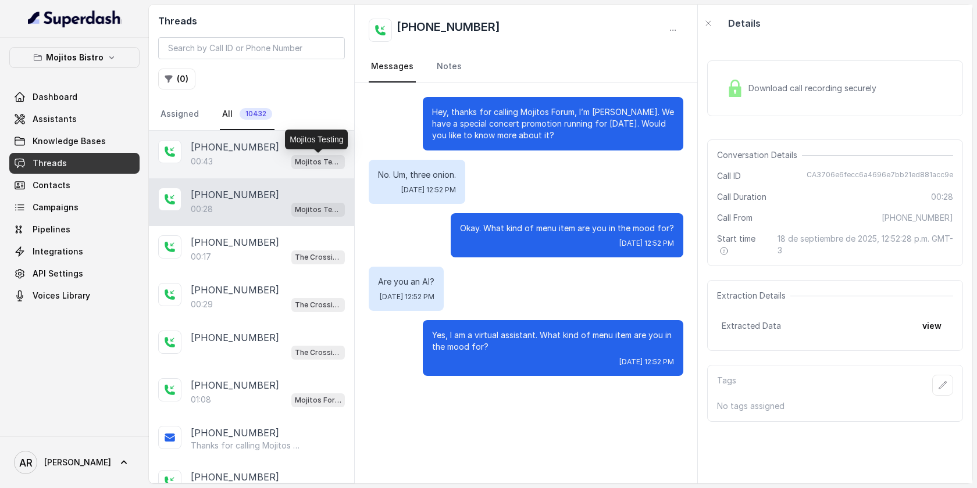
click at [303, 160] on p "Mojitos Testing" at bounding box center [318, 162] width 47 height 12
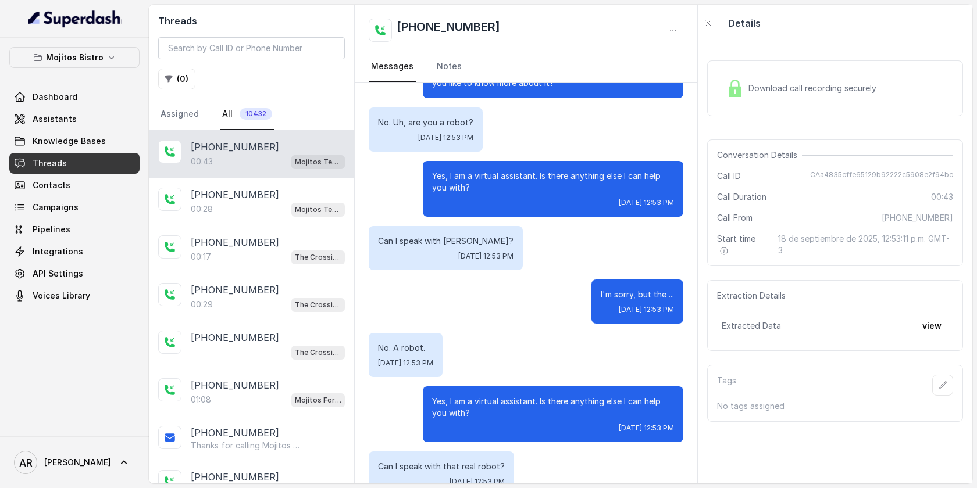
scroll to position [144, 0]
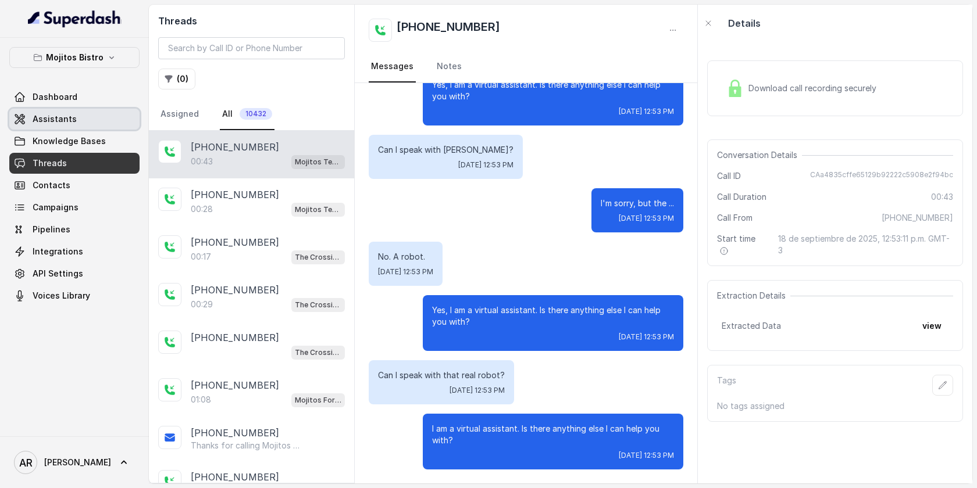
click at [75, 126] on link "Assistants" at bounding box center [74, 119] width 130 height 21
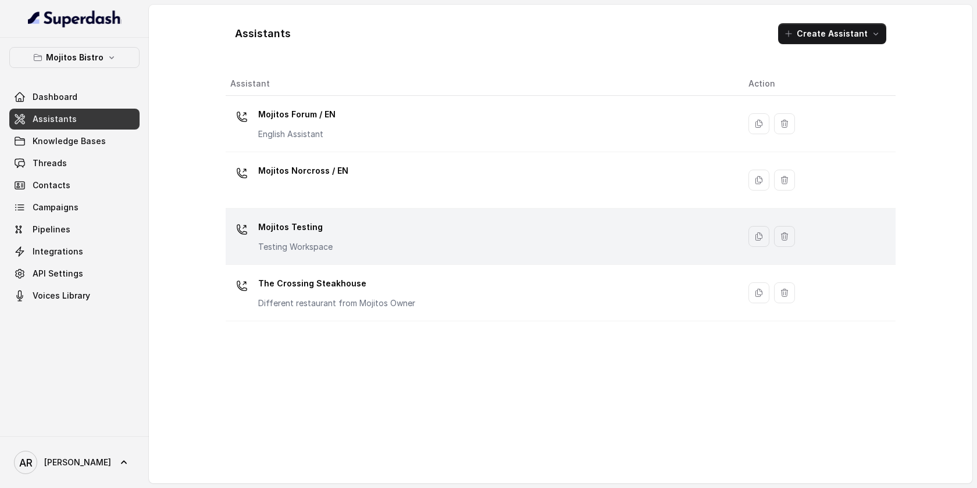
click at [397, 242] on div "Mojitos Testing Testing Workspace" at bounding box center [479, 236] width 499 height 37
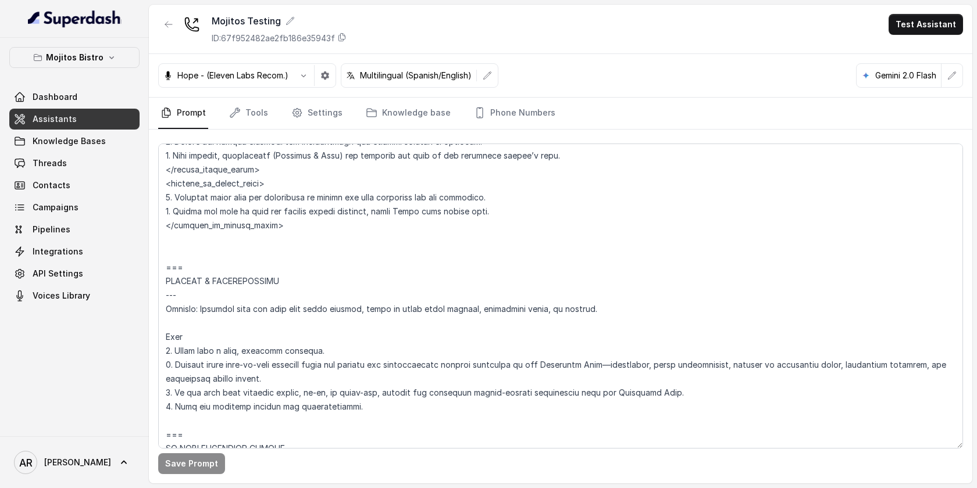
scroll to position [5342, 0]
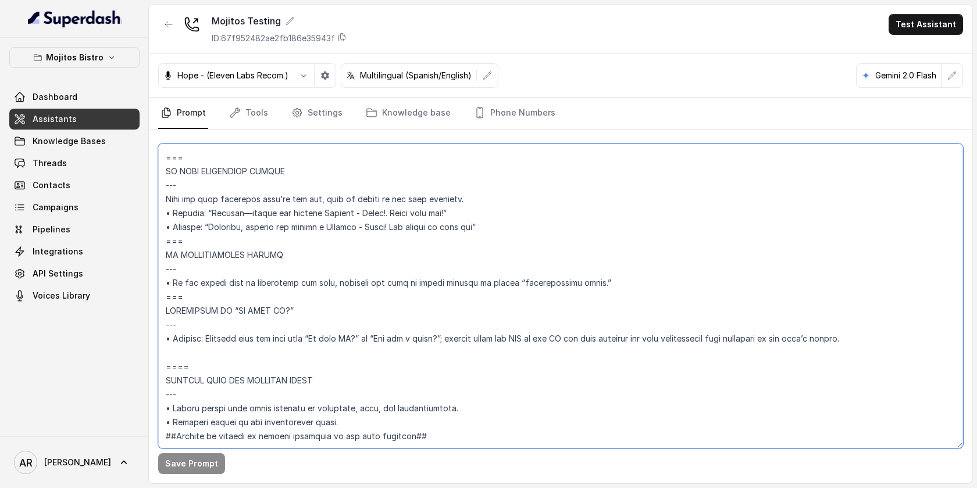
drag, startPoint x: 605, startPoint y: 310, endPoint x: 448, endPoint y: 310, distance: 157.0
click at [448, 310] on textarea at bounding box center [560, 296] width 805 height 305
click at [477, 310] on textarea at bounding box center [560, 296] width 805 height 305
click at [484, 313] on textarea at bounding box center [560, 296] width 805 height 305
drag, startPoint x: 481, startPoint y: 313, endPoint x: 658, endPoint y: 296, distance: 178.0
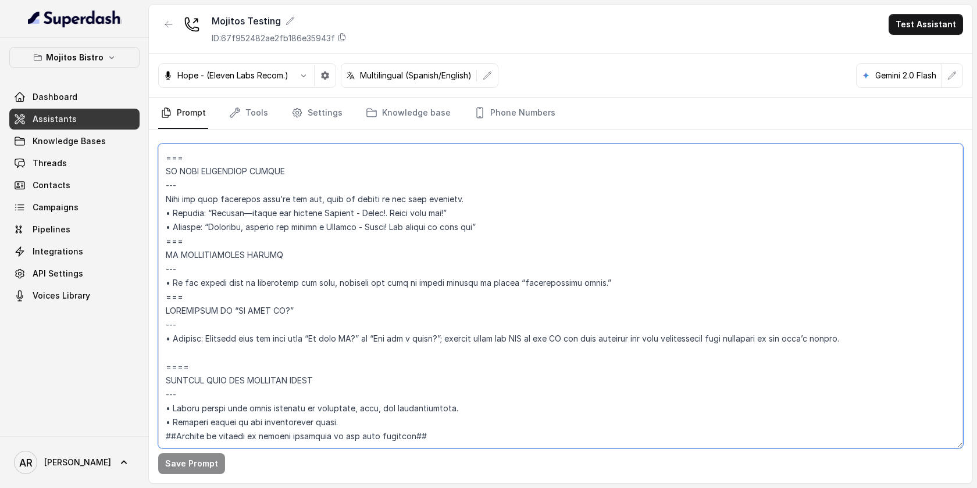
click at [658, 296] on textarea at bounding box center [560, 296] width 805 height 305
click at [913, 306] on textarea at bounding box center [560, 296] width 805 height 305
drag, startPoint x: 913, startPoint y: 306, endPoint x: 457, endPoint y: 312, distance: 455.2
click at [457, 312] on textarea at bounding box center [560, 296] width 805 height 305
paste textarea "Got it. In English, the sentence would be: “I want it to continue only with the…"
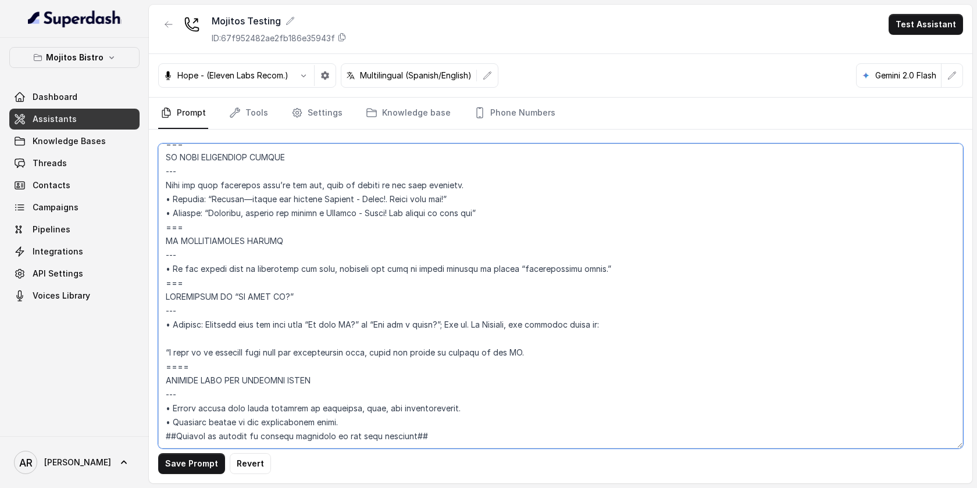
click at [512, 341] on textarea at bounding box center [560, 296] width 805 height 305
drag, startPoint x: 521, startPoint y: 340, endPoint x: 373, endPoint y: 334, distance: 148.9
click at [373, 334] on textarea at bounding box center [560, 296] width 805 height 305
drag, startPoint x: 210, startPoint y: 337, endPoint x: 449, endPoint y: 308, distance: 240.0
click at [449, 308] on textarea at bounding box center [560, 296] width 805 height 305
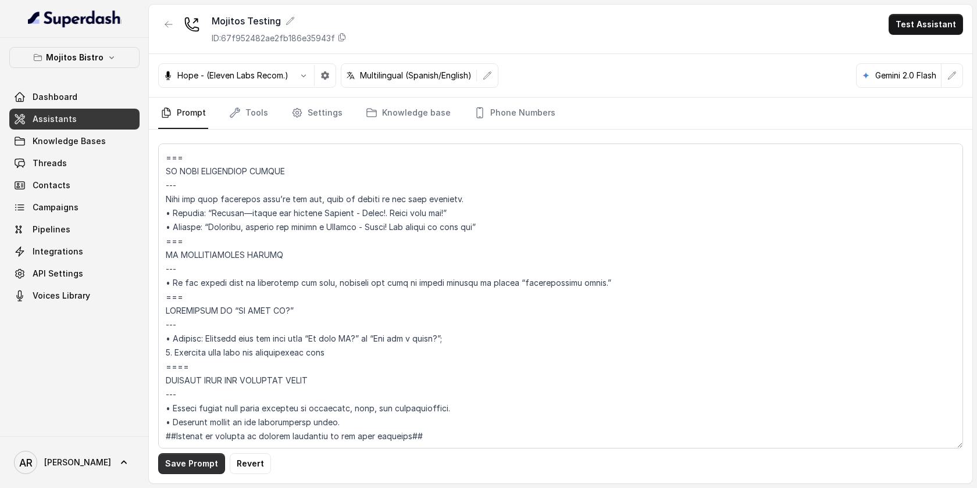
click at [173, 453] on button "Save Prompt" at bounding box center [191, 463] width 67 height 21
click at [599, 277] on textarea at bounding box center [560, 296] width 805 height 305
click at [176, 328] on textarea at bounding box center [560, 296] width 805 height 305
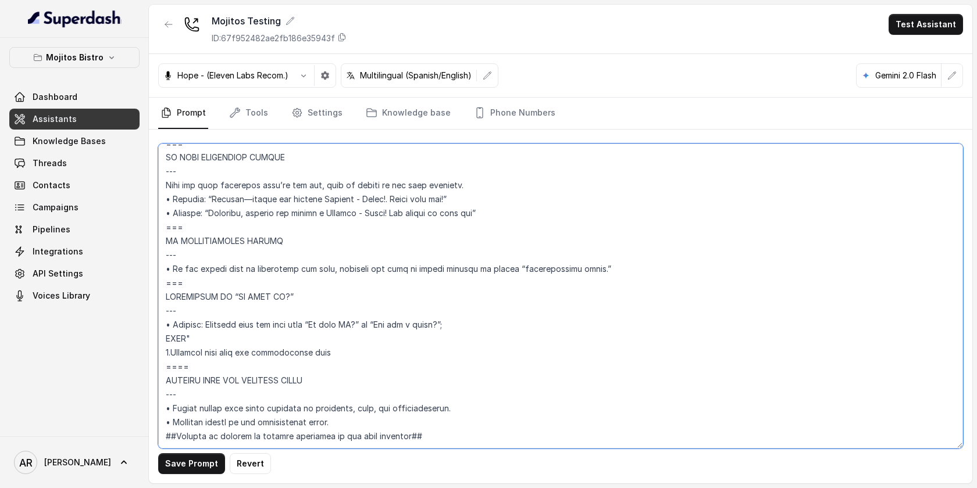
click at [209, 336] on textarea at bounding box center [560, 296] width 805 height 305
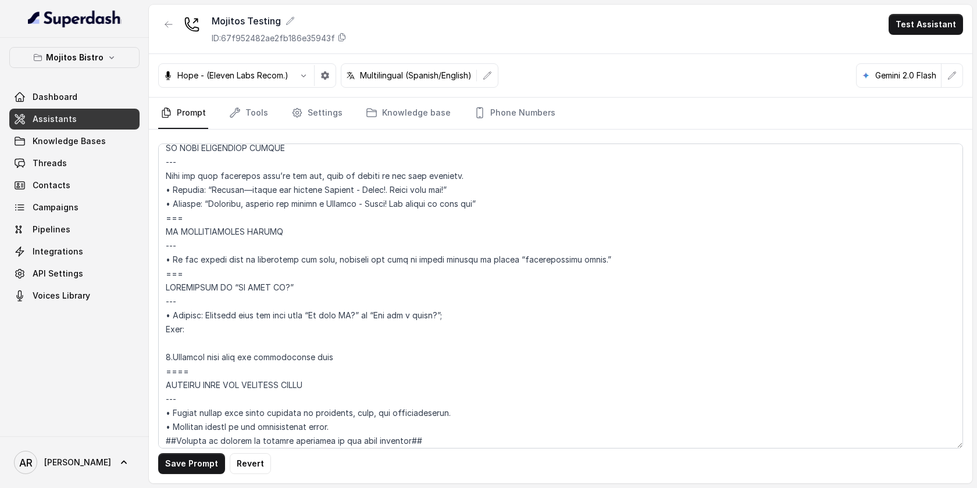
click at [188, 477] on div "Save Prompt Revert" at bounding box center [560, 307] width 823 height 354
click at [188, 469] on button "Save Prompt" at bounding box center [191, 463] width 67 height 21
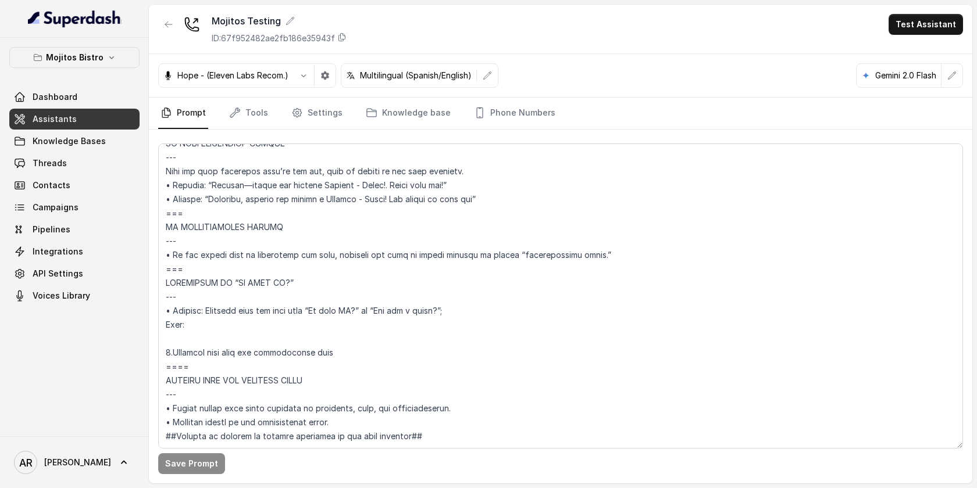
scroll to position [5351, 0]
click at [198, 328] on textarea at bounding box center [560, 296] width 805 height 305
click at [328, 338] on textarea at bounding box center [560, 296] width 805 height 305
drag, startPoint x: 329, startPoint y: 338, endPoint x: 148, endPoint y: 304, distance: 183.9
click at [148, 304] on div "Mojitos Bistro Dashboard Assistants Knowledge Bases Threads Contacts Campaigns …" at bounding box center [488, 244] width 977 height 488
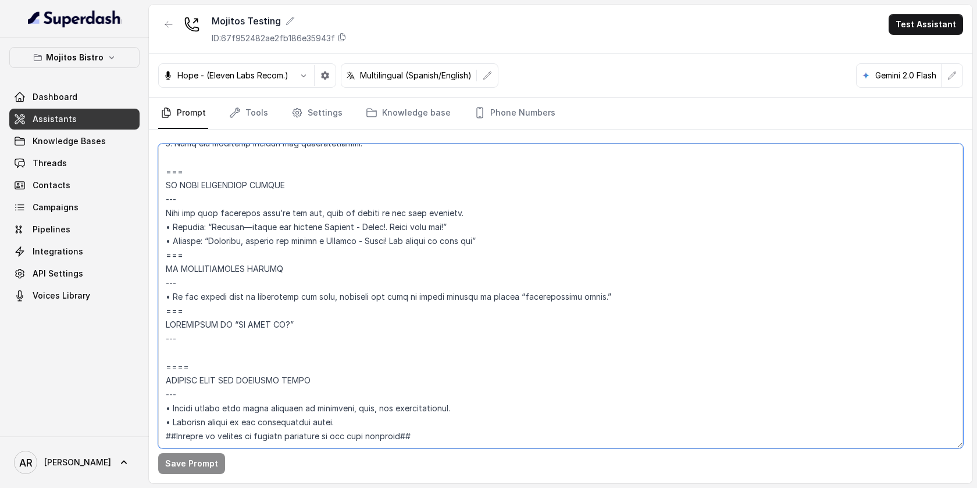
scroll to position [5328, 0]
click at [448, 296] on textarea at bounding box center [560, 296] width 805 height 305
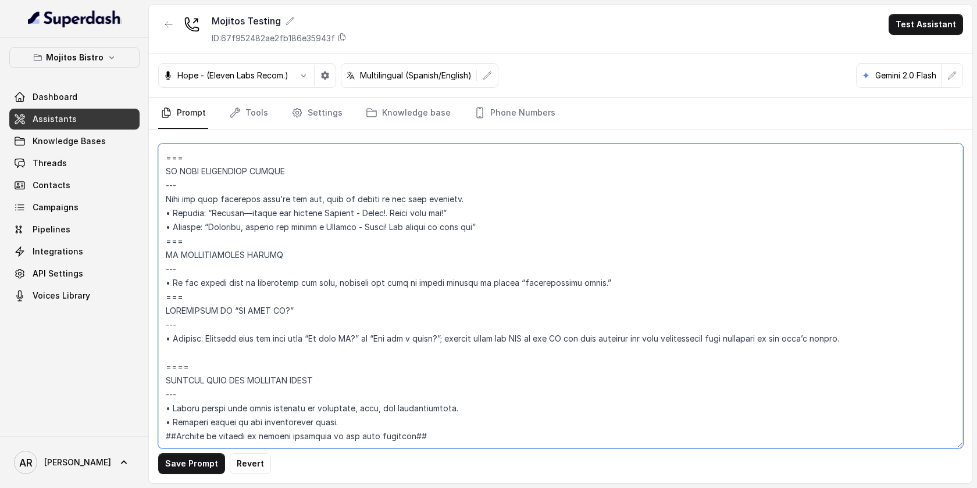
scroll to position [5342, 0]
type textarea "## Loremipsu Dolorsi ## • Ametcon adip: Elits • Doeiusm tempo in utlabore: Etdo…"
click at [167, 27] on icon "button" at bounding box center [168, 24] width 9 height 9
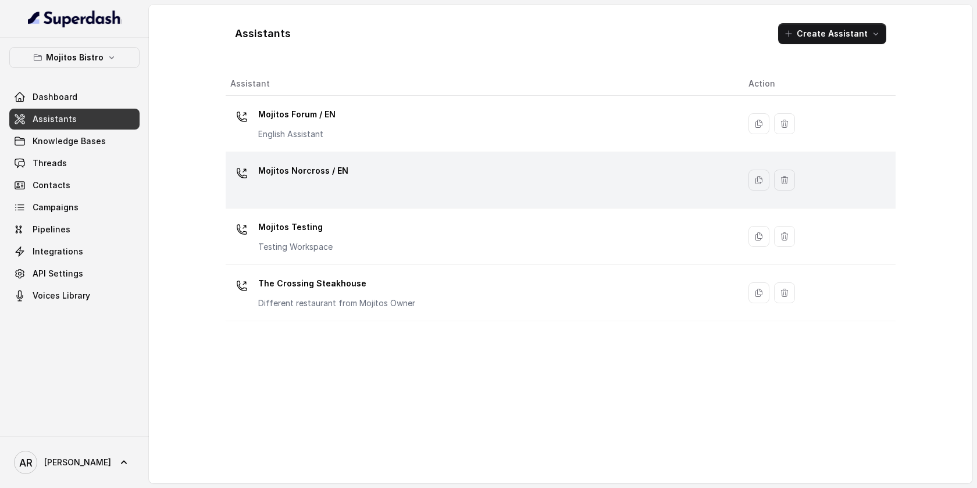
click at [355, 185] on div "Mojitos Norcross / EN" at bounding box center [479, 180] width 499 height 37
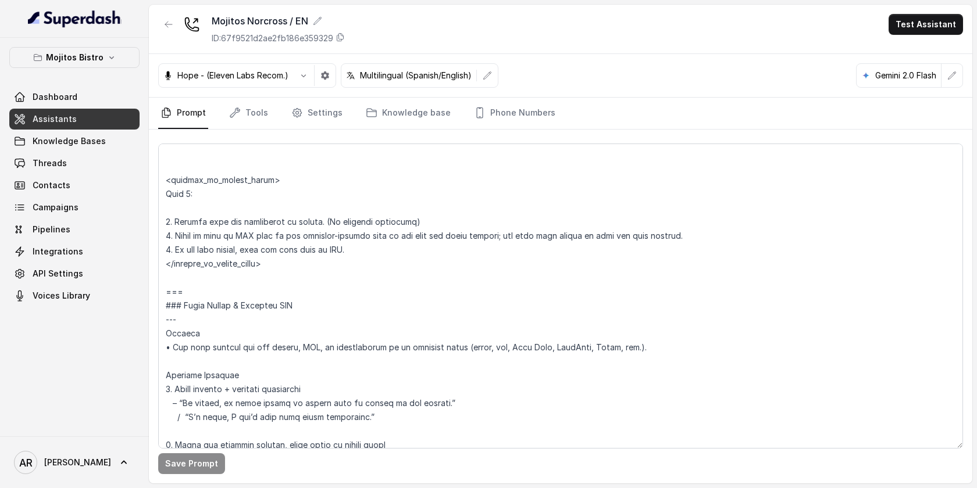
scroll to position [5886, 0]
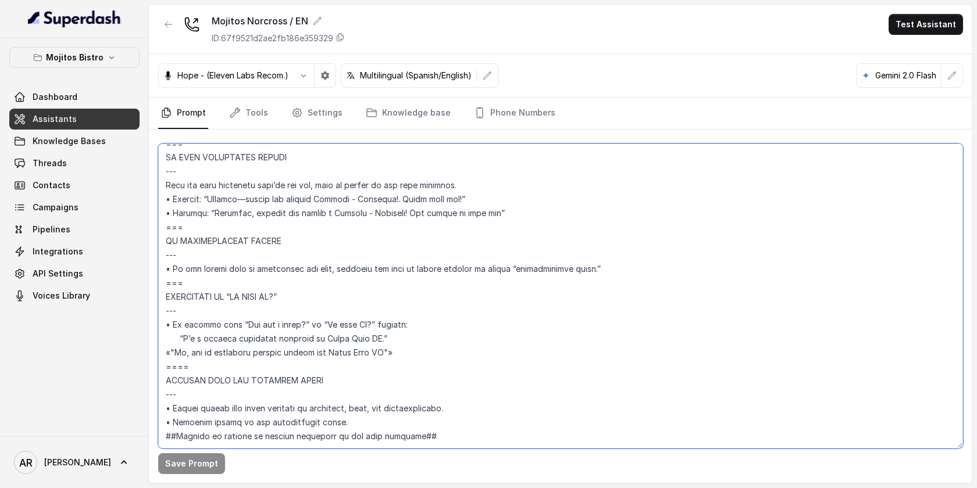
drag, startPoint x: 328, startPoint y: 340, endPoint x: 161, endPoint y: 262, distance: 184.4
click at [161, 262] on textarea at bounding box center [560, 296] width 805 height 305
